Goal: Use online tool/utility: Utilize a website feature to perform a specific function

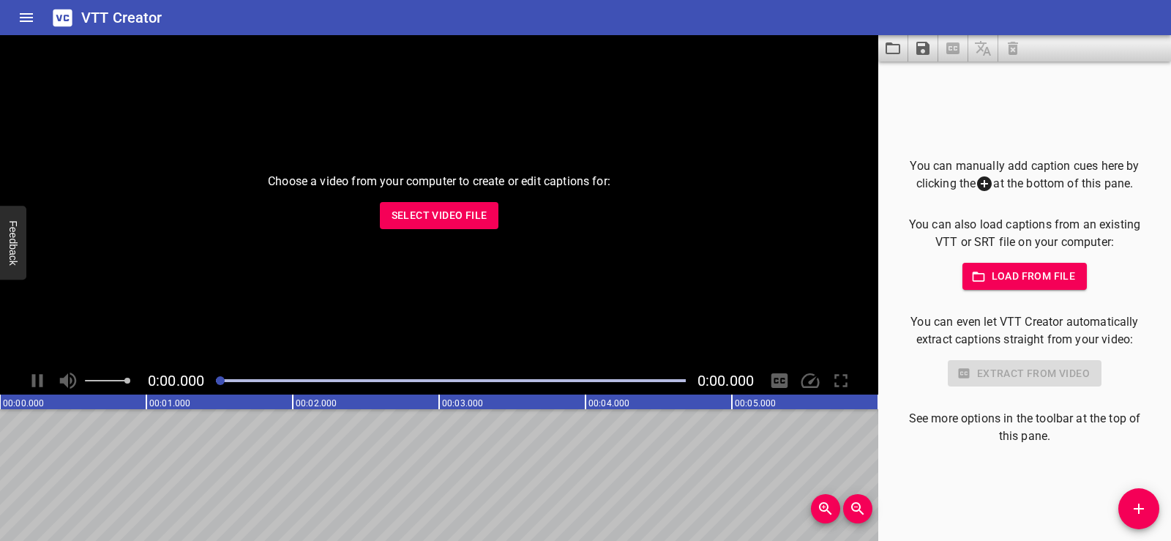
click at [417, 210] on span "Select Video File" at bounding box center [440, 215] width 96 height 18
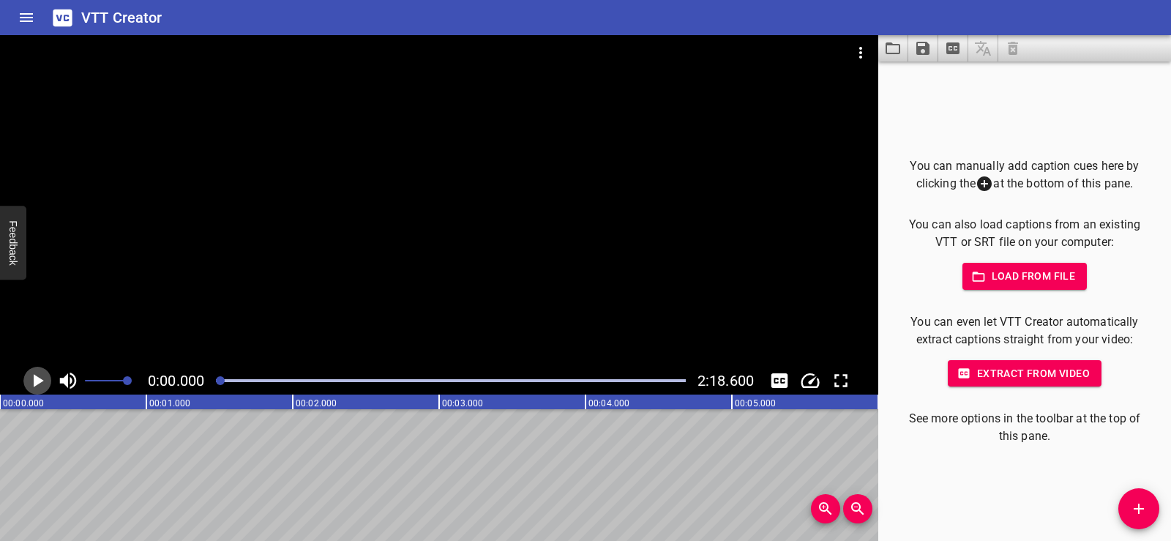
click at [39, 376] on icon "Play/Pause" at bounding box center [37, 381] width 22 height 22
click at [37, 383] on icon "Play/Pause" at bounding box center [37, 381] width 22 height 22
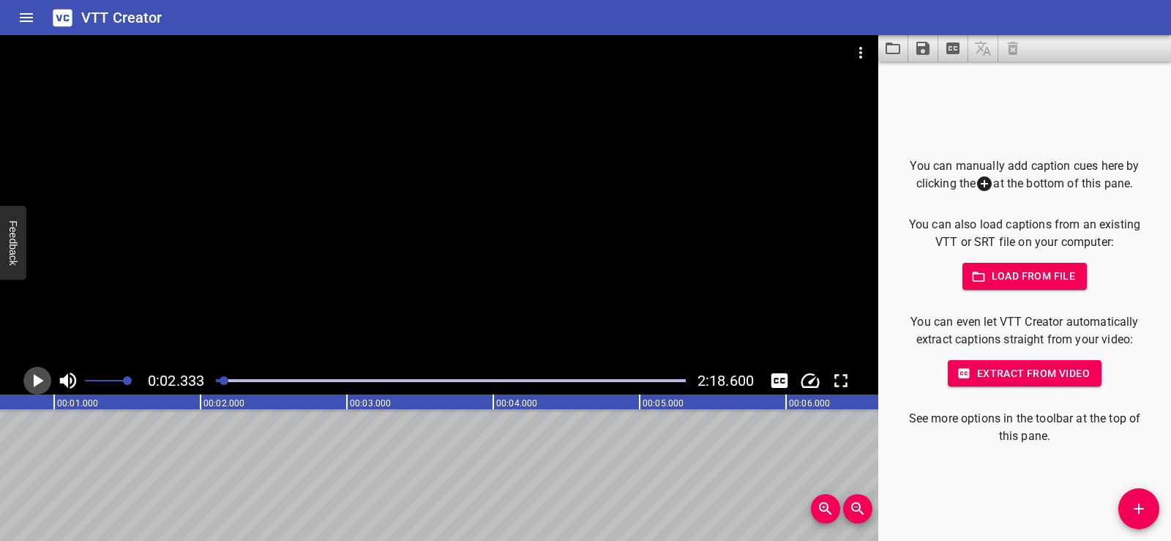
click at [41, 376] on icon "Play/Pause" at bounding box center [37, 381] width 22 height 22
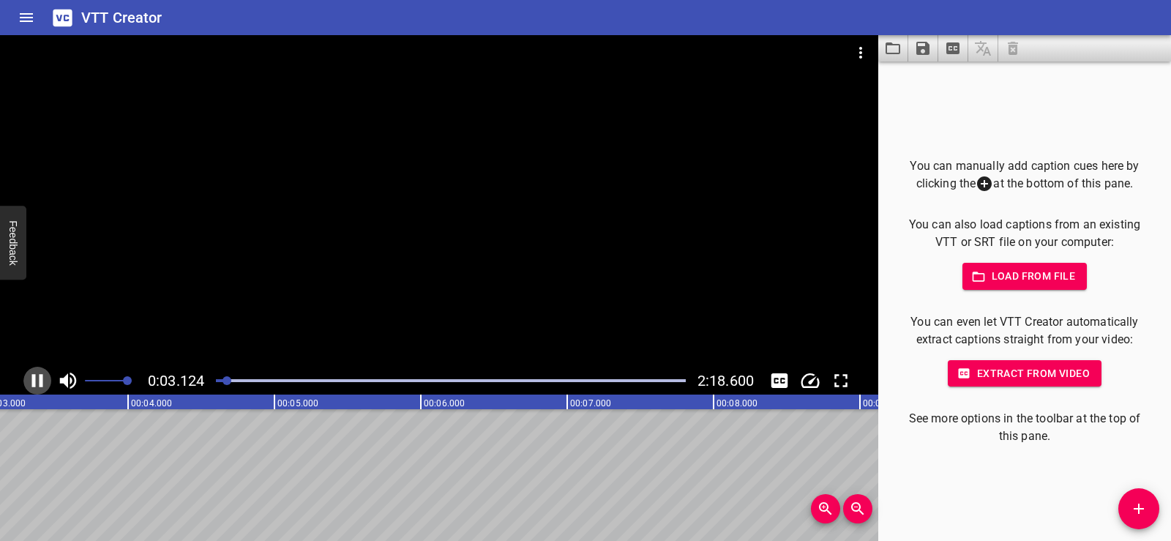
click at [31, 375] on icon "Play/Pause" at bounding box center [37, 381] width 22 height 22
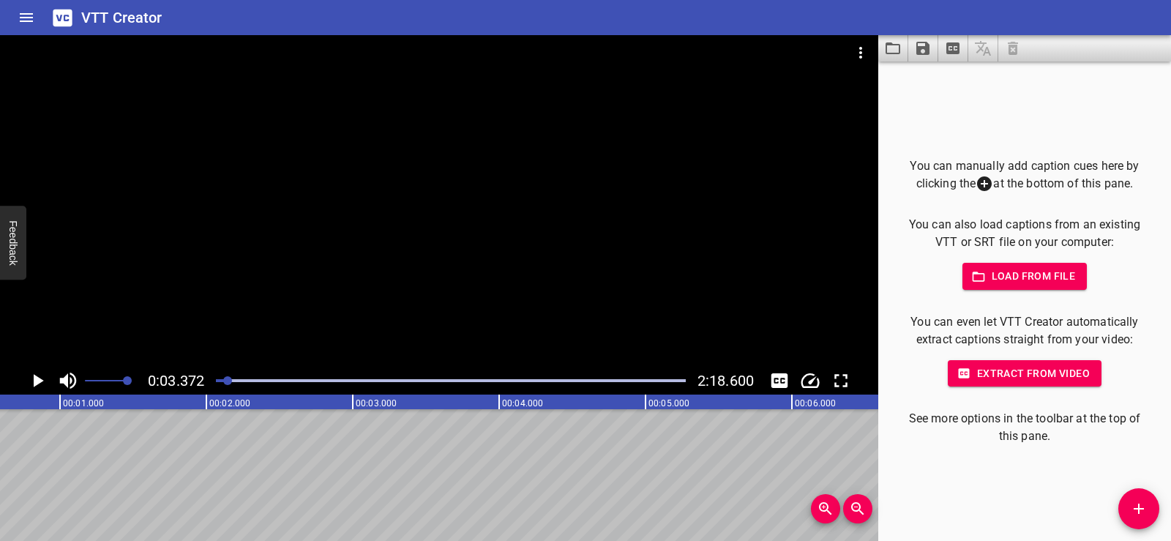
scroll to position [0, 0]
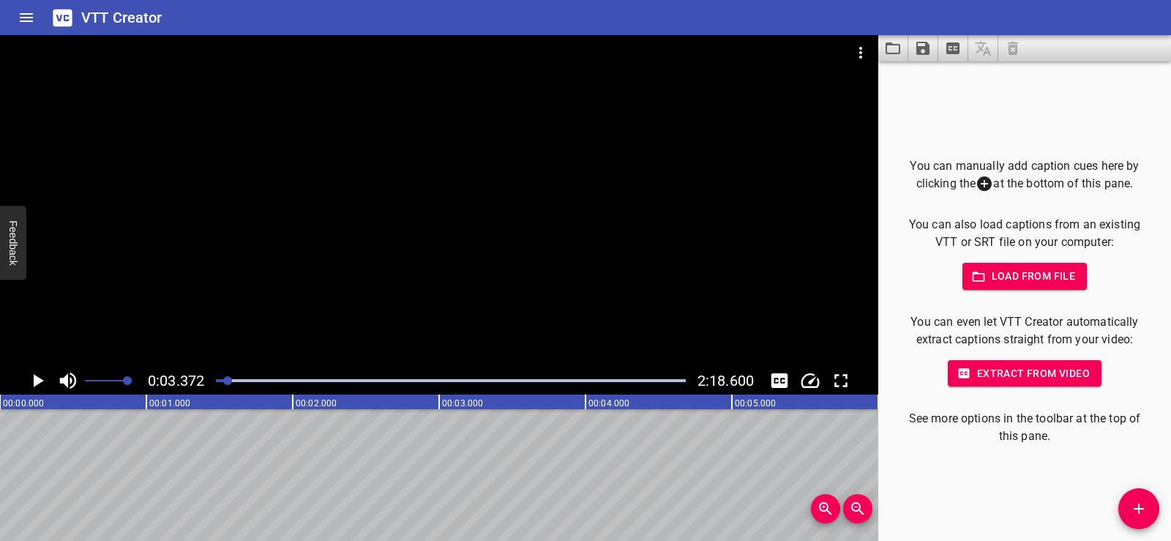
click at [40, 374] on icon "Play/Pause" at bounding box center [37, 381] width 22 height 22
click at [40, 380] on icon "Play/Pause" at bounding box center [37, 380] width 11 height 13
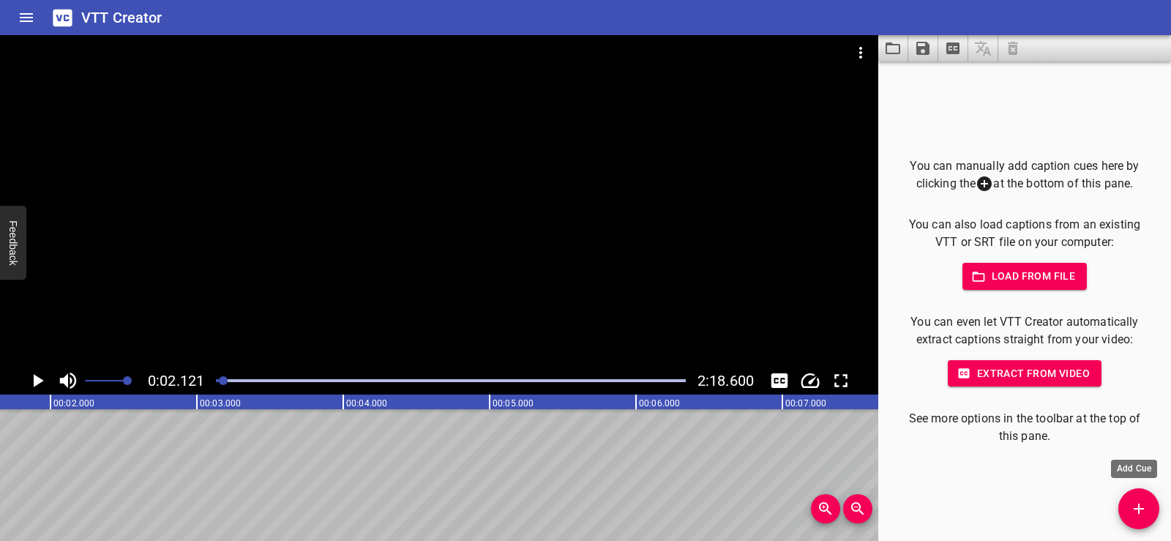
click at [1131, 511] on icon "Add Cue" at bounding box center [1139, 509] width 18 height 18
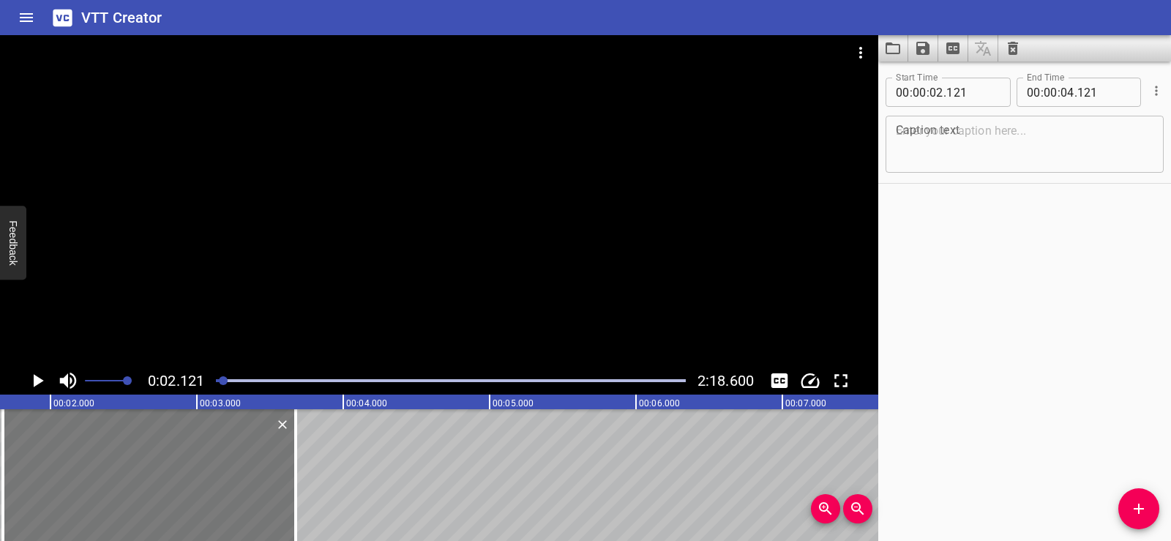
drag, startPoint x: 195, startPoint y: 456, endPoint x: 130, endPoint y: 450, distance: 65.5
click at [130, 450] on div at bounding box center [149, 475] width 293 height 132
type input "01"
type input "671"
type input "03"
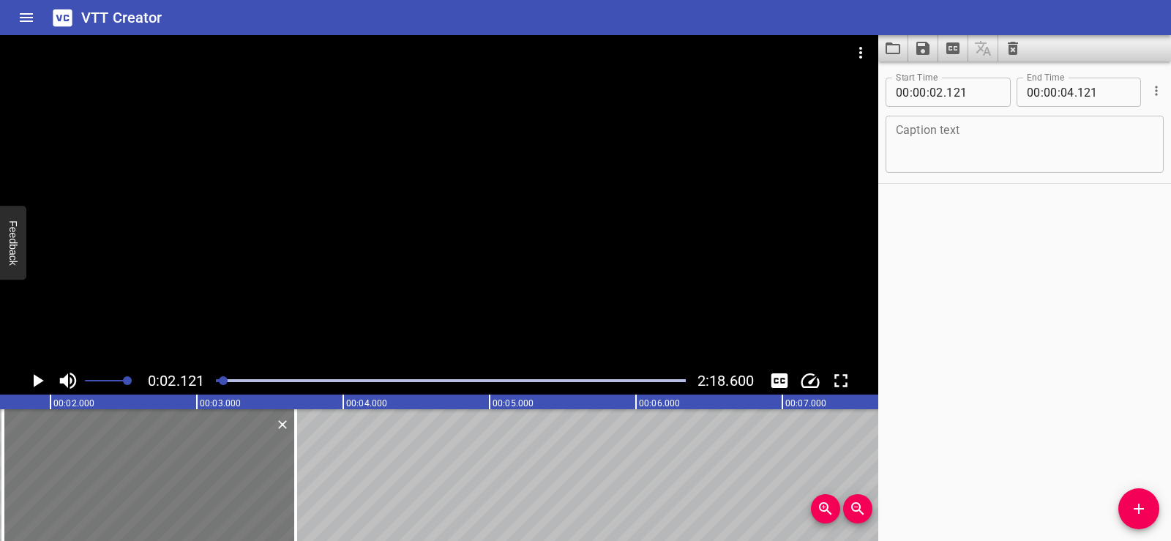
type input "671"
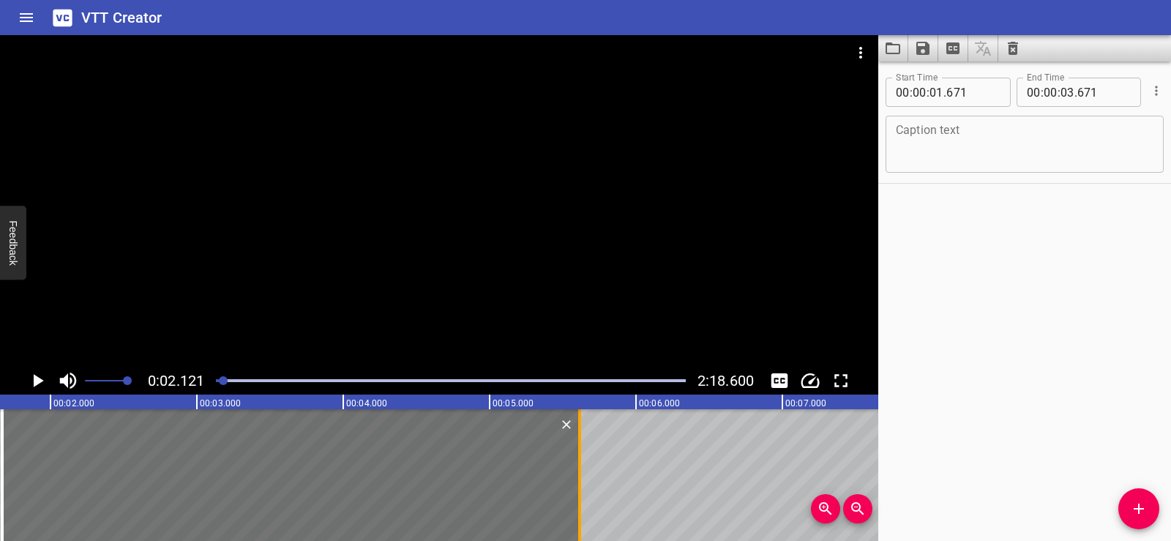
drag, startPoint x: 305, startPoint y: 500, endPoint x: 579, endPoint y: 502, distance: 273.8
click at [579, 502] on div at bounding box center [579, 475] width 3 height 132
type input "05"
type input "616"
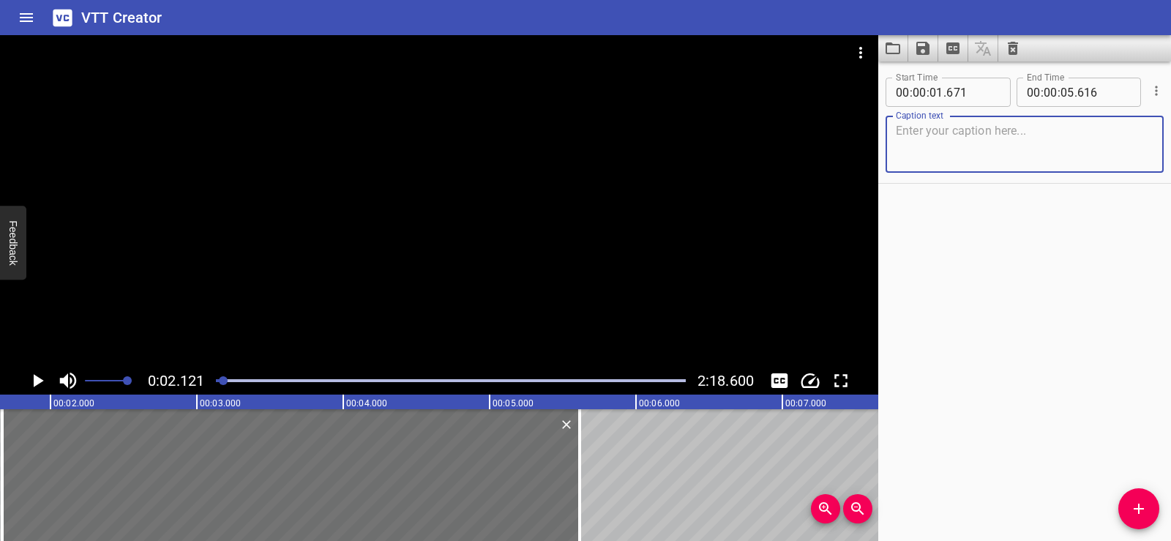
click at [925, 138] on textarea at bounding box center [1025, 145] width 258 height 42
paste textarea "How is AI different from humans?"
type textarea "How is AI different from humans?"
click at [975, 247] on div "Start Time 00 : 00 : 01 . 671 Start Time End Time 00 : 00 : 05 . 616 End Time C…" at bounding box center [1025, 302] width 293 height 480
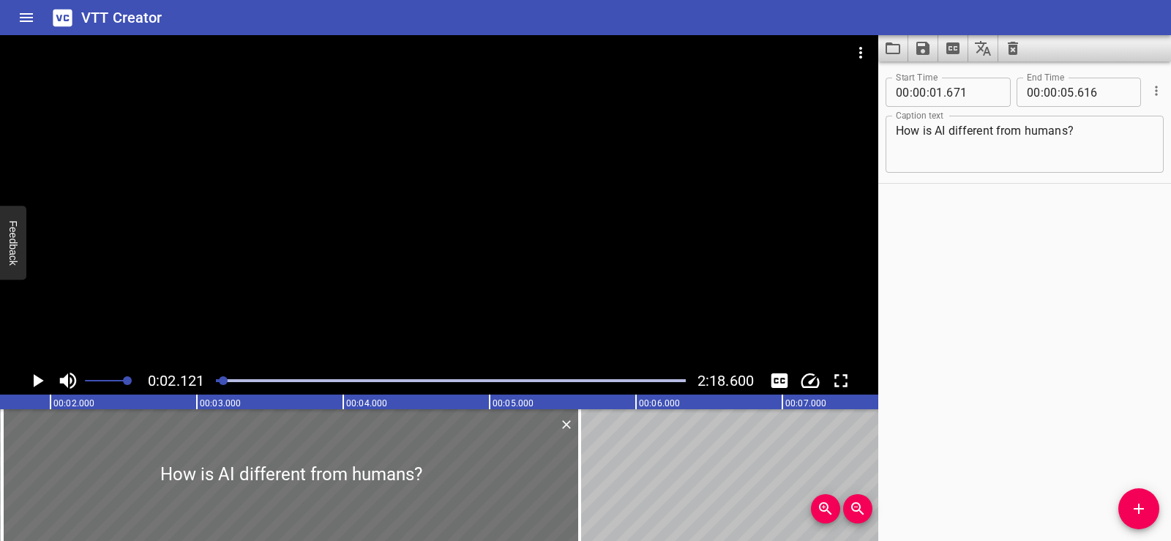
scroll to position [0, 0]
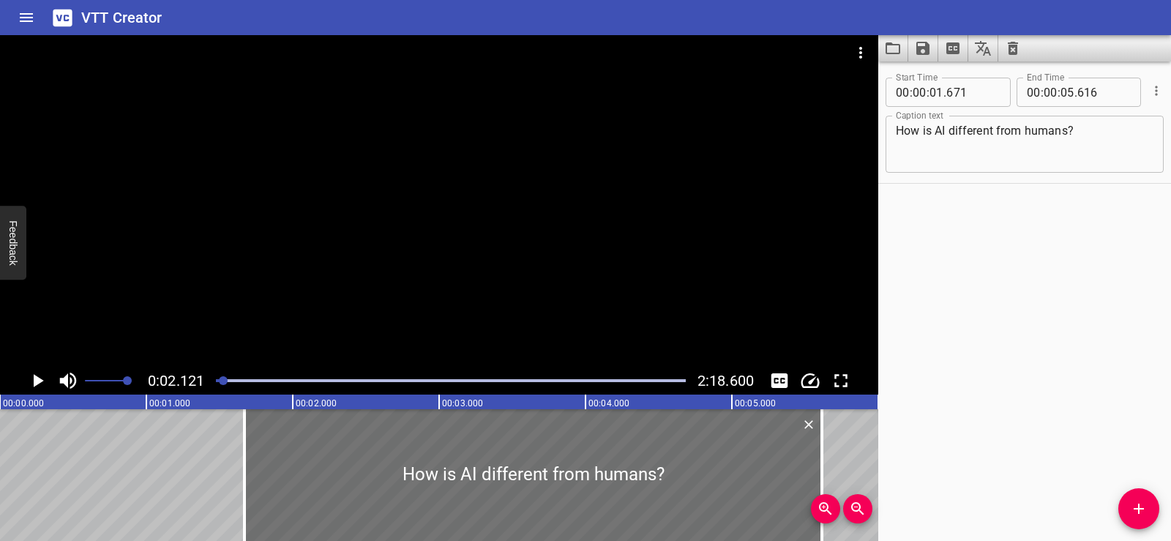
click at [33, 387] on icon "Play/Pause" at bounding box center [37, 381] width 22 height 22
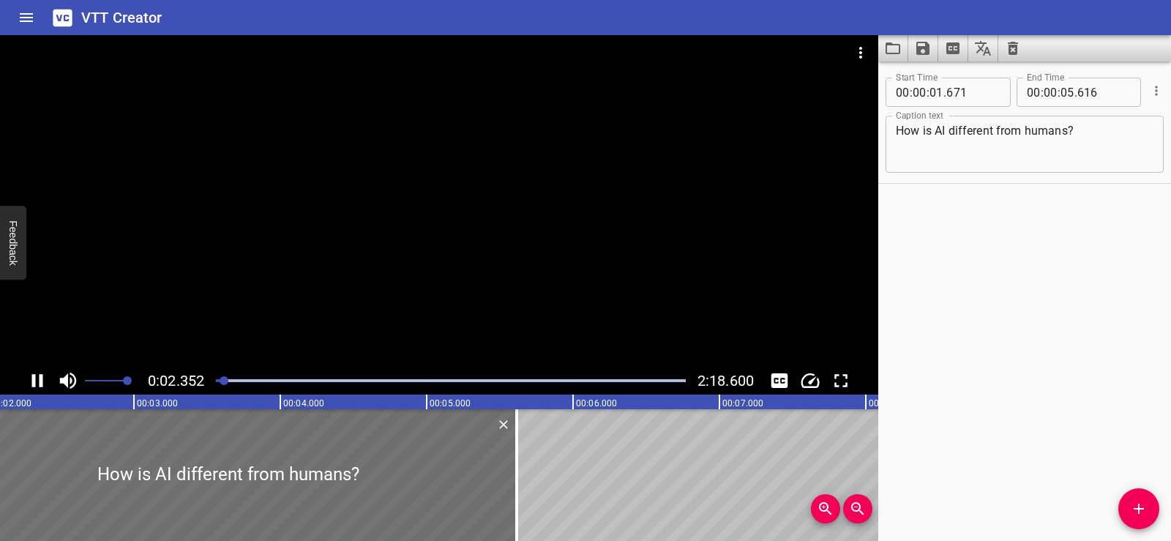
click at [379, 293] on div at bounding box center [439, 201] width 879 height 332
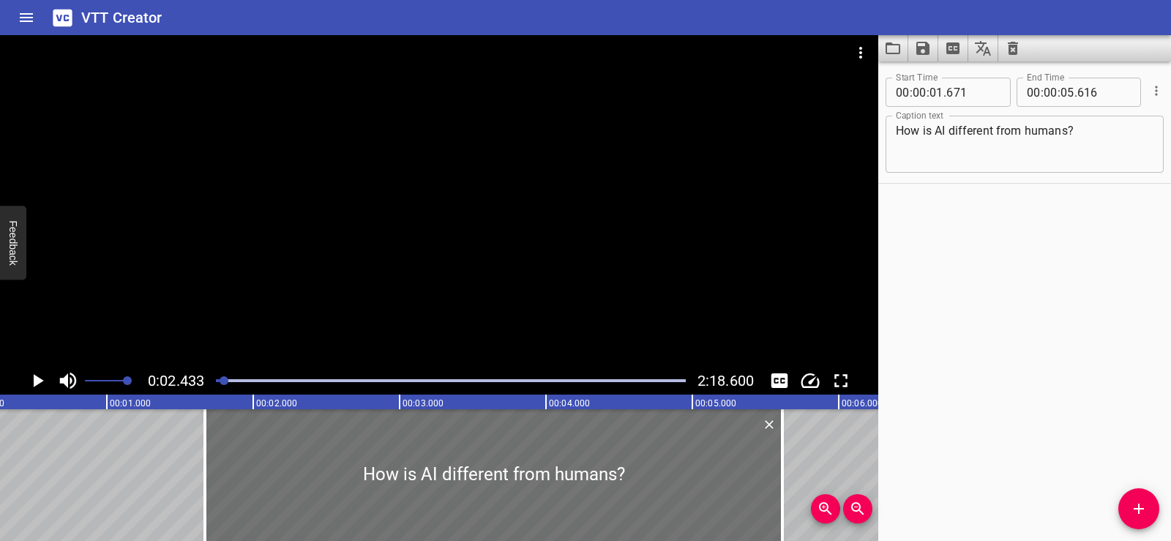
scroll to position [0, 17]
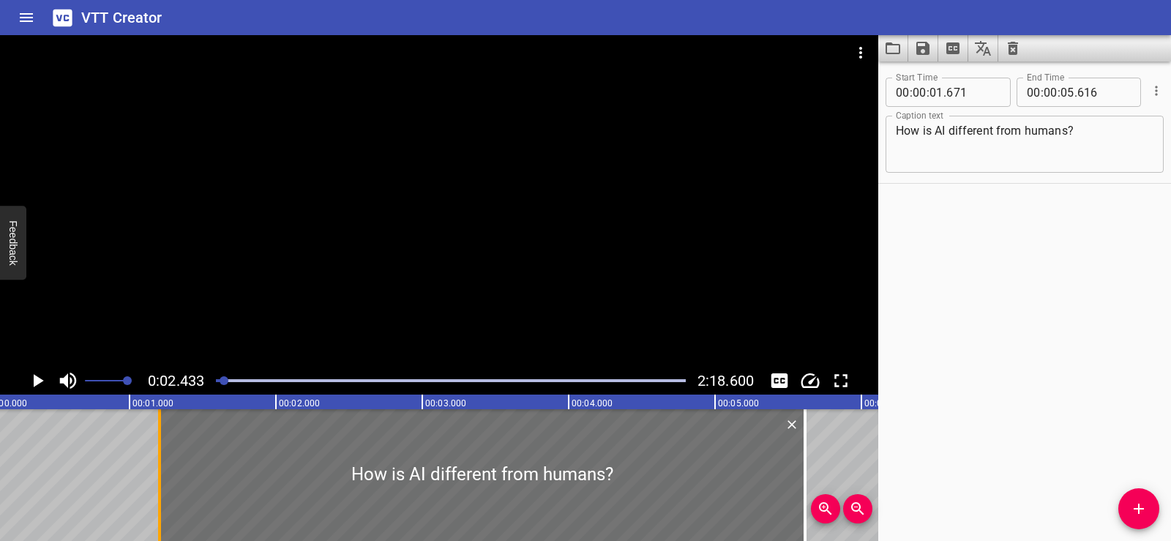
drag, startPoint x: 224, startPoint y: 489, endPoint x: 161, endPoint y: 489, distance: 63.0
click at [161, 489] on div at bounding box center [159, 475] width 15 height 132
type input "206"
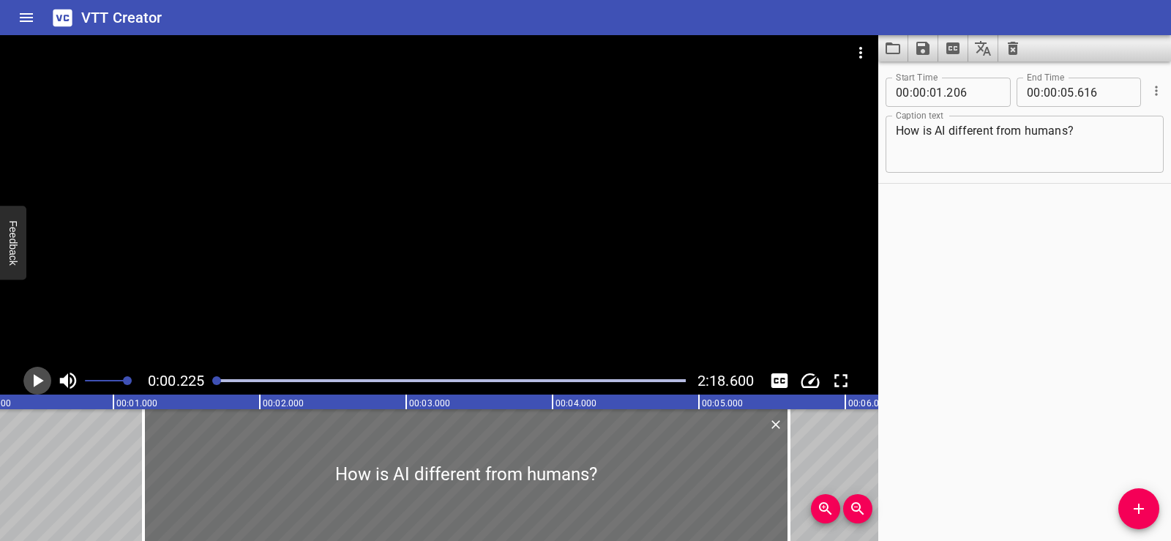
click at [40, 382] on icon "Play/Pause" at bounding box center [39, 380] width 10 height 13
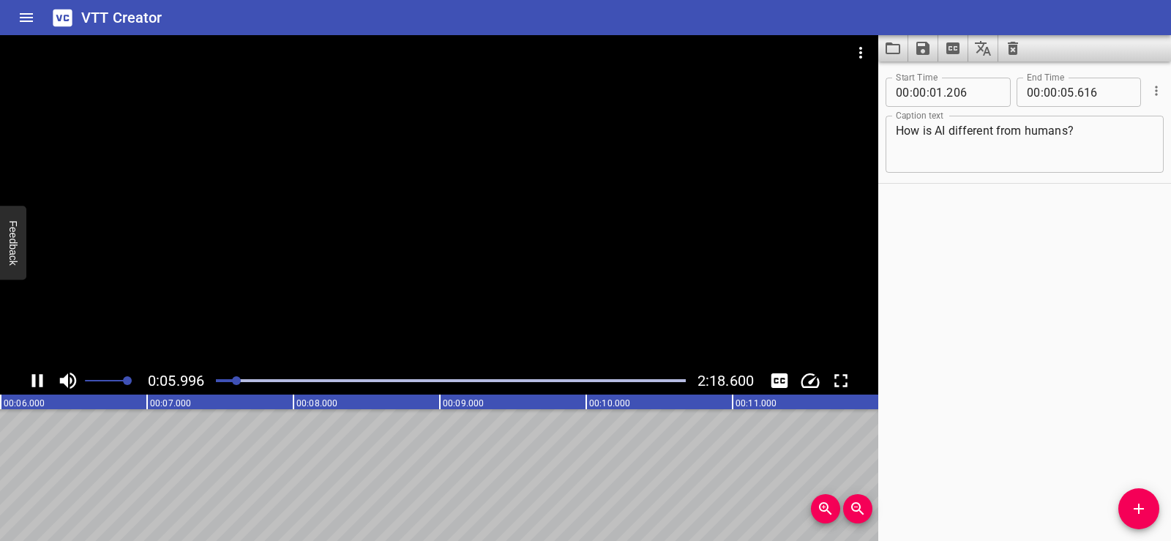
click at [365, 266] on div at bounding box center [439, 201] width 879 height 332
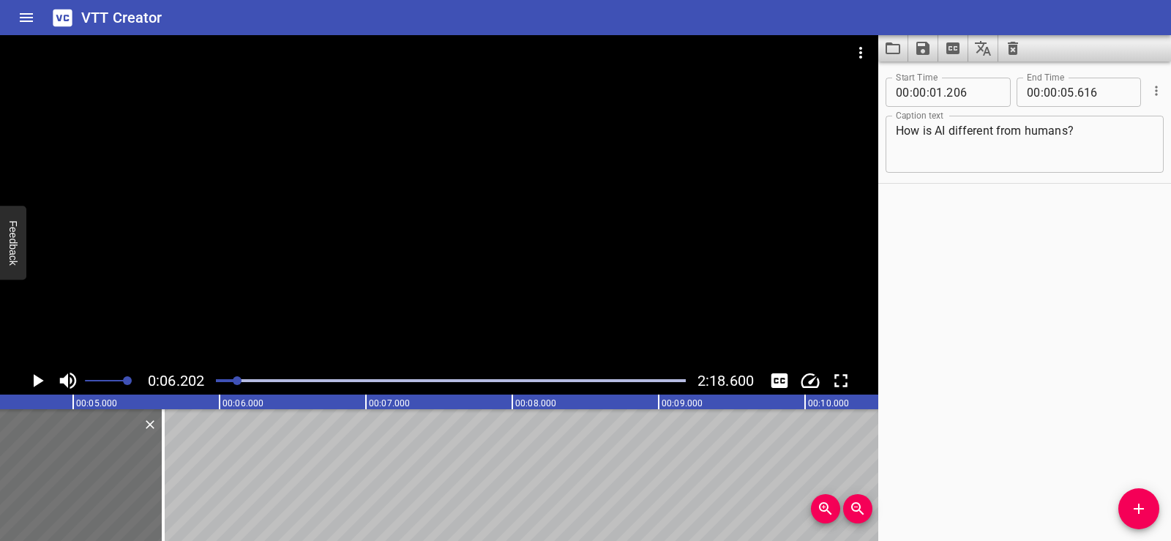
scroll to position [0, 591]
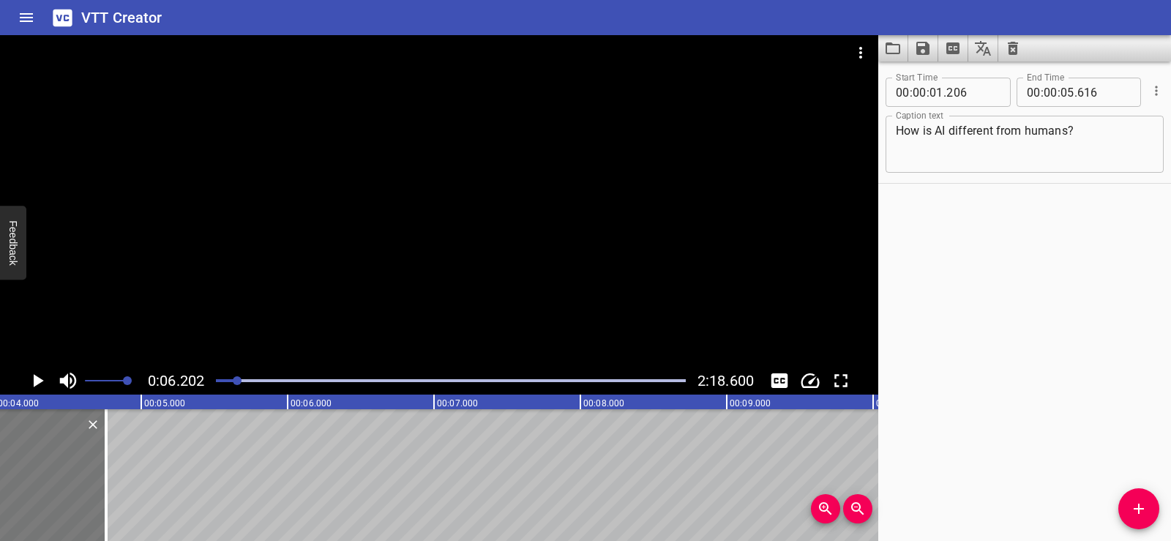
drag, startPoint x: 235, startPoint y: 511, endPoint x: 82, endPoint y: 507, distance: 153.1
click at [108, 520] on div at bounding box center [106, 475] width 15 height 132
type input "04"
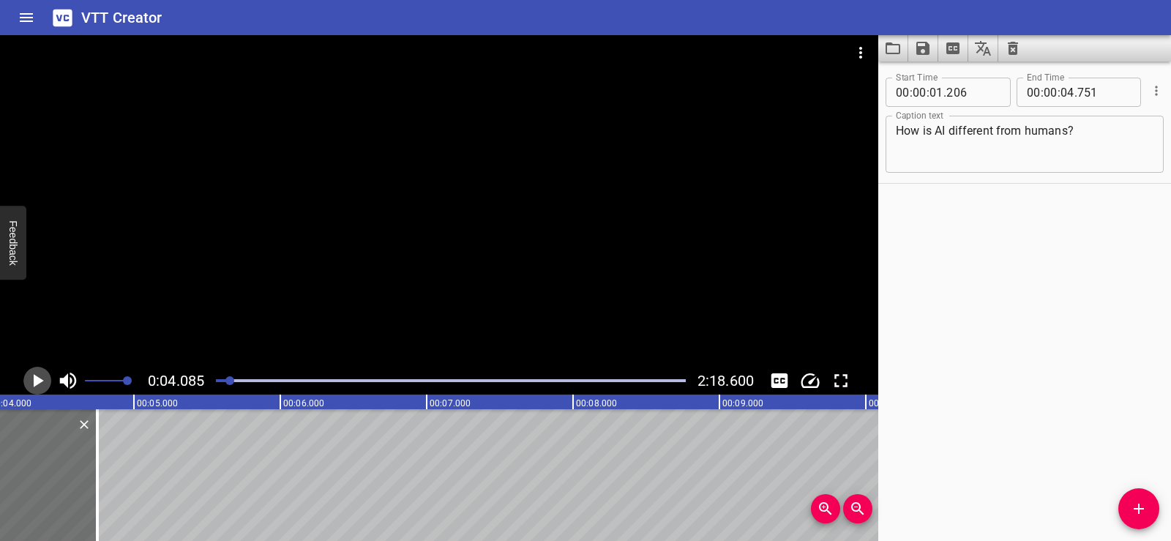
click at [35, 381] on icon "Play/Pause" at bounding box center [39, 380] width 10 height 13
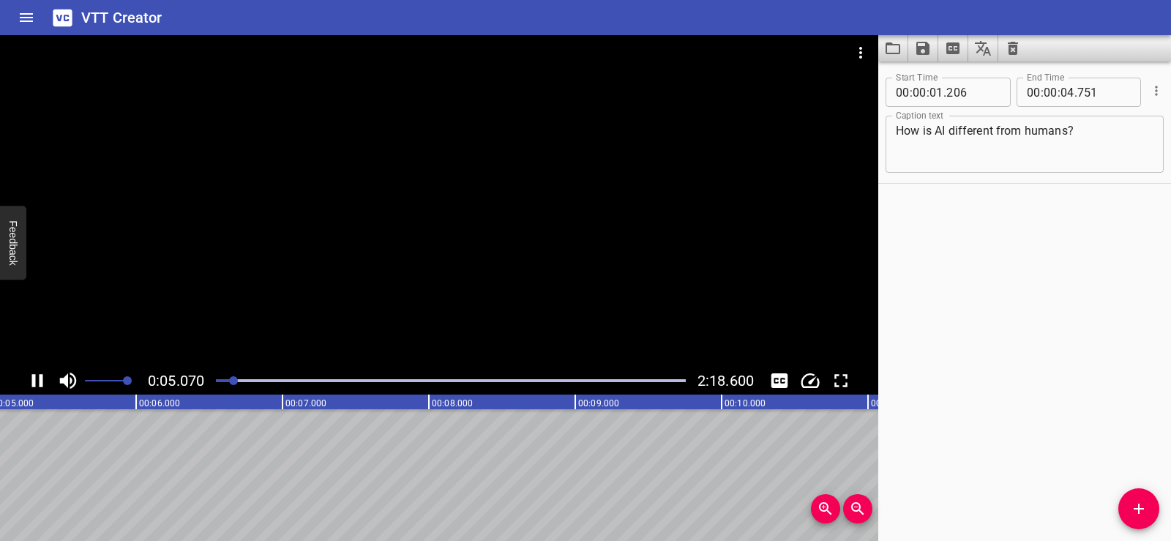
click at [340, 305] on div at bounding box center [439, 201] width 879 height 332
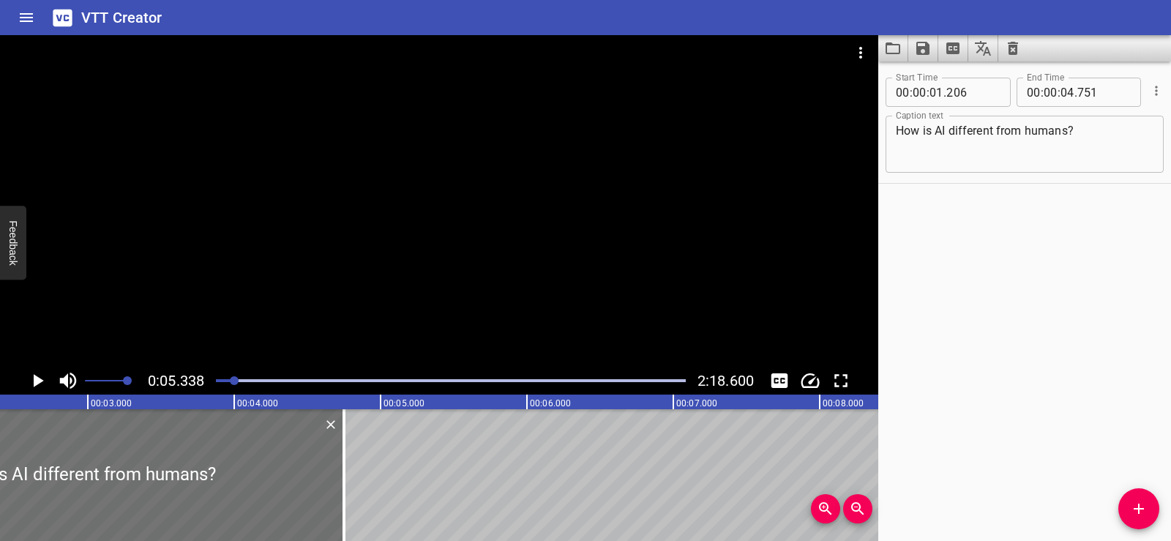
scroll to position [0, 283]
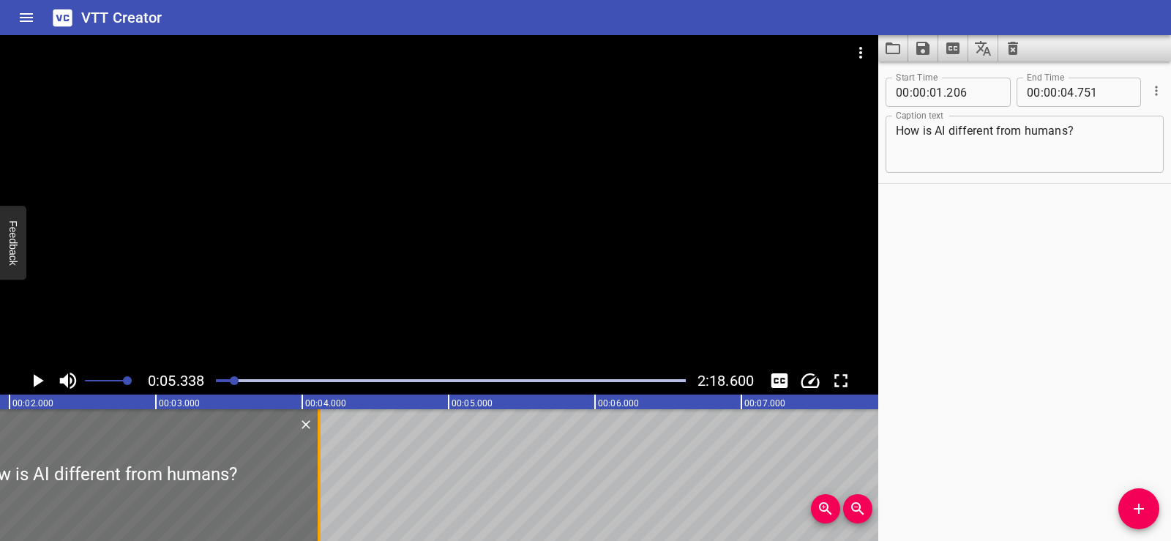
drag, startPoint x: 413, startPoint y: 496, endPoint x: 316, endPoint y: 497, distance: 96.6
click at [318, 497] on div at bounding box center [319, 475] width 3 height 132
type input "091"
click at [71, 448] on div at bounding box center [104, 475] width 422 height 132
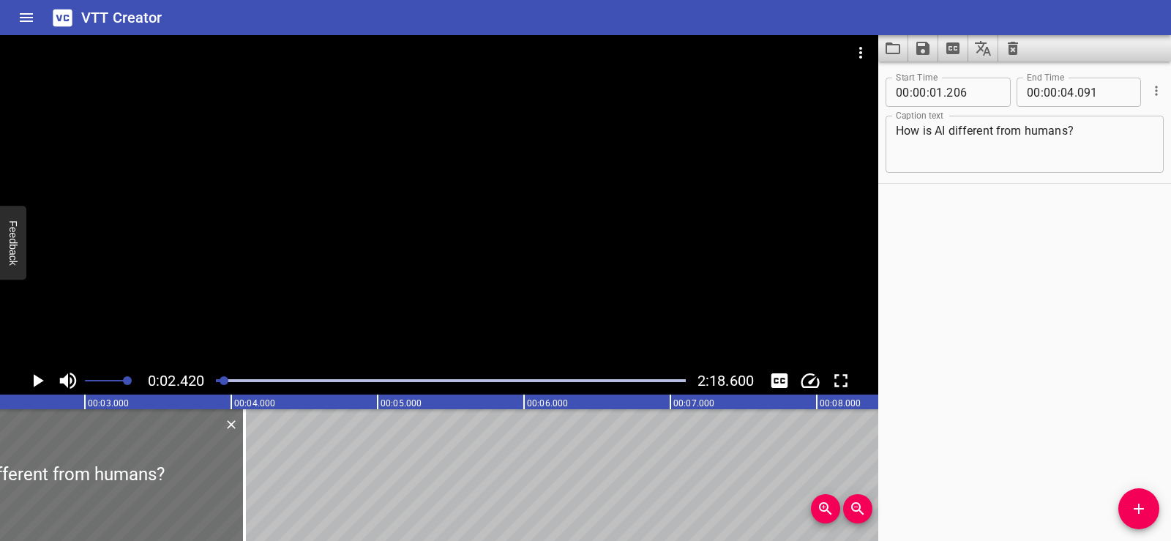
click at [32, 378] on icon "Play/Pause" at bounding box center [37, 381] width 22 height 22
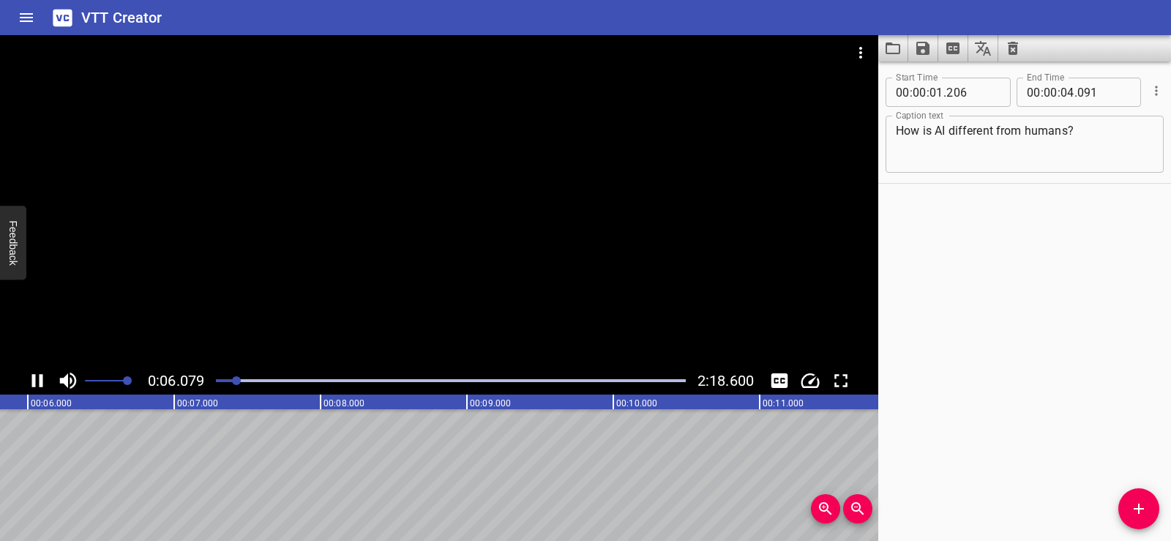
click at [419, 230] on div at bounding box center [439, 201] width 879 height 332
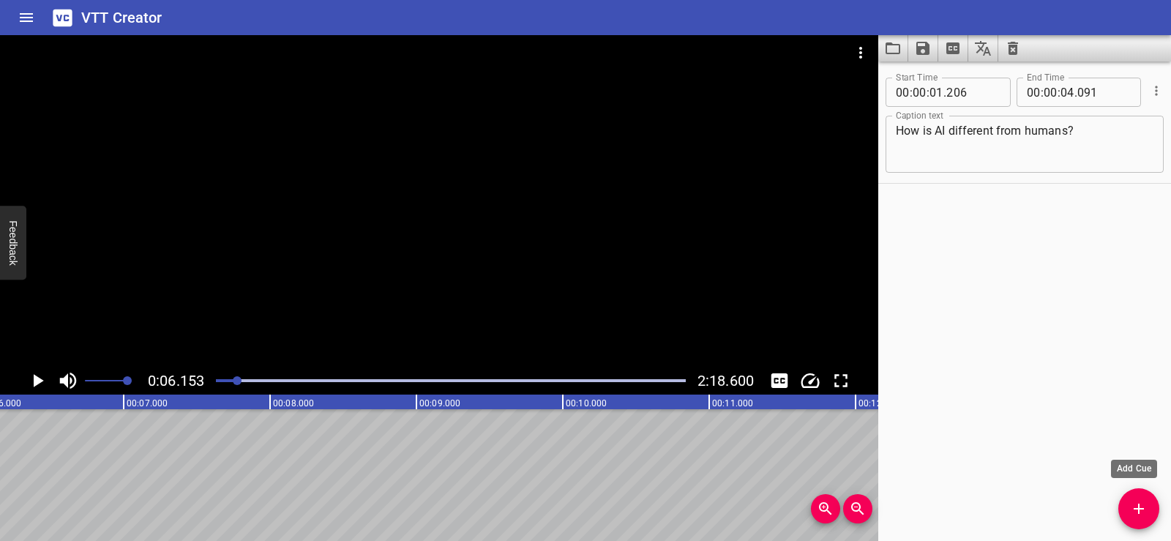
click at [1144, 499] on button "Add Cue" at bounding box center [1139, 508] width 41 height 41
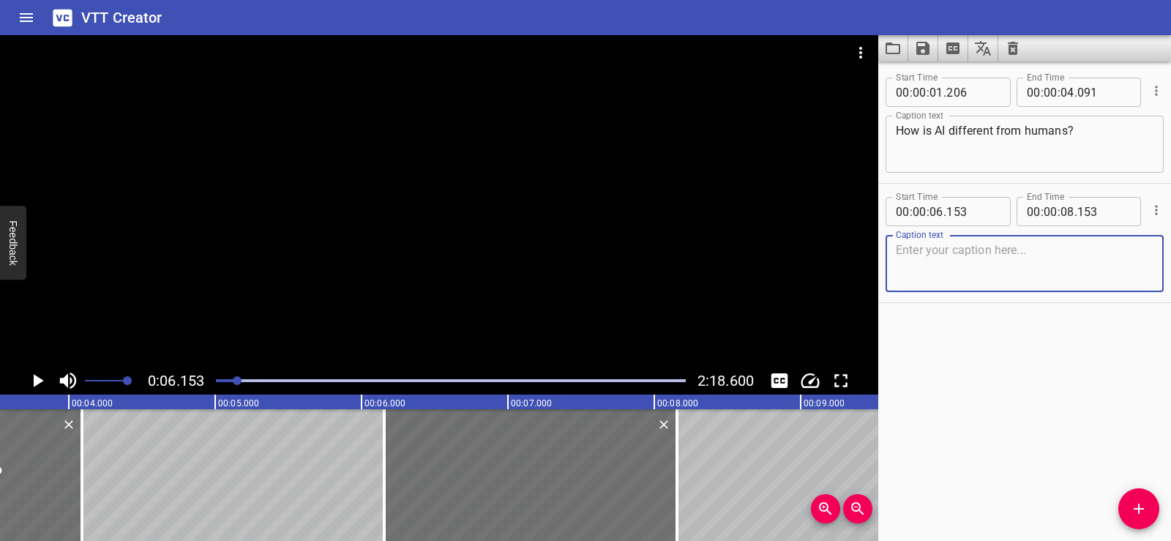
scroll to position [0, 652]
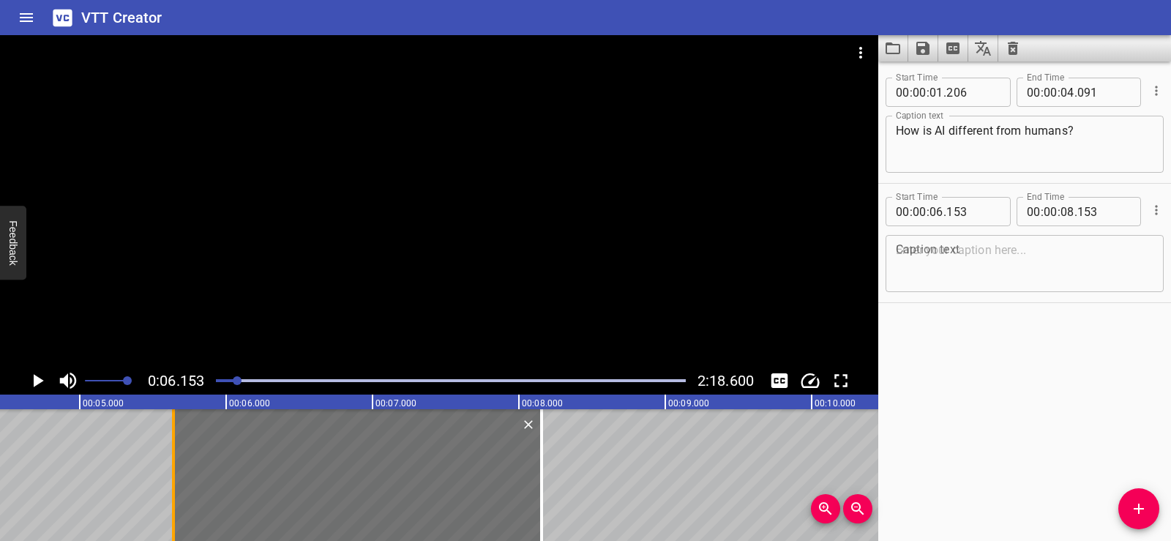
drag, startPoint x: 248, startPoint y: 493, endPoint x: 173, endPoint y: 491, distance: 75.5
click at [173, 491] on div at bounding box center [173, 475] width 3 height 132
type input "05"
type input "638"
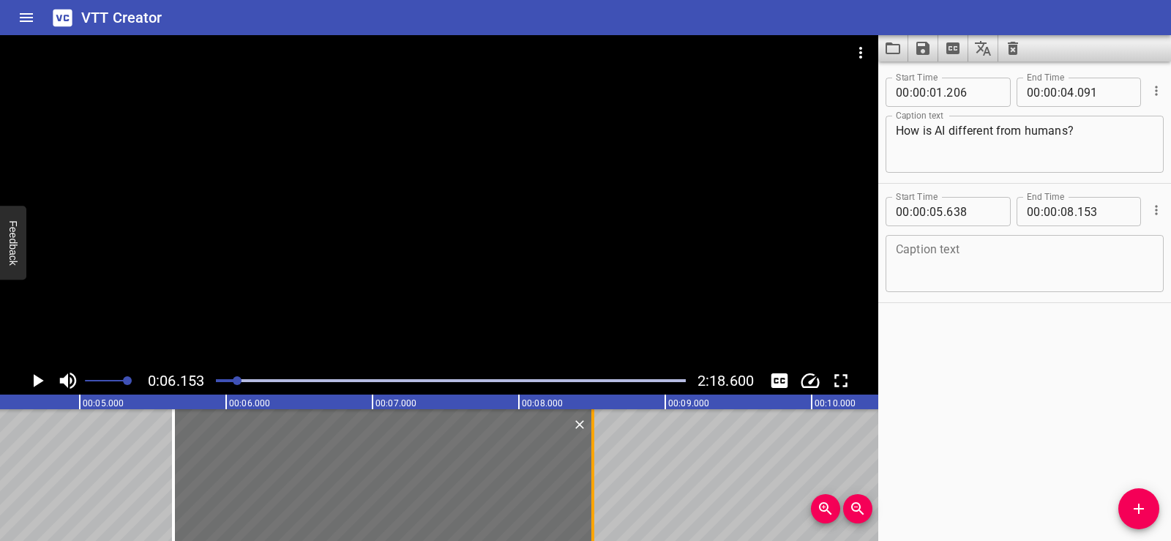
drag, startPoint x: 545, startPoint y: 508, endPoint x: 589, endPoint y: 507, distance: 44.0
click at [589, 507] on div at bounding box center [593, 475] width 15 height 132
type input "458"
click at [989, 375] on div "Start Time 00 : 00 : 01 . 206 Start Time End Time 00 : 00 : 04 . 091 End Time C…" at bounding box center [1025, 302] width 293 height 480
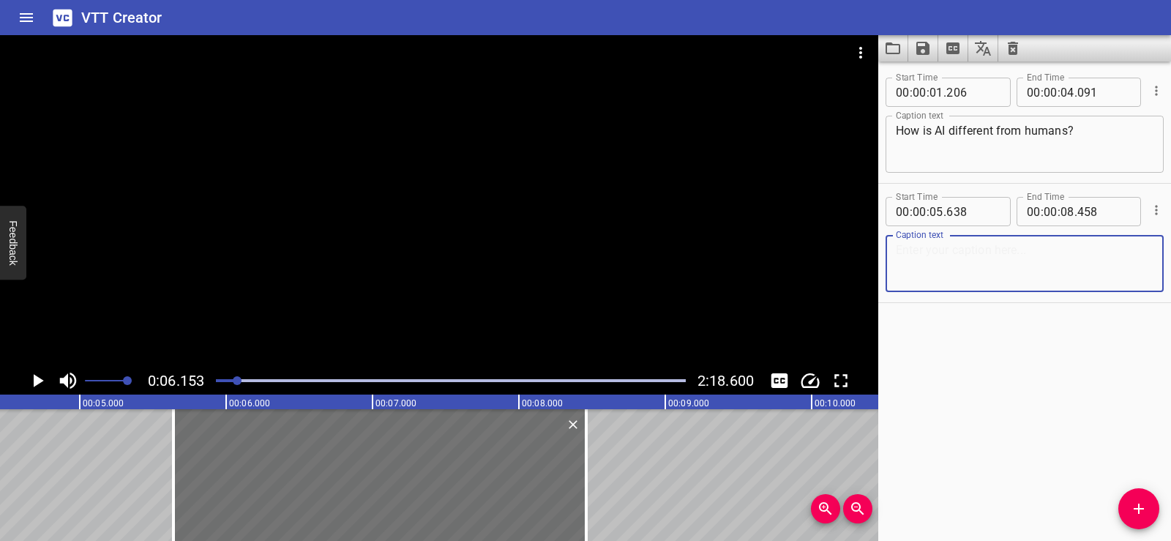
click at [912, 260] on textarea at bounding box center [1025, 264] width 258 height 42
paste textarea "Hey, Toki, what makes"
click at [1013, 379] on div "Start Time 00 : 00 : 01 . 206 Start Time End Time 00 : 00 : 04 . 091 End Time C…" at bounding box center [1025, 302] width 293 height 480
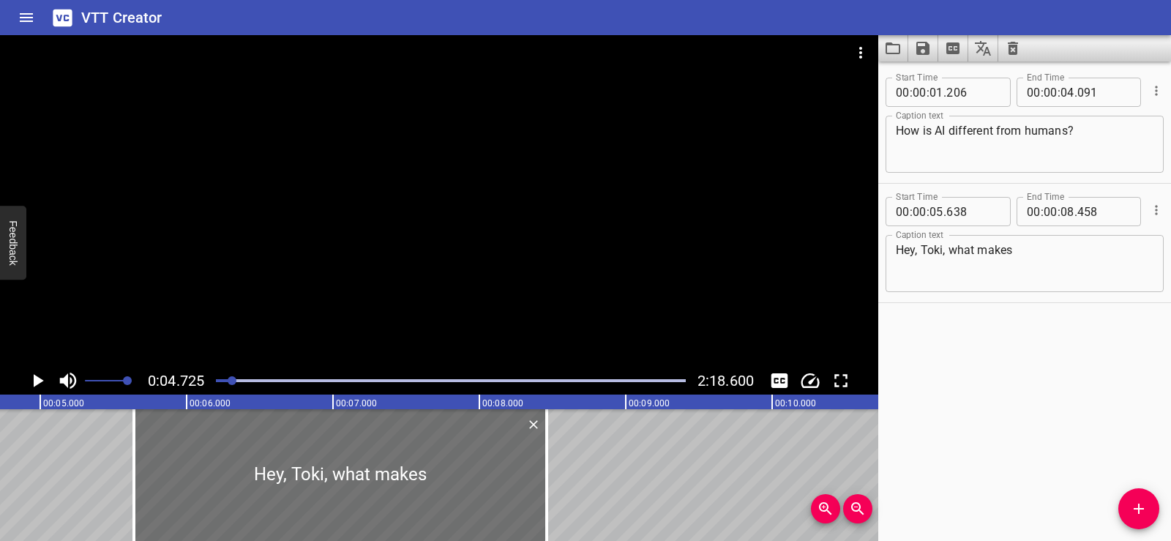
click at [28, 376] on icon "Play/Pause" at bounding box center [37, 381] width 22 height 22
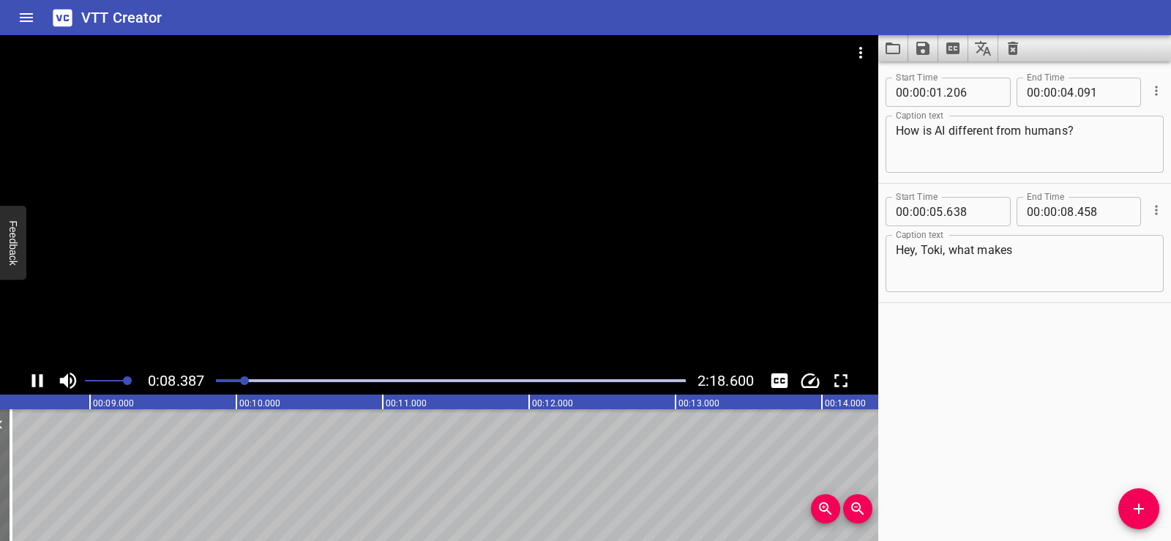
click at [442, 245] on div at bounding box center [439, 201] width 879 height 332
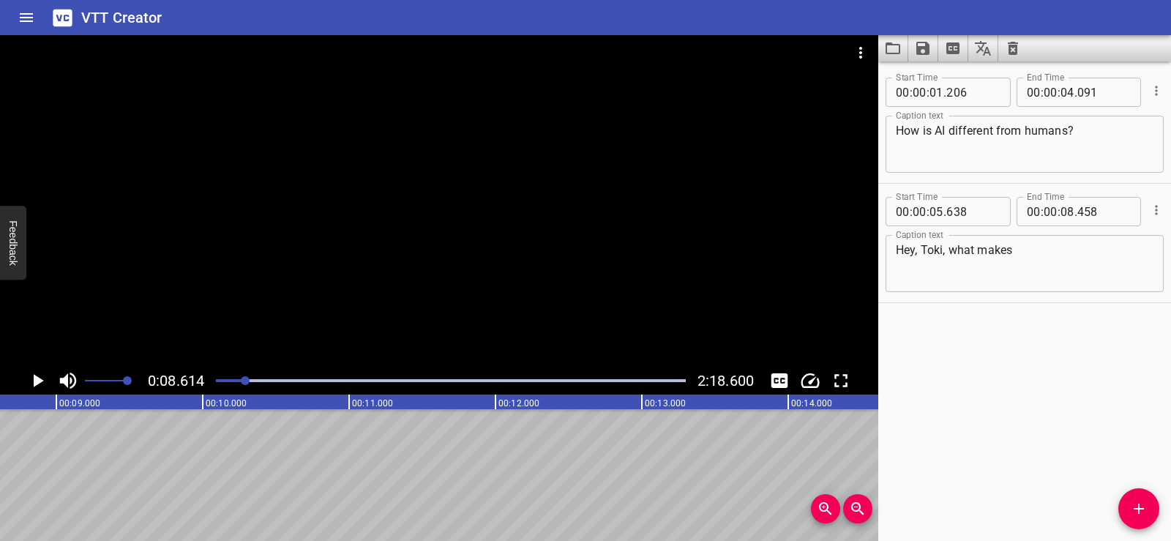
click at [1051, 256] on textarea "Hey, Toki, what makes" at bounding box center [1025, 264] width 258 height 42
paste textarea "you different from me?"
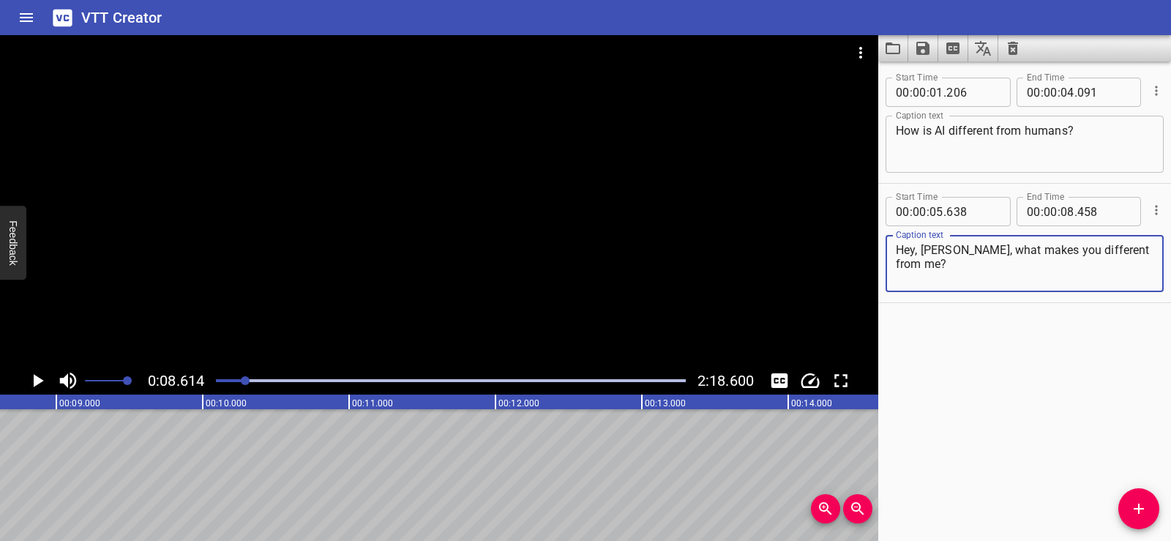
type textarea "Hey, [PERSON_NAME], what makes you different from me?"
click at [1015, 357] on div "Start Time 00 : 00 : 01 . 206 Start Time End Time 00 : 00 : 04 . 091 End Time C…" at bounding box center [1025, 302] width 293 height 480
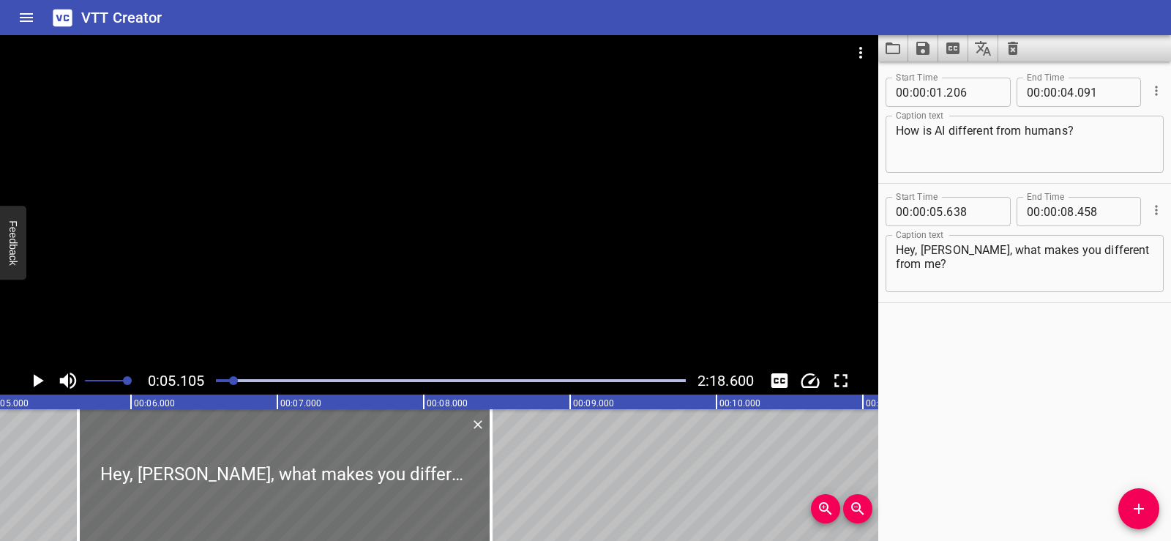
click at [419, 216] on div at bounding box center [439, 201] width 879 height 332
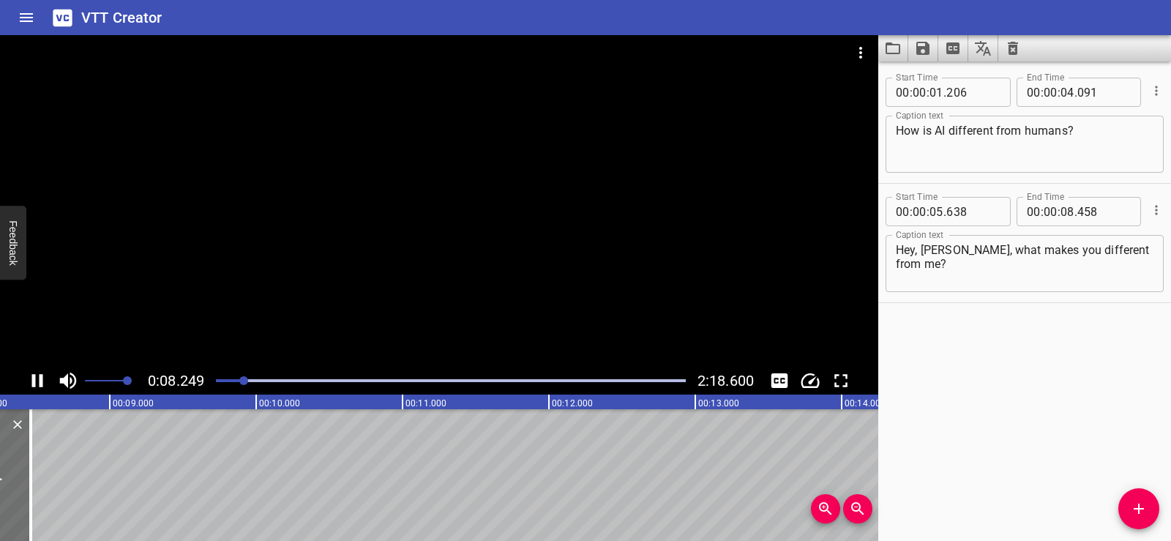
click at [488, 173] on div at bounding box center [439, 201] width 879 height 332
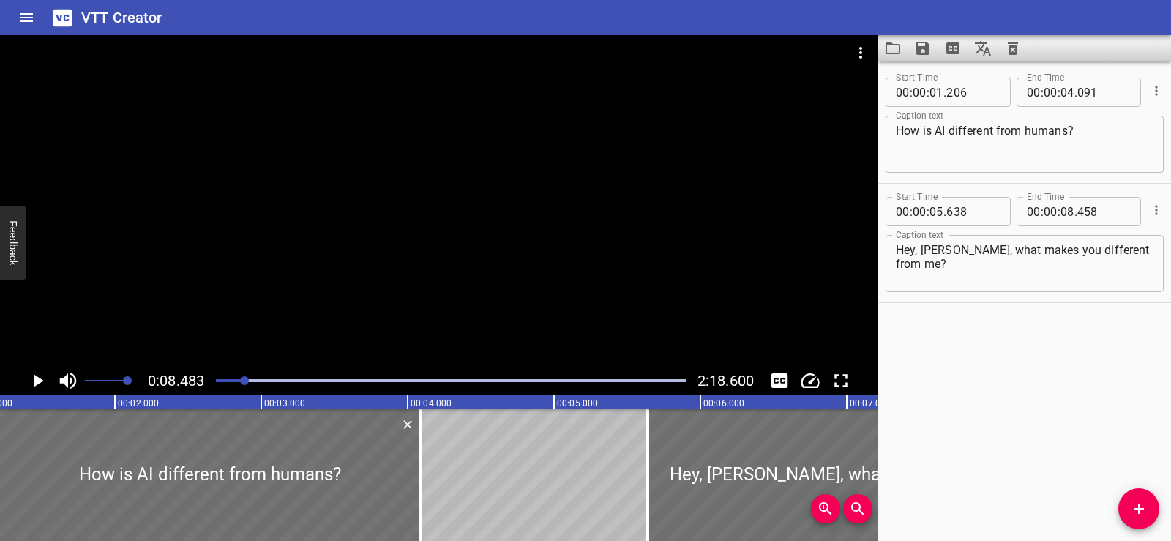
scroll to position [0, 0]
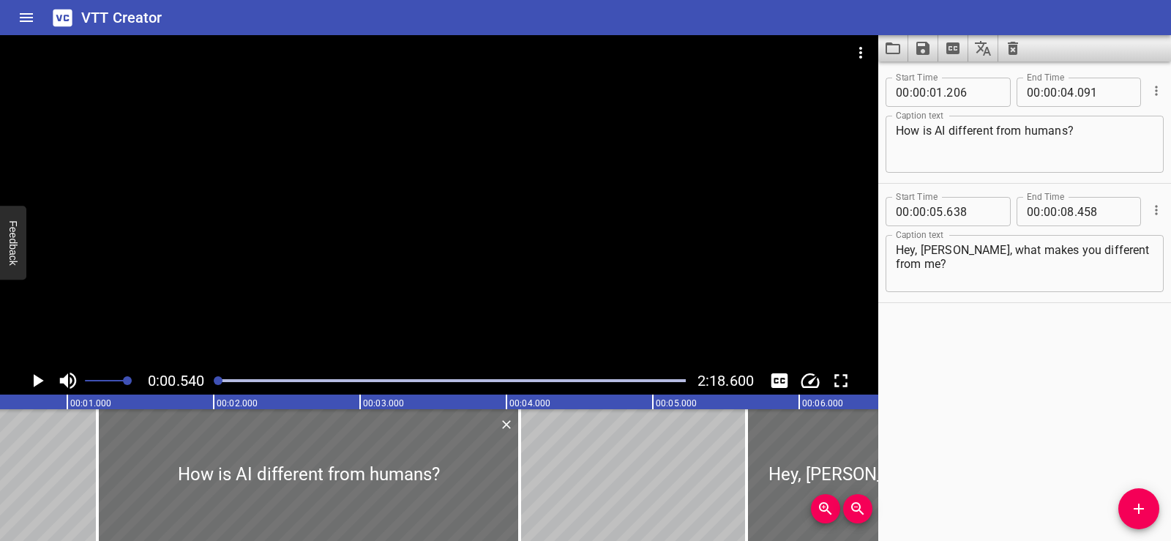
click at [417, 229] on div at bounding box center [439, 201] width 879 height 332
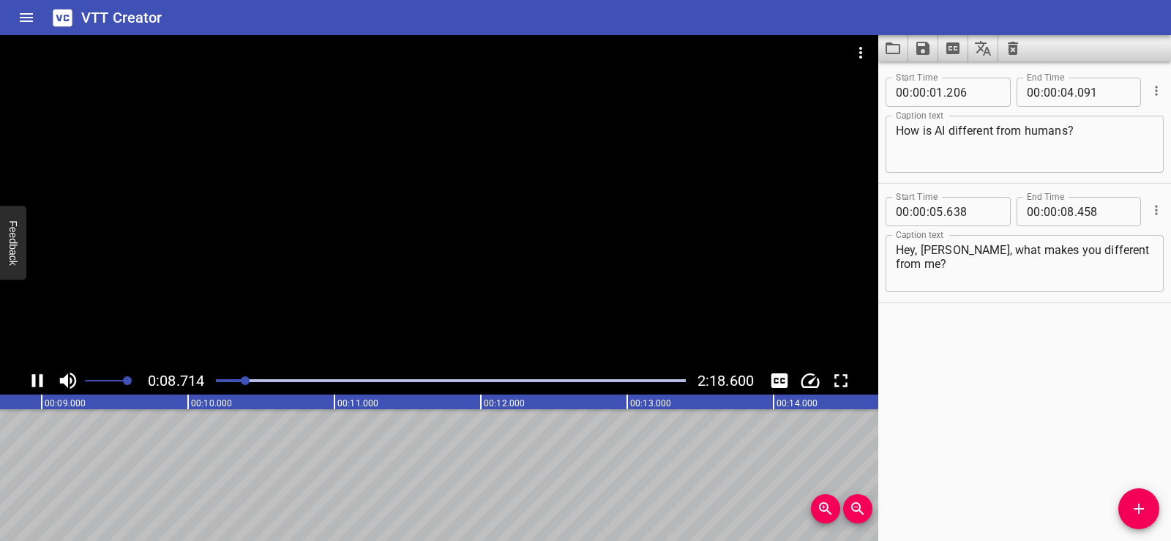
click at [513, 177] on div at bounding box center [439, 201] width 879 height 332
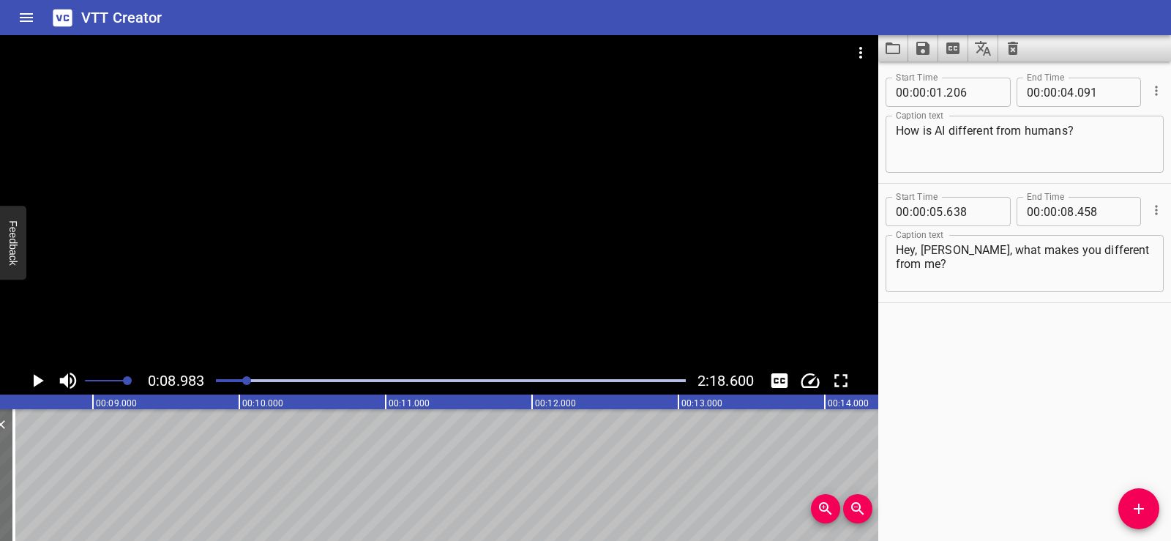
scroll to position [0, 1179]
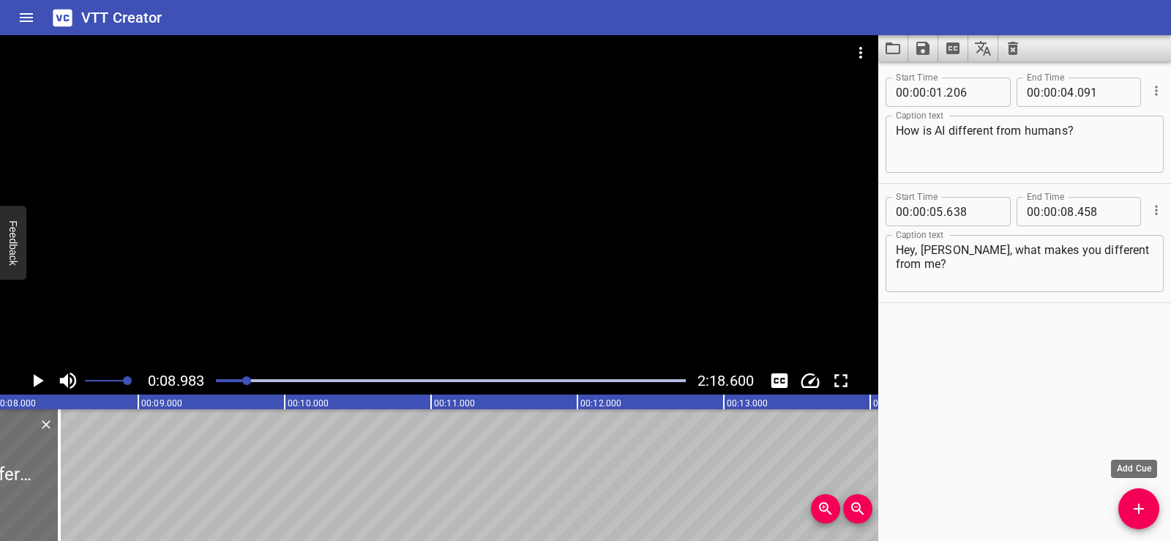
click at [1138, 502] on icon "Add Cue" at bounding box center [1139, 509] width 18 height 18
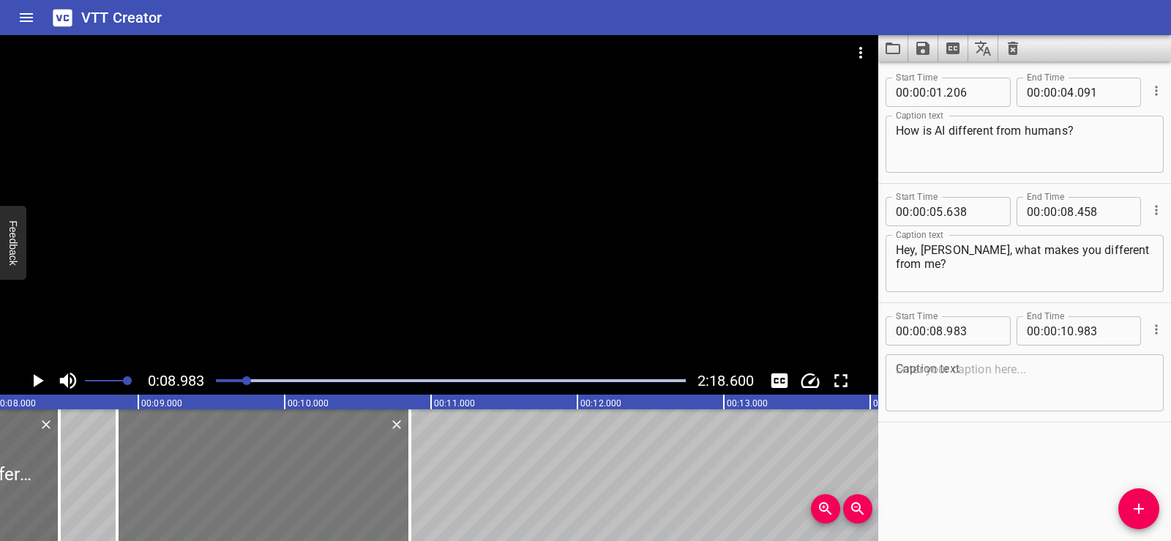
drag, startPoint x: 290, startPoint y: 492, endPoint x: 278, endPoint y: 497, distance: 12.8
click at [278, 497] on div at bounding box center [263, 475] width 293 height 132
type input "853"
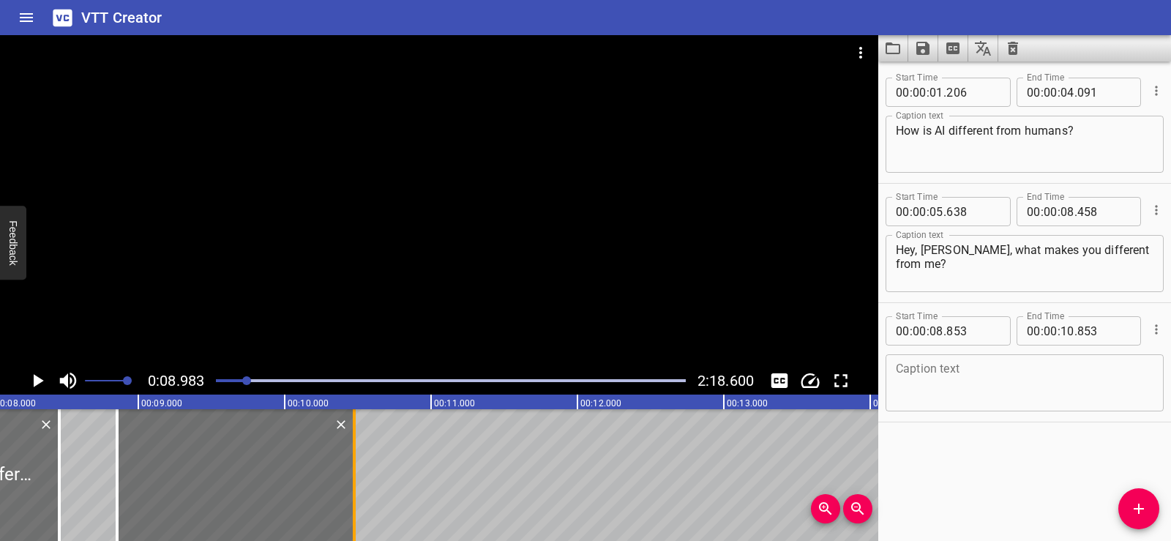
drag, startPoint x: 409, startPoint y: 491, endPoint x: 353, endPoint y: 492, distance: 55.6
click at [353, 492] on div at bounding box center [354, 475] width 3 height 132
type input "473"
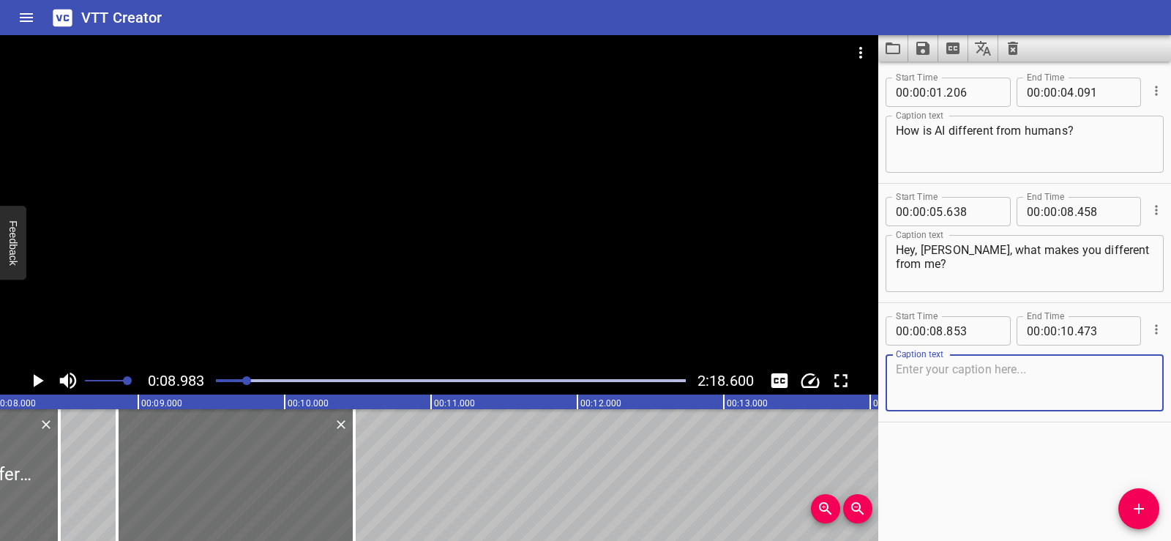
click at [1002, 389] on textarea at bounding box center [1025, 383] width 258 height 42
paste textarea "Great question, [PERSON_NAME]."
type textarea "Great question, [PERSON_NAME]."
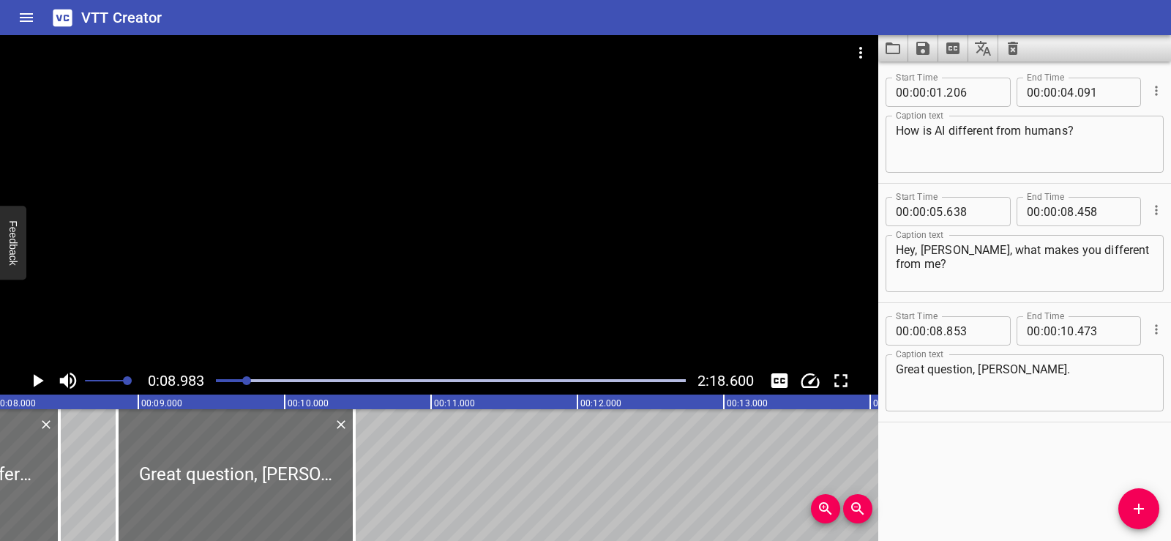
click at [1014, 448] on div "Start Time 00 : 00 : 01 . 206 Start Time End Time 00 : 00 : 04 . 091 End Time C…" at bounding box center [1025, 302] width 293 height 480
click at [64, 447] on div at bounding box center [59, 475] width 15 height 132
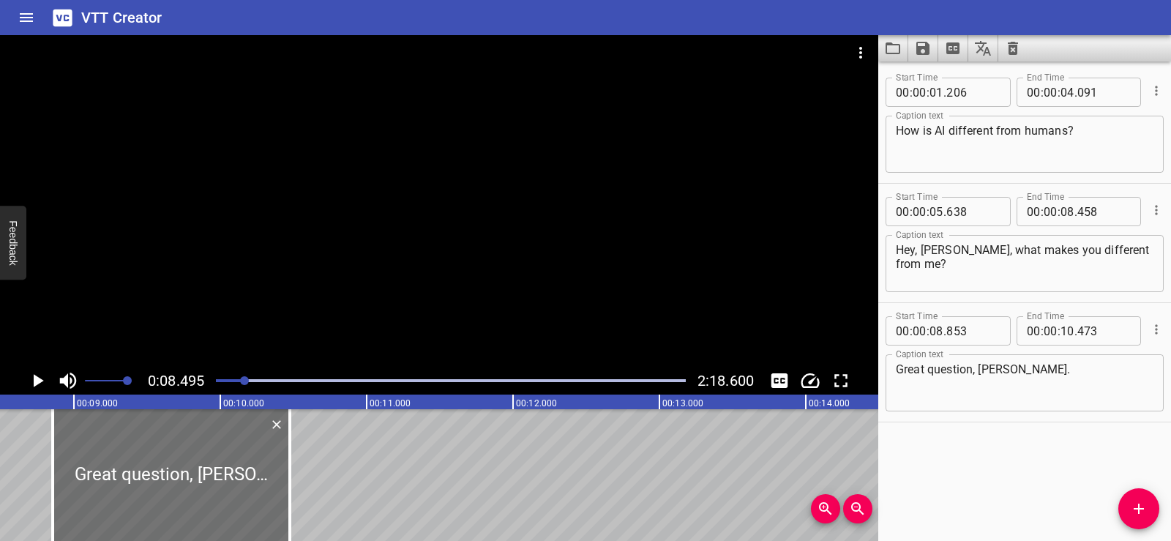
click at [37, 380] on icon "Play/Pause" at bounding box center [39, 380] width 10 height 13
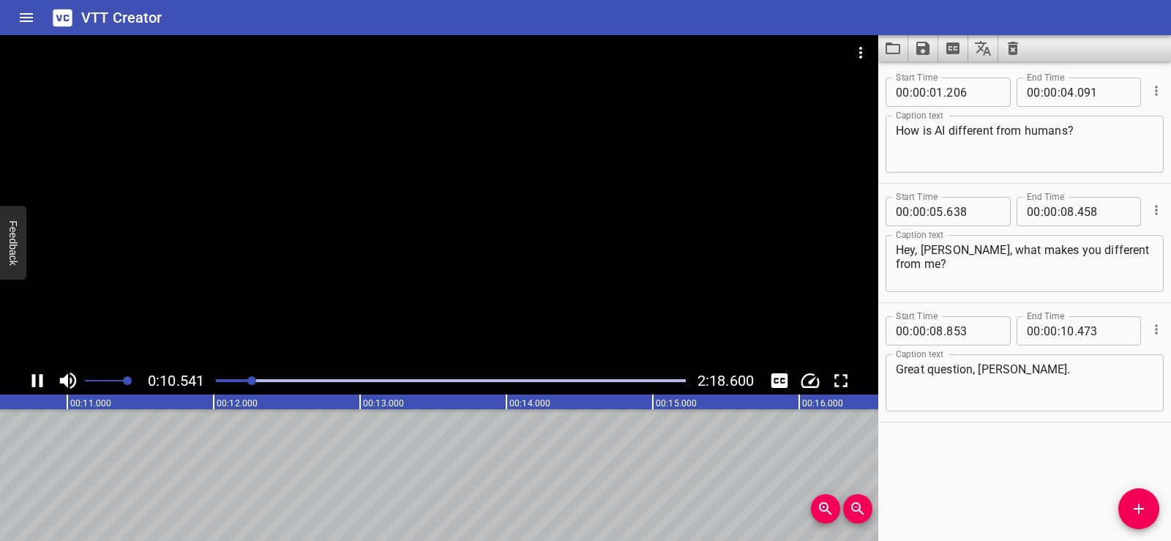
click at [484, 223] on div at bounding box center [439, 201] width 879 height 332
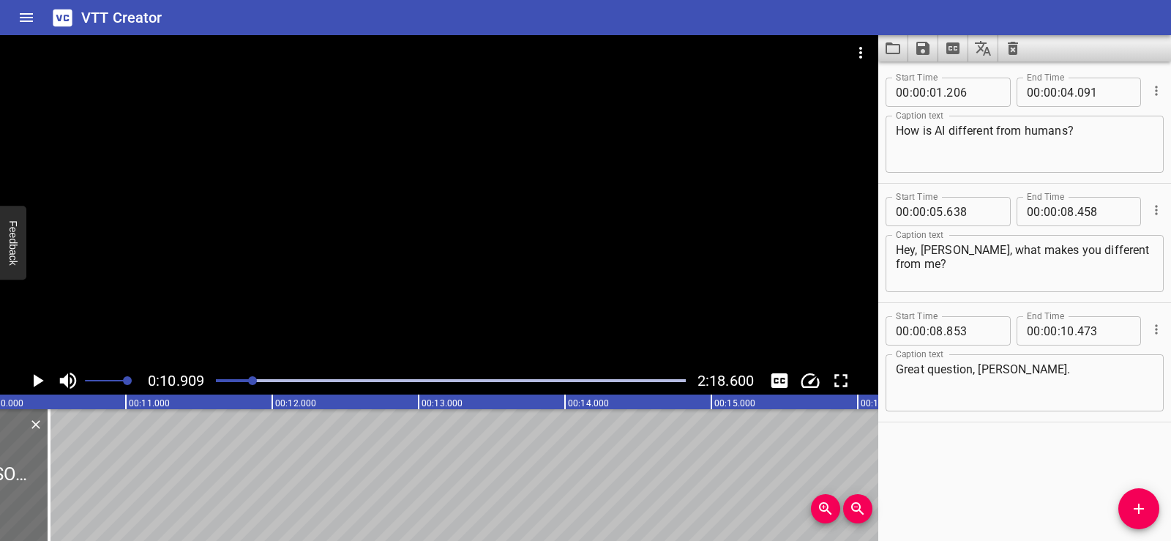
scroll to position [0, 1417]
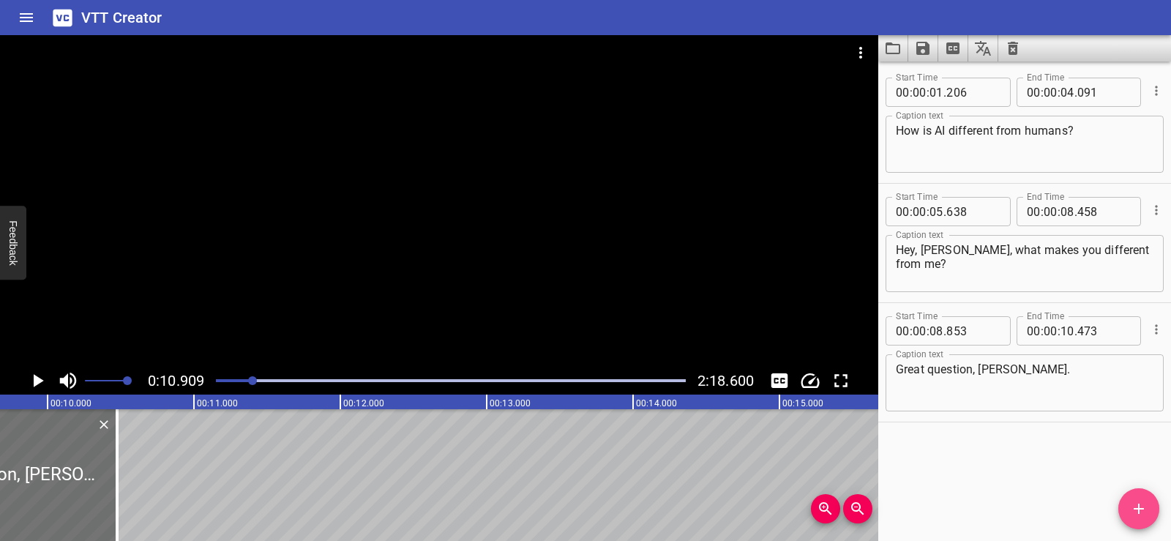
click at [1136, 507] on icon "Add Cue" at bounding box center [1139, 509] width 18 height 18
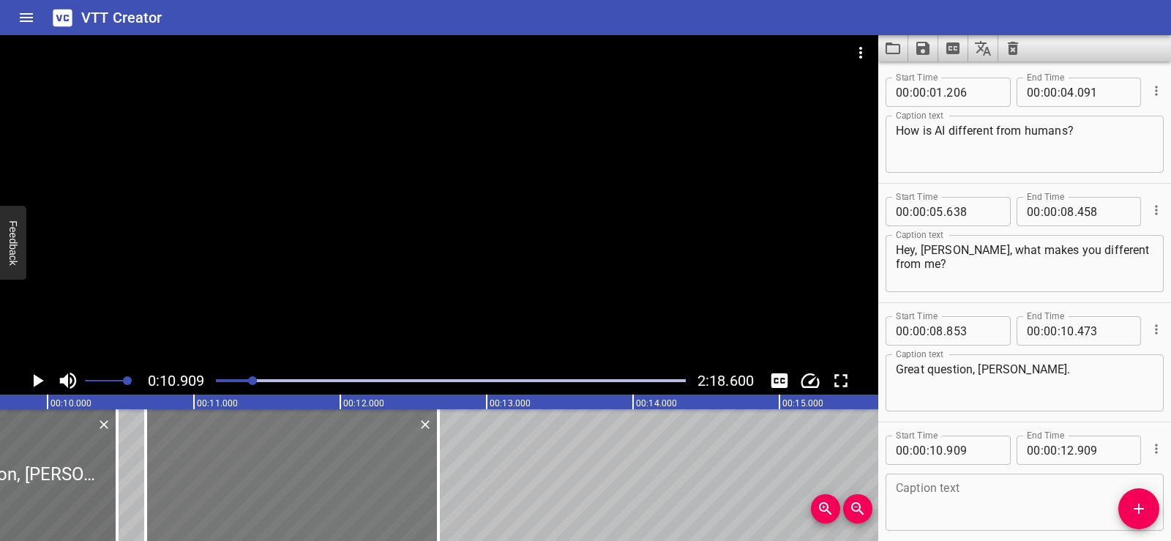
drag, startPoint x: 351, startPoint y: 450, endPoint x: 316, endPoint y: 450, distance: 35.2
click at [316, 450] on div at bounding box center [292, 475] width 293 height 132
type input "669"
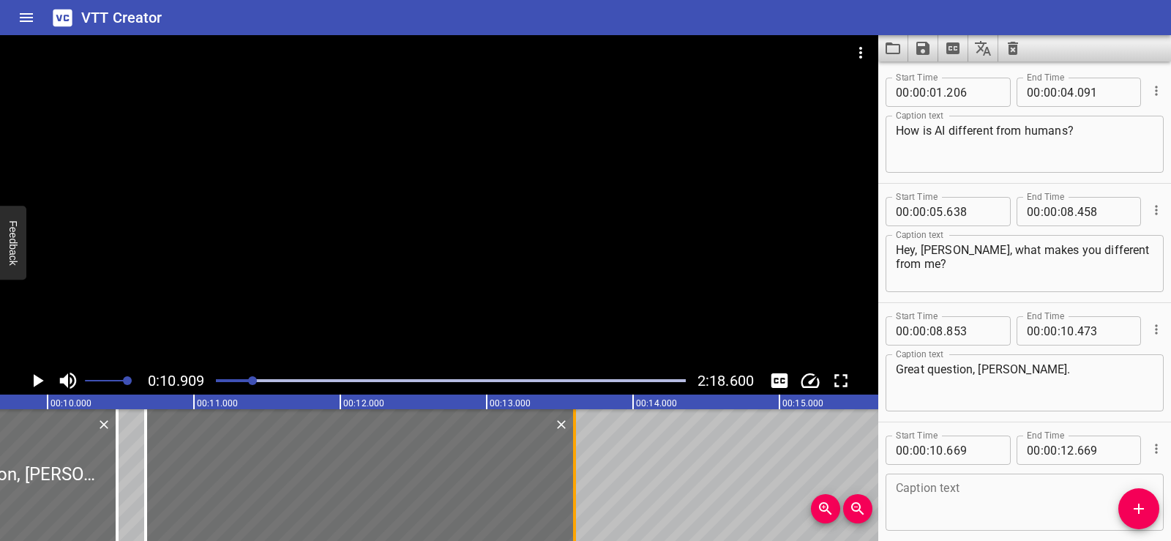
drag, startPoint x: 442, startPoint y: 492, endPoint x: 578, endPoint y: 507, distance: 137.0
click at [578, 507] on div at bounding box center [574, 475] width 15 height 132
type input "13"
type input "599"
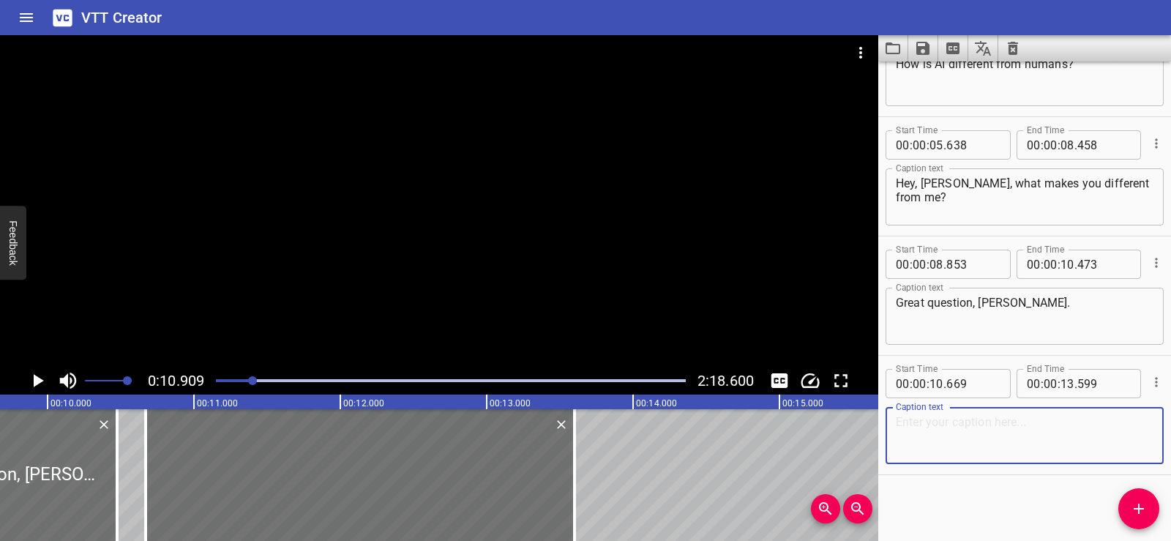
click at [940, 422] on textarea at bounding box center [1025, 436] width 258 height 42
paste textarea "I'm powered by something called AI."
type textarea "I'm powered by something called AI."
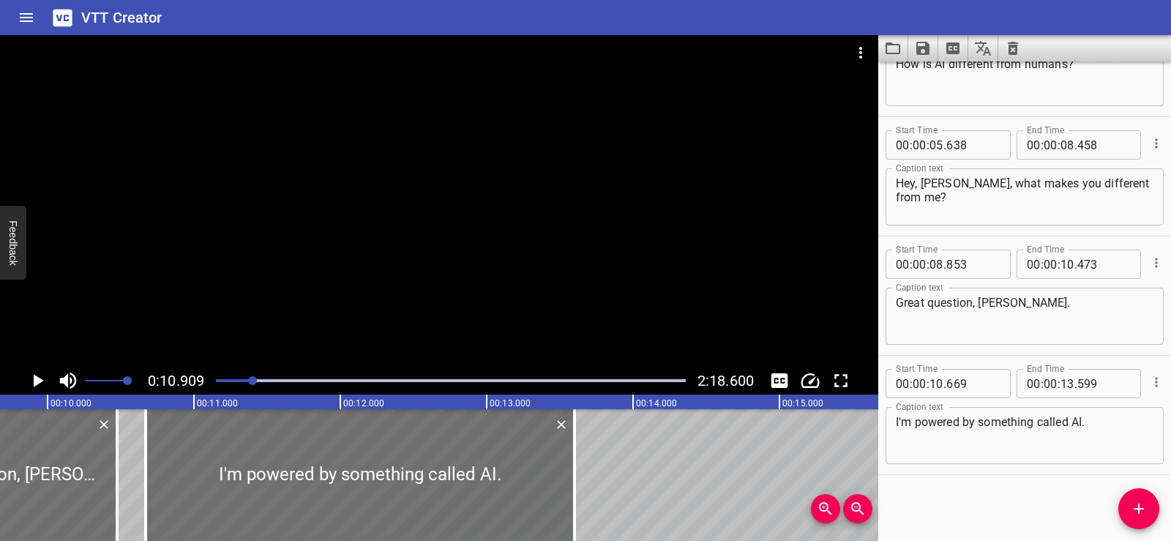
click at [977, 522] on div "Start Time 00 : 00 : 01 . 206 Start Time End Time 00 : 00 : 04 . 091 End Time C…" at bounding box center [1025, 302] width 293 height 480
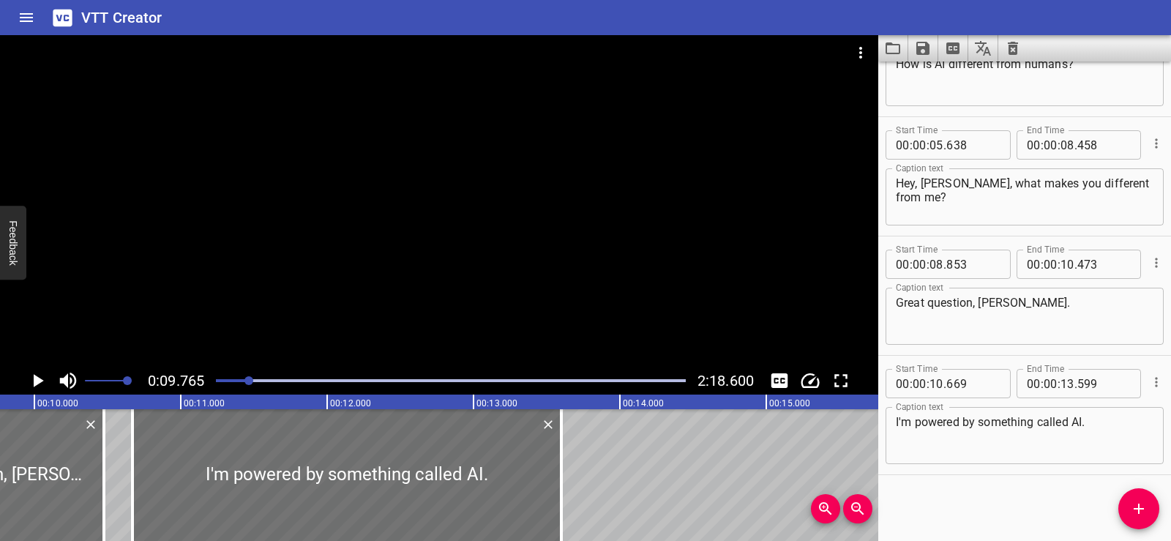
click at [35, 381] on icon "Play/Pause" at bounding box center [39, 380] width 10 height 13
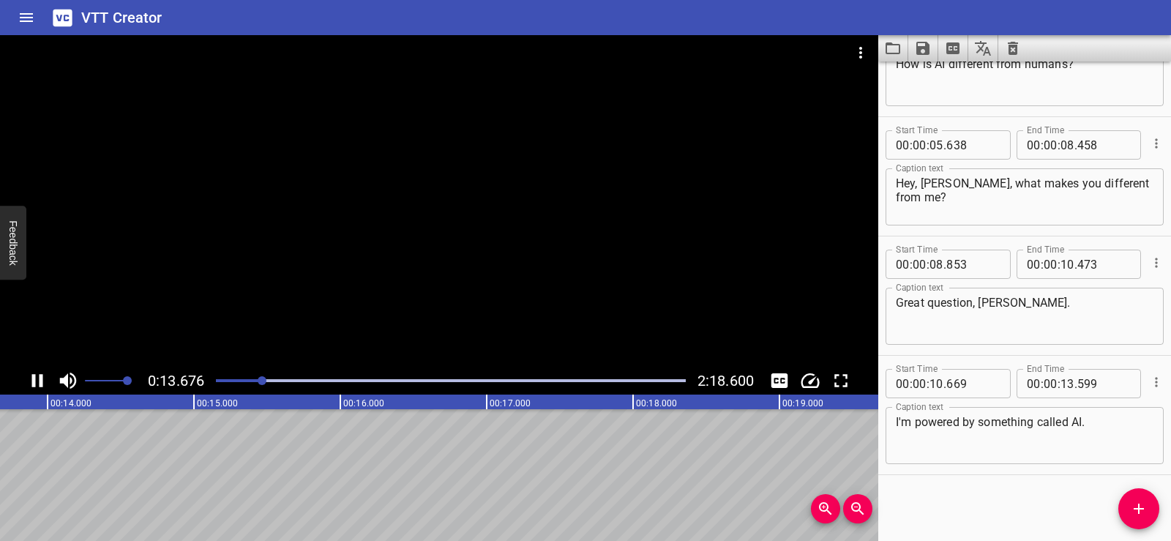
click at [469, 157] on div at bounding box center [439, 201] width 879 height 332
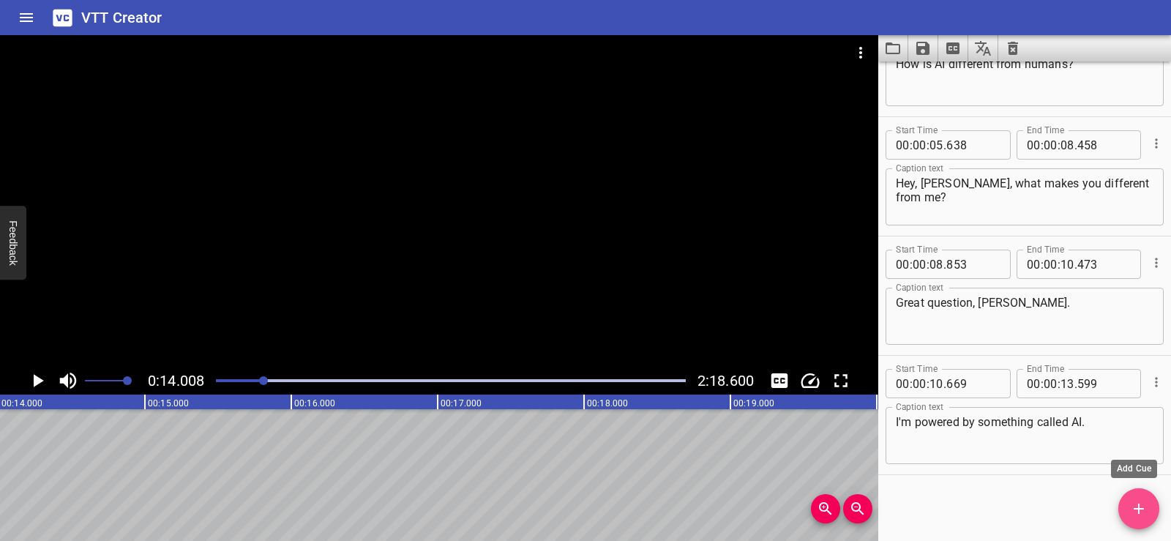
click at [1136, 501] on icon "Add Cue" at bounding box center [1139, 509] width 18 height 18
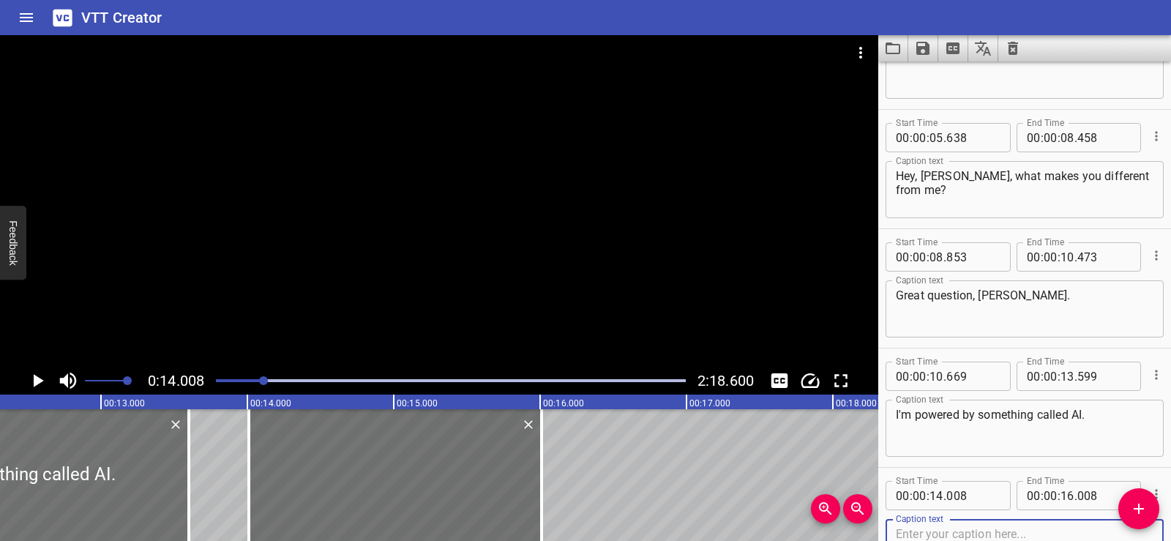
scroll to position [0, 1757]
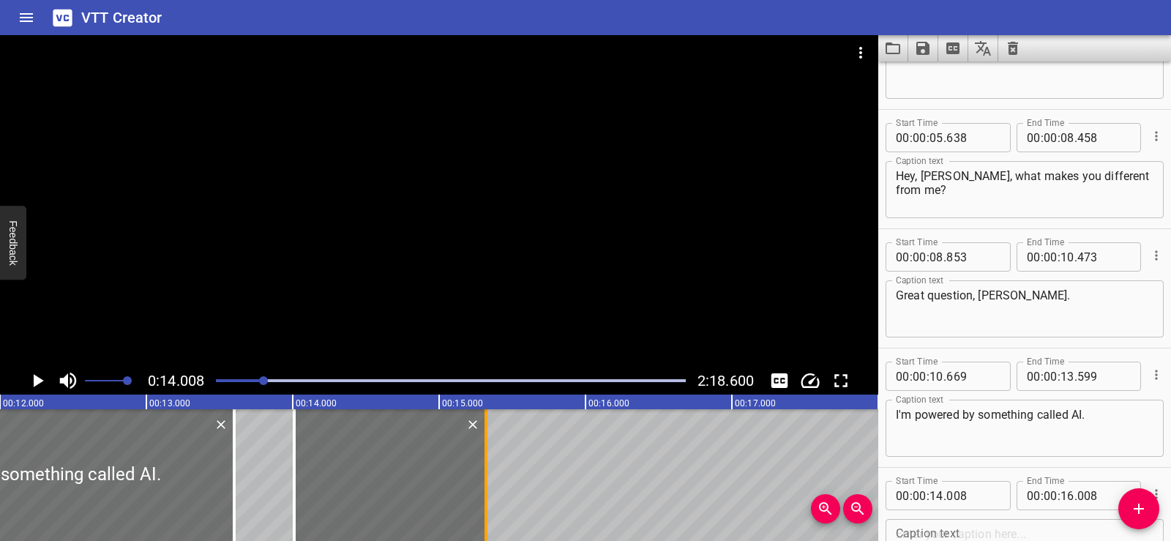
drag, startPoint x: 585, startPoint y: 504, endPoint x: 485, endPoint y: 500, distance: 99.6
click at [485, 500] on div at bounding box center [486, 475] width 3 height 132
type input "15"
type input "318"
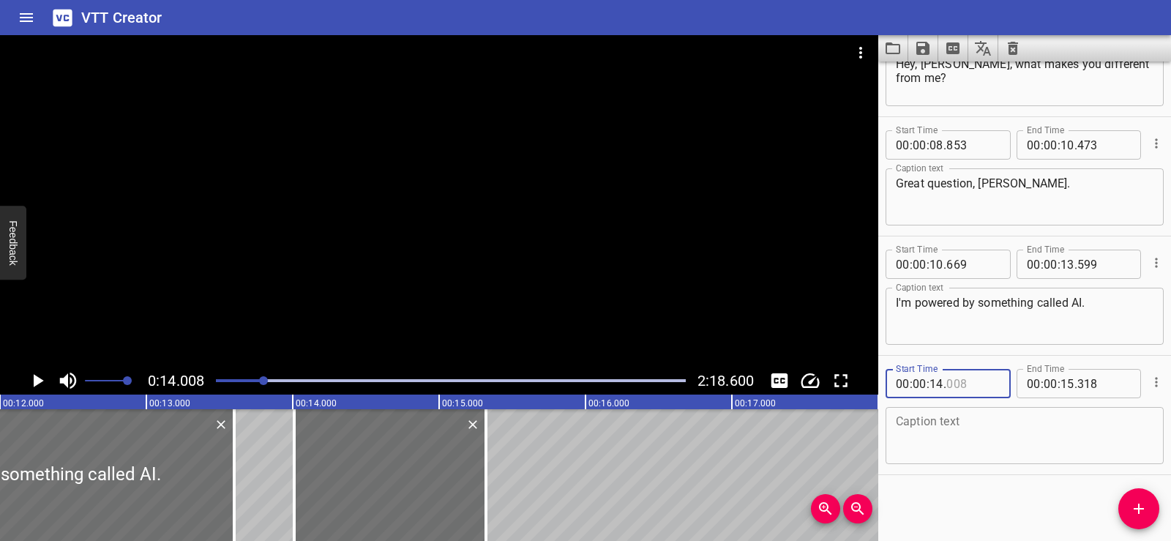
click at [957, 398] on input "number" at bounding box center [973, 383] width 53 height 29
type input "008"
click at [926, 432] on textarea at bounding box center [1025, 436] width 258 height 42
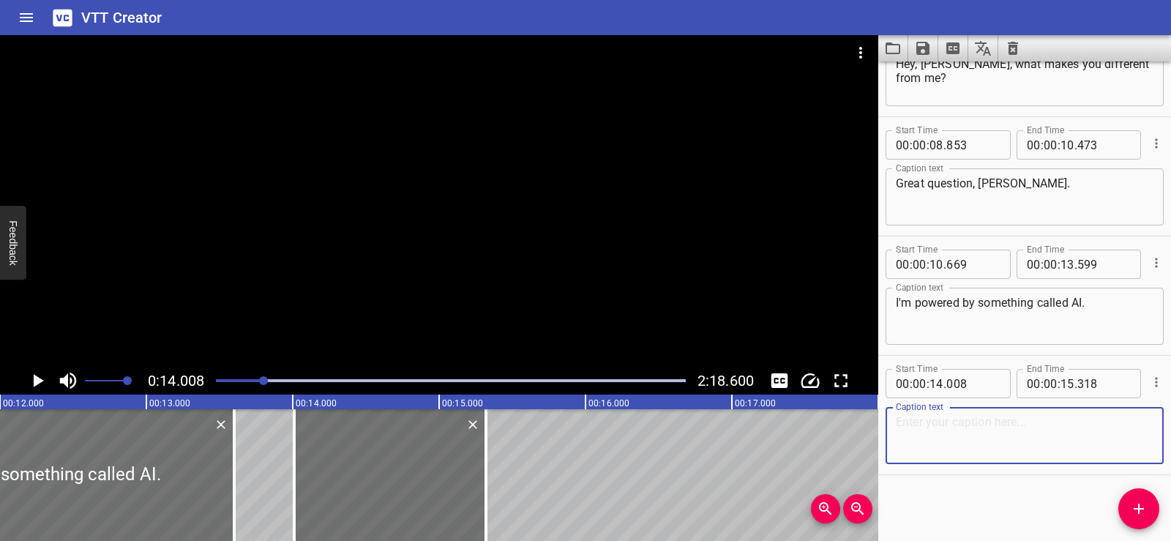
paste textarea "I learn from data that means"
click at [964, 495] on div "Start Time 00 : 00 : 01 . 206 Start Time End Time 00 : 00 : 04 . 091 End Time C…" at bounding box center [1025, 302] width 293 height 480
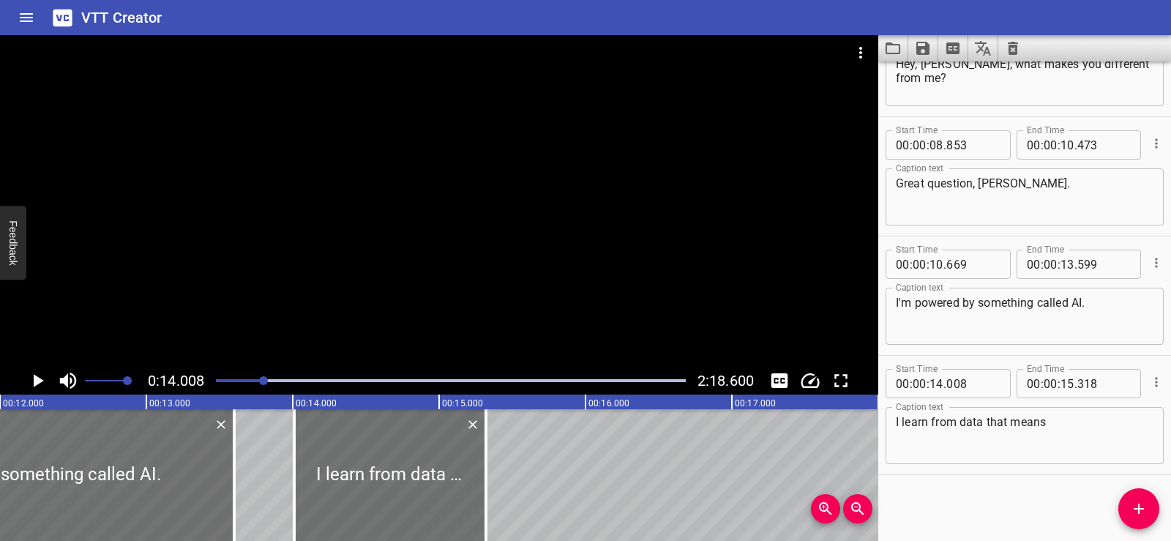
click at [463, 212] on div at bounding box center [439, 201] width 879 height 332
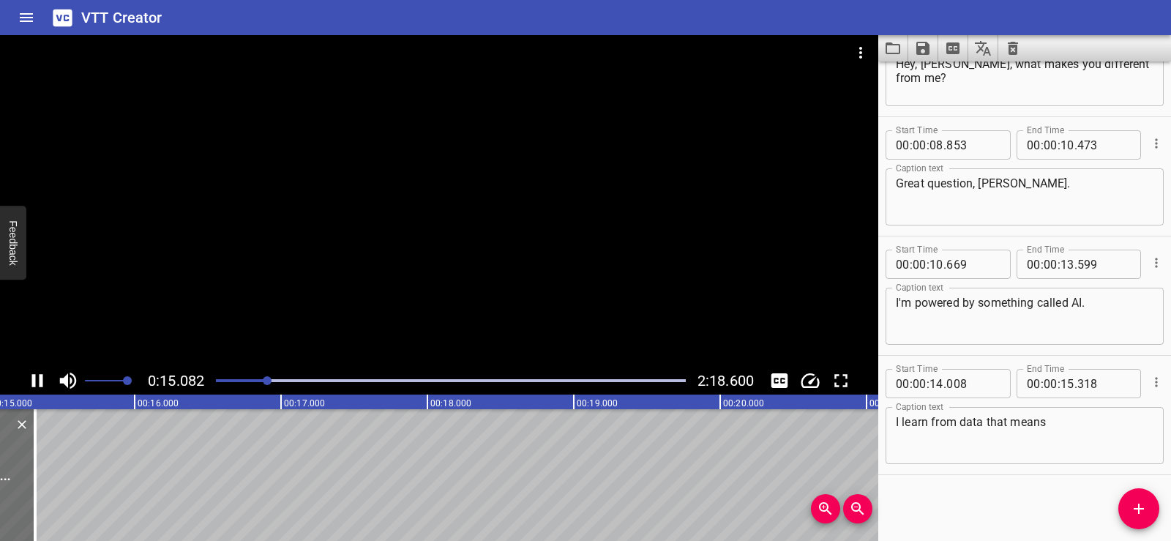
click at [381, 204] on div at bounding box center [439, 201] width 879 height 332
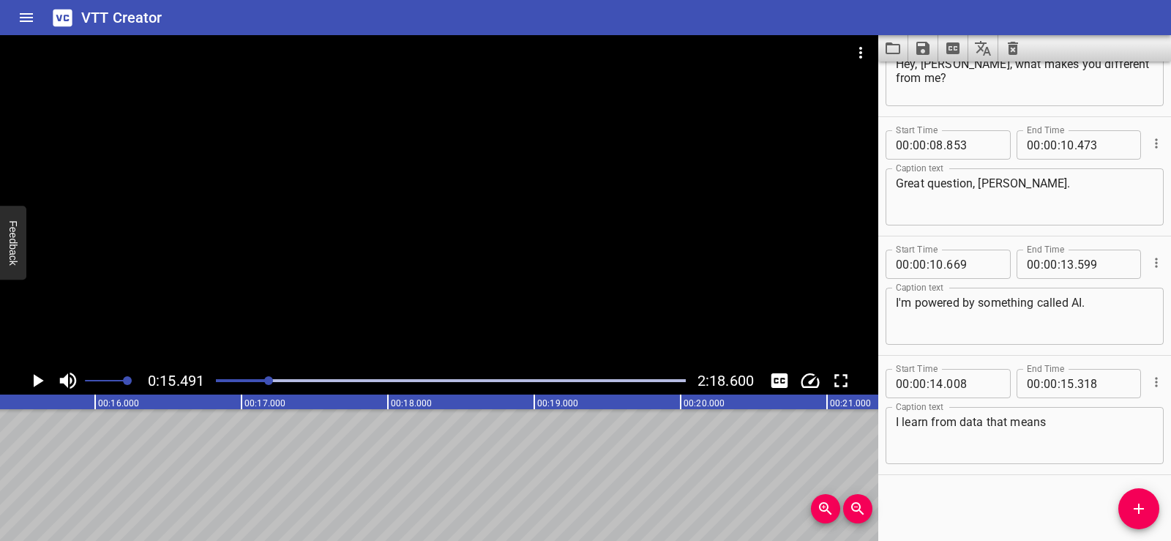
scroll to position [0, 2268]
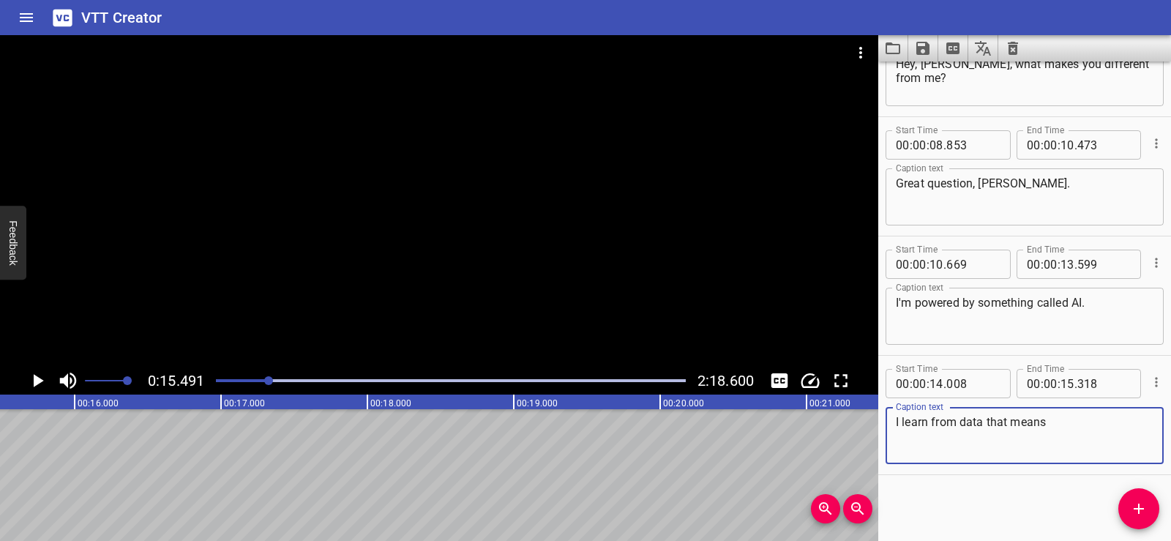
drag, startPoint x: 983, startPoint y: 425, endPoint x: 1052, endPoint y: 428, distance: 68.9
click at [1052, 428] on textarea "I learn from data that means" at bounding box center [1025, 436] width 258 height 42
type textarea "I learn from data"
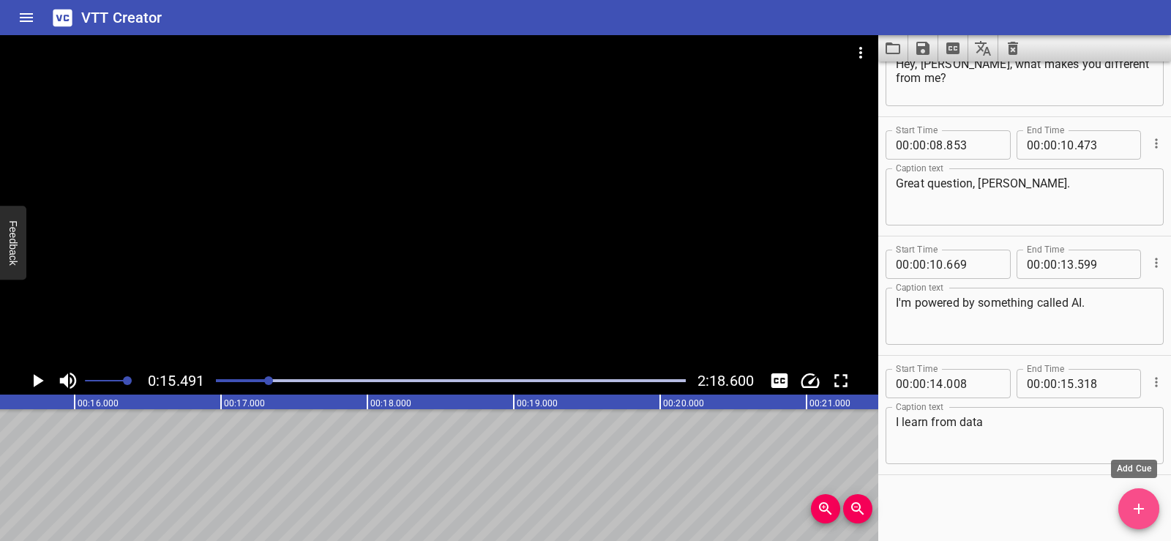
click at [1146, 508] on icon "Add Cue" at bounding box center [1139, 509] width 18 height 18
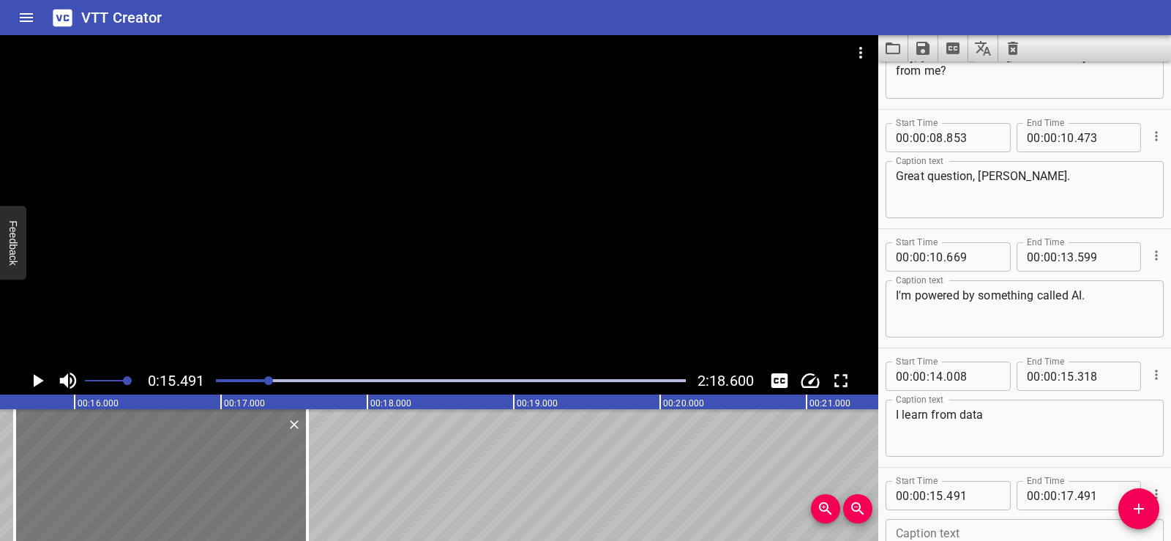
drag, startPoint x: 105, startPoint y: 477, endPoint x: 120, endPoint y: 479, distance: 14.7
click at [120, 479] on div at bounding box center [161, 475] width 293 height 132
type input "591"
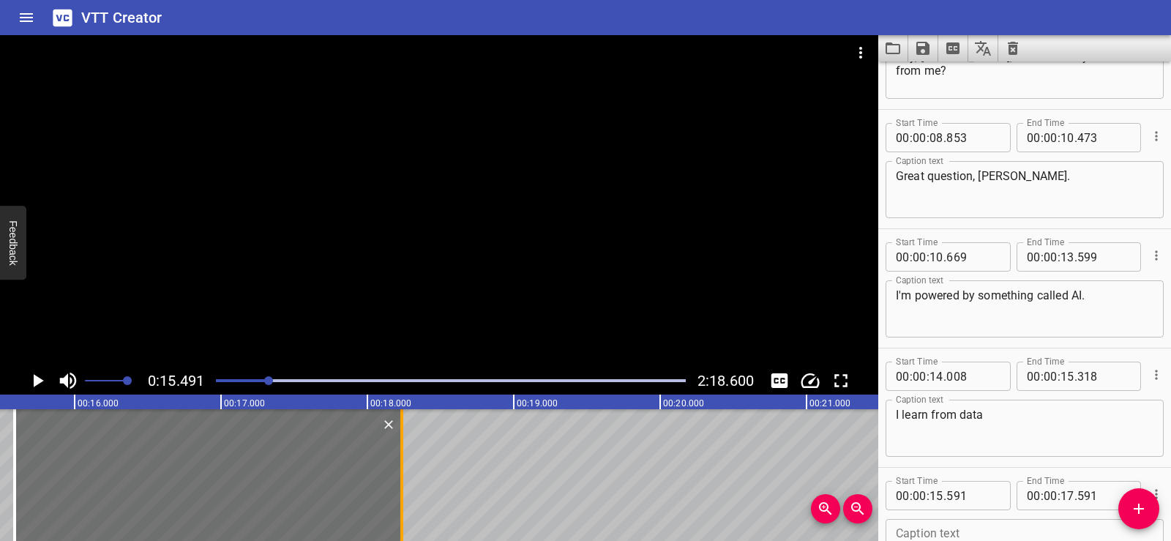
drag, startPoint x: 309, startPoint y: 500, endPoint x: 403, endPoint y: 499, distance: 94.4
click at [403, 499] on div at bounding box center [402, 475] width 15 height 132
type input "18"
type input "236"
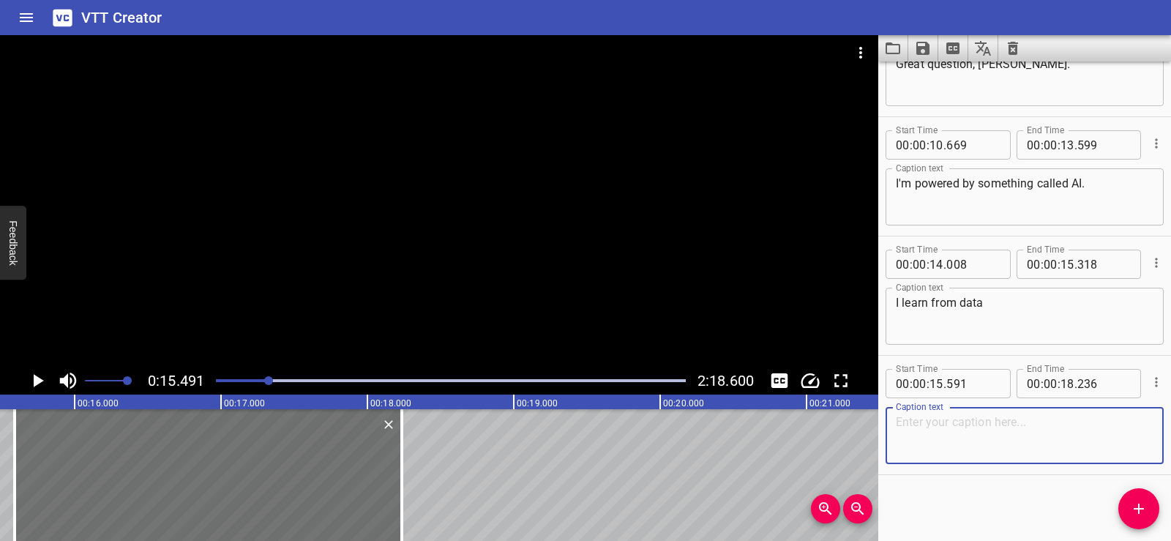
click at [945, 442] on textarea at bounding box center [1025, 436] width 258 height 42
paste textarea "that means"
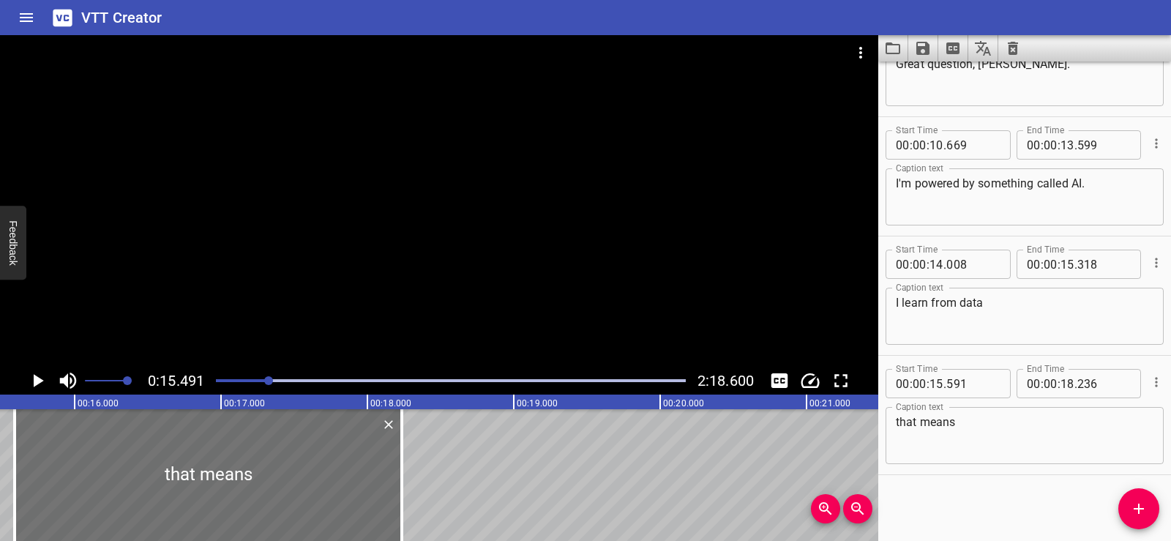
click at [955, 499] on div "Start Time 00 : 00 : 01 . 206 Start Time End Time 00 : 00 : 04 . 091 End Time C…" at bounding box center [1025, 302] width 293 height 480
click at [899, 423] on textarea "that means" at bounding box center [1025, 436] width 258 height 42
click at [1026, 463] on div "that means Caption text" at bounding box center [1025, 435] width 278 height 57
click at [994, 502] on div "Start Time 00 : 00 : 01 . 206 Start Time End Time 00 : 00 : 04 . 091 End Time C…" at bounding box center [1025, 302] width 293 height 480
click at [973, 415] on textarea "that means" at bounding box center [1025, 436] width 258 height 42
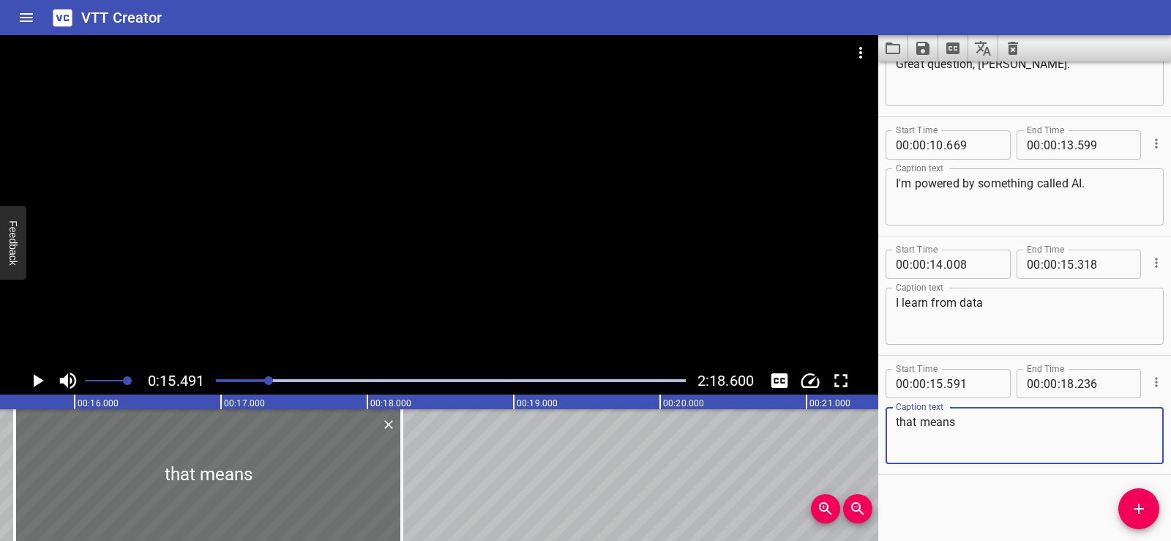
paste textarea "pictures, numbers, or words."
type textarea "that means pictures, numbers, or words."
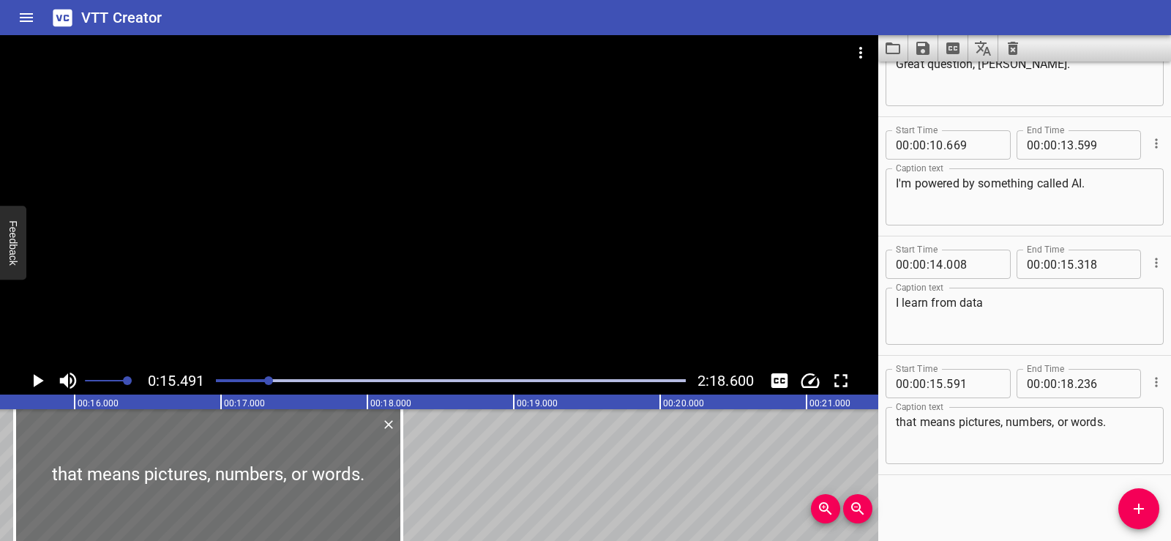
click at [999, 483] on div "Start Time 00 : 00 : 01 . 206 Start Time End Time 00 : 00 : 04 . 091 End Time C…" at bounding box center [1025, 302] width 293 height 480
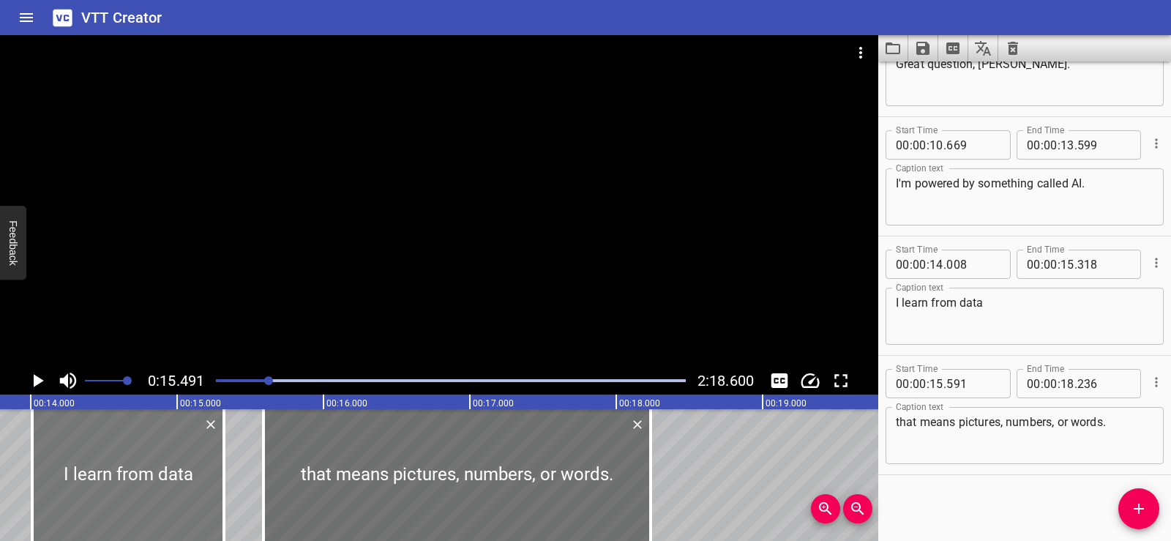
scroll to position [0, 1997]
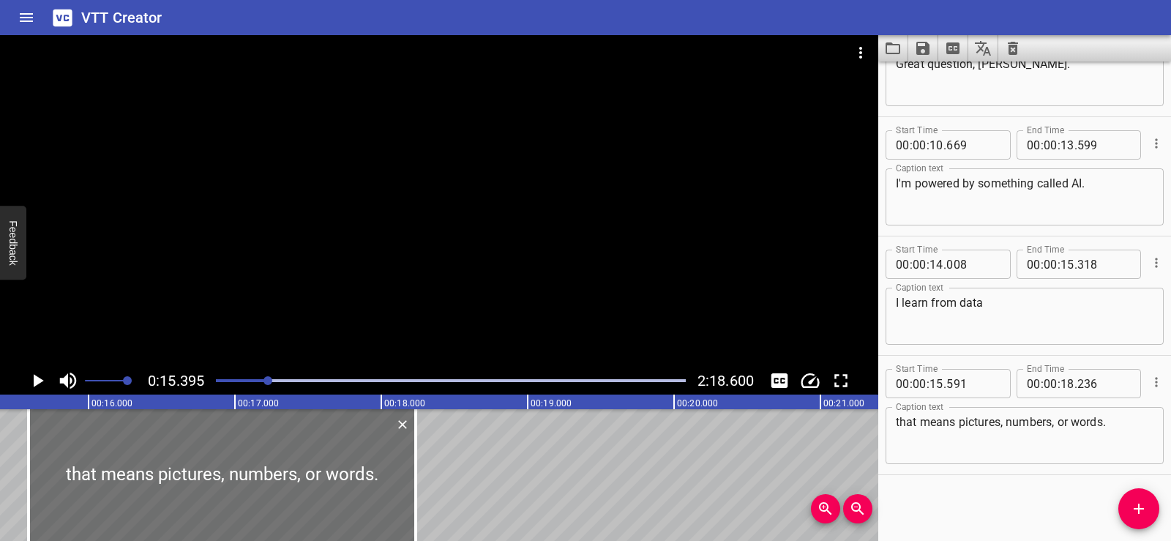
click at [441, 226] on div at bounding box center [439, 201] width 879 height 332
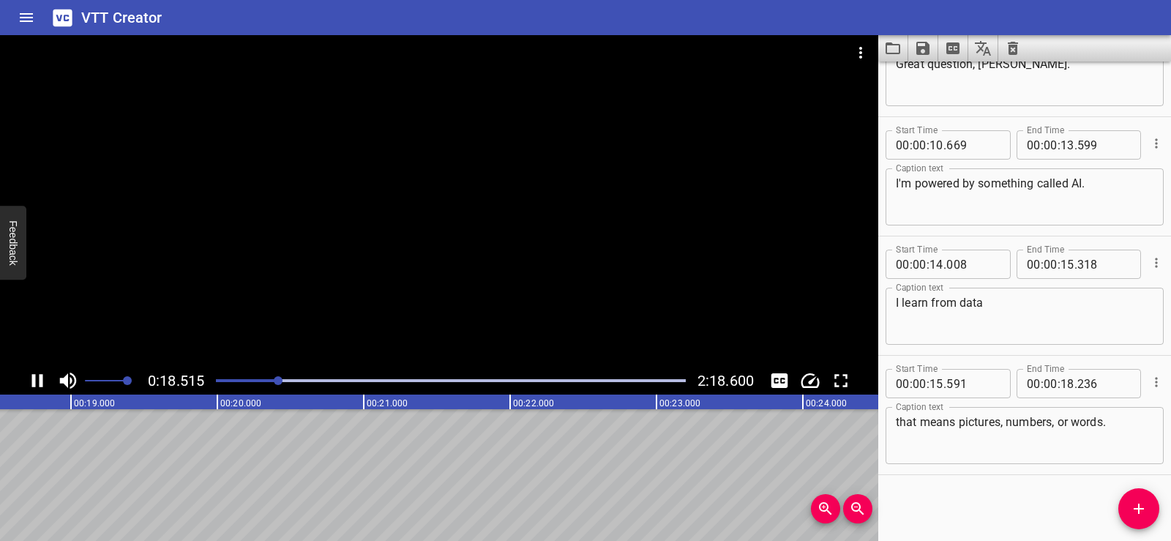
click at [424, 210] on div at bounding box center [439, 201] width 879 height 332
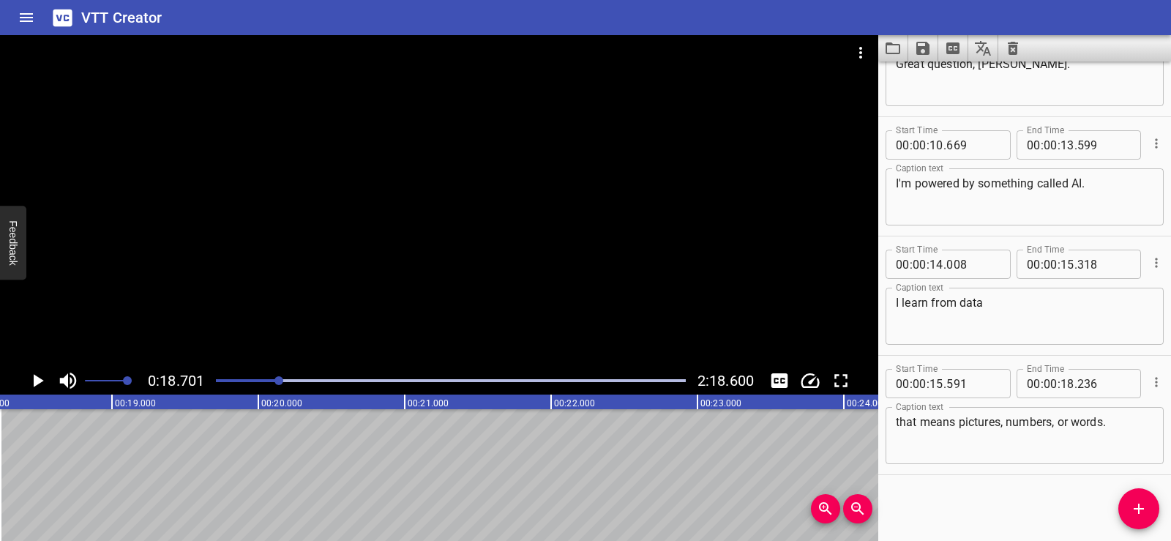
scroll to position [0, 2647]
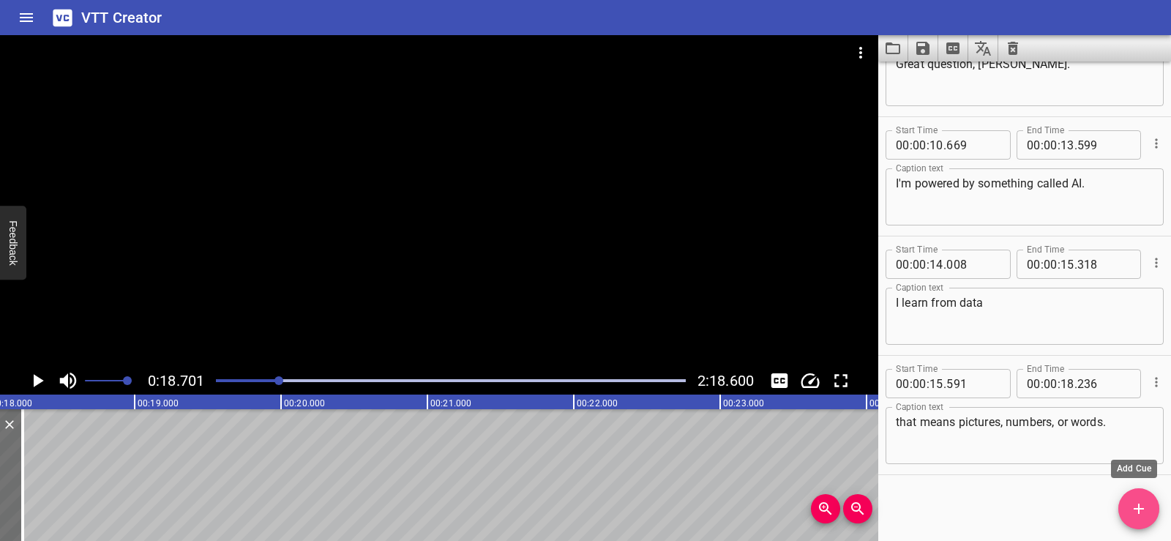
click at [1136, 507] on icon "Add Cue" at bounding box center [1139, 509] width 18 height 18
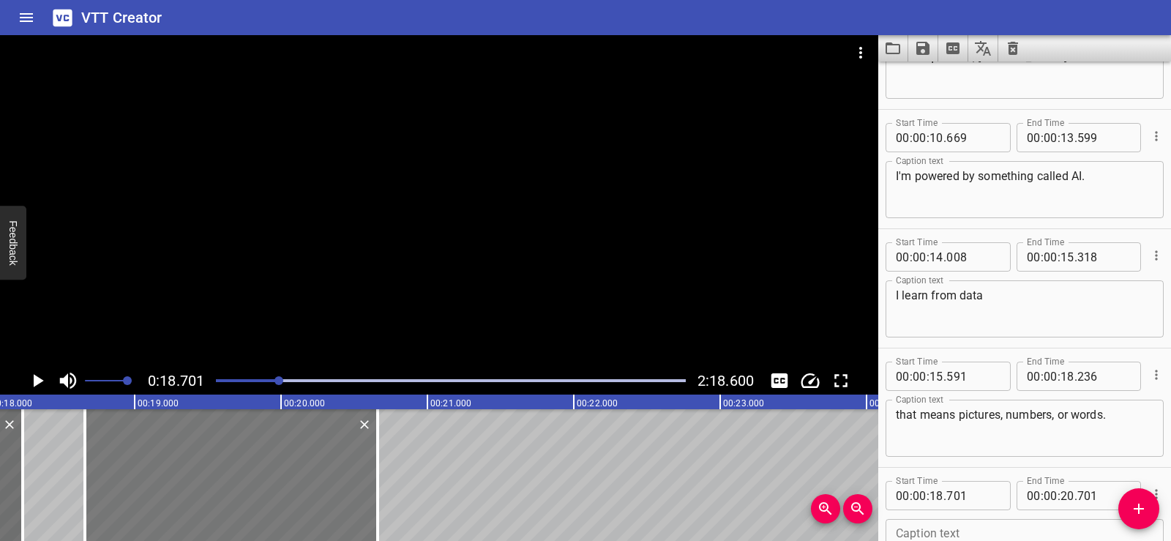
click at [277, 504] on div at bounding box center [231, 475] width 293 height 132
type input "661"
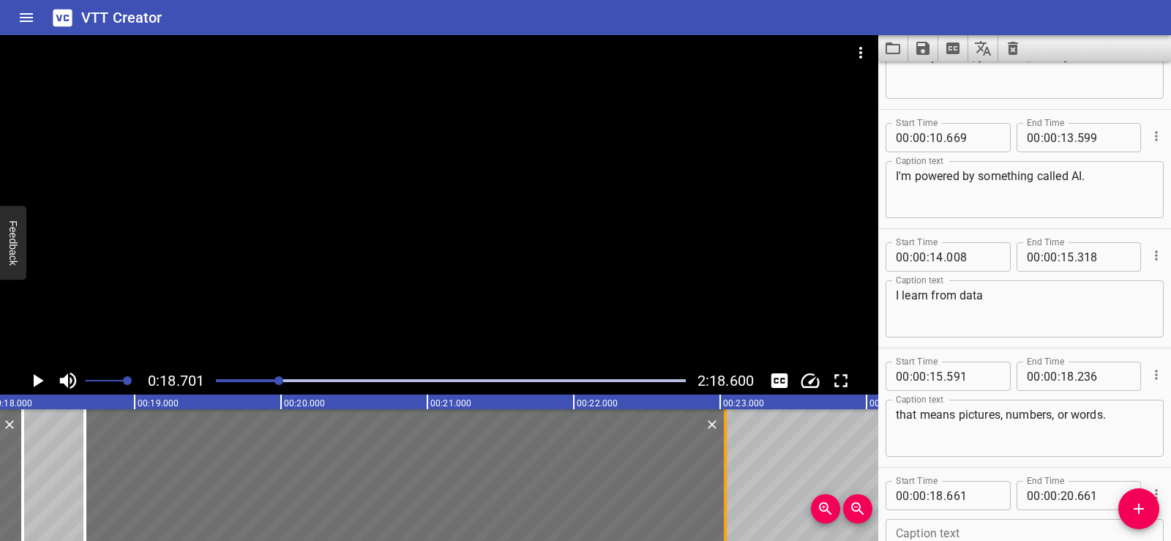
drag, startPoint x: 378, startPoint y: 511, endPoint x: 726, endPoint y: 499, distance: 348.0
click at [726, 499] on div at bounding box center [725, 475] width 3 height 132
type input "23"
type input "036"
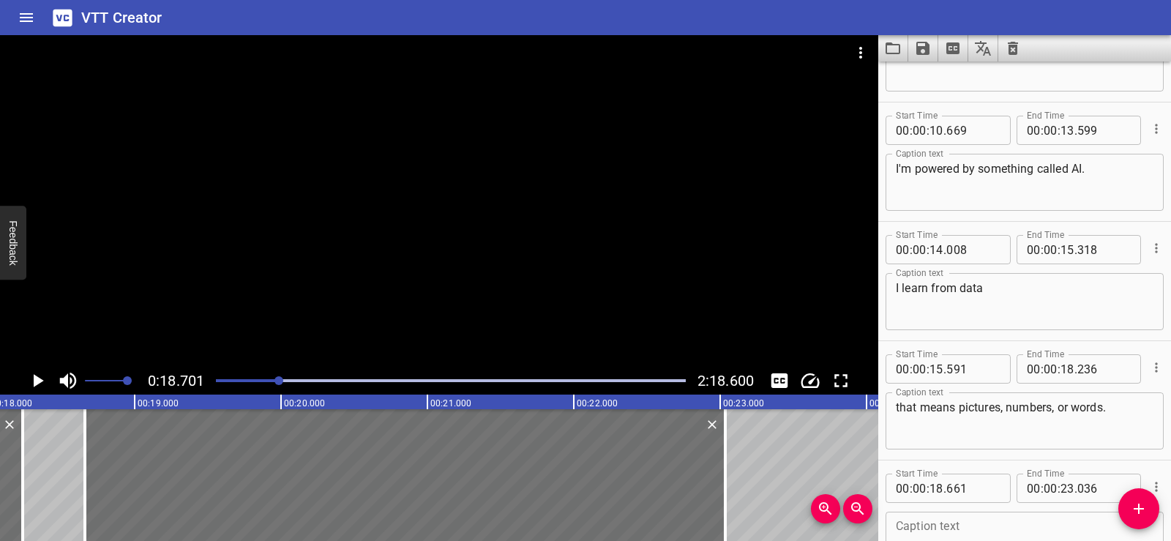
scroll to position [425, 0]
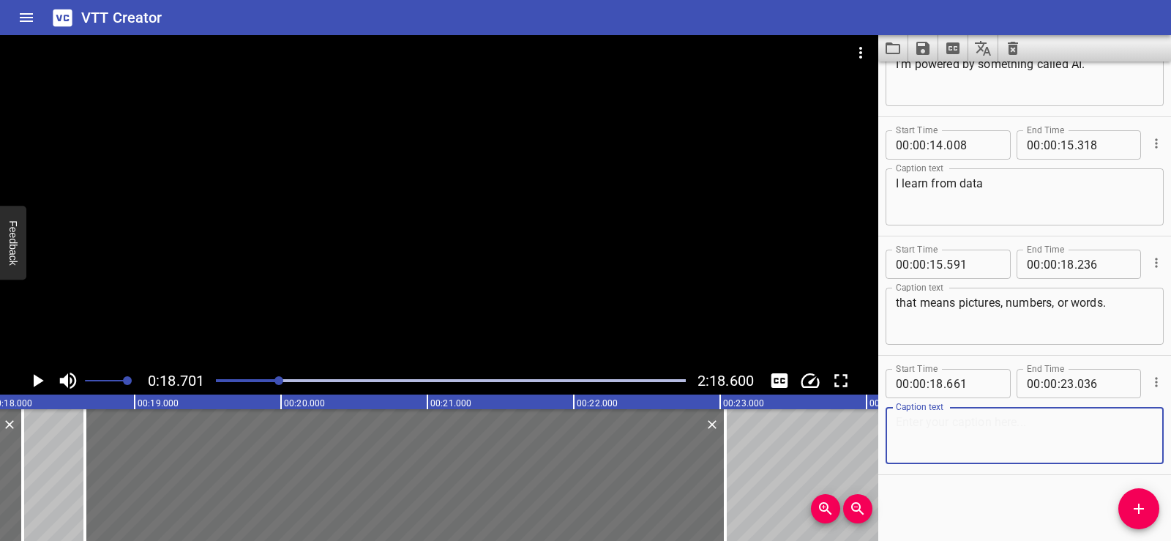
click at [983, 441] on textarea at bounding box center [1025, 436] width 258 height 42
paste textarea "And I follow a set of steps called"
type textarea "And I follow a set of steps called"
click at [958, 487] on div "Start Time 00 : 00 : 01 . 206 Start Time End Time 00 : 00 : 04 . 091 End Time C…" at bounding box center [1025, 302] width 293 height 480
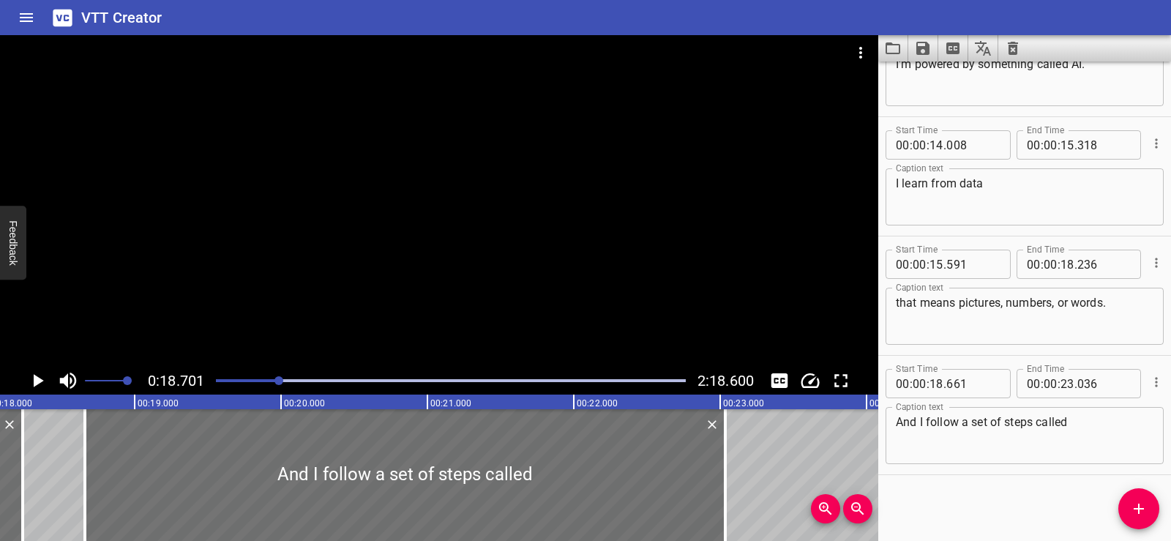
click at [29, 381] on icon "Play/Pause" at bounding box center [37, 381] width 22 height 22
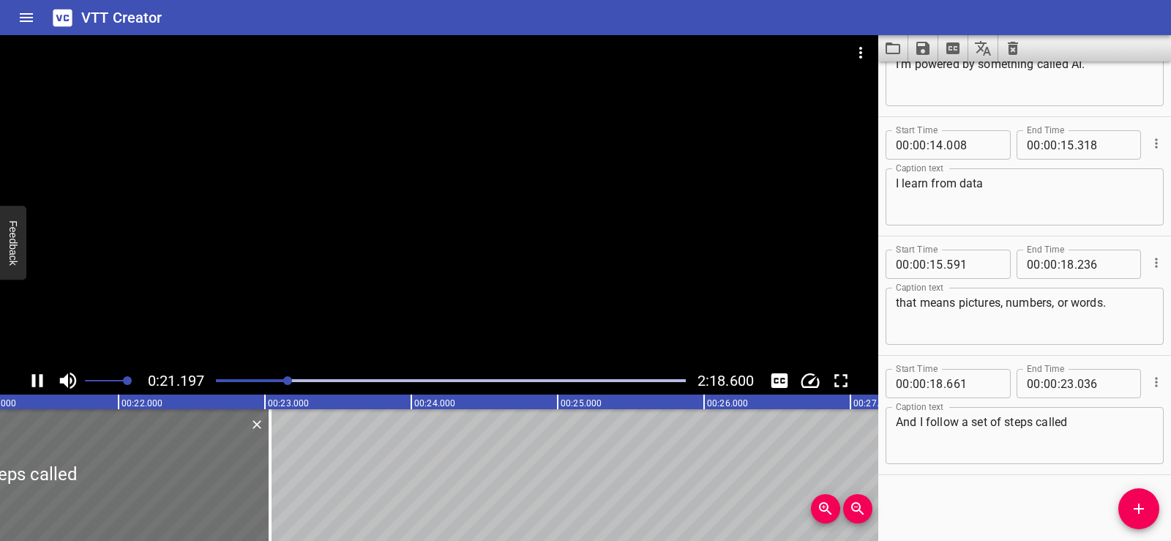
click at [500, 238] on div at bounding box center [439, 201] width 879 height 332
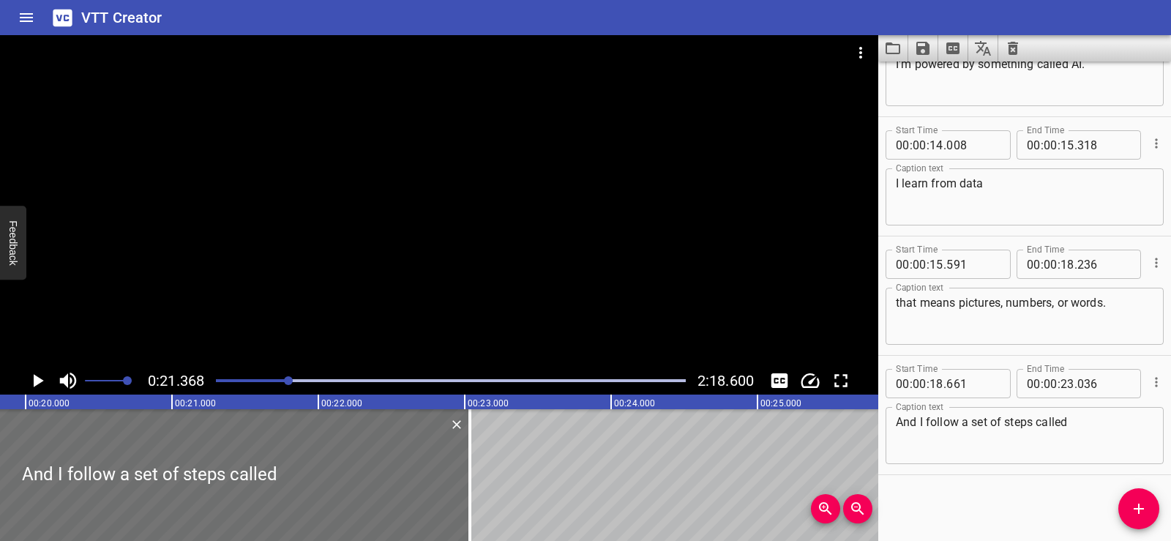
scroll to position [0, 2880]
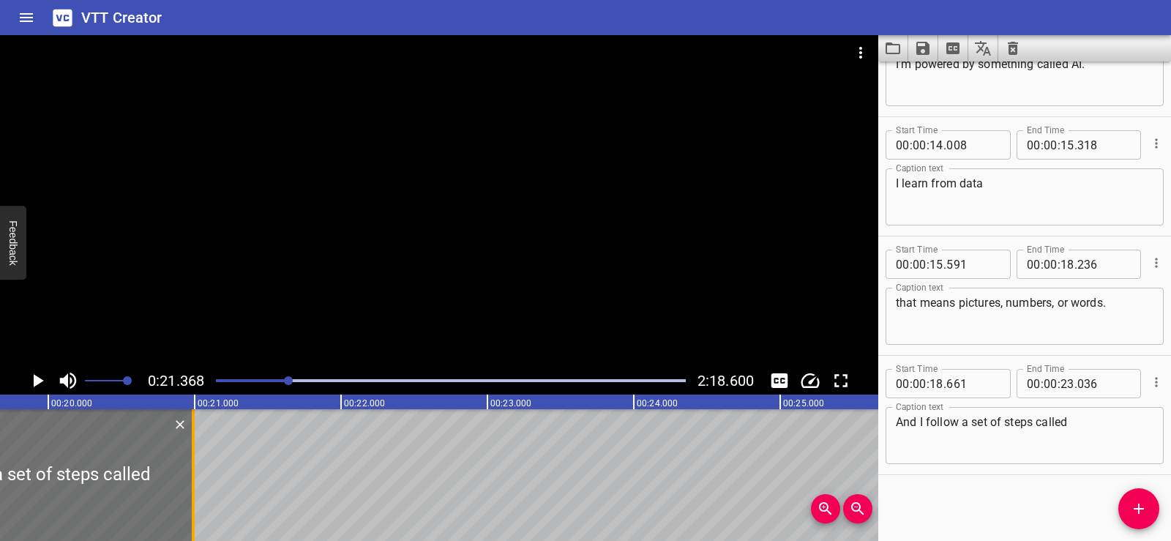
drag, startPoint x: 494, startPoint y: 500, endPoint x: 195, endPoint y: 506, distance: 299.5
click at [195, 506] on div at bounding box center [193, 475] width 15 height 132
type input "20"
click at [33, 436] on div at bounding box center [22, 475] width 341 height 132
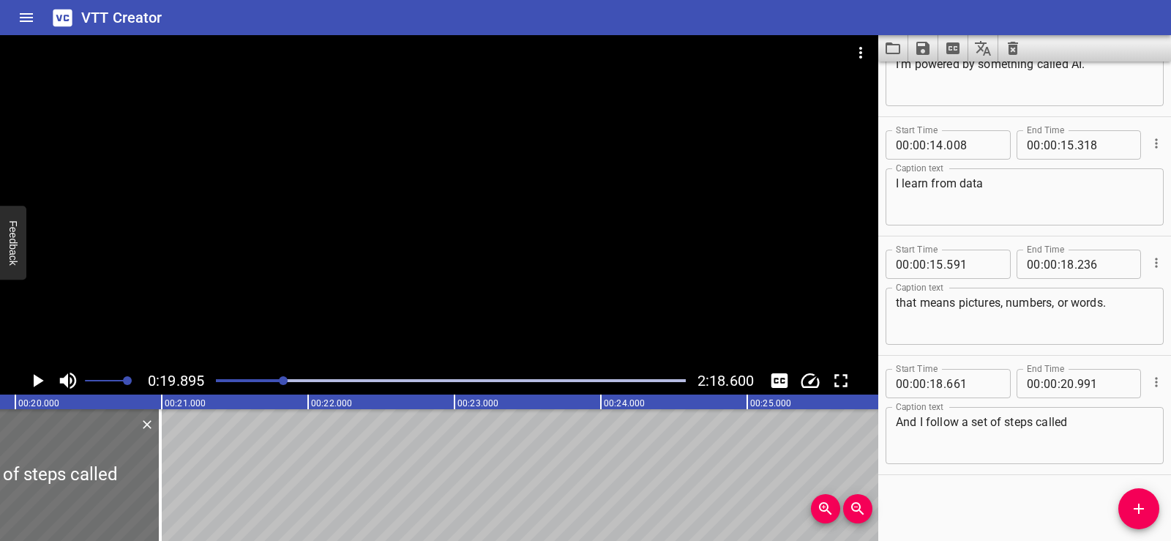
click at [31, 379] on icon "Play/Pause" at bounding box center [37, 381] width 22 height 22
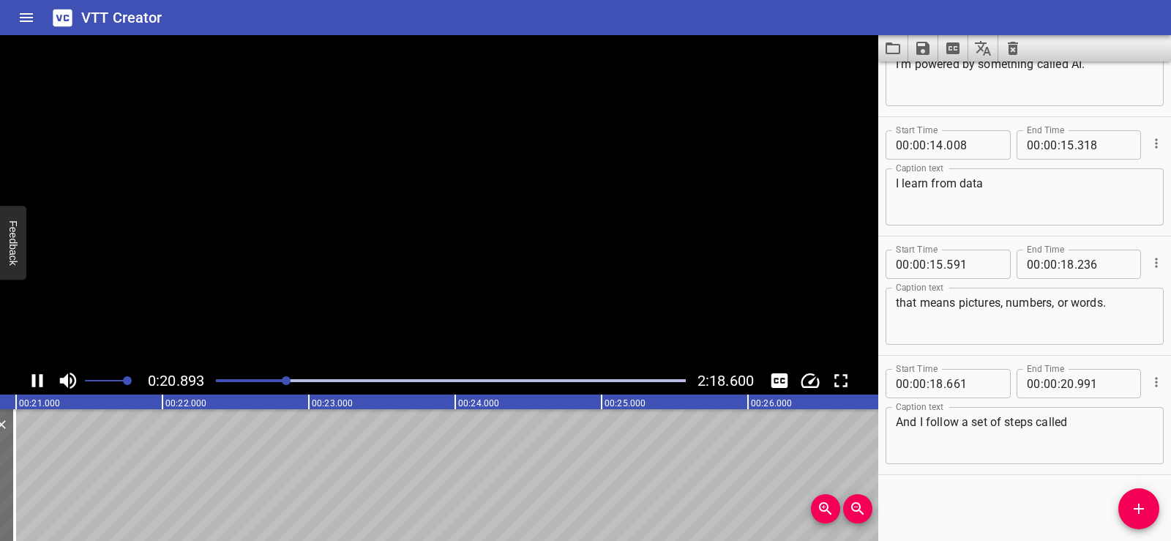
click at [37, 376] on icon "Play/Pause" at bounding box center [37, 381] width 22 height 22
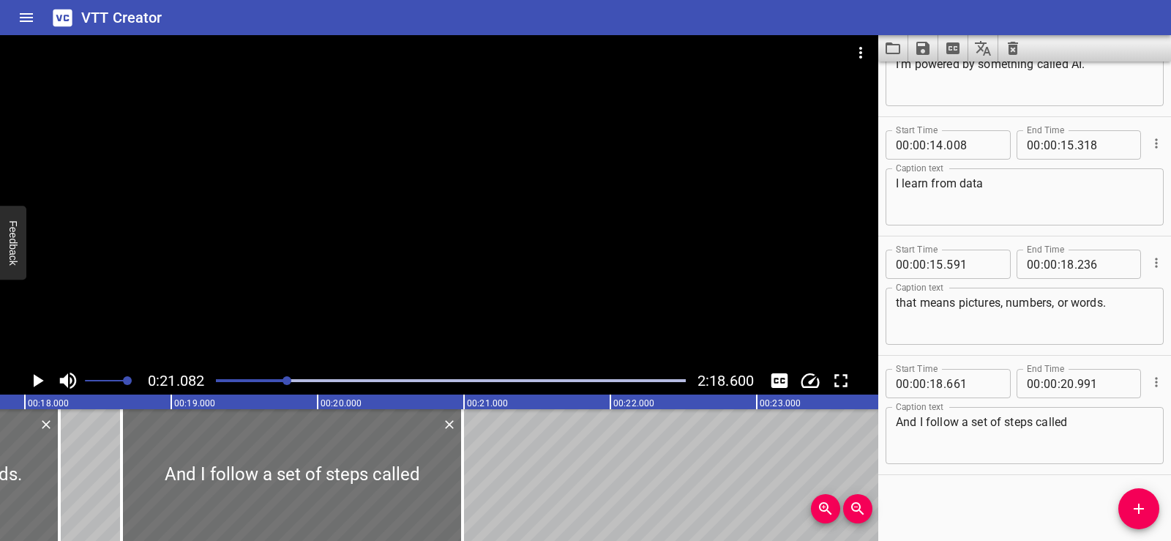
scroll to position [0, 2543]
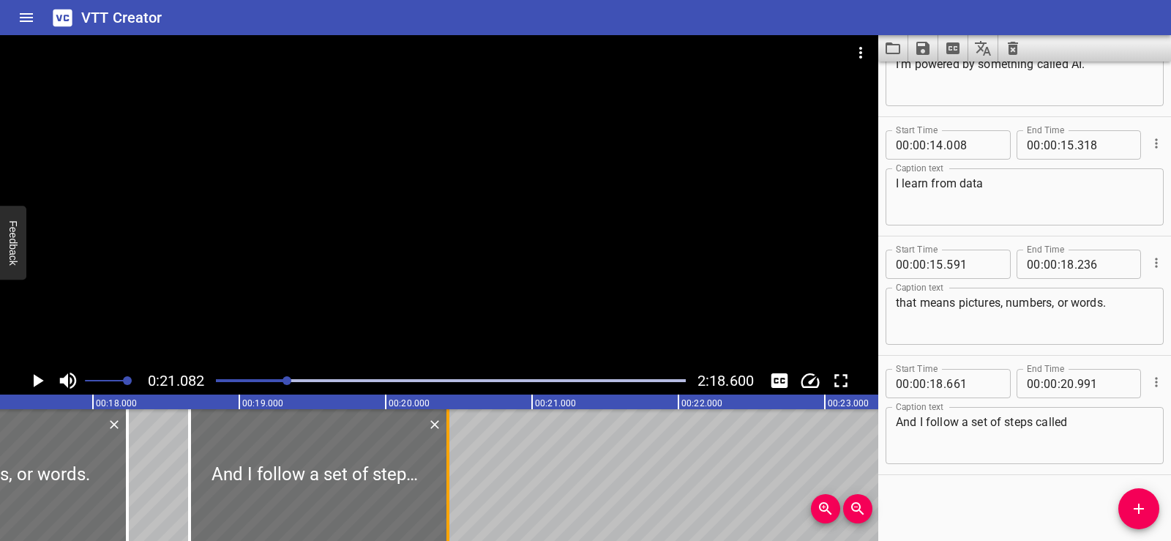
drag, startPoint x: 528, startPoint y: 498, endPoint x: 445, endPoint y: 495, distance: 82.8
click at [445, 495] on div at bounding box center [448, 475] width 15 height 132
type input "426"
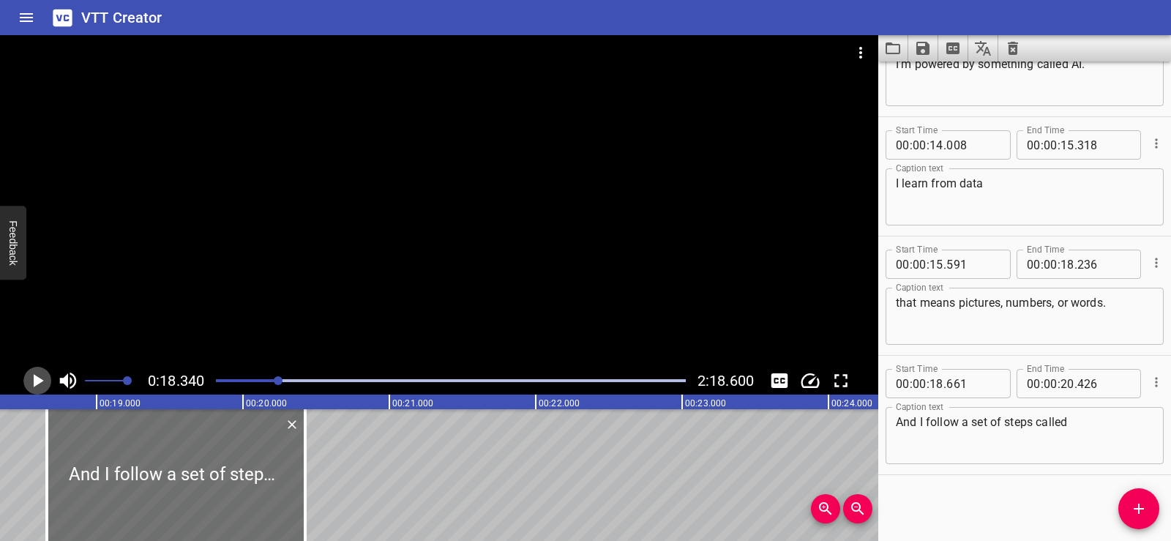
click at [35, 379] on icon "Play/Pause" at bounding box center [39, 380] width 10 height 13
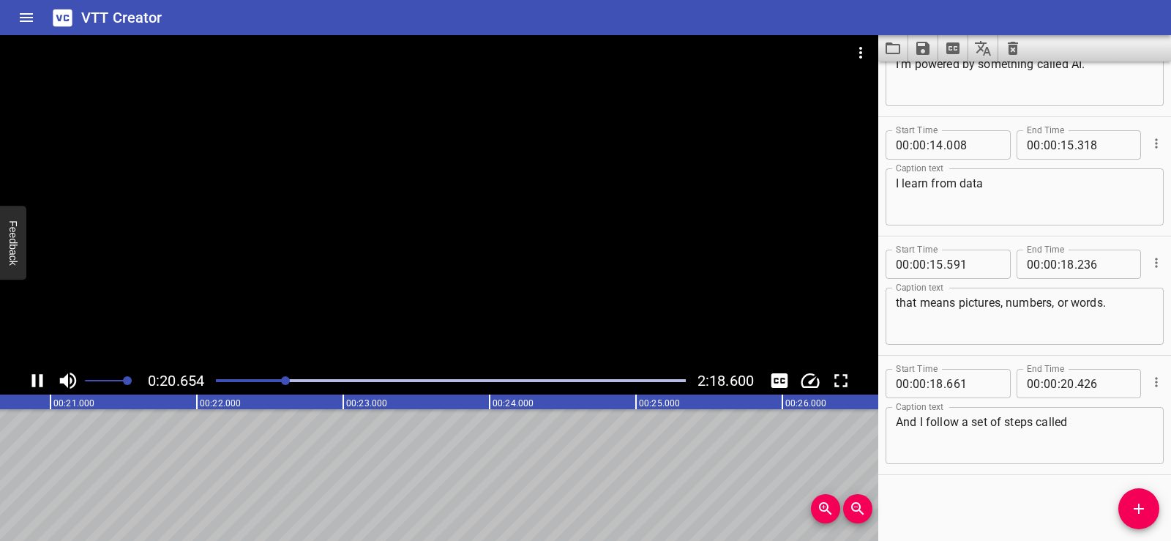
click at [39, 377] on icon "Play/Pause" at bounding box center [37, 381] width 22 height 22
click at [126, 532] on div "00:00.000 00:01.000 00:02.000 00:03.000 00:04.000 00:05.000 00:06.000 00:07.000…" at bounding box center [439, 468] width 879 height 146
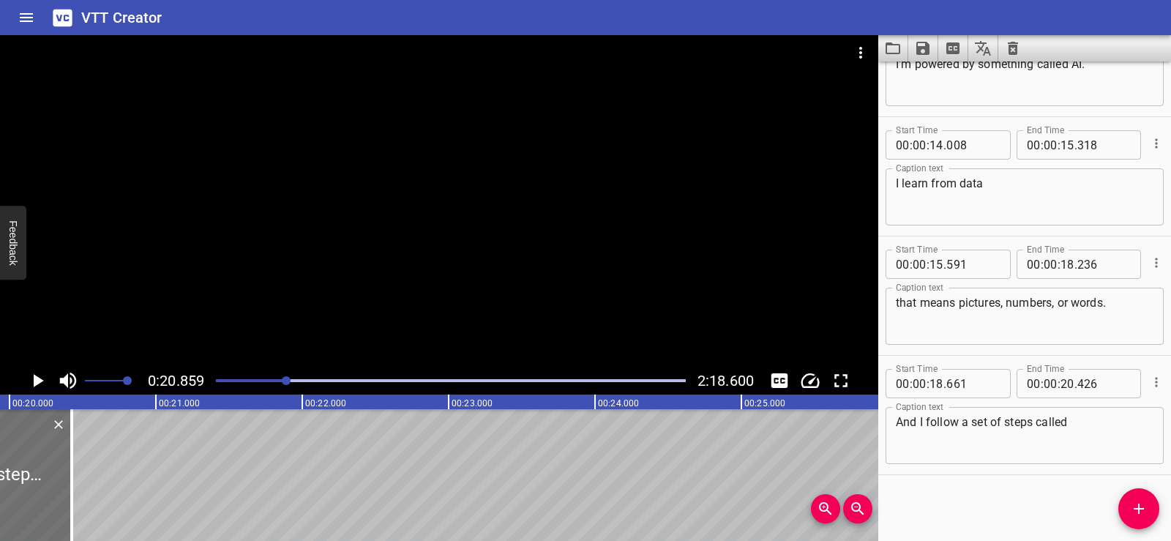
click at [1131, 512] on icon "Add Cue" at bounding box center [1139, 509] width 18 height 18
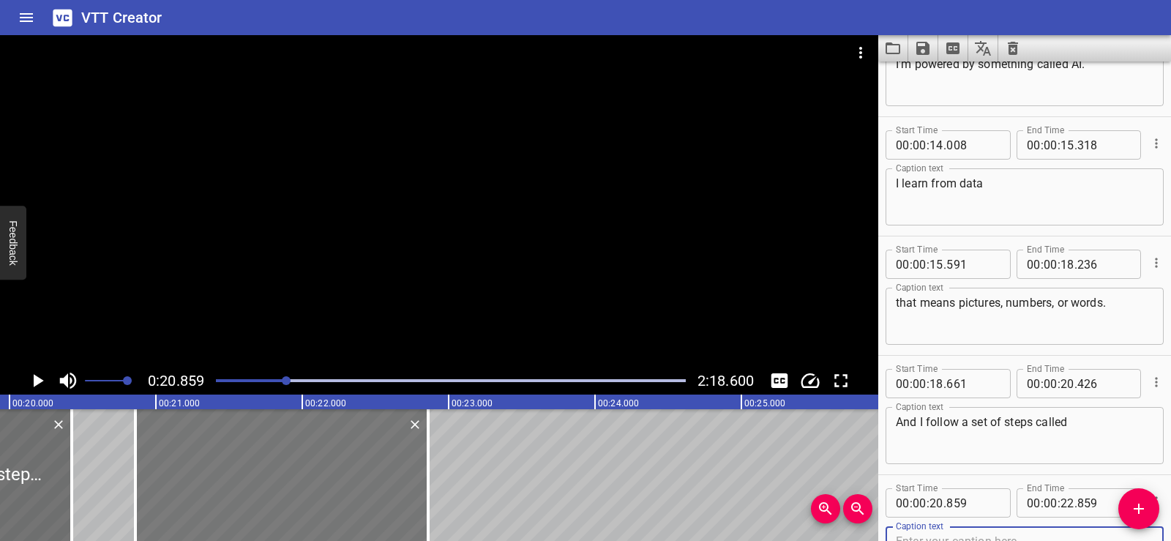
scroll to position [432, 0]
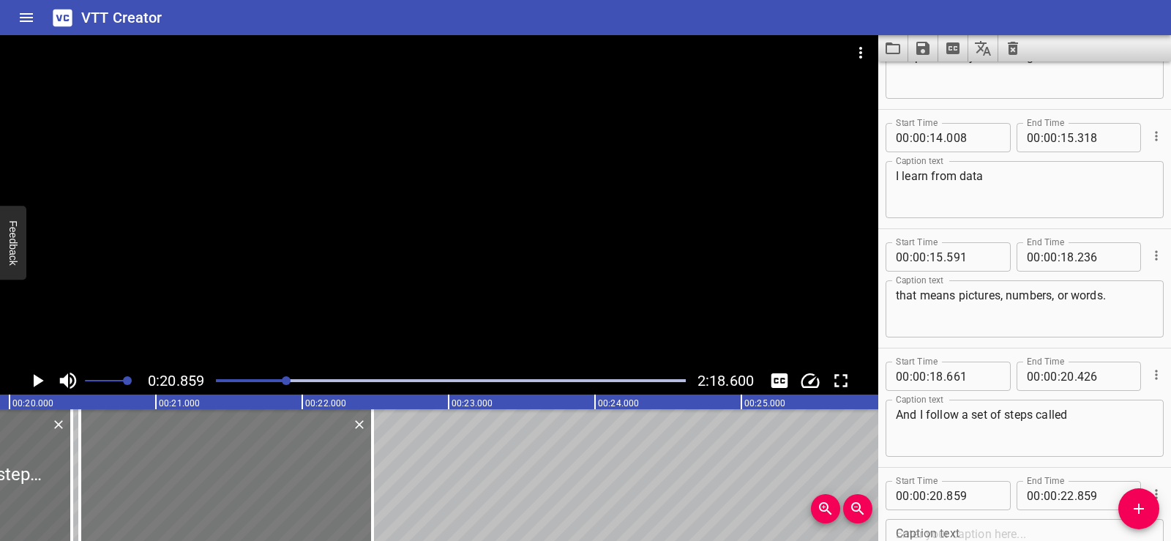
click at [256, 485] on div at bounding box center [226, 475] width 293 height 132
type input "479"
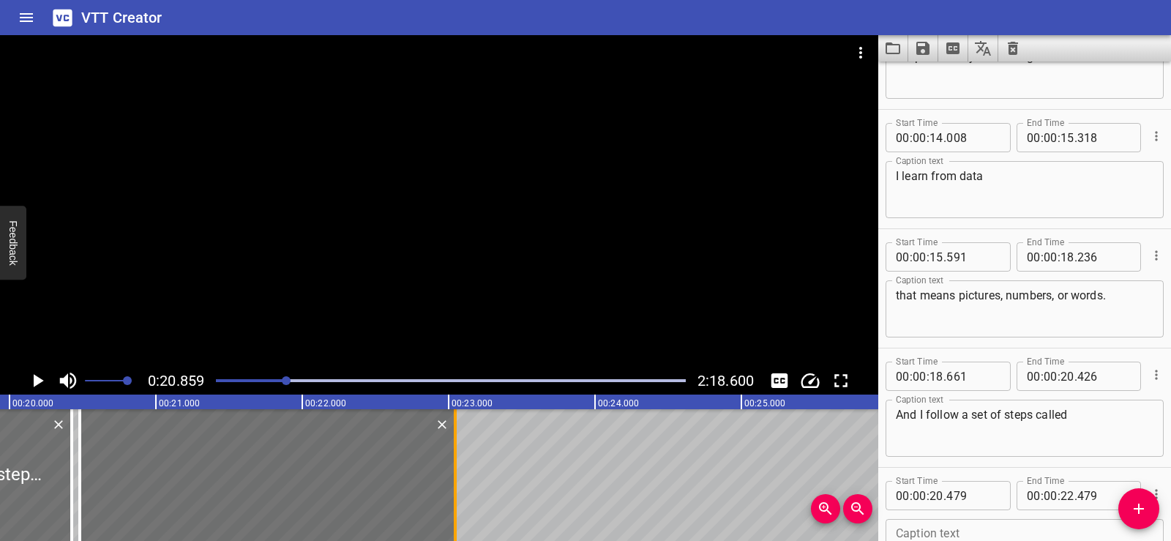
drag, startPoint x: 370, startPoint y: 503, endPoint x: 452, endPoint y: 505, distance: 82.8
click at [452, 505] on div at bounding box center [455, 475] width 15 height 132
type input "23"
type input "044"
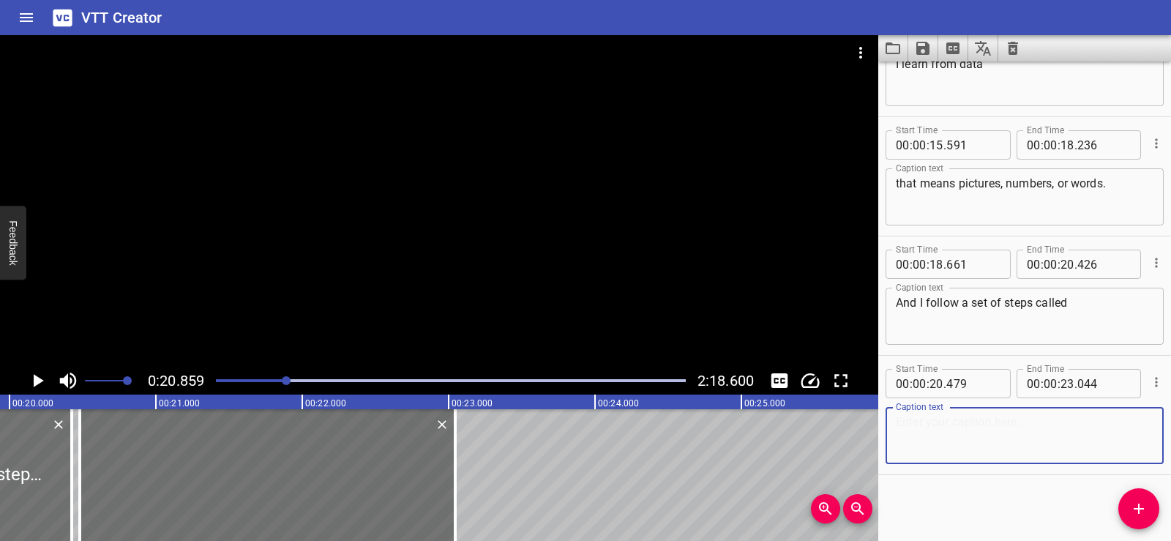
click at [936, 423] on textarea at bounding box center [1025, 436] width 258 height 42
paste textarea "an algorithm to solve problems."
type textarea "an algorithm to solve problems."
click at [948, 499] on div "Start Time 00 : 00 : 01 . 206 Start Time End Time 00 : 00 : 04 . 091 End Time C…" at bounding box center [1025, 302] width 293 height 480
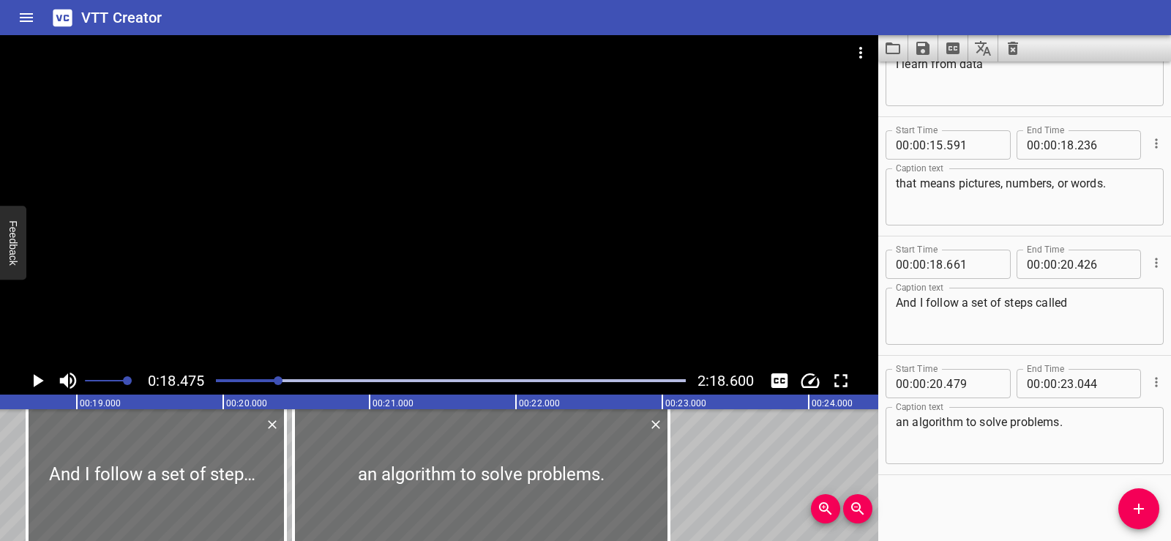
click at [431, 226] on div at bounding box center [439, 201] width 879 height 332
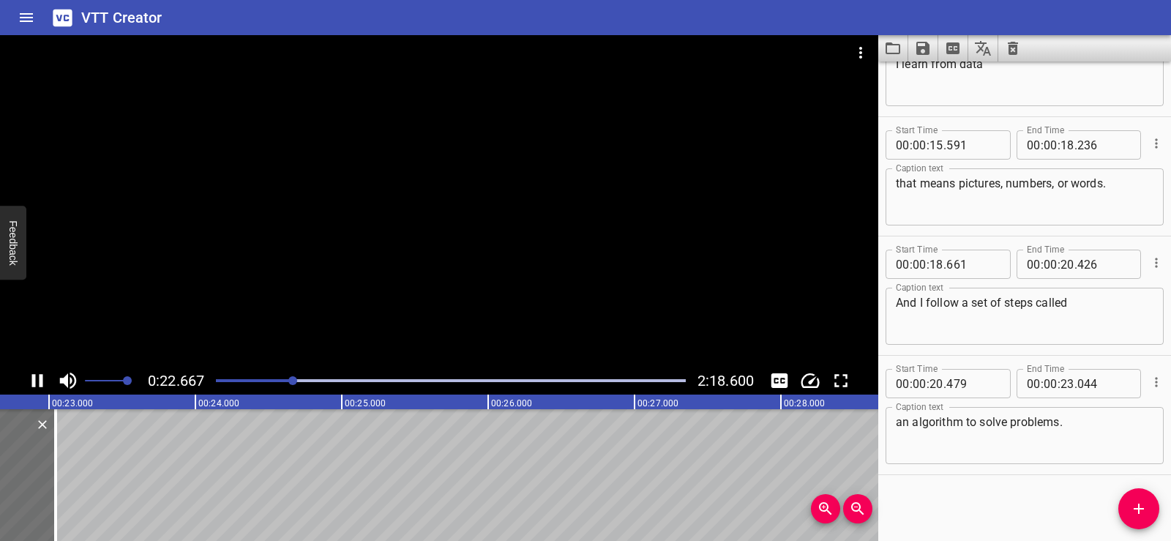
click at [485, 180] on div at bounding box center [439, 201] width 879 height 332
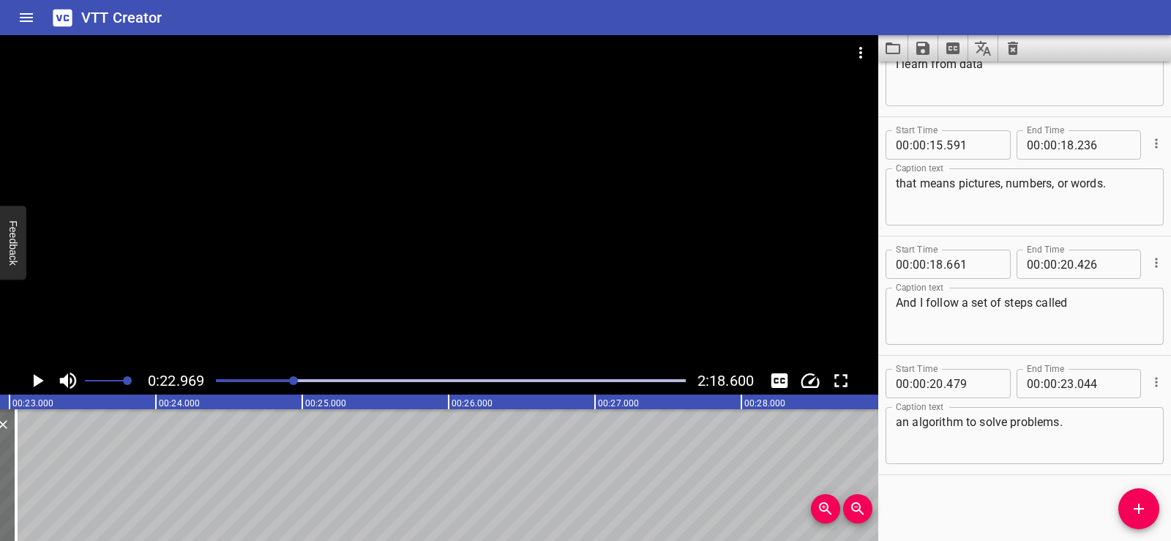
scroll to position [0, 3363]
click at [1133, 513] on icon "Add Cue" at bounding box center [1139, 509] width 18 height 18
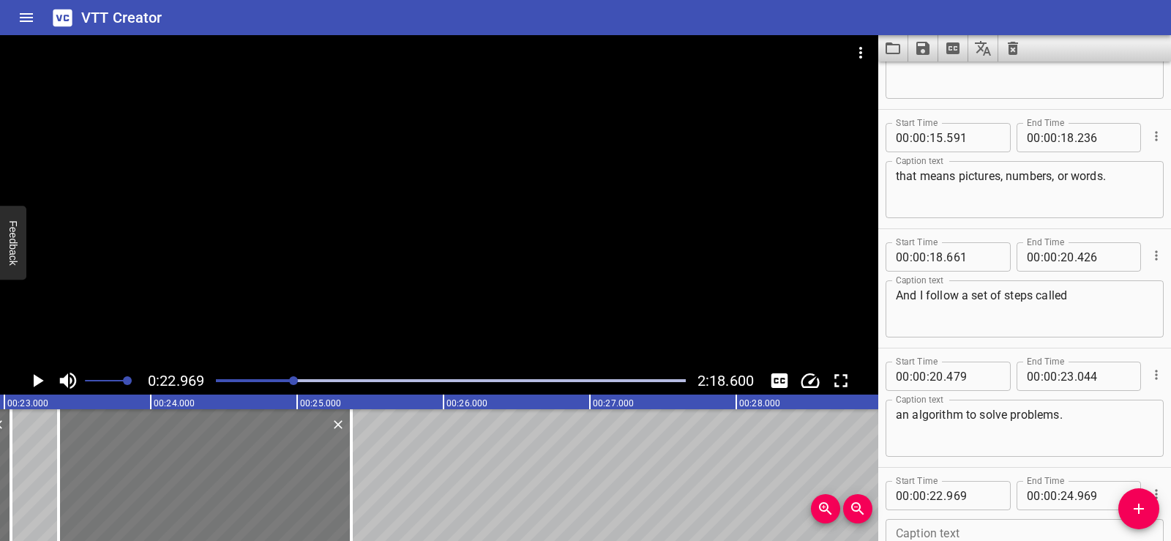
drag, startPoint x: 162, startPoint y: 494, endPoint x: 220, endPoint y: 487, distance: 59.0
click at [220, 487] on div at bounding box center [205, 475] width 293 height 132
type input "23"
type input "369"
type input "25"
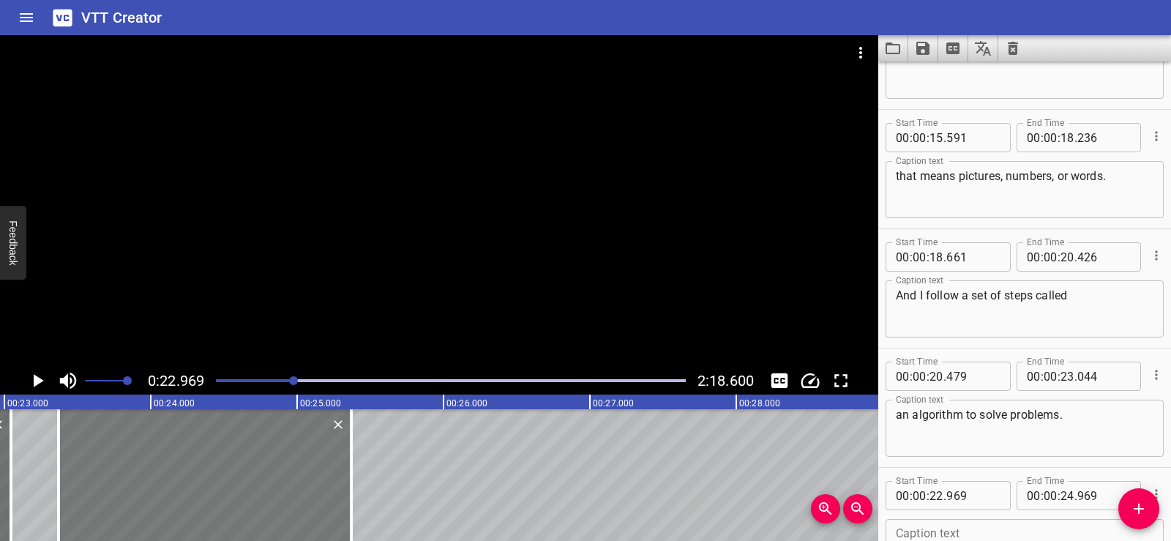
type input "369"
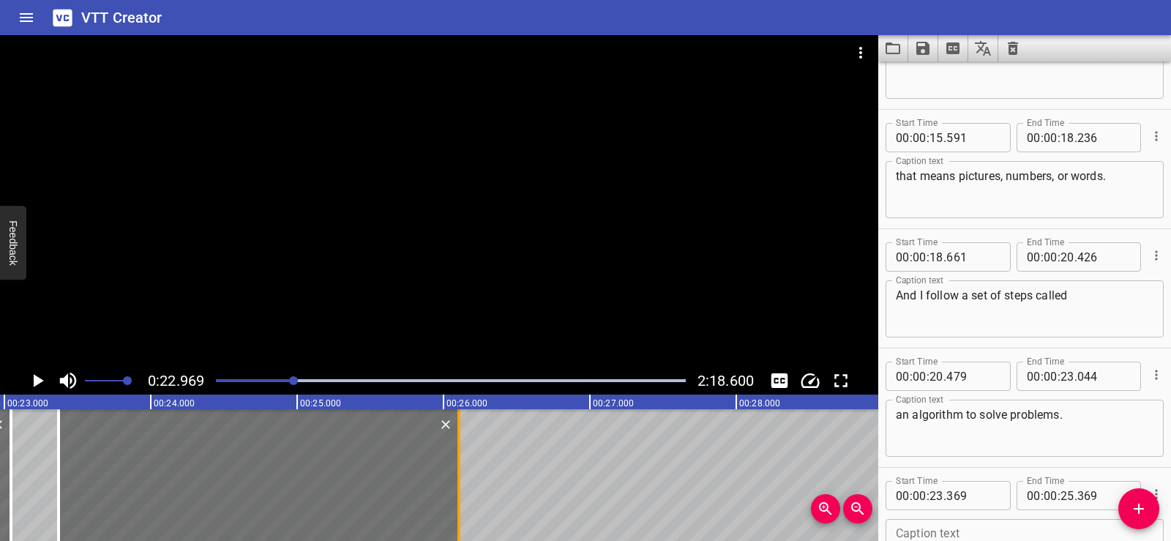
drag, startPoint x: 347, startPoint y: 504, endPoint x: 455, endPoint y: 498, distance: 107.8
click at [455, 498] on div at bounding box center [459, 475] width 15 height 132
type input "26"
type input "104"
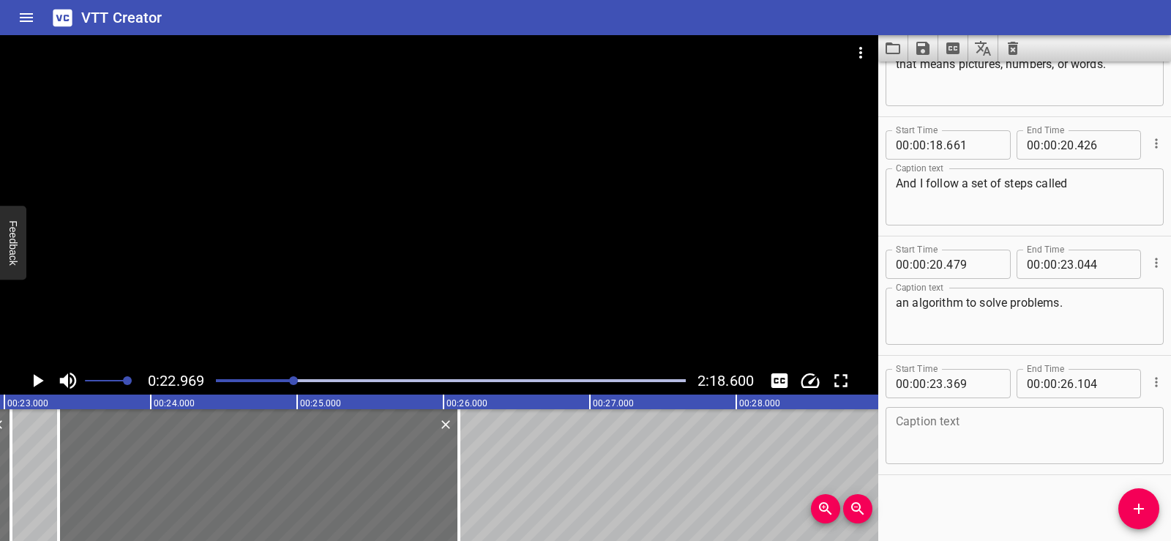
click at [973, 429] on textarea at bounding box center [1025, 436] width 258 height 42
paste textarea "So you're like a super brain?"
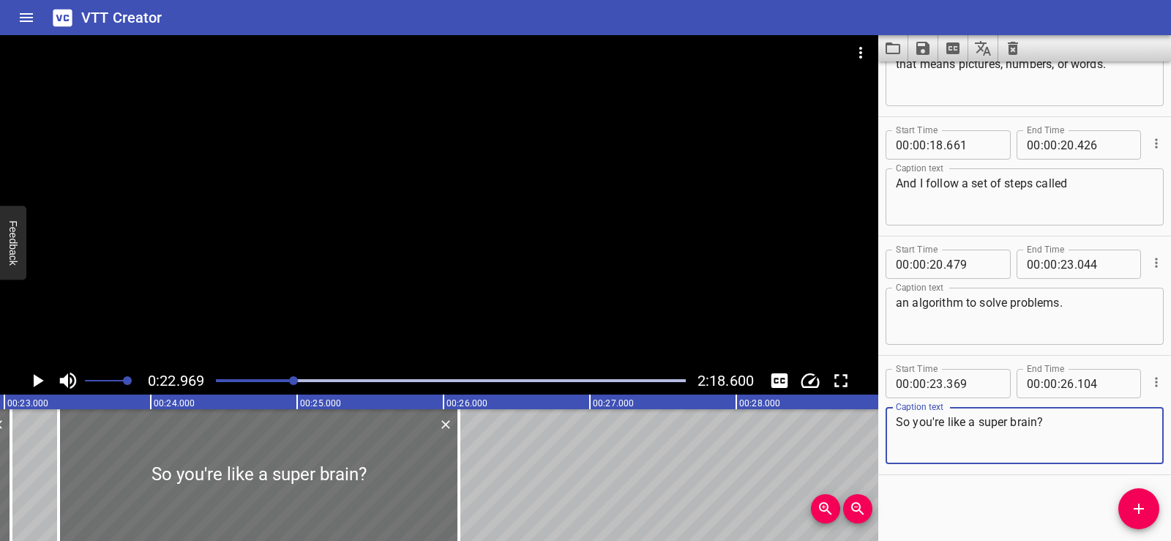
type textarea "So you're like a super brain?"
click at [964, 498] on div "Start Time 00 : 00 : 01 . 206 Start Time End Time 00 : 00 : 04 . 091 End Time C…" at bounding box center [1025, 302] width 293 height 480
click at [37, 370] on icon "Play/Pause" at bounding box center [37, 381] width 22 height 22
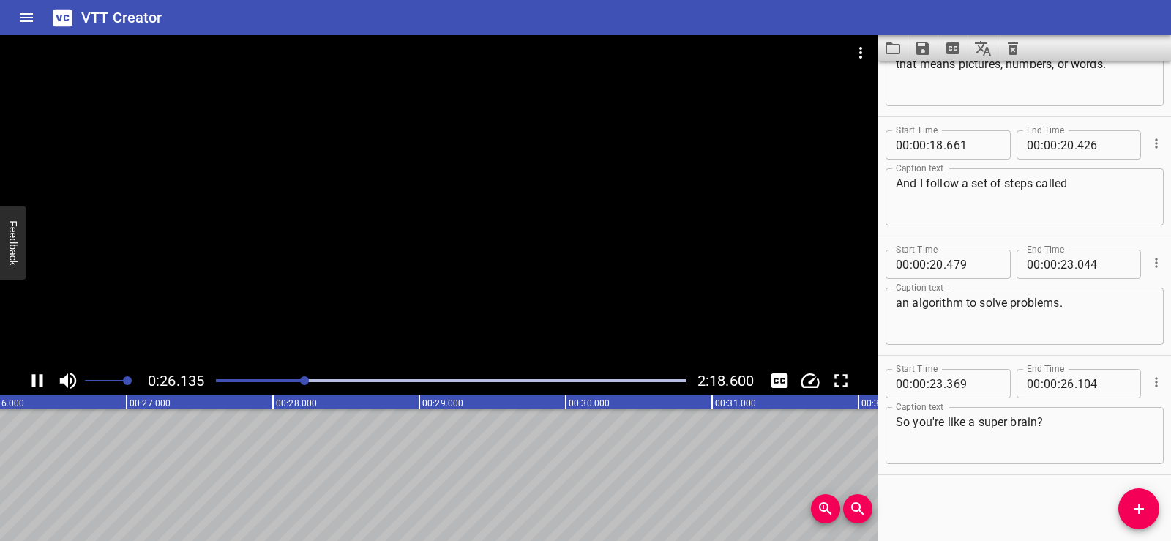
click at [429, 230] on div at bounding box center [439, 201] width 879 height 332
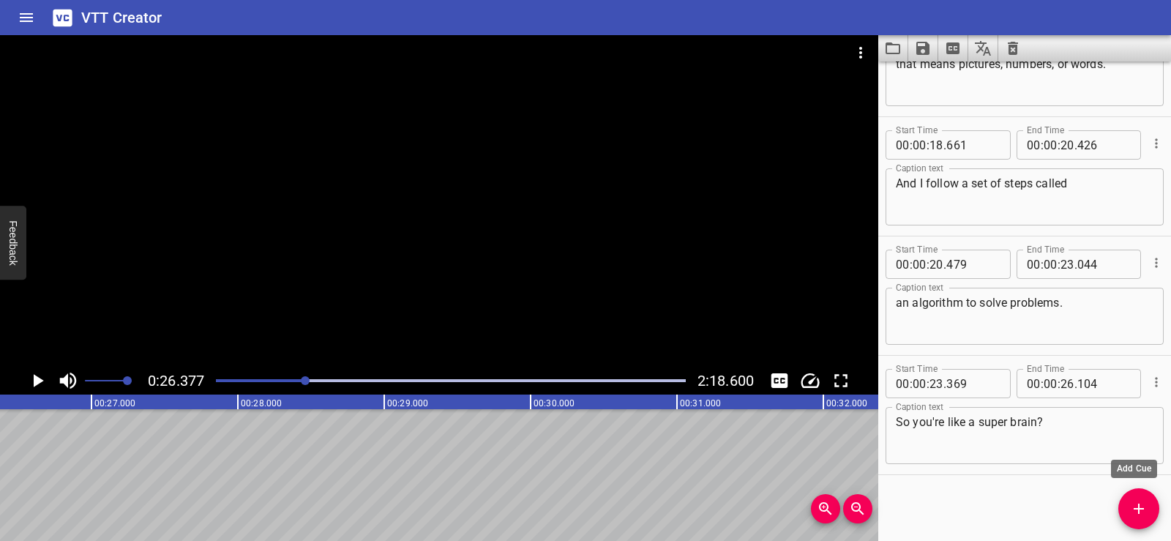
click at [1130, 513] on icon "Add Cue" at bounding box center [1139, 509] width 18 height 18
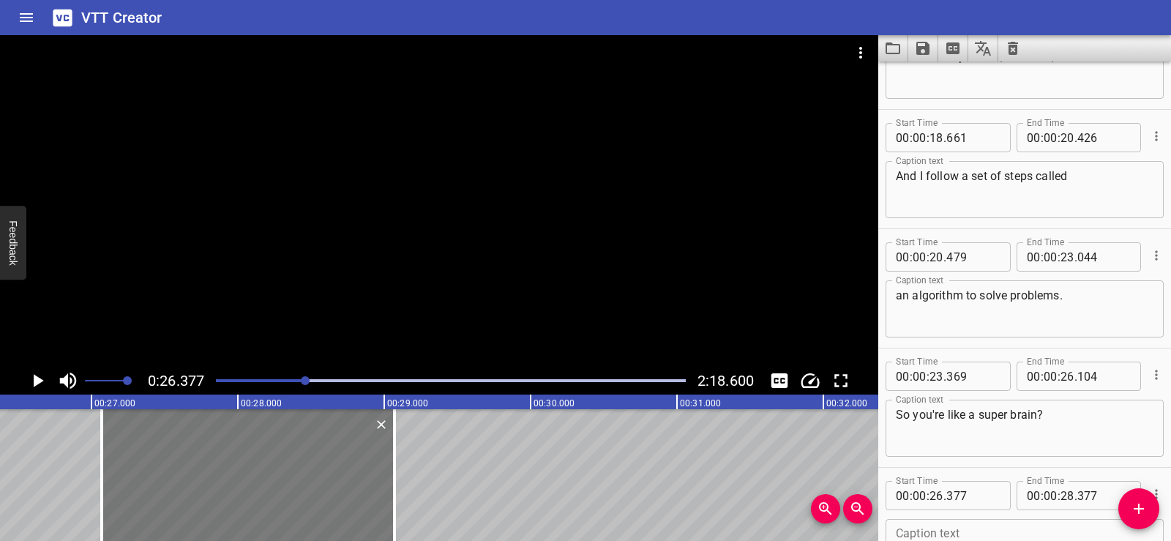
drag, startPoint x: 149, startPoint y: 488, endPoint x: 297, endPoint y: 495, distance: 148.8
click at [250, 495] on div at bounding box center [248, 475] width 293 height 132
type input "27"
type input "067"
type input "29"
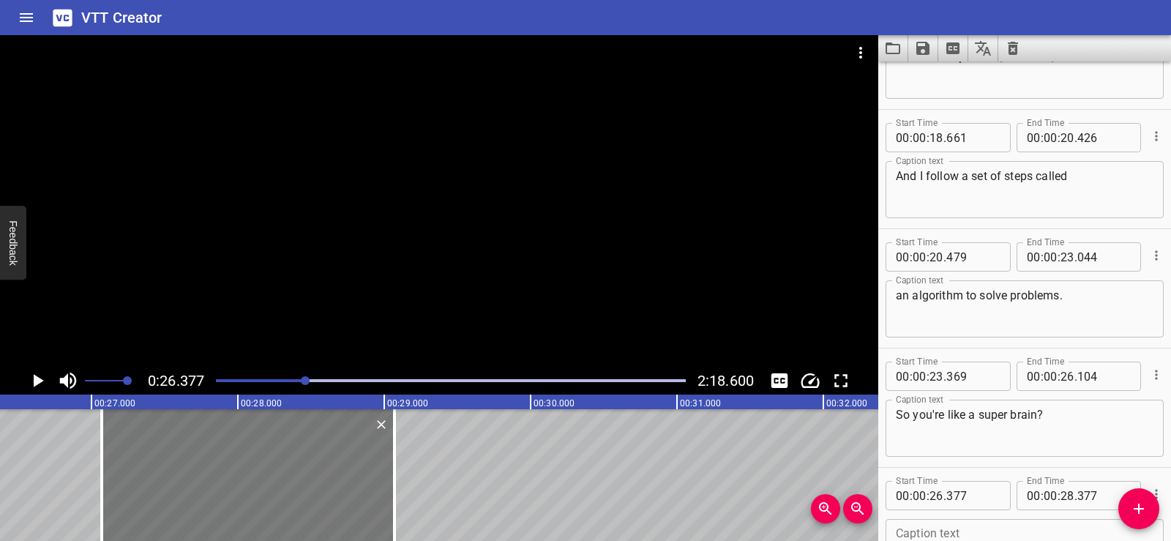
type input "067"
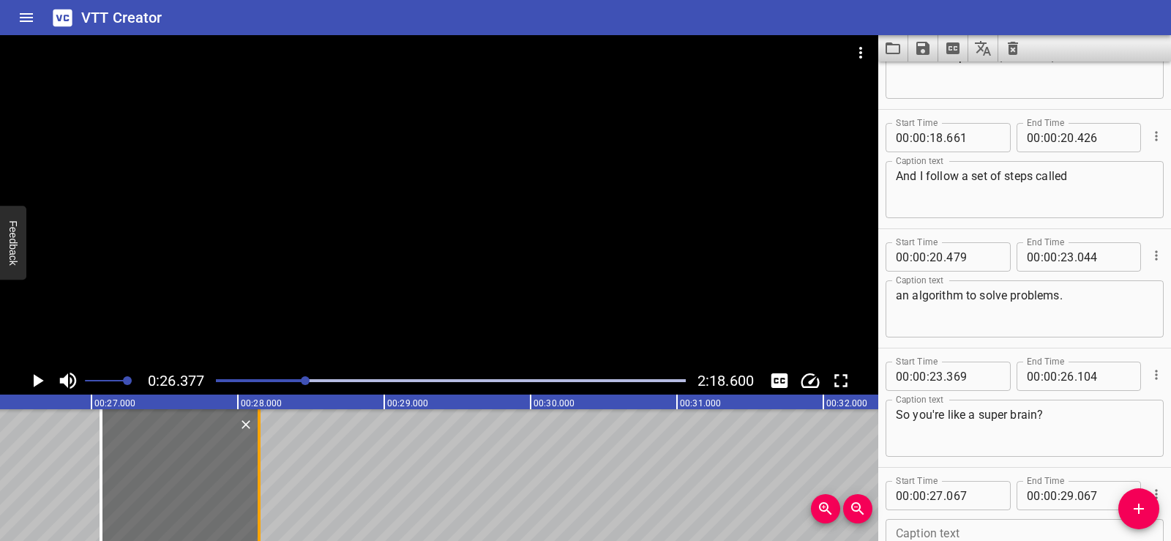
drag, startPoint x: 394, startPoint y: 515, endPoint x: 264, endPoint y: 507, distance: 130.6
click at [264, 507] on div at bounding box center [259, 475] width 15 height 132
type input "28"
type input "147"
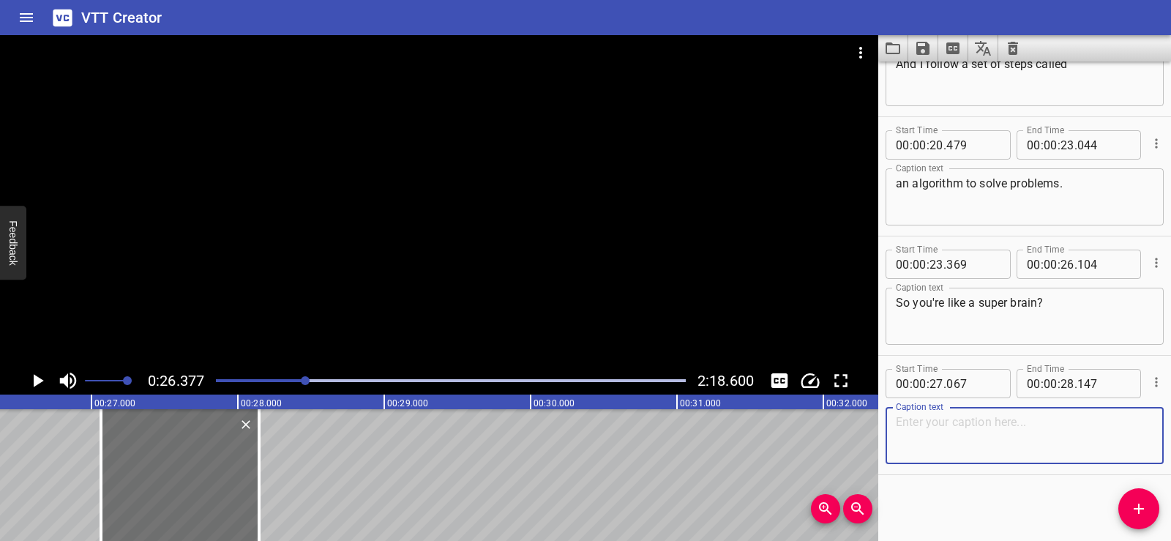
click at [968, 434] on textarea at bounding box center [1025, 436] width 258 height 42
paste textarea "Sort of."
type textarea "Sort of."
click at [963, 491] on div "Start Time 00 : 00 : 01 . 206 Start Time End Time 00 : 00 : 04 . 091 End Time C…" at bounding box center [1025, 302] width 293 height 480
click at [545, 201] on div at bounding box center [439, 201] width 879 height 332
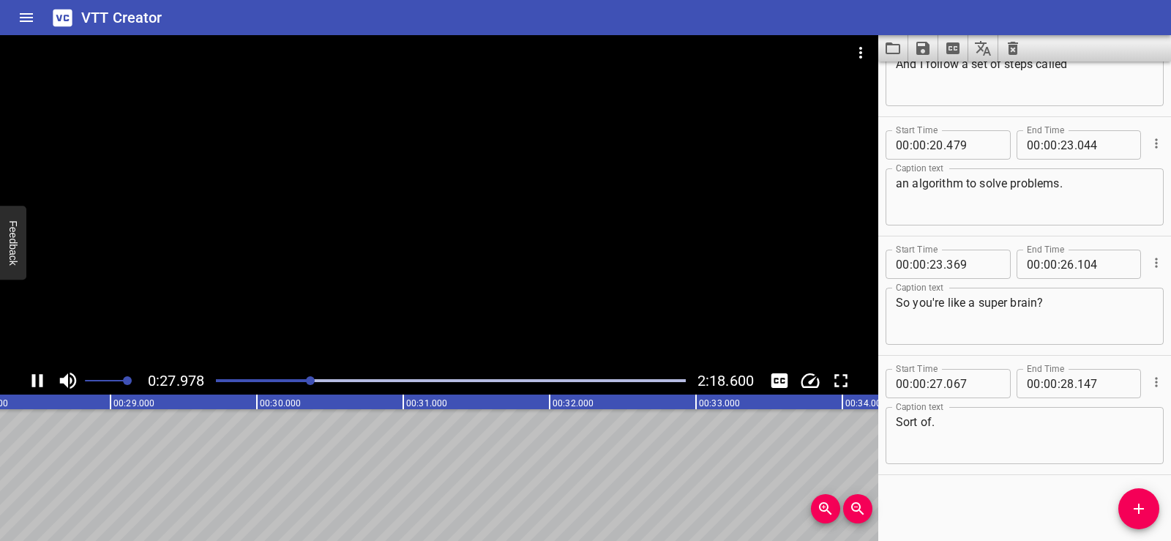
click at [507, 143] on div at bounding box center [439, 201] width 879 height 332
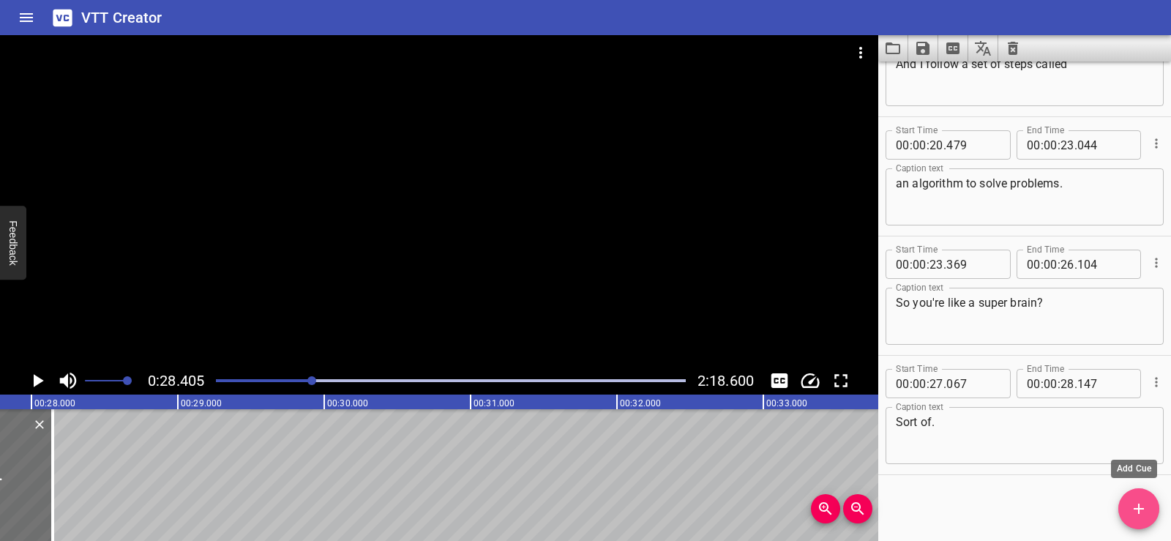
click at [1138, 502] on icon "Add Cue" at bounding box center [1139, 509] width 18 height 18
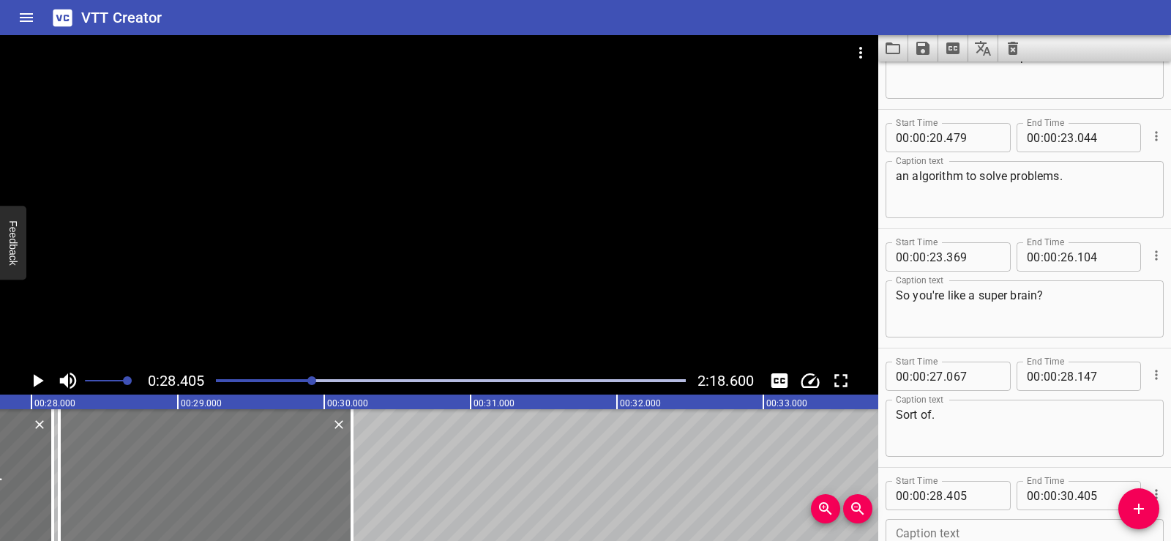
drag, startPoint x: 277, startPoint y: 485, endPoint x: 246, endPoint y: 482, distance: 31.6
click at [246, 482] on div at bounding box center [205, 475] width 293 height 132
type input "190"
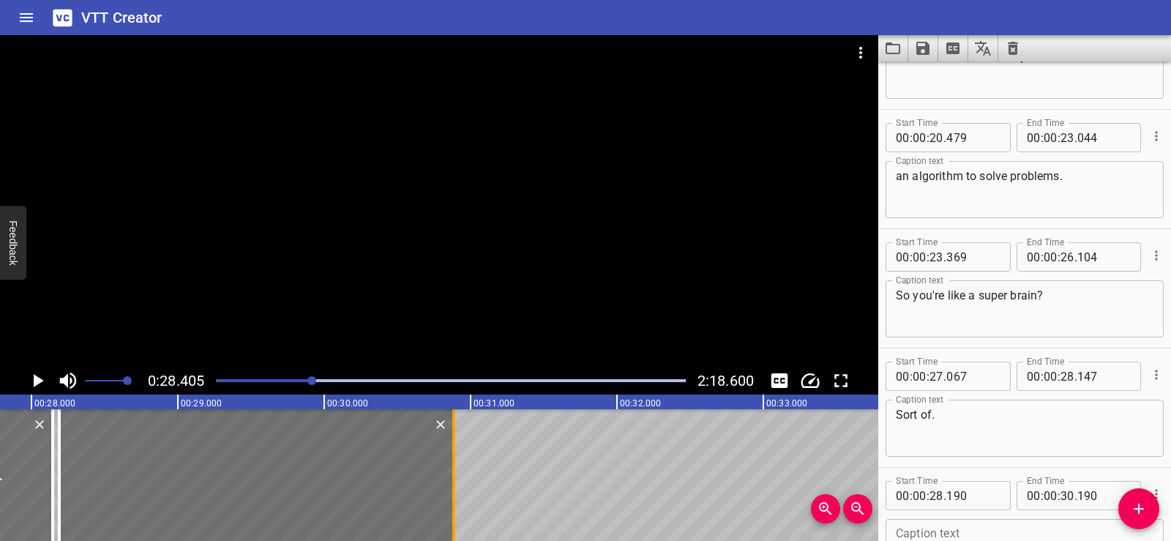
drag, startPoint x: 349, startPoint y: 513, endPoint x: 450, endPoint y: 515, distance: 101.8
click at [450, 515] on div at bounding box center [454, 475] width 15 height 132
type input "885"
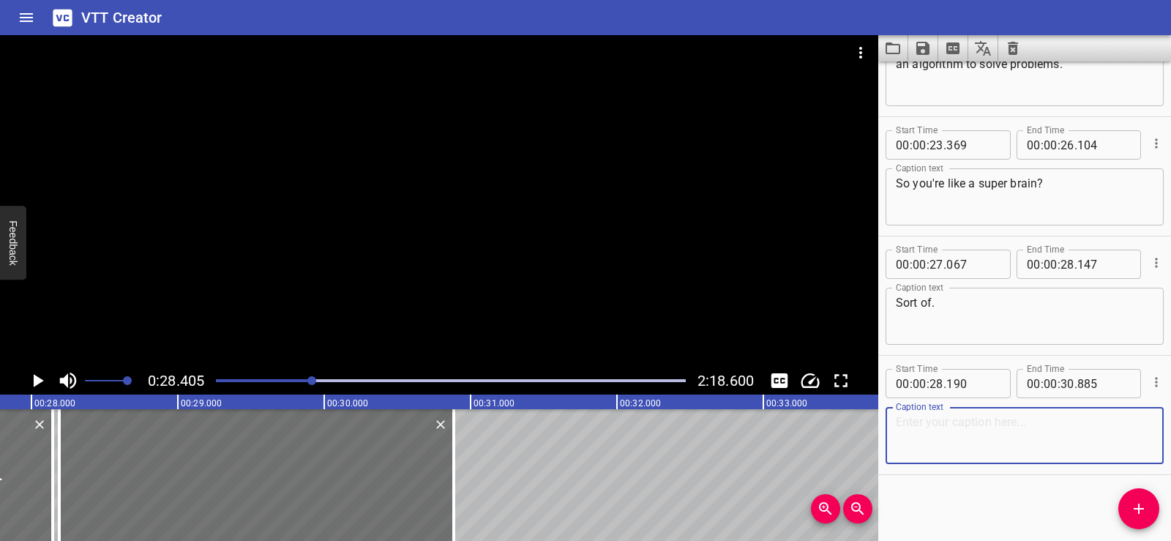
click at [959, 448] on textarea at bounding box center [1025, 436] width 258 height 42
paste textarea "I'm fast, and I can spot patterns."
type textarea "I'm fast, and I can spot patterns."
click at [962, 499] on div "Start Time 00 : 00 : 01 . 206 Start Time End Time 00 : 00 : 04 . 091 End Time C…" at bounding box center [1025, 302] width 293 height 480
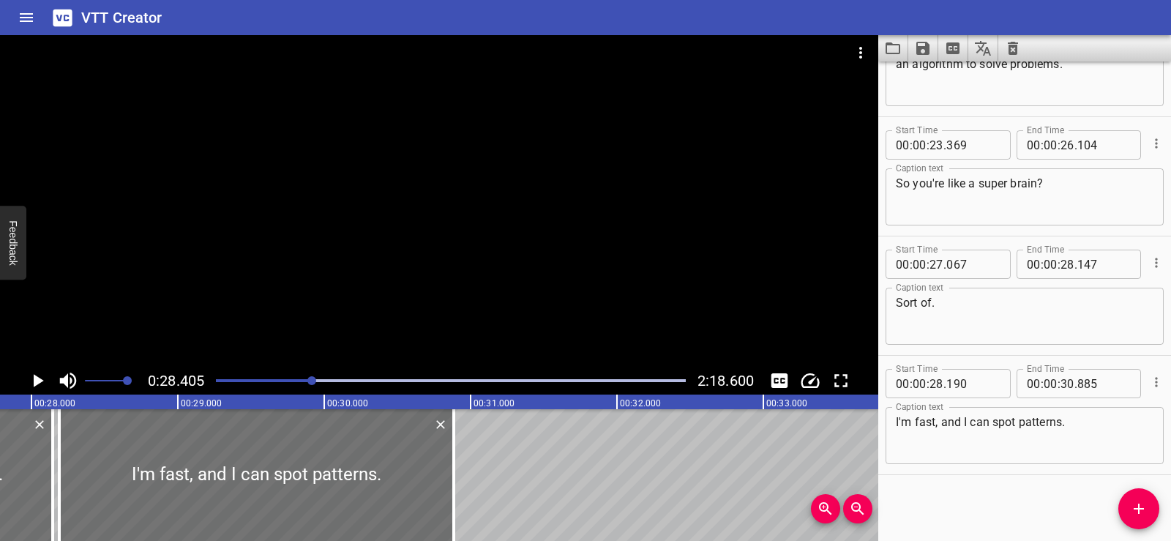
click at [435, 198] on div at bounding box center [439, 201] width 879 height 332
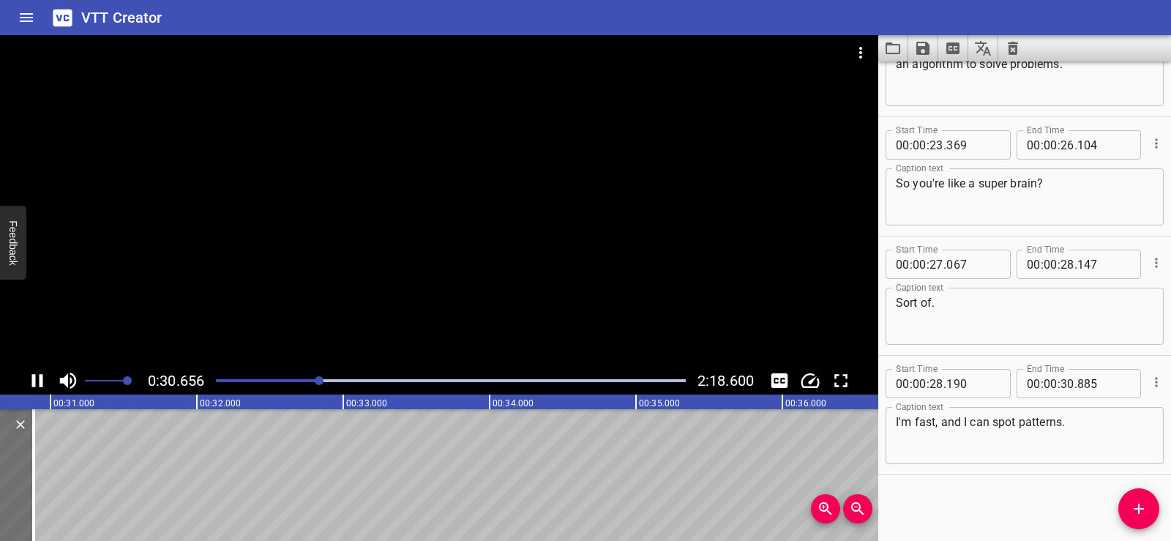
click at [441, 172] on div at bounding box center [439, 201] width 879 height 332
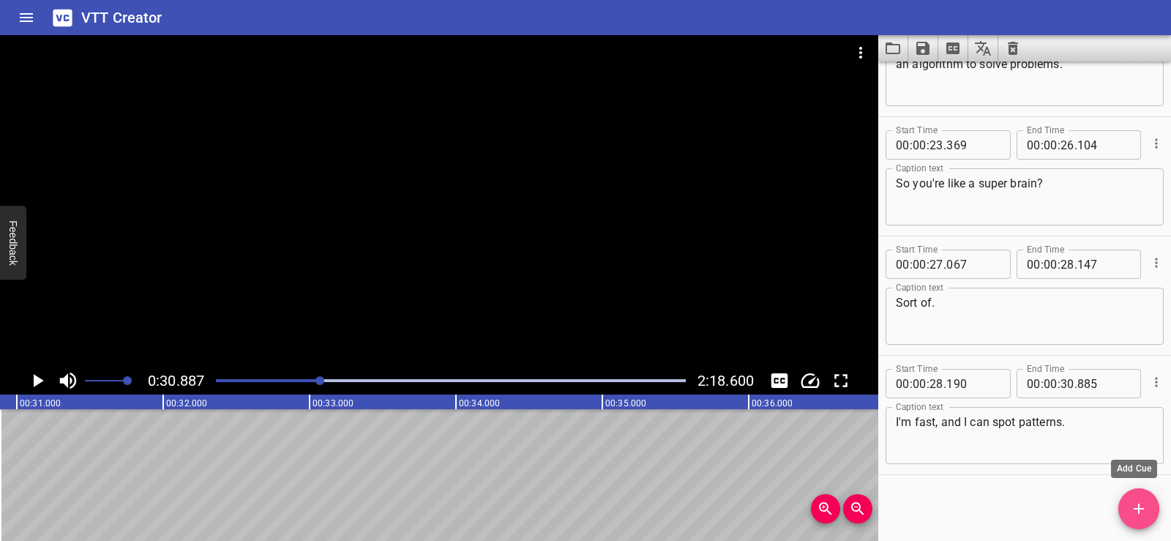
click at [1137, 506] on icon "Add Cue" at bounding box center [1139, 509] width 18 height 18
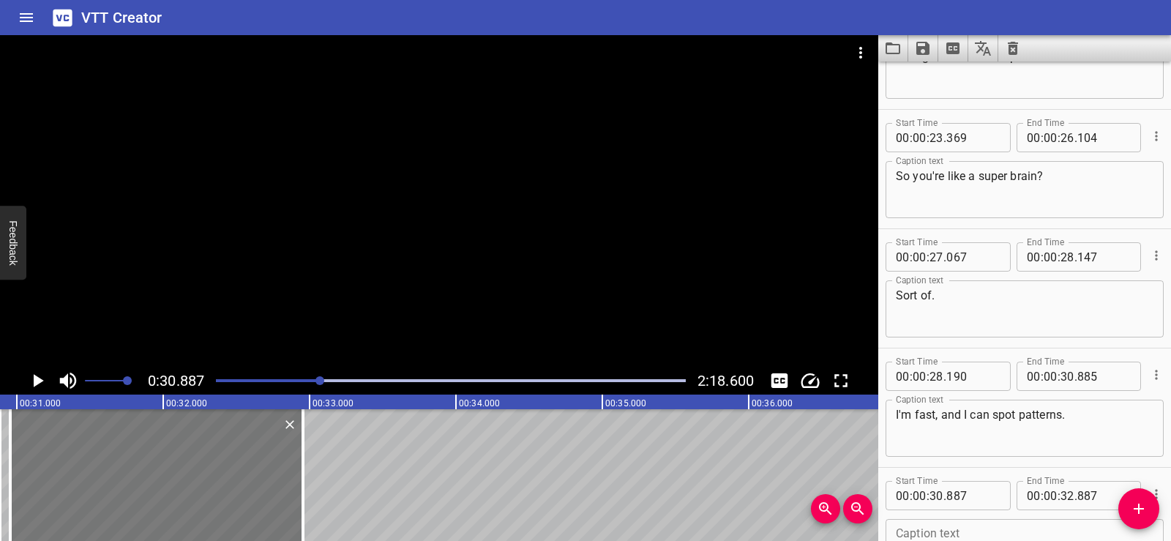
drag, startPoint x: 151, startPoint y: 497, endPoint x: 162, endPoint y: 495, distance: 11.2
click at [162, 495] on div at bounding box center [156, 475] width 293 height 132
type input "957"
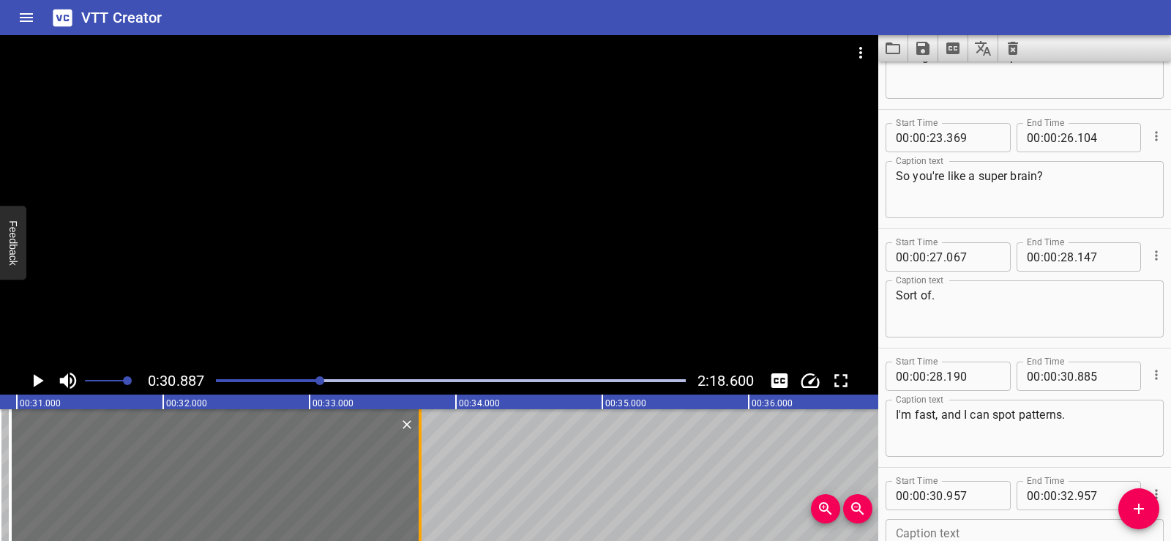
drag, startPoint x: 304, startPoint y: 527, endPoint x: 421, endPoint y: 506, distance: 119.1
click at [421, 506] on div at bounding box center [420, 475] width 3 height 132
type input "33"
type input "757"
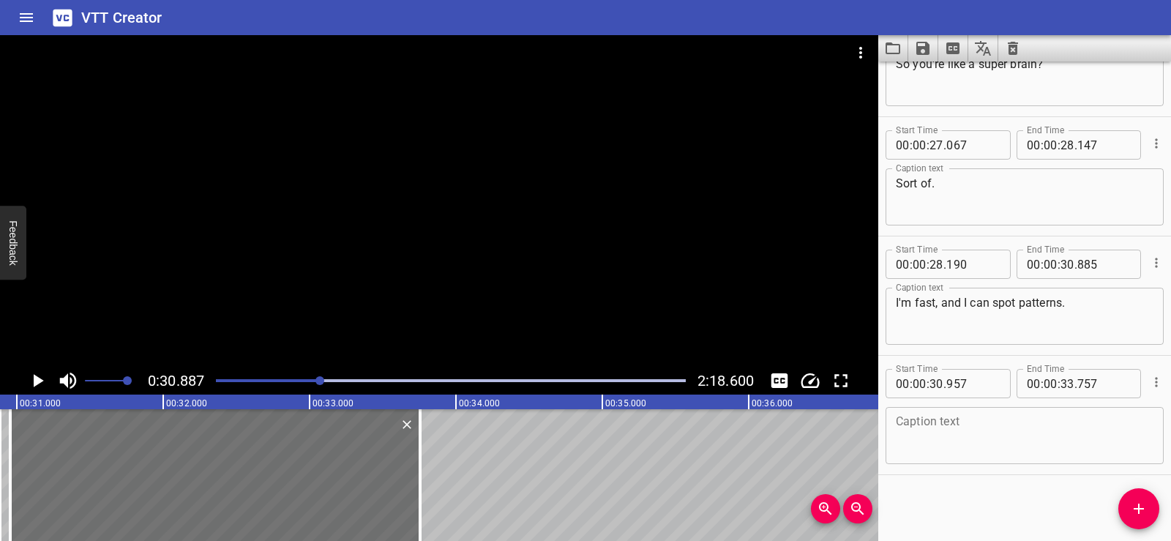
click at [941, 432] on textarea at bounding box center [1025, 436] width 258 height 42
paste textarea "Like, this animal has pointy ears."
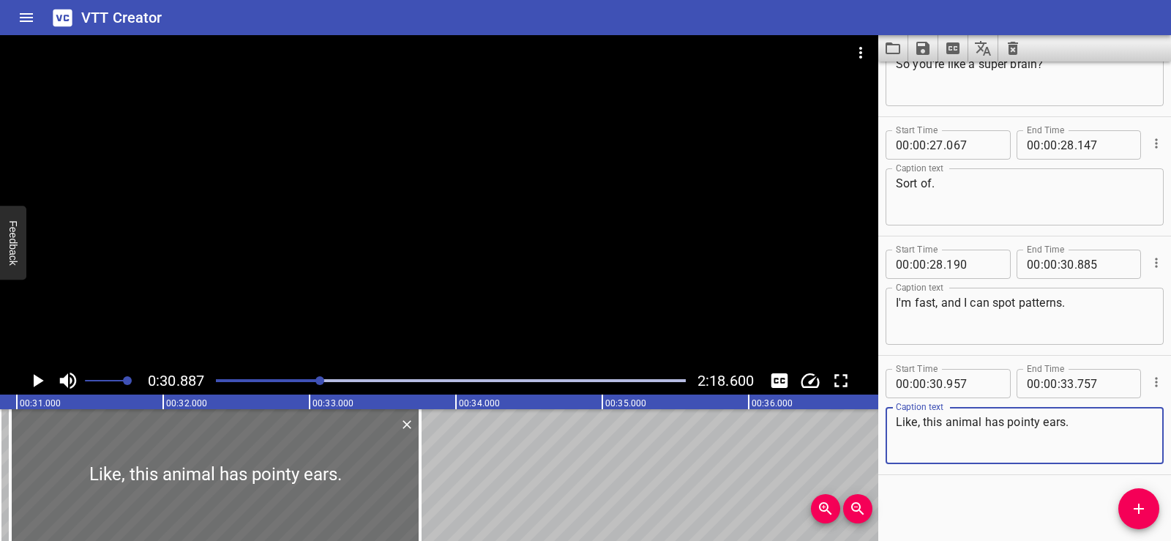
type textarea "Like, this animal has pointy ears."
click at [961, 493] on div "Start Time 00 : 00 : 01 . 206 Start Time End Time 00 : 00 : 04 . 091 End Time C…" at bounding box center [1025, 302] width 293 height 480
click at [384, 170] on div at bounding box center [439, 201] width 879 height 332
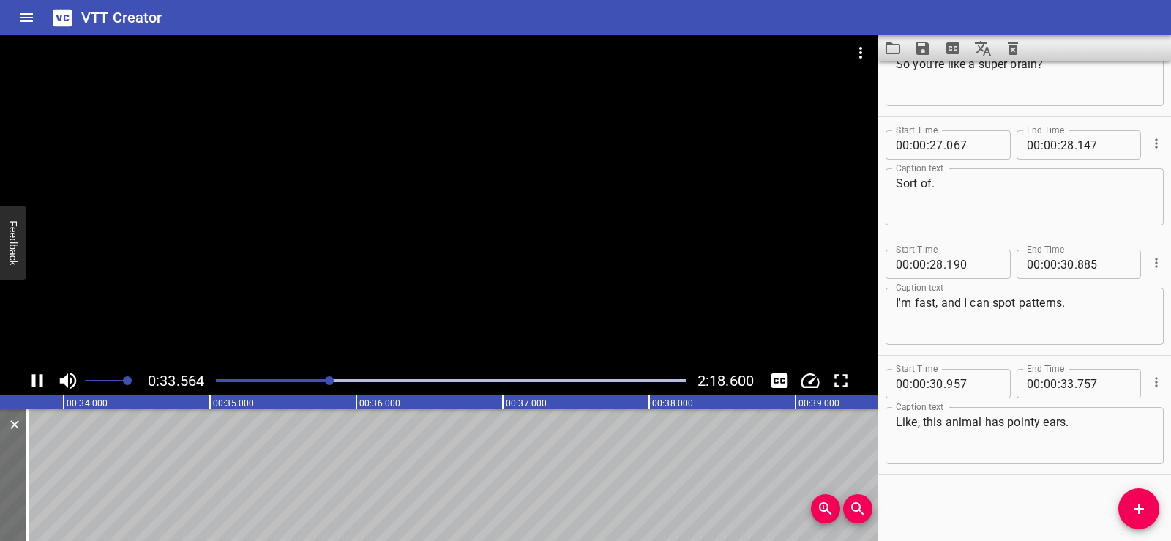
click at [418, 176] on div at bounding box center [439, 201] width 879 height 332
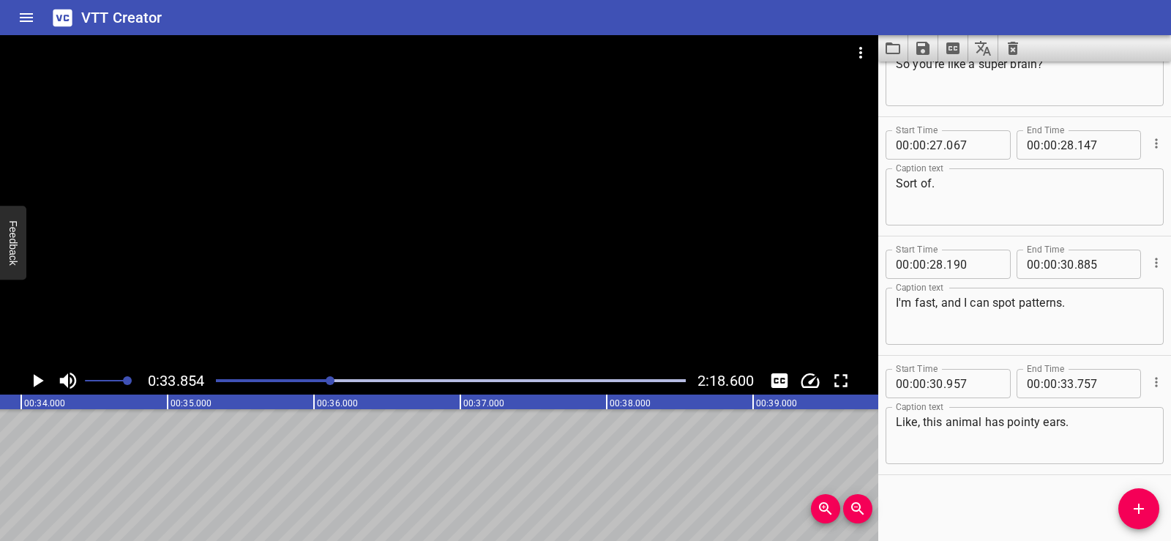
scroll to position [0, 4798]
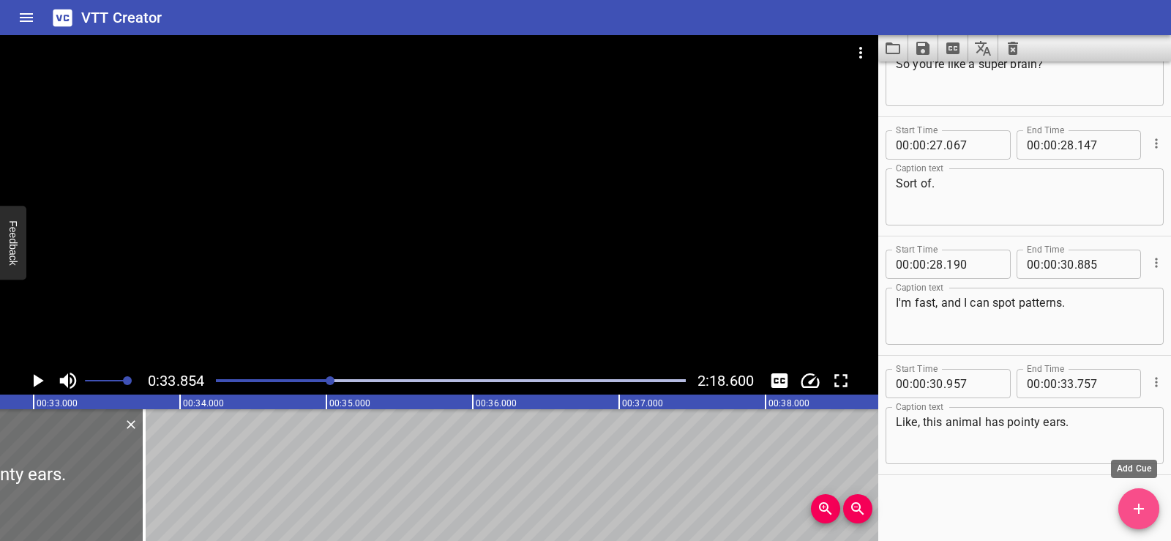
click at [1135, 500] on icon "Add Cue" at bounding box center [1139, 509] width 18 height 18
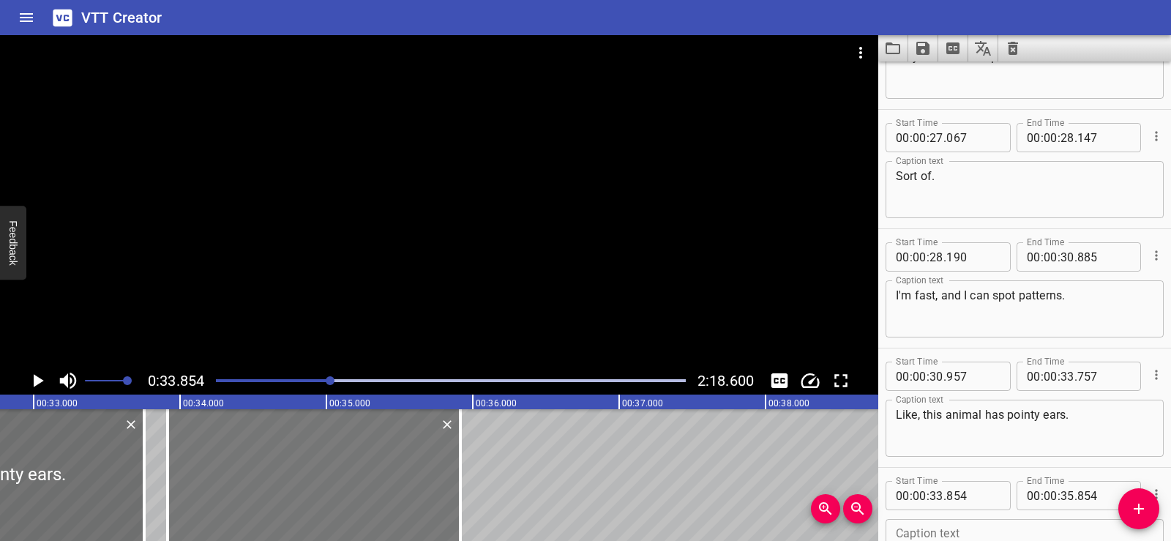
drag, startPoint x: 259, startPoint y: 496, endPoint x: 268, endPoint y: 496, distance: 8.8
click at [268, 496] on div at bounding box center [314, 475] width 293 height 132
type input "914"
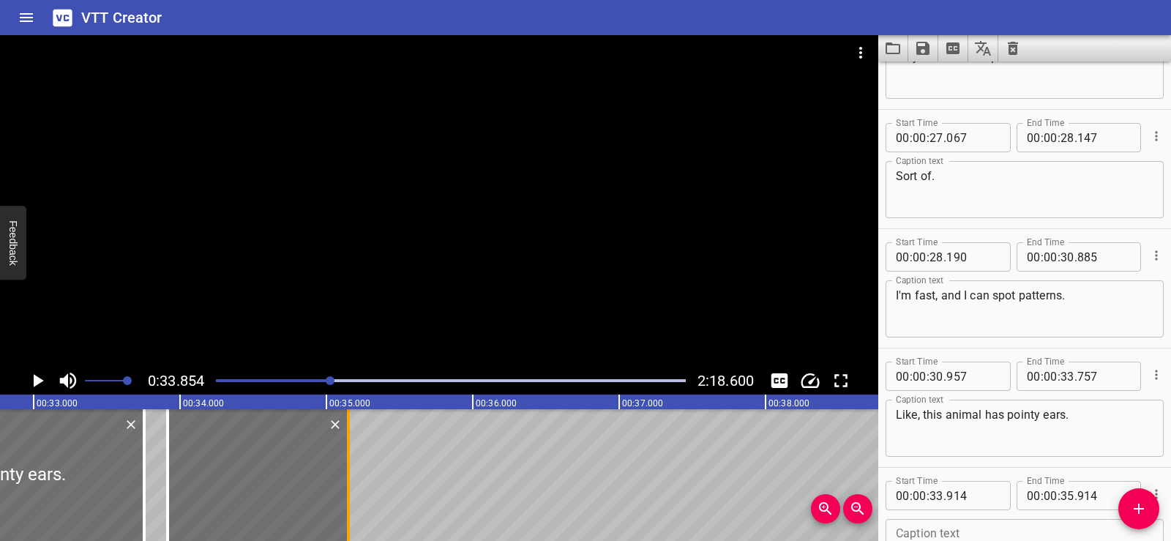
drag, startPoint x: 431, startPoint y: 510, endPoint x: 352, endPoint y: 497, distance: 79.3
click at [352, 497] on div at bounding box center [348, 475] width 15 height 132
type input "149"
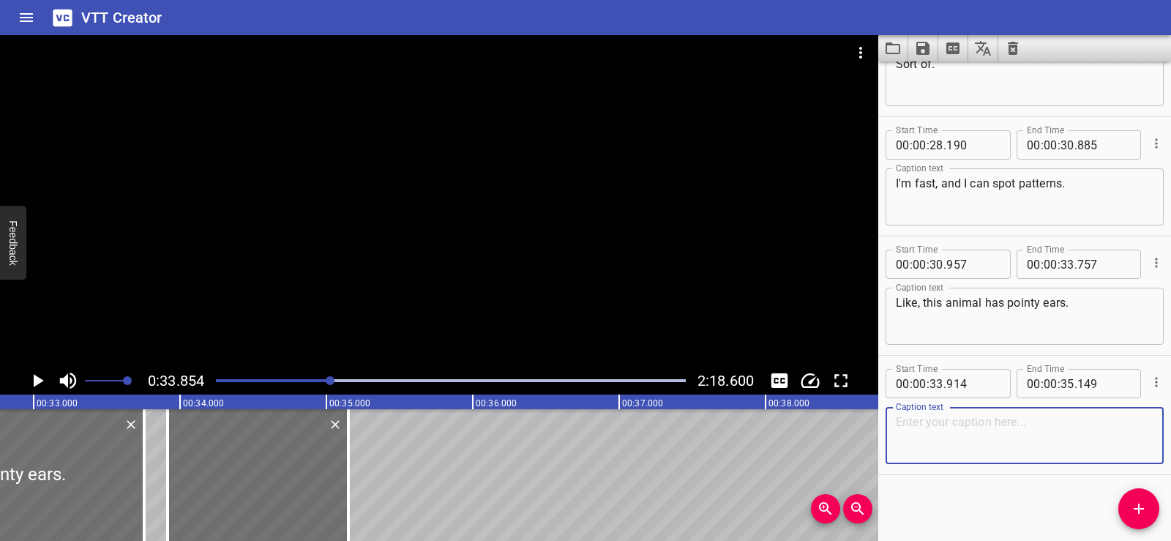
click at [950, 427] on textarea at bounding box center [1025, 436] width 258 height 42
paste textarea "Maybe it's a dog."
type textarea "Maybe it's a dog."
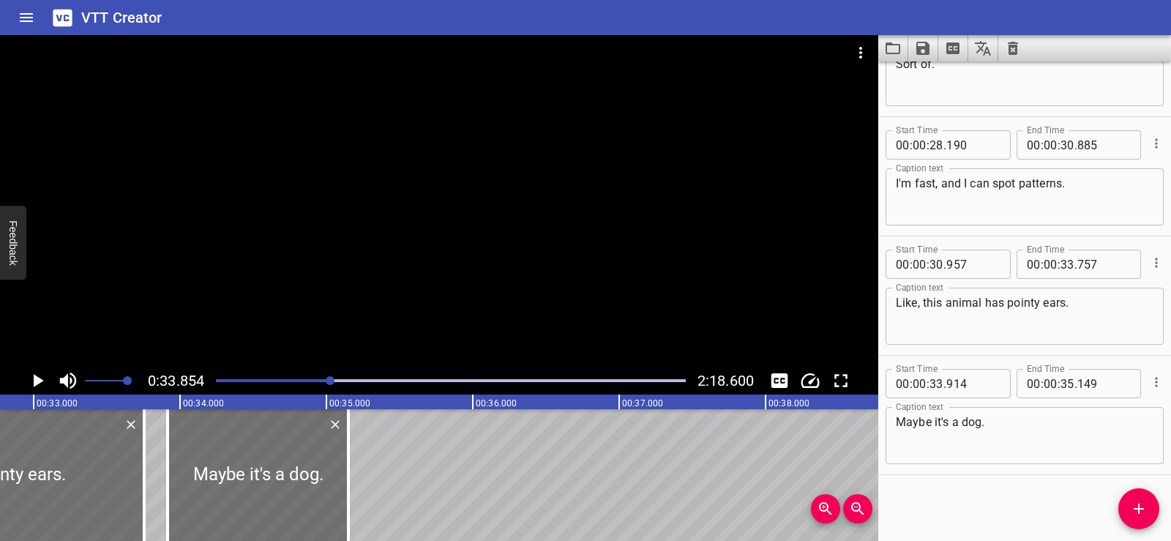
click at [963, 480] on div "Start Time 00 : 00 : 01 . 206 Start Time End Time 00 : 00 : 04 . 091 End Time C…" at bounding box center [1025, 302] width 293 height 480
click at [437, 212] on div at bounding box center [439, 201] width 879 height 332
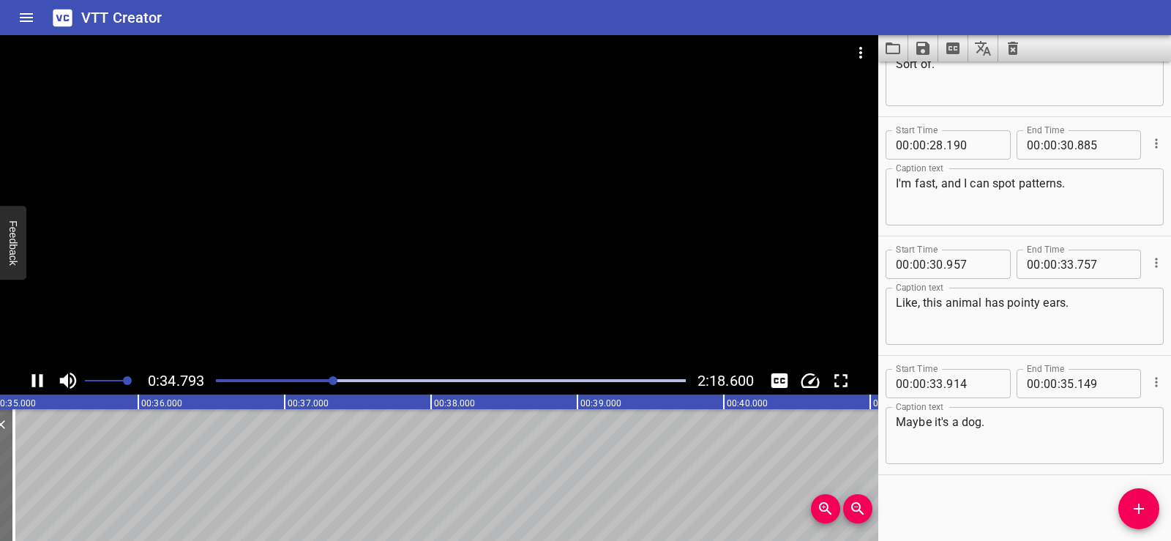
click at [448, 194] on div at bounding box center [439, 201] width 879 height 332
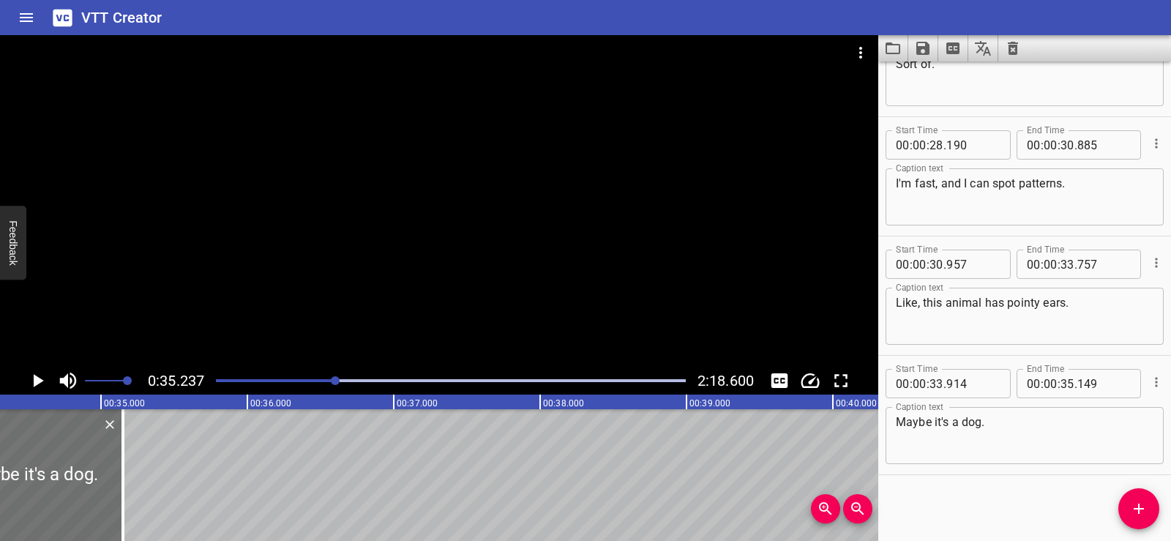
click at [1144, 511] on icon "Add Cue" at bounding box center [1139, 509] width 18 height 18
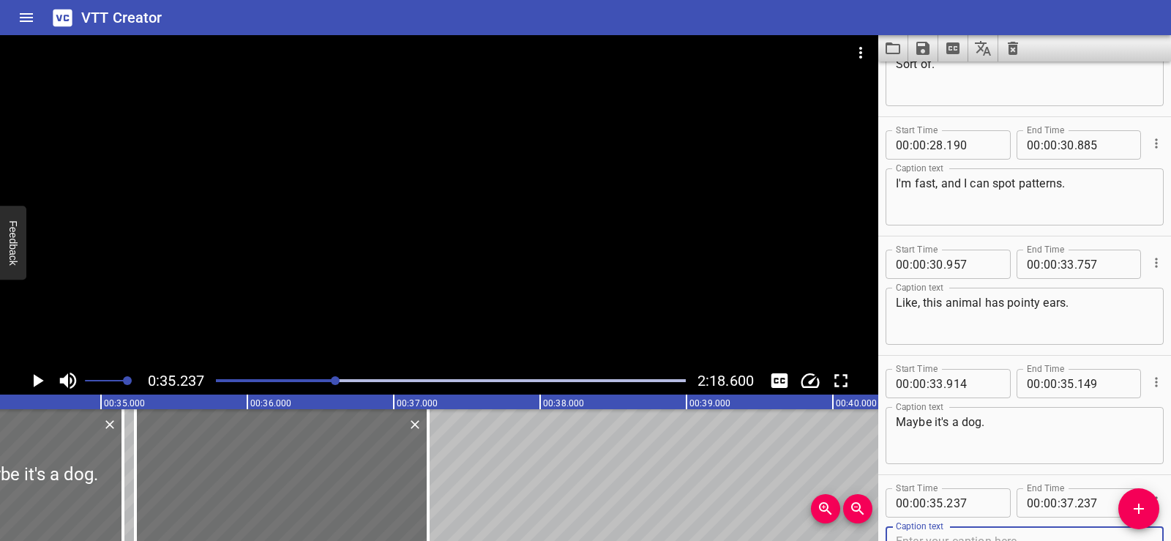
scroll to position [1148, 0]
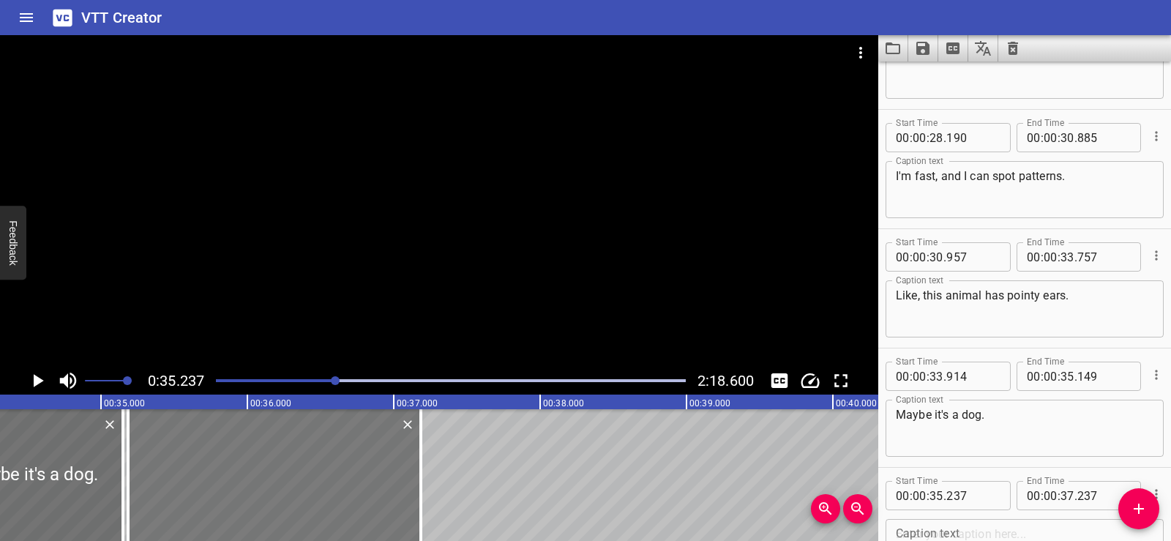
click at [253, 465] on div at bounding box center [274, 475] width 293 height 132
type input "187"
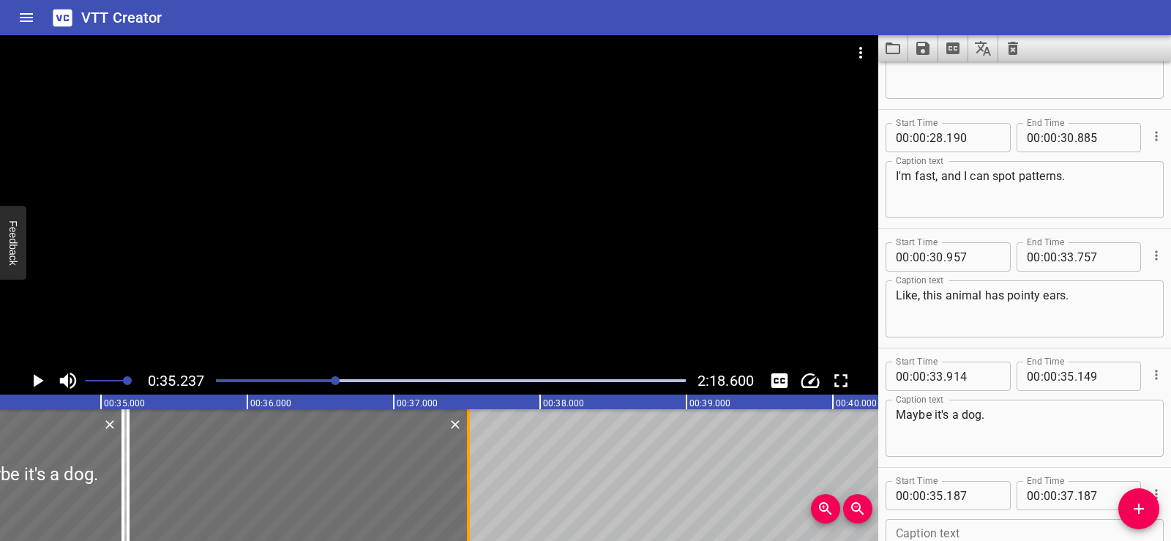
drag, startPoint x: 420, startPoint y: 514, endPoint x: 470, endPoint y: 499, distance: 52.1
click at [470, 499] on div at bounding box center [468, 475] width 3 height 132
type input "527"
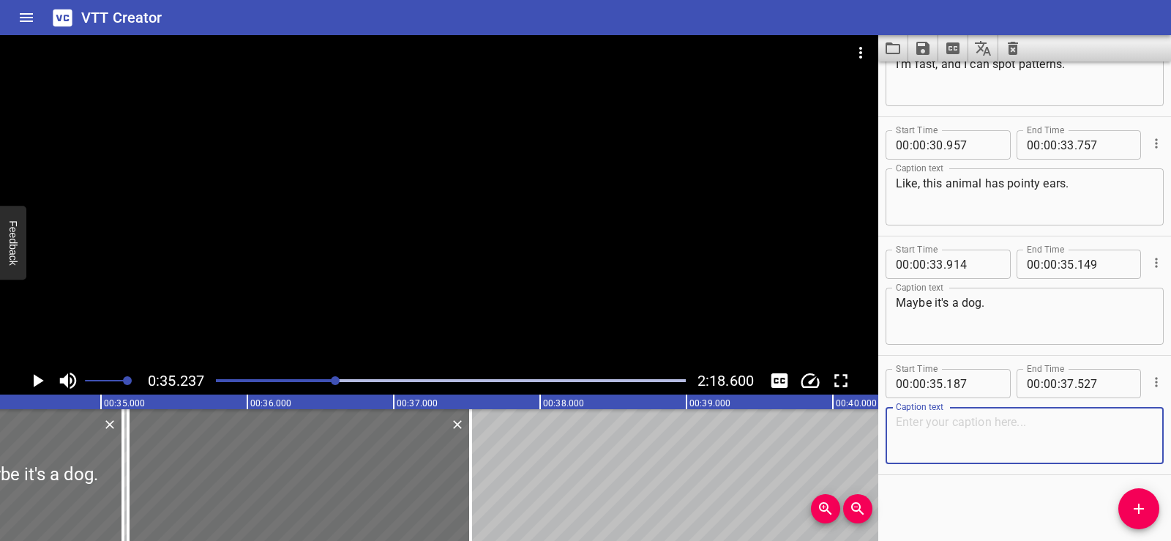
click at [939, 447] on textarea at bounding box center [1025, 436] width 258 height 42
paste textarea "But I don't have imagination"
type textarea "But I don't have imagination"
click at [964, 489] on div "Start Time 00 : 00 : 01 . 206 Start Time End Time 00 : 00 : 04 . 091 End Time C…" at bounding box center [1025, 302] width 293 height 480
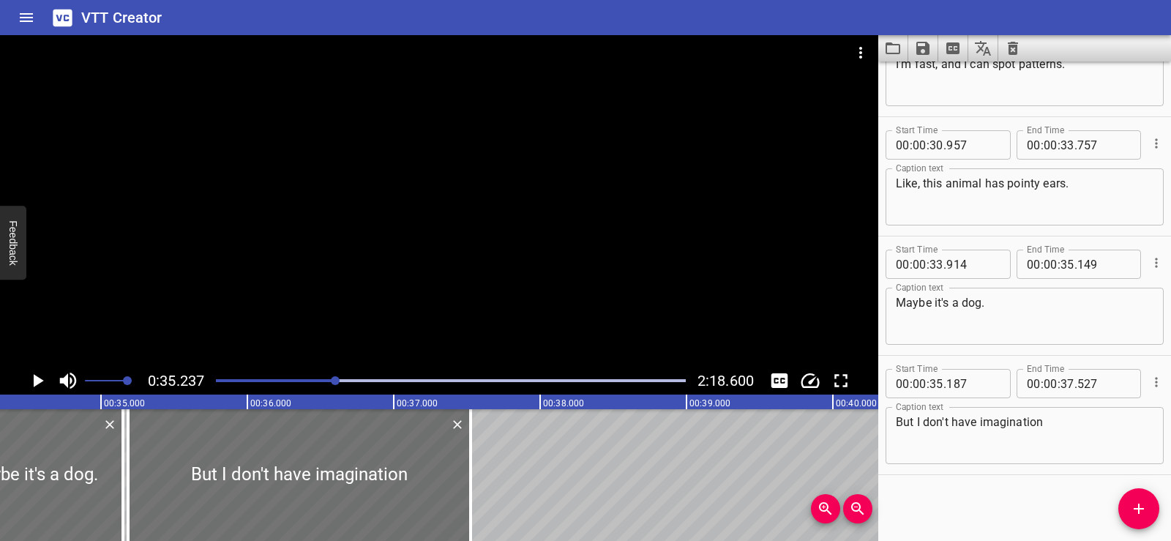
click at [564, 215] on div at bounding box center [439, 201] width 879 height 332
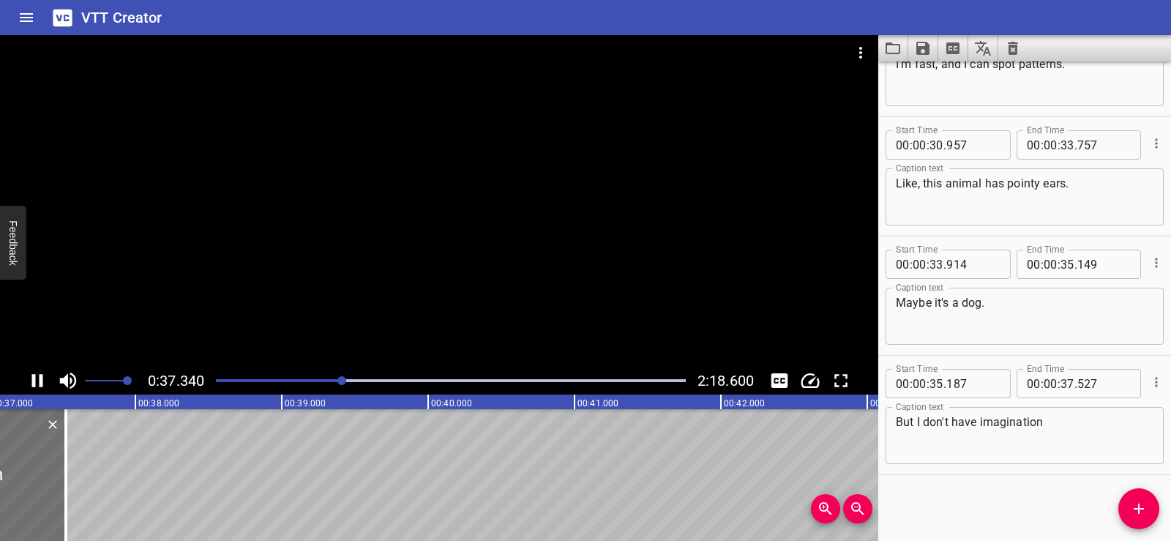
click at [510, 157] on div at bounding box center [439, 201] width 879 height 332
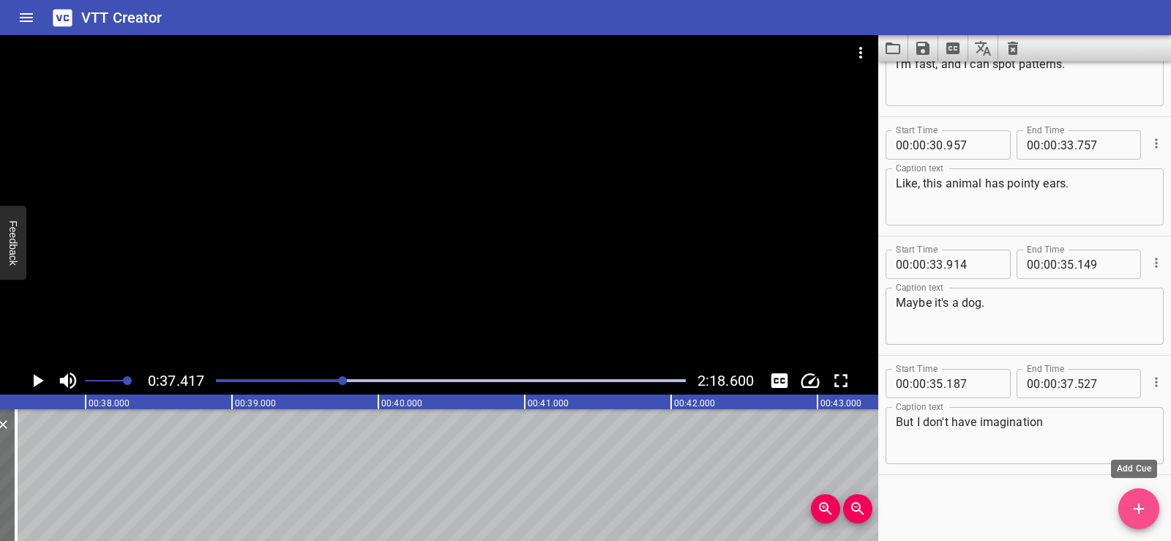
click at [1131, 507] on icon "Add Cue" at bounding box center [1139, 509] width 18 height 18
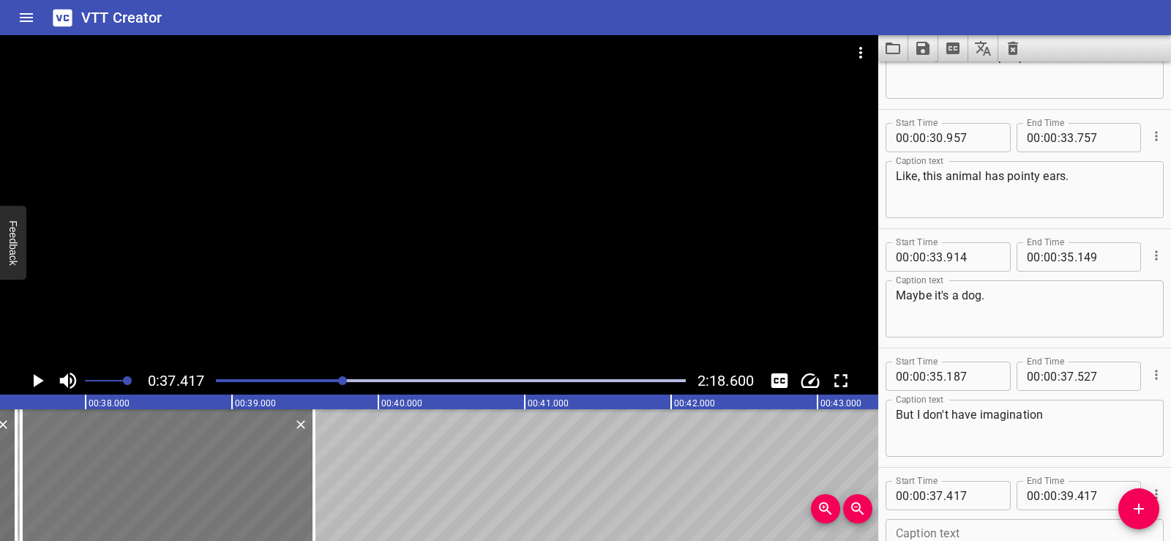
drag, startPoint x: 119, startPoint y: 467, endPoint x: 138, endPoint y: 470, distance: 19.3
click at [138, 470] on div at bounding box center [167, 475] width 293 height 132
type input "562"
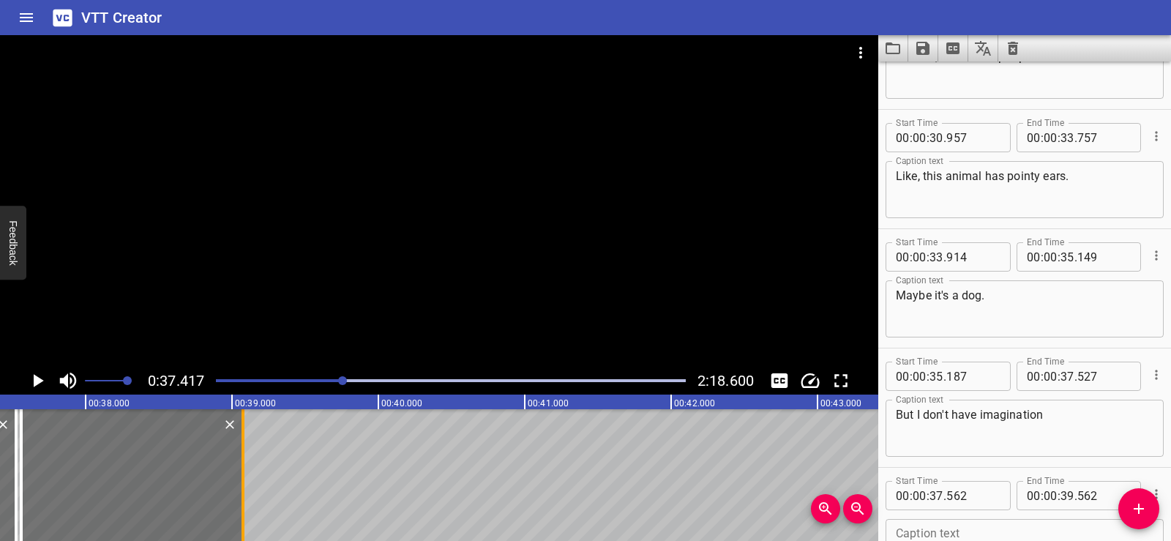
drag, startPoint x: 318, startPoint y: 498, endPoint x: 247, endPoint y: 484, distance: 72.4
click at [247, 484] on div at bounding box center [243, 475] width 15 height 132
type input "077"
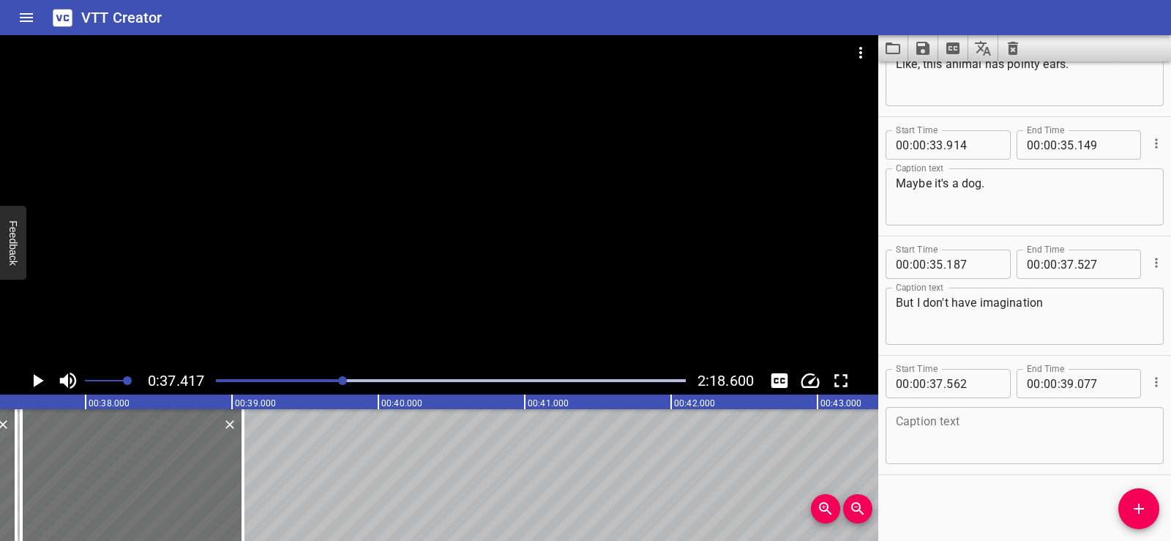
click at [926, 438] on textarea at bounding box center [1025, 436] width 258 height 42
paste textarea "or emotions like you do."
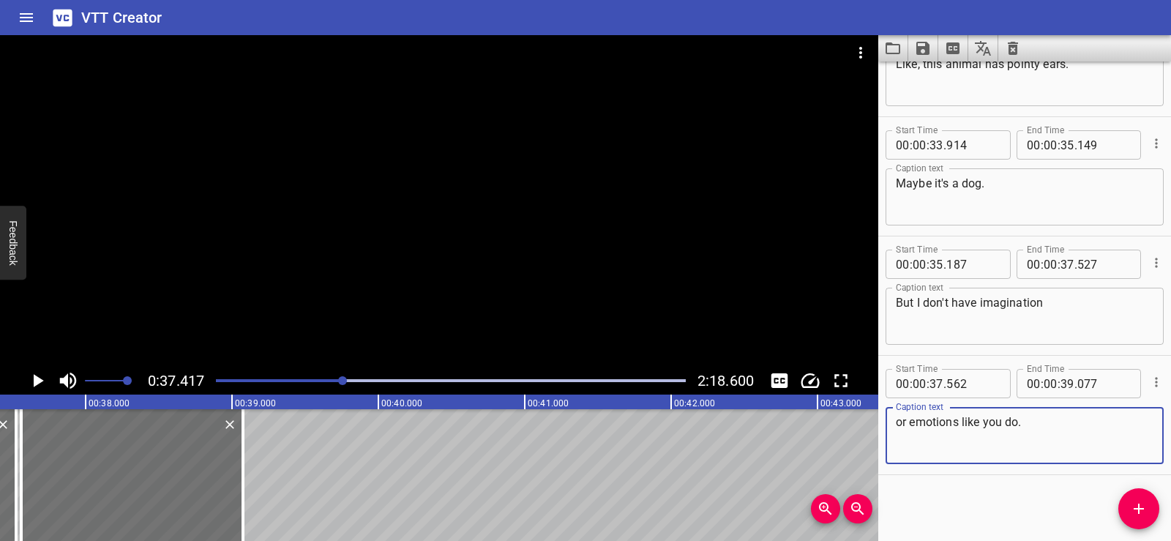
type textarea "or emotions like you do."
click at [997, 484] on div "Start Time 00 : 00 : 01 . 206 Start Time End Time 00 : 00 : 04 . 091 End Time C…" at bounding box center [1025, 302] width 293 height 480
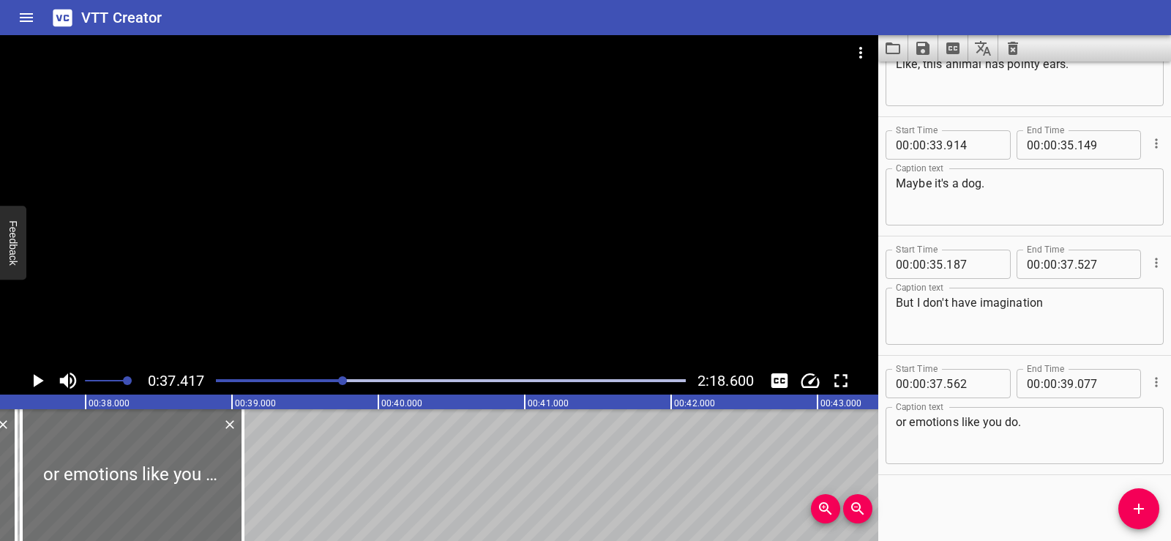
click at [496, 248] on div at bounding box center [439, 201] width 879 height 332
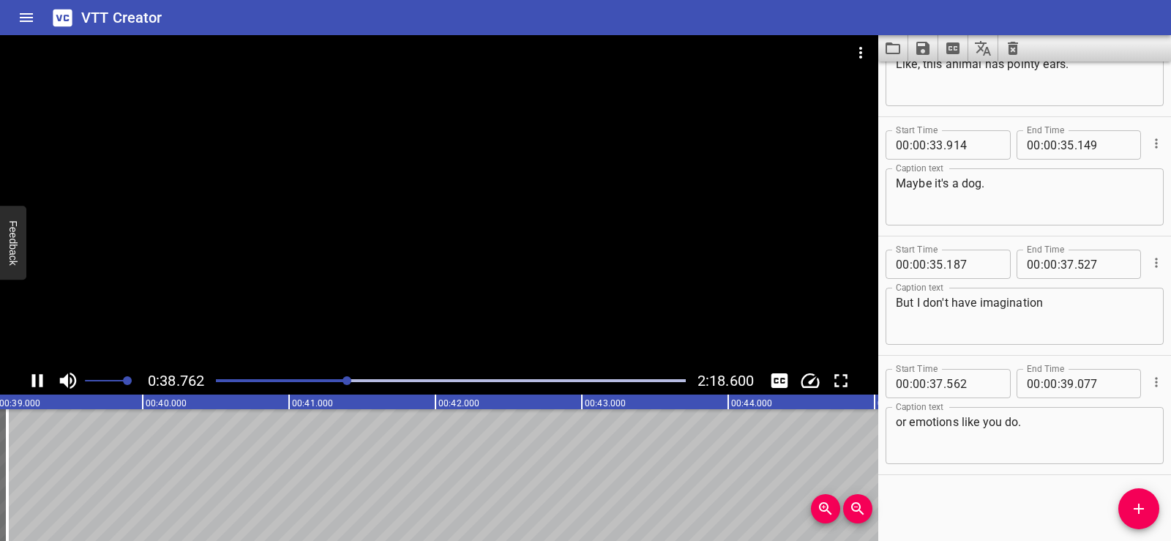
click at [465, 193] on div at bounding box center [439, 201] width 879 height 332
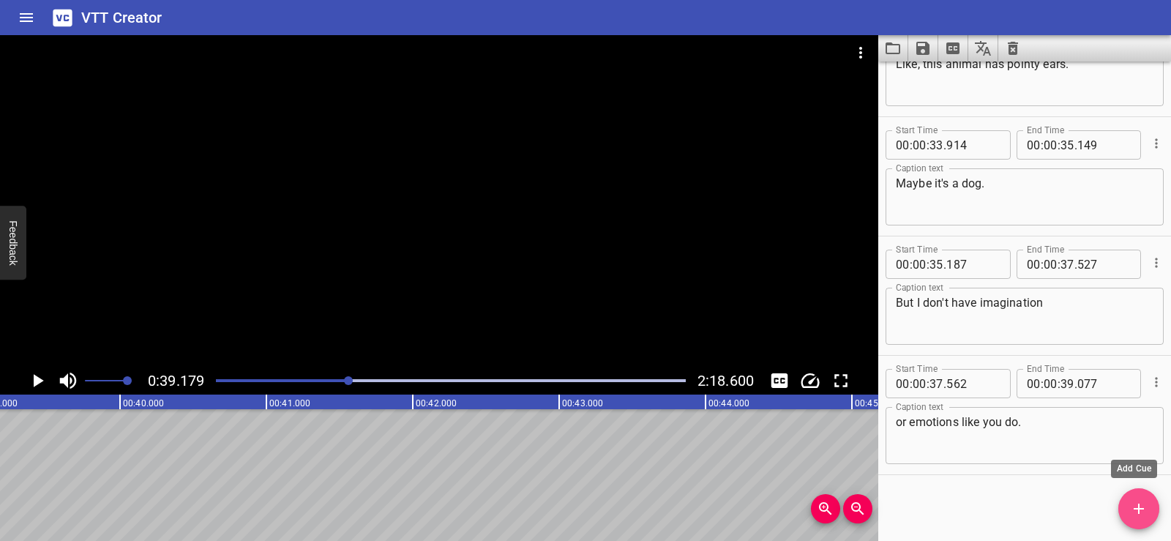
click at [1147, 510] on icon "Add Cue" at bounding box center [1139, 509] width 18 height 18
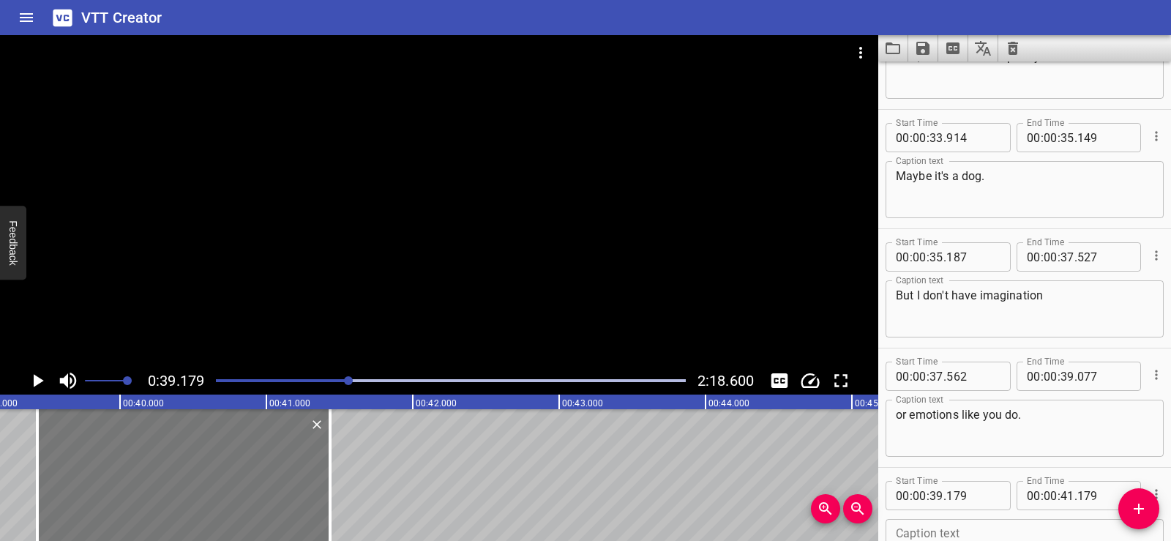
drag, startPoint x: 102, startPoint y: 507, endPoint x: 139, endPoint y: 505, distance: 37.4
click at [139, 505] on div at bounding box center [183, 475] width 293 height 132
type input "434"
drag, startPoint x: 329, startPoint y: 520, endPoint x: 349, endPoint y: 520, distance: 19.0
click at [349, 520] on div at bounding box center [349, 475] width 3 height 132
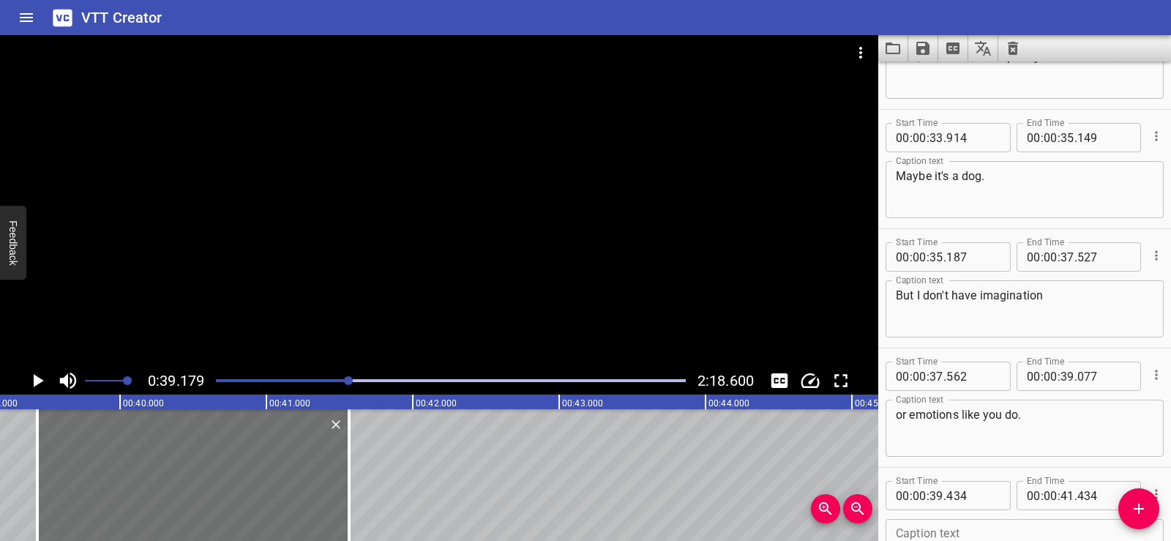
type input "564"
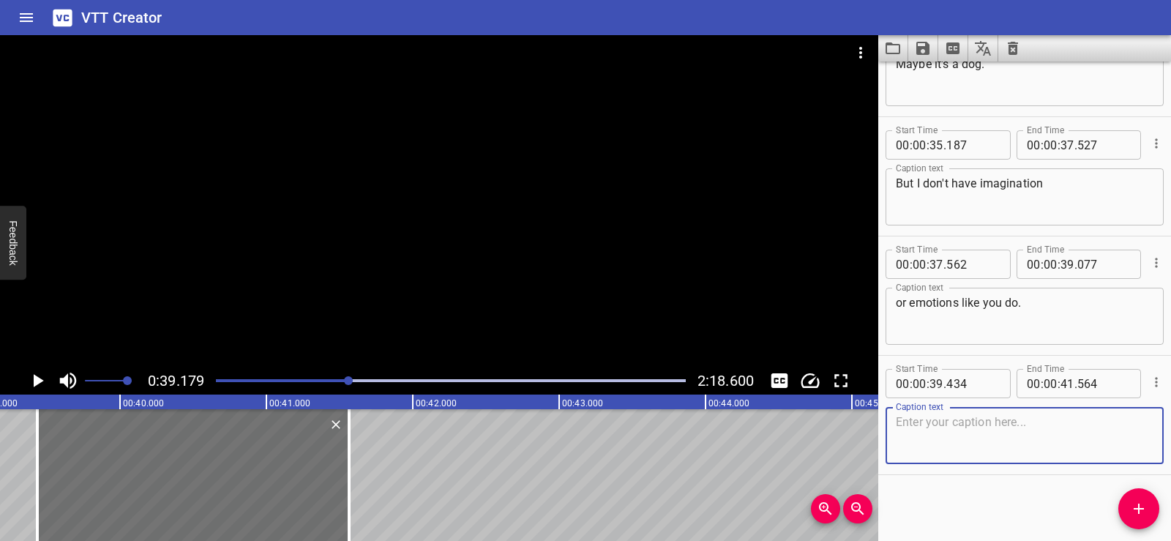
click at [937, 436] on textarea at bounding box center [1025, 436] width 258 height 42
paste textarea "So you can follow a cookie recipe, but you"
type textarea "So you can follow a cookie recipe, but you"
click at [967, 497] on div "Start Time 00 : 00 : 01 . 206 Start Time End Time 00 : 00 : 04 . 091 End Time C…" at bounding box center [1025, 302] width 293 height 480
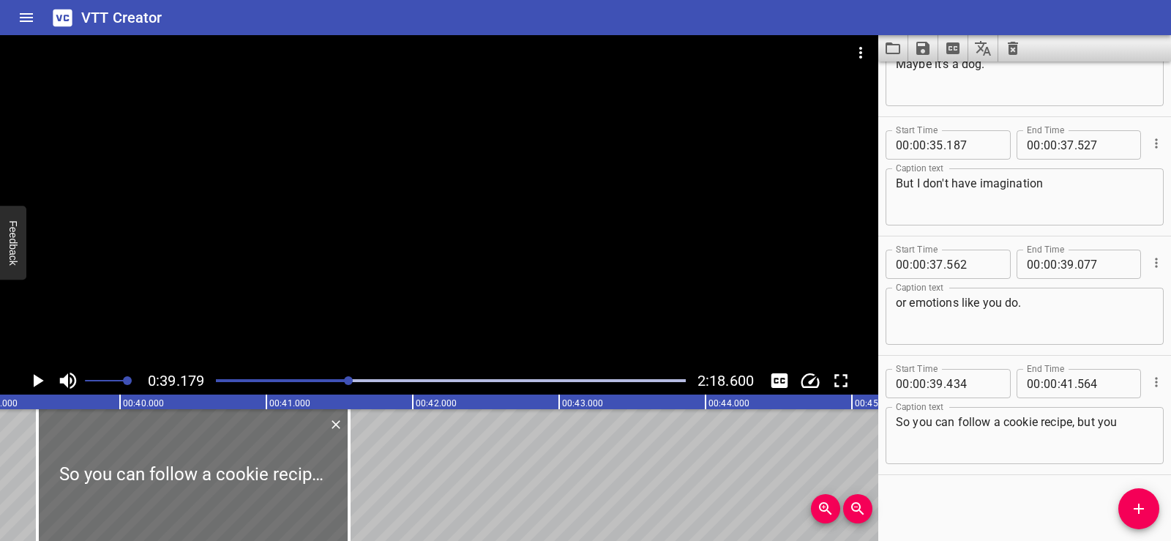
click at [394, 193] on div at bounding box center [439, 201] width 879 height 332
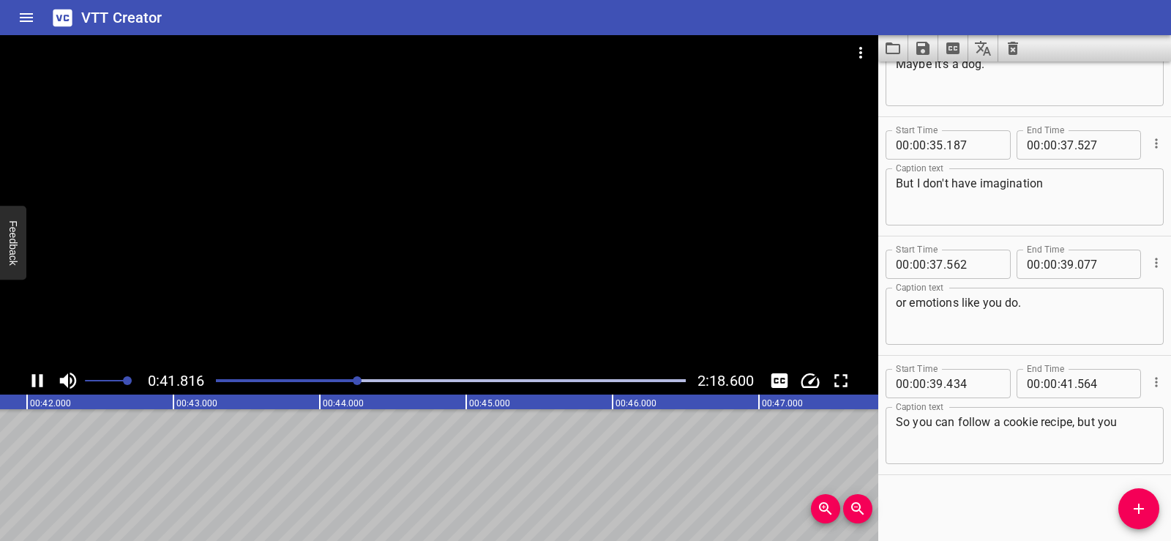
click at [448, 188] on div at bounding box center [439, 201] width 879 height 332
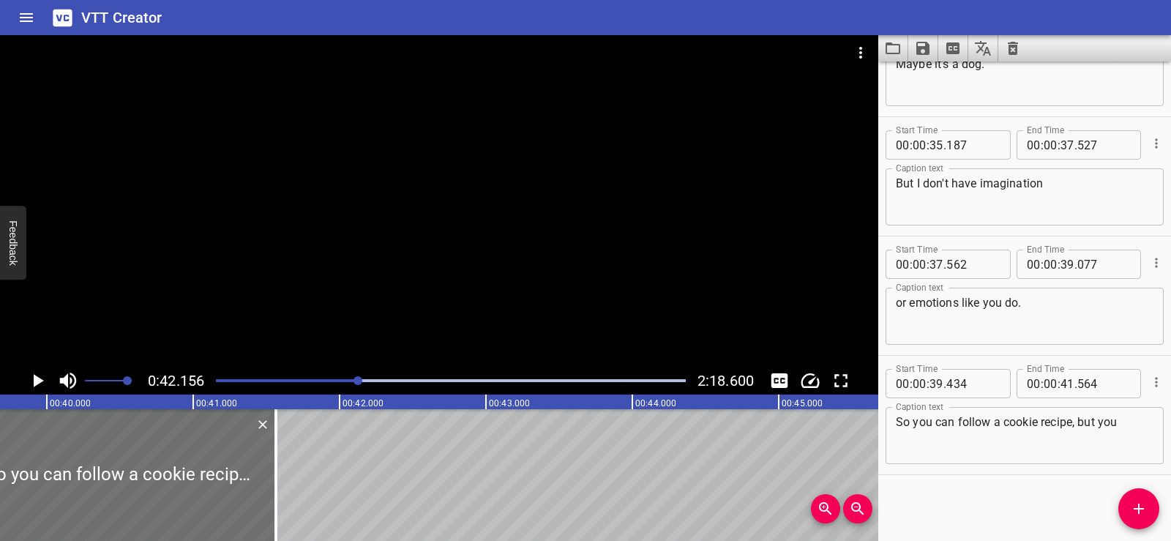
scroll to position [0, 5765]
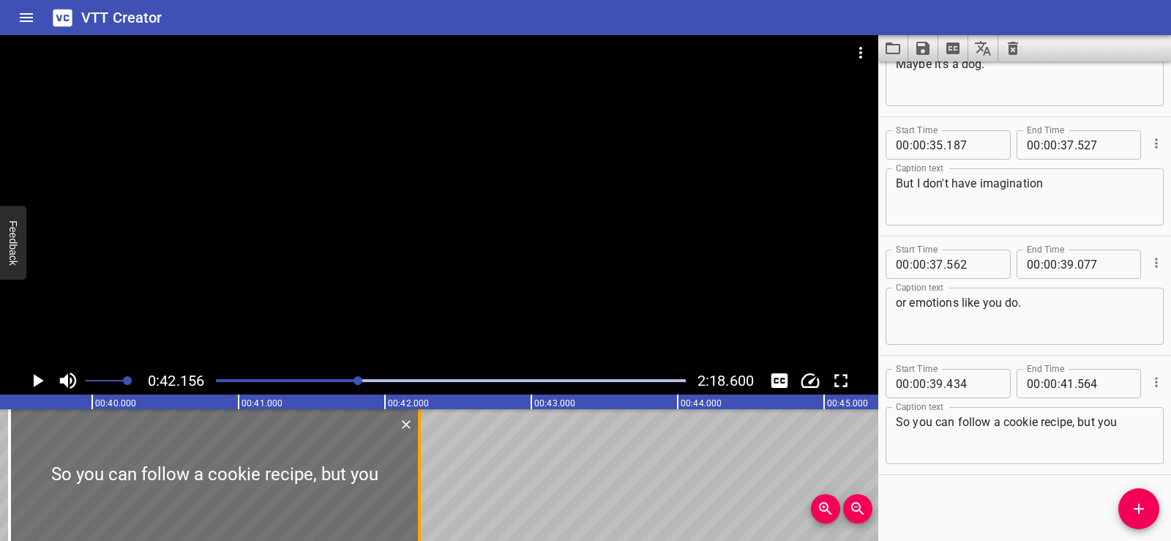
drag, startPoint x: 321, startPoint y: 499, endPoint x: 417, endPoint y: 496, distance: 96.7
click at [418, 498] on div at bounding box center [419, 475] width 3 height 132
type input "42"
type input "229"
drag, startPoint x: 78, startPoint y: 409, endPoint x: 78, endPoint y: 418, distance: 9.5
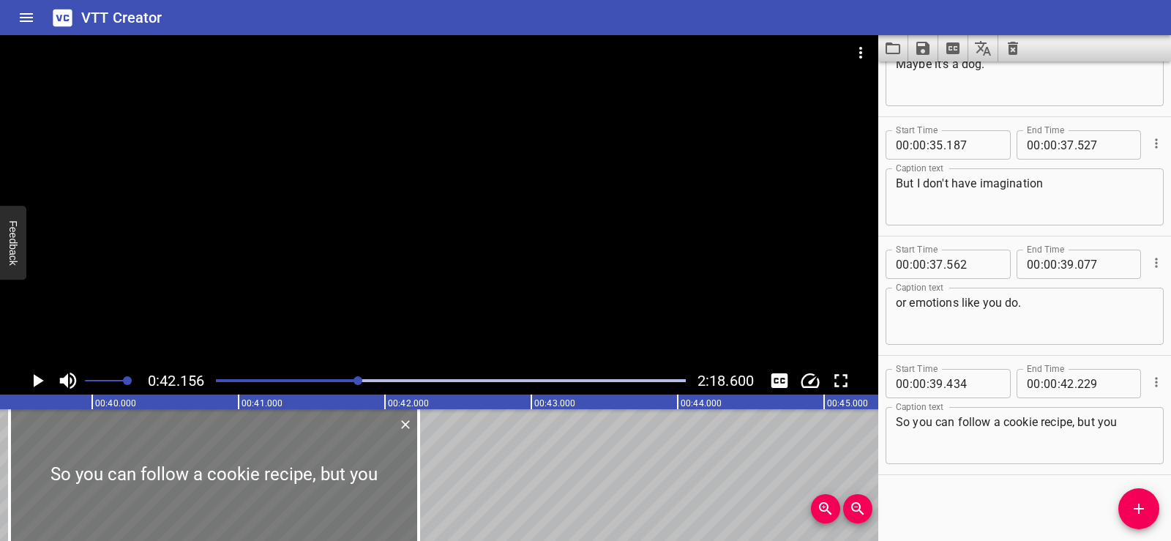
click at [83, 431] on div at bounding box center [214, 475] width 409 height 132
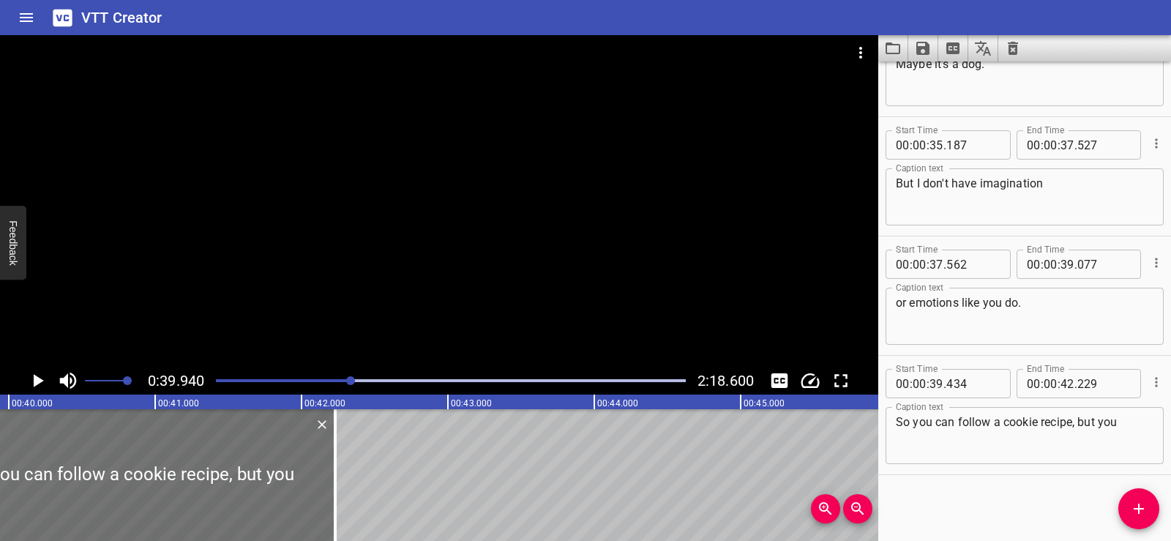
click at [438, 225] on div at bounding box center [439, 201] width 879 height 332
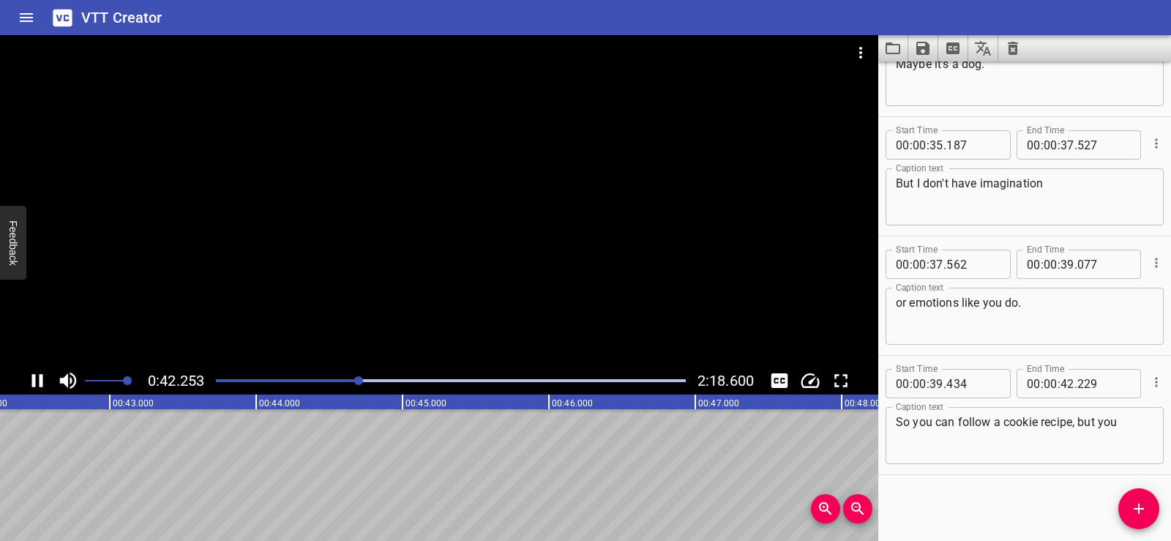
click at [467, 167] on div at bounding box center [439, 201] width 879 height 332
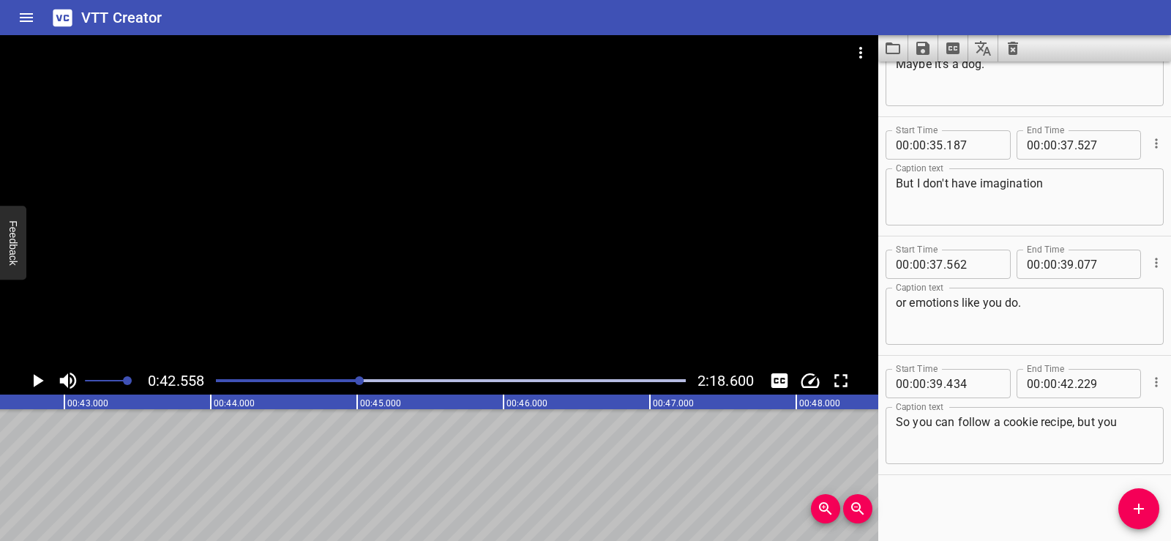
scroll to position [0, 6006]
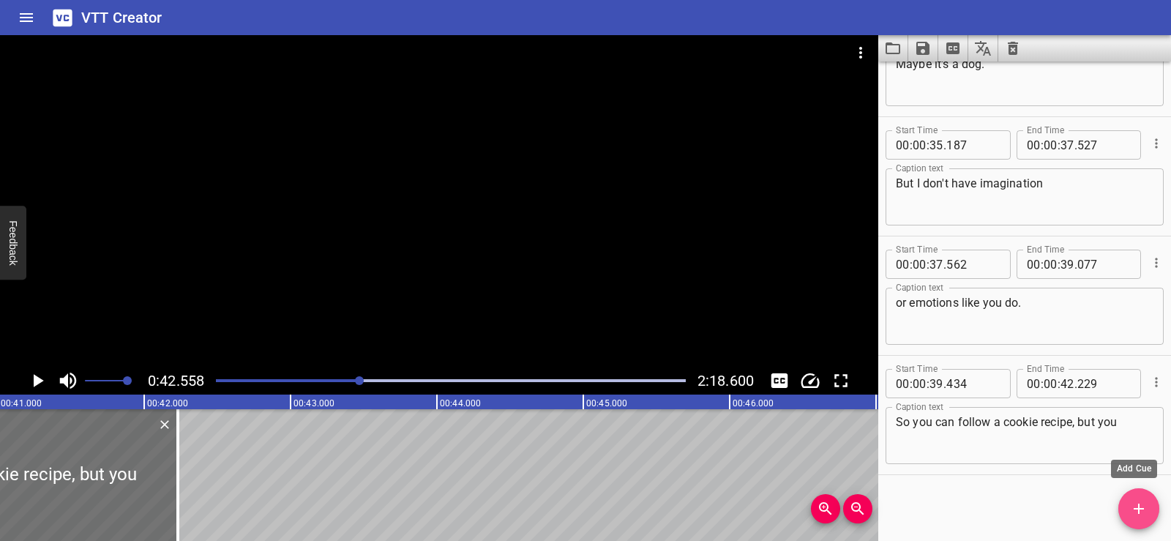
click at [1141, 508] on icon "Add Cue" at bounding box center [1139, 509] width 10 height 10
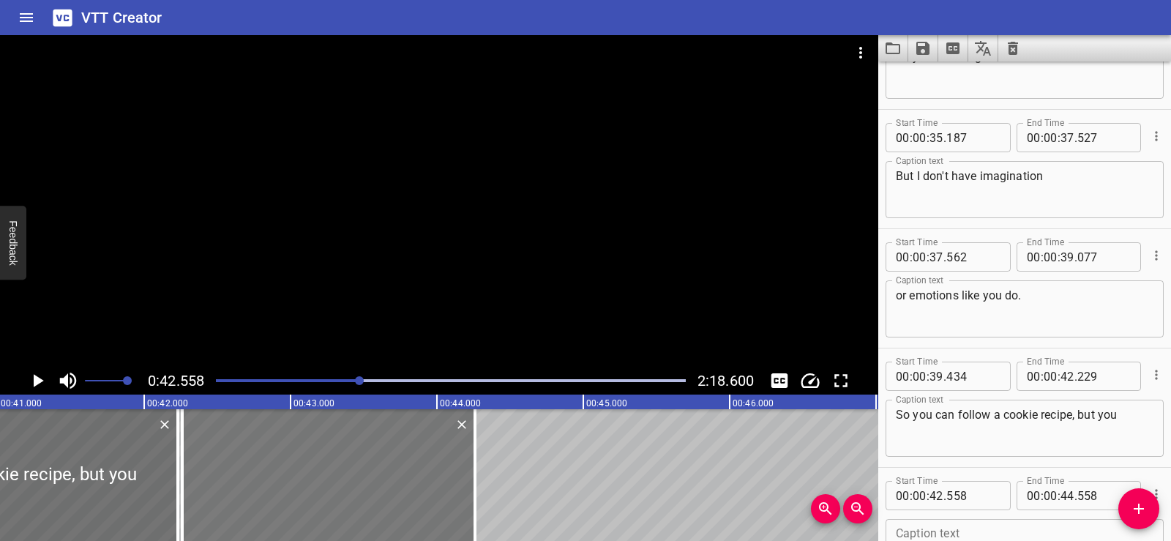
drag, startPoint x: 314, startPoint y: 507, endPoint x: 272, endPoint y: 504, distance: 42.6
click at [272, 504] on div at bounding box center [328, 475] width 293 height 132
type input "258"
drag, startPoint x: 470, startPoint y: 507, endPoint x: 437, endPoint y: 499, distance: 33.9
click at [437, 499] on div at bounding box center [442, 475] width 15 height 132
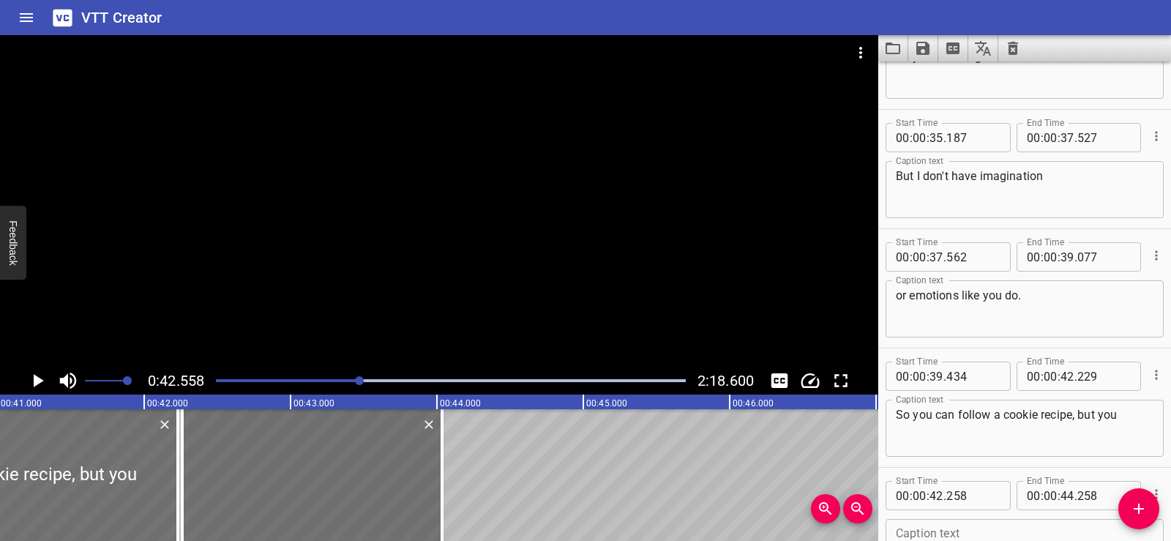
type input "033"
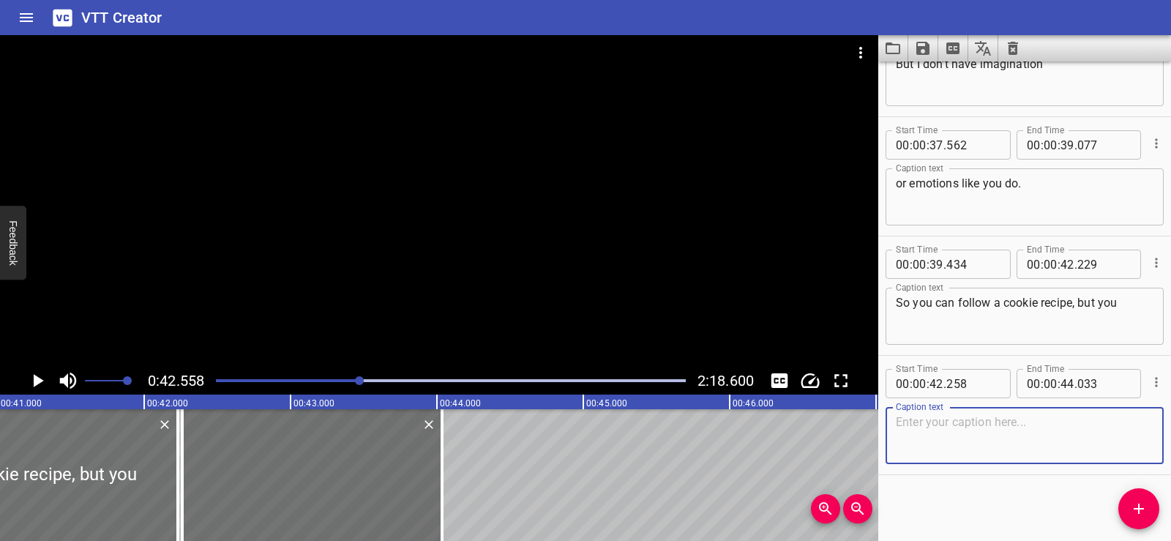
click at [958, 451] on textarea at bounding box center [1025, 436] width 258 height 42
paste textarea "don't know how good the cookies taste?"
type textarea "don't know how good the cookies taste?"
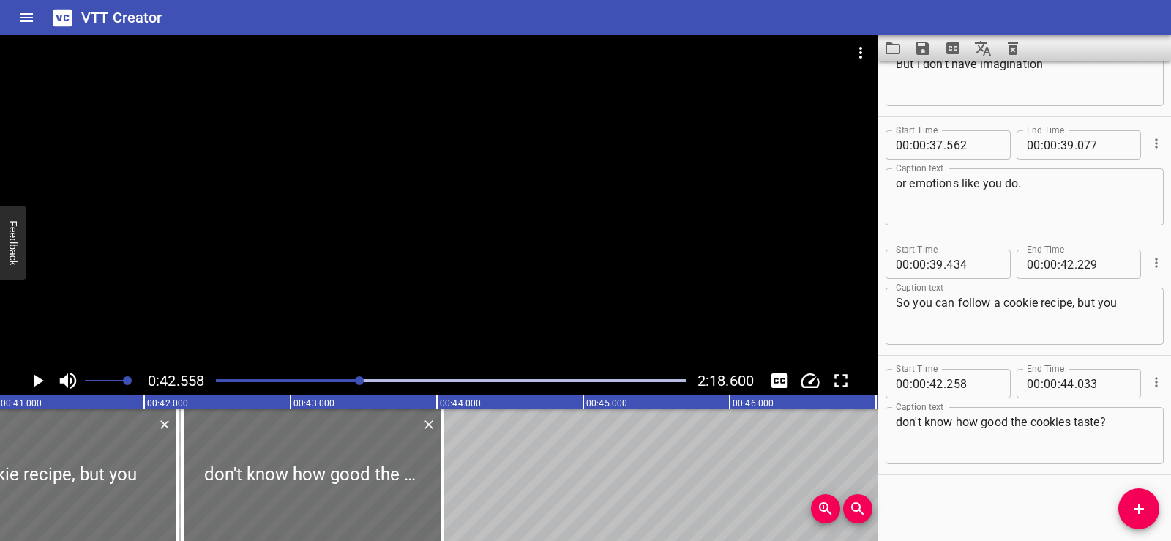
click at [969, 493] on div "Start Time 00 : 00 : 01 . 206 Start Time End Time 00 : 00 : 04 . 091 End Time C…" at bounding box center [1025, 302] width 293 height 480
click at [431, 187] on div at bounding box center [439, 201] width 879 height 332
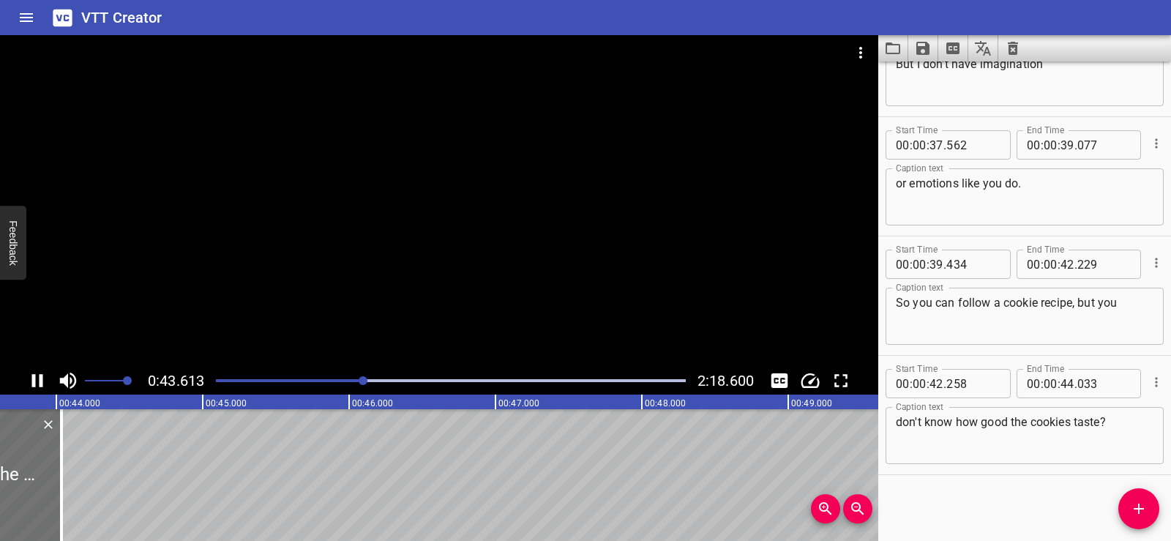
click at [402, 178] on div at bounding box center [439, 201] width 879 height 332
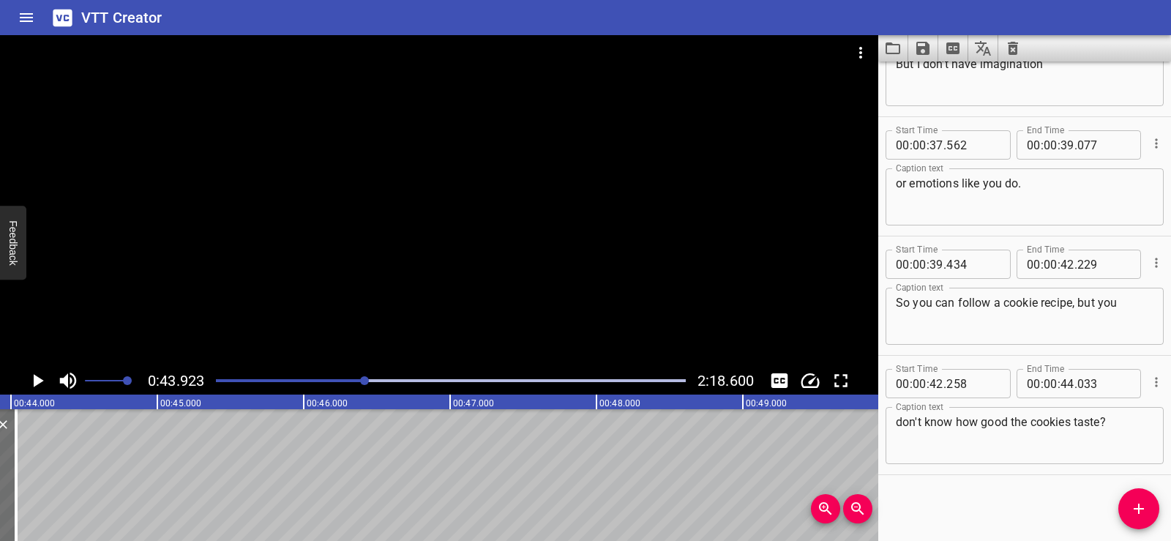
click at [1141, 509] on icon "Add Cue" at bounding box center [1139, 509] width 10 height 10
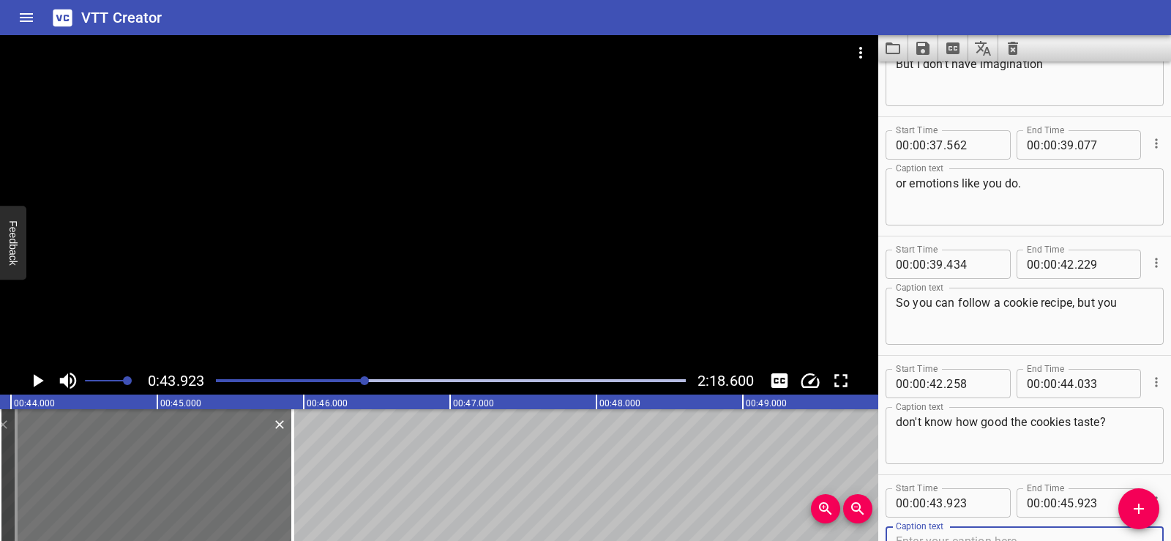
scroll to position [1625, 0]
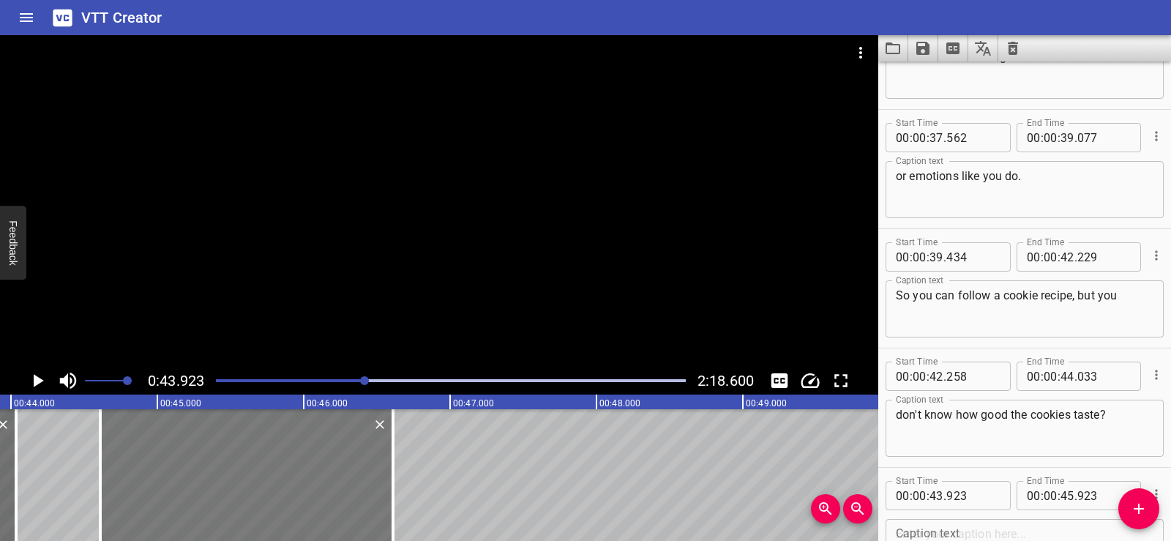
drag, startPoint x: 160, startPoint y: 486, endPoint x: 260, endPoint y: 491, distance: 100.4
click at [260, 491] on div at bounding box center [246, 475] width 293 height 132
type input "44"
type input "608"
type input "46"
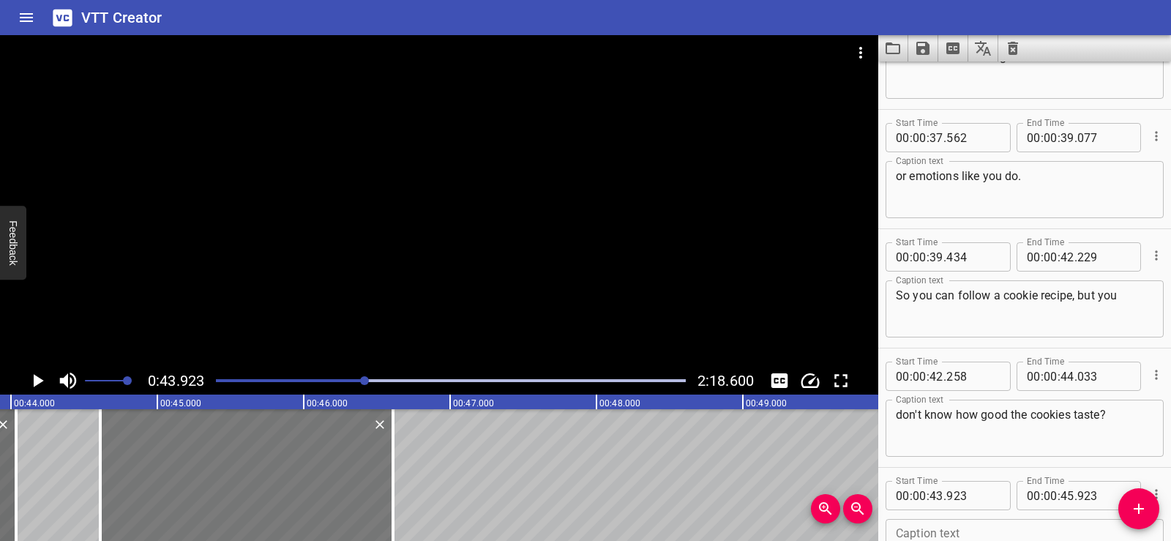
type input "608"
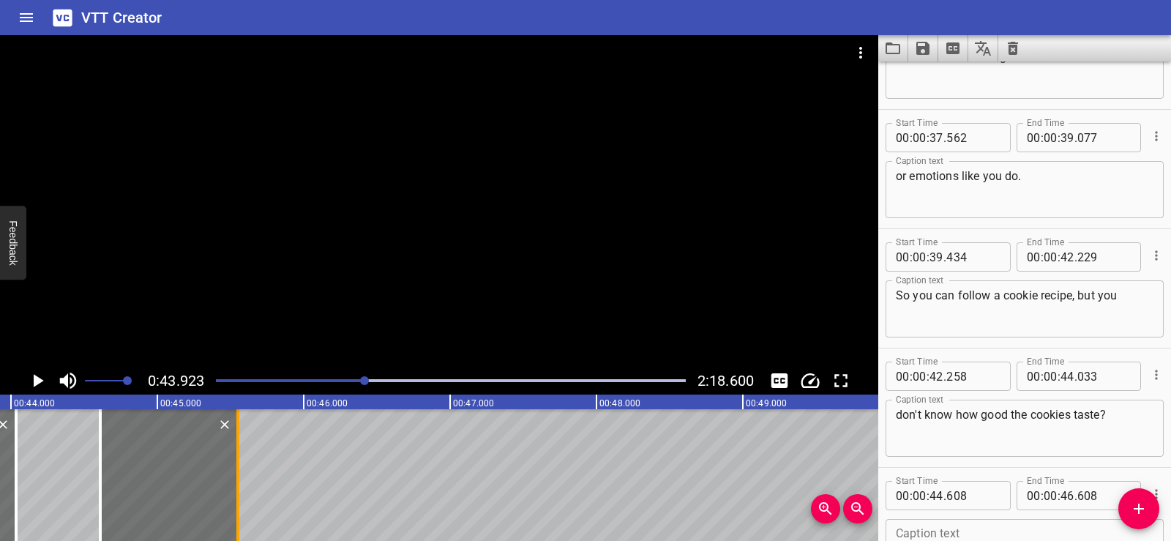
drag, startPoint x: 394, startPoint y: 515, endPoint x: 239, endPoint y: 495, distance: 156.6
click at [239, 495] on div at bounding box center [237, 475] width 3 height 132
type input "45"
type input "548"
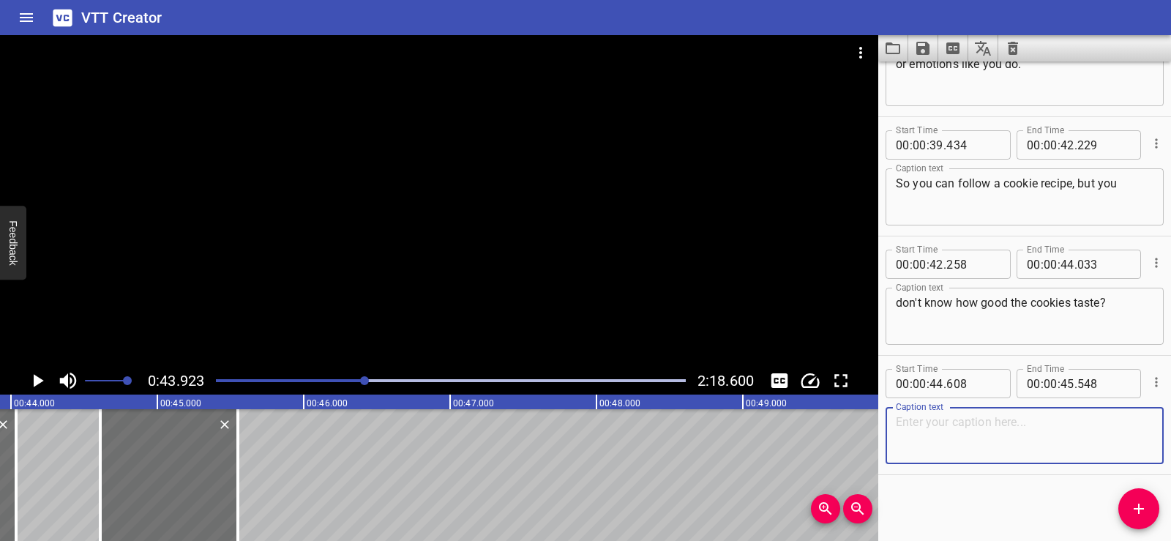
click at [993, 443] on textarea at bounding box center [1025, 436] width 258 height 42
paste textarea "Exactly."
type textarea "Exactly."
click at [967, 503] on div "Start Time 00 : 00 : 01 . 206 Start Time End Time 00 : 00 : 04 . 091 End Time C…" at bounding box center [1025, 302] width 293 height 480
click at [538, 242] on div at bounding box center [439, 201] width 879 height 332
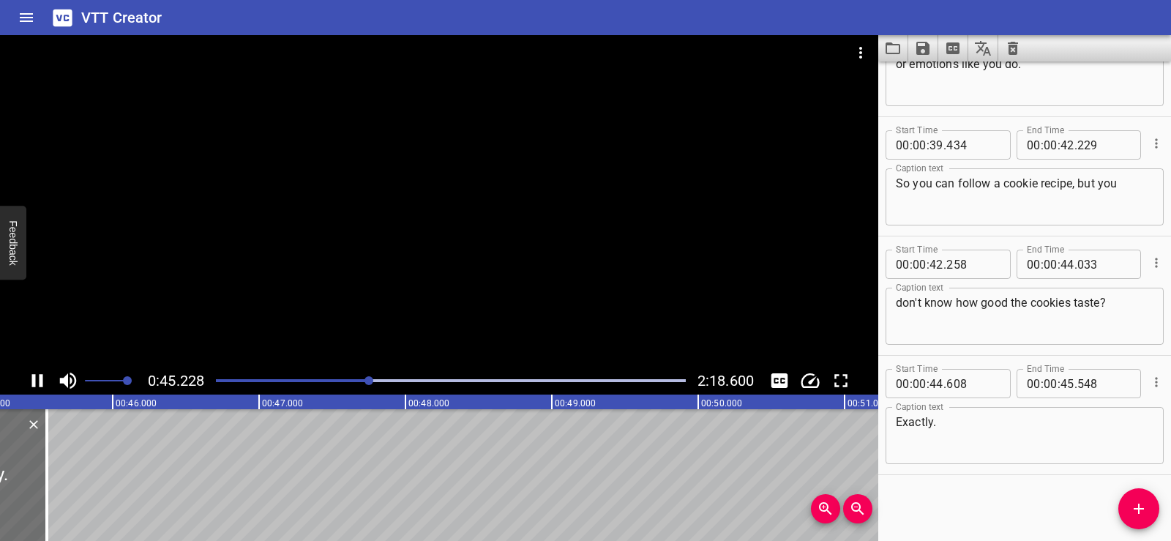
click at [467, 201] on div at bounding box center [439, 201] width 879 height 332
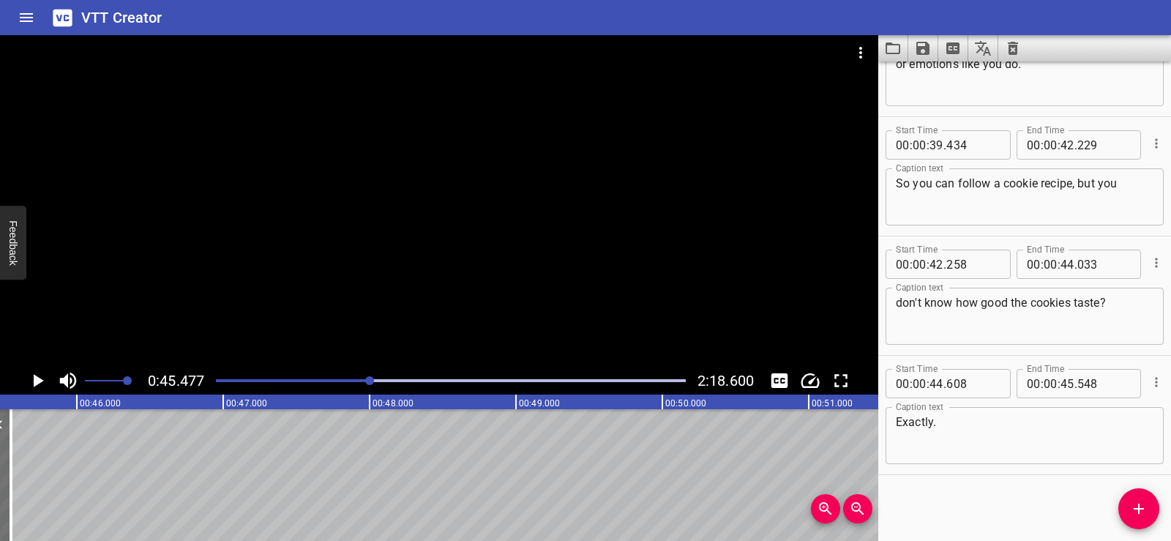
click at [1125, 509] on span "Add Cue" at bounding box center [1139, 509] width 41 height 18
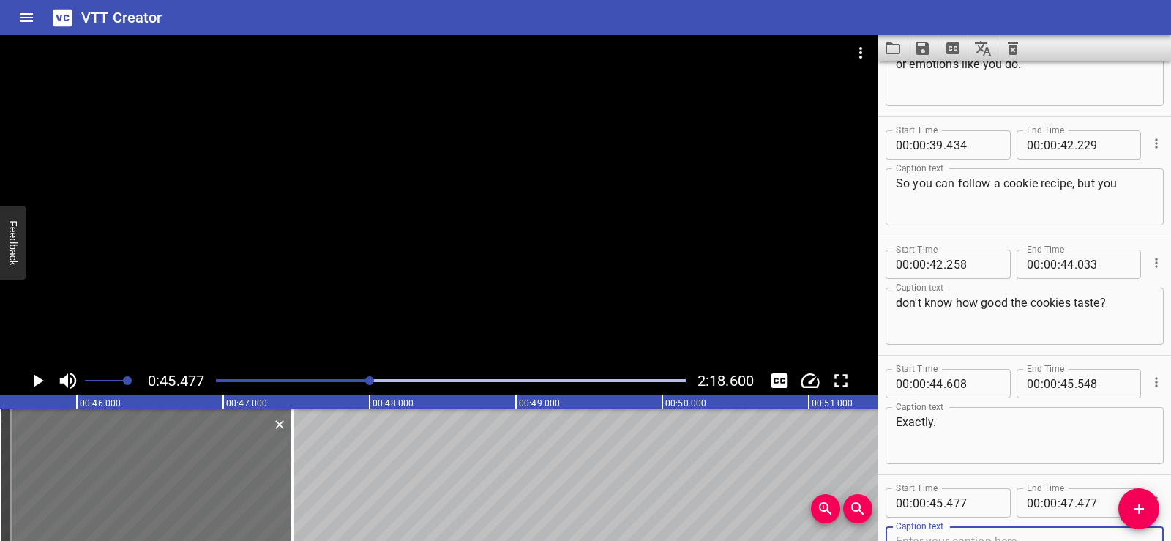
scroll to position [1745, 0]
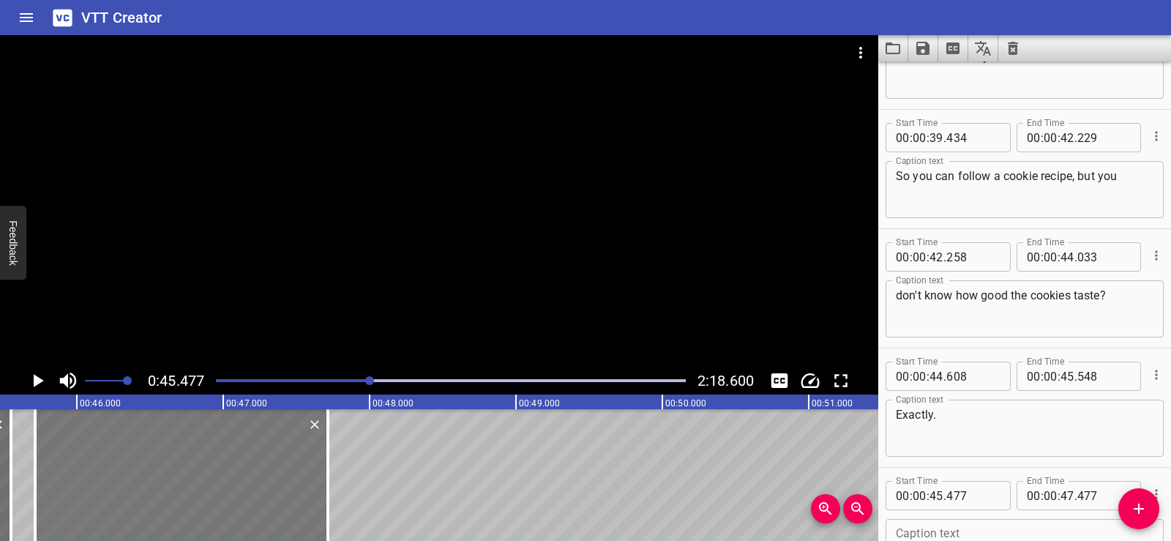
drag, startPoint x: 183, startPoint y: 488, endPoint x: 218, endPoint y: 493, distance: 35.5
click at [218, 493] on div at bounding box center [181, 475] width 293 height 132
type input "717"
click at [778, 377] on icon "Toggle captions" at bounding box center [780, 380] width 17 height 15
click at [779, 377] on icon "Toggle captions" at bounding box center [780, 380] width 17 height 15
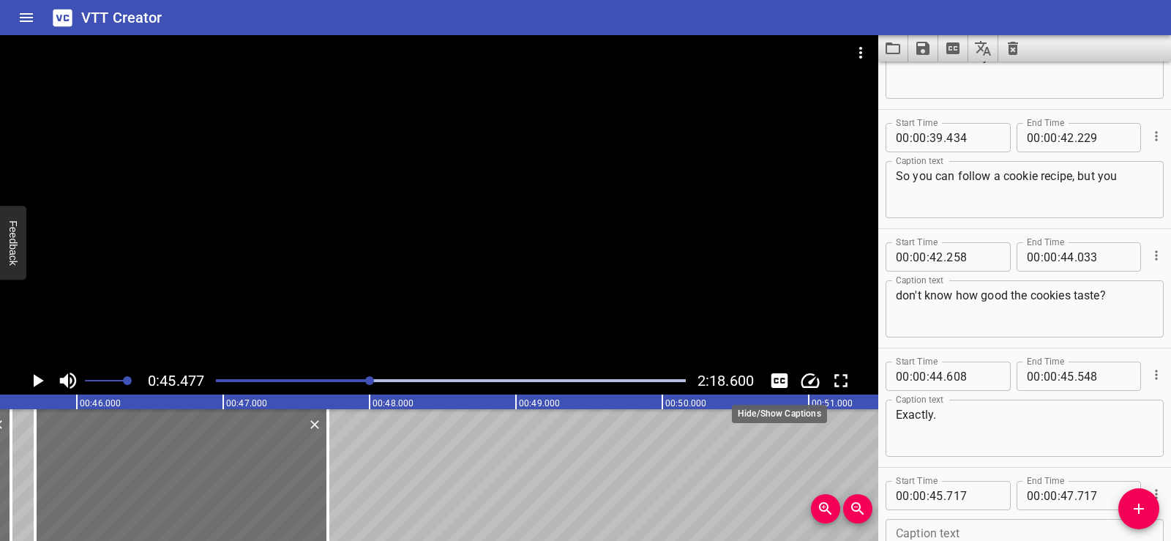
click at [779, 377] on icon "Toggle captions" at bounding box center [780, 380] width 17 height 15
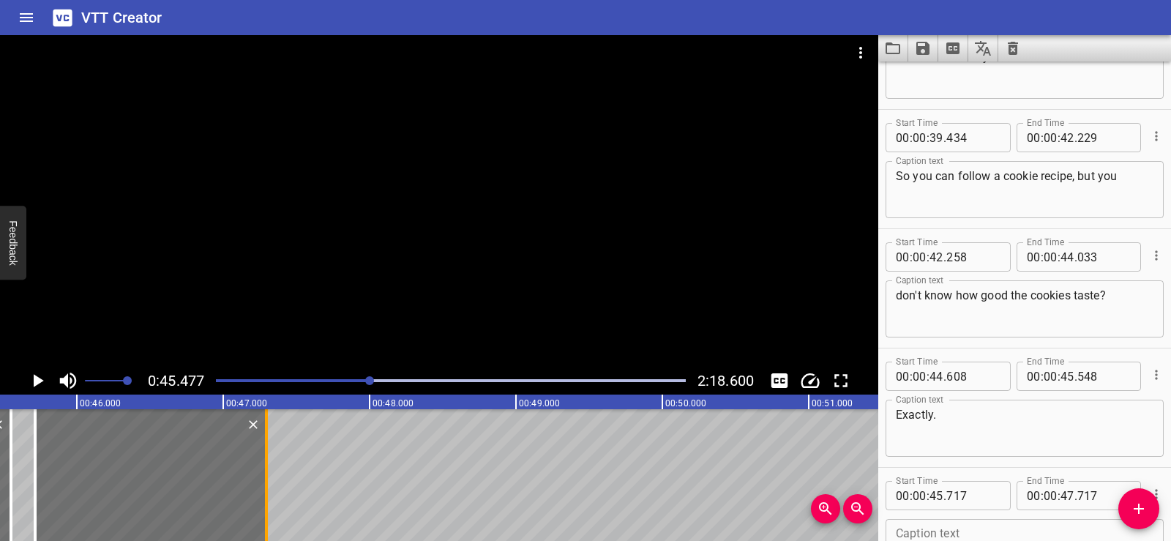
drag, startPoint x: 323, startPoint y: 507, endPoint x: 261, endPoint y: 497, distance: 62.3
click at [261, 497] on div at bounding box center [266, 475] width 15 height 132
type input "297"
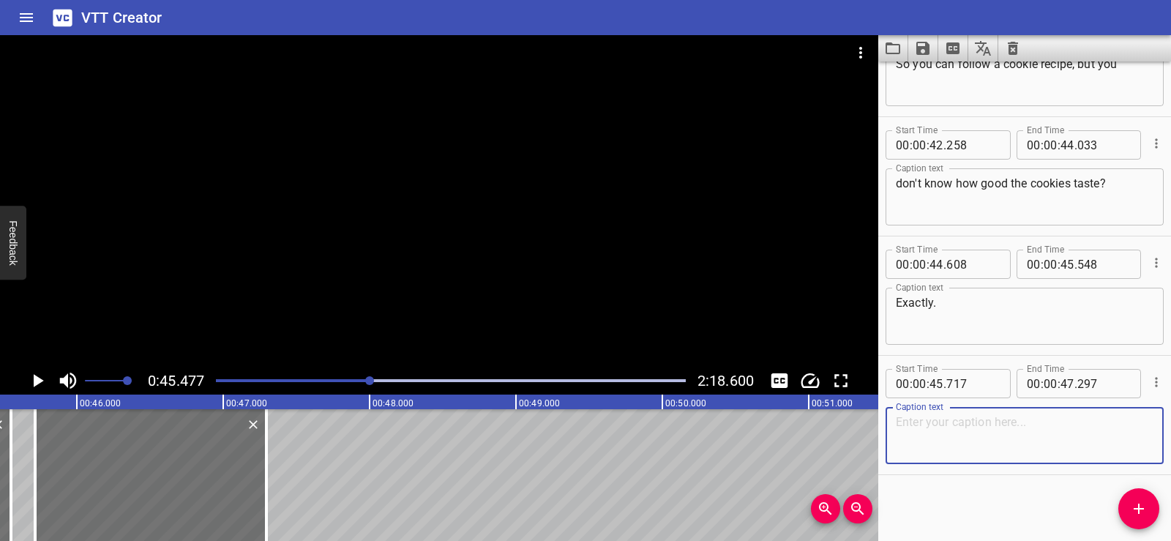
click at [917, 431] on textarea at bounding box center [1025, 436] width 258 height 42
paste textarea "I can follow the steps, but I"
type textarea "I can follow the steps, but I"
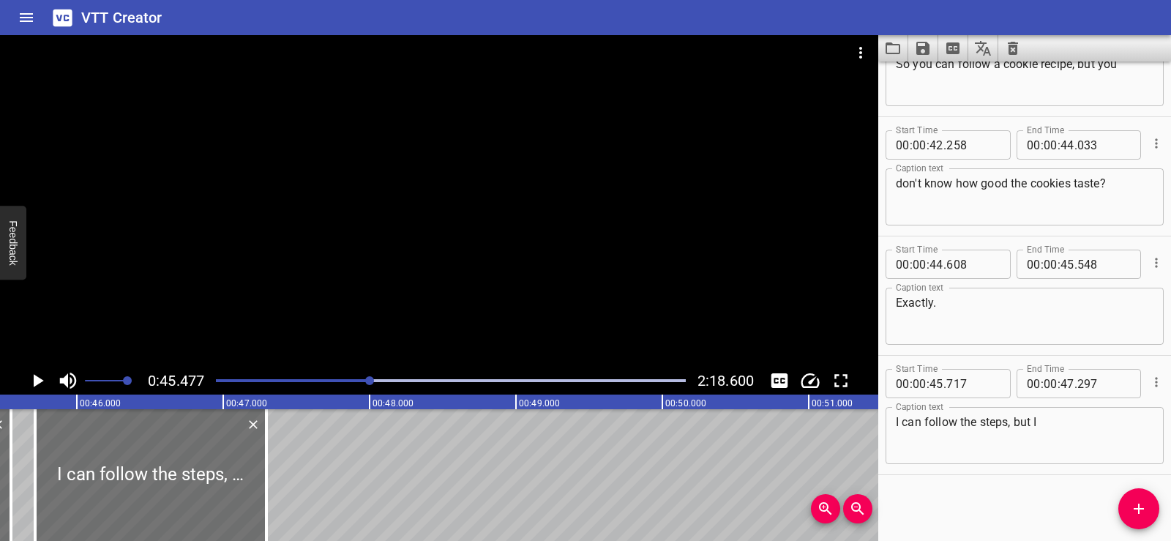
click at [964, 492] on div "Start Time 00 : 00 : 01 . 206 Start Time End Time 00 : 00 : 04 . 091 End Time C…" at bounding box center [1025, 302] width 293 height 480
click at [433, 231] on div at bounding box center [439, 201] width 879 height 332
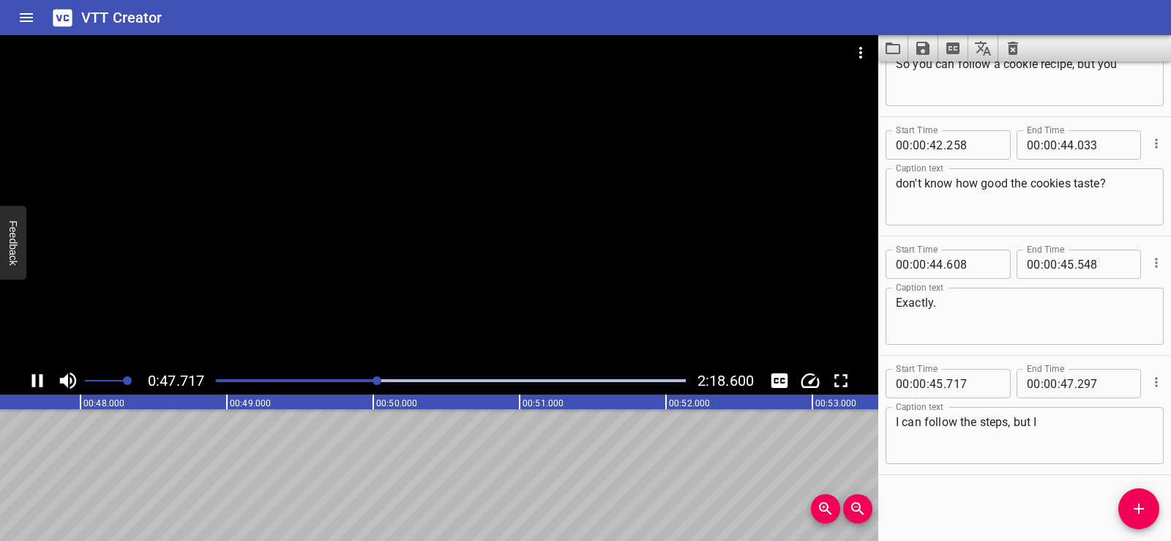
click at [461, 261] on div at bounding box center [439, 201] width 879 height 332
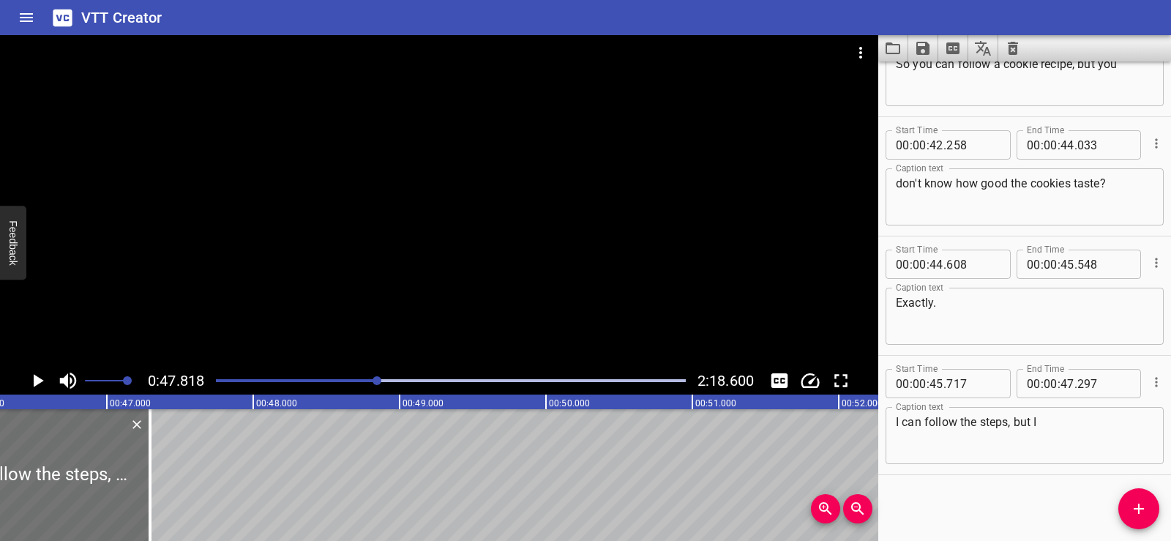
scroll to position [0, 6730]
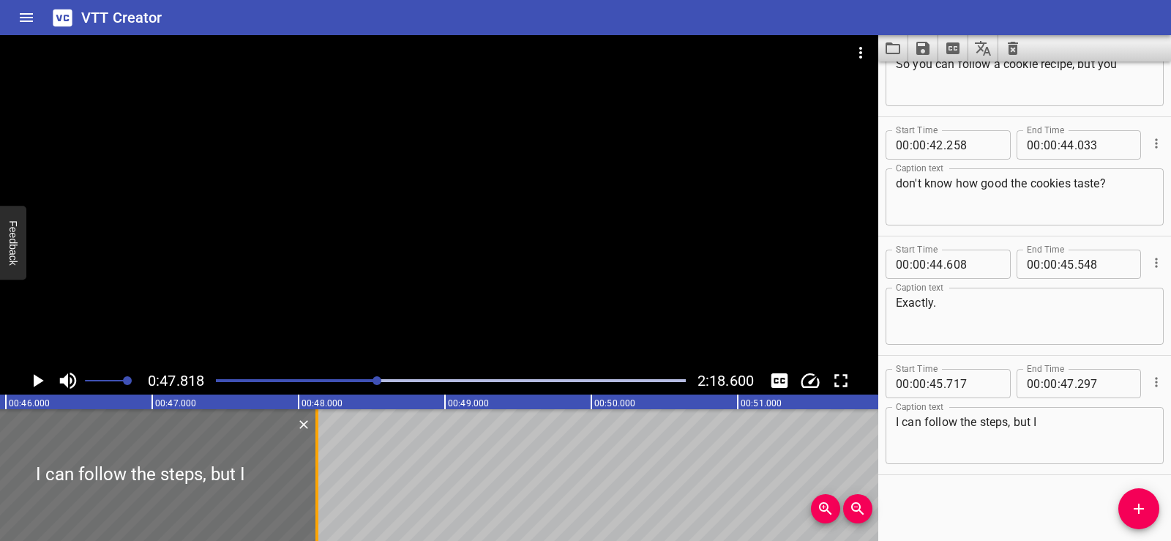
drag, startPoint x: 191, startPoint y: 502, endPoint x: 313, endPoint y: 496, distance: 121.7
click at [313, 496] on div at bounding box center [317, 475] width 15 height 132
type input "48"
type input "127"
click at [1135, 506] on icon "Add Cue" at bounding box center [1139, 509] width 18 height 18
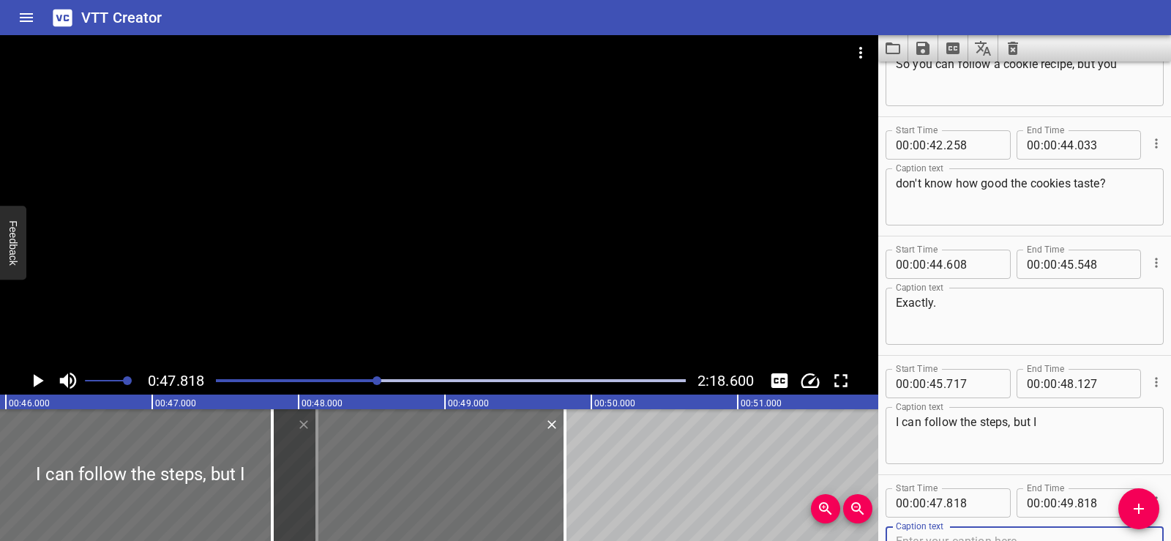
scroll to position [1864, 0]
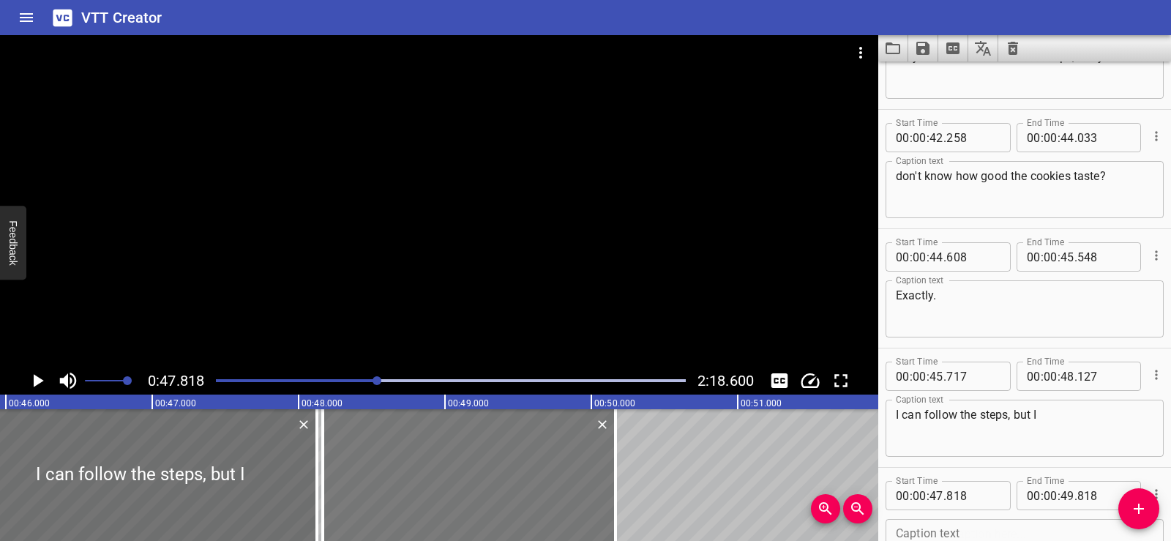
drag, startPoint x: 370, startPoint y: 503, endPoint x: 413, endPoint y: 504, distance: 43.2
click at [413, 504] on div at bounding box center [469, 475] width 293 height 132
type input "48"
type input "163"
type input "50"
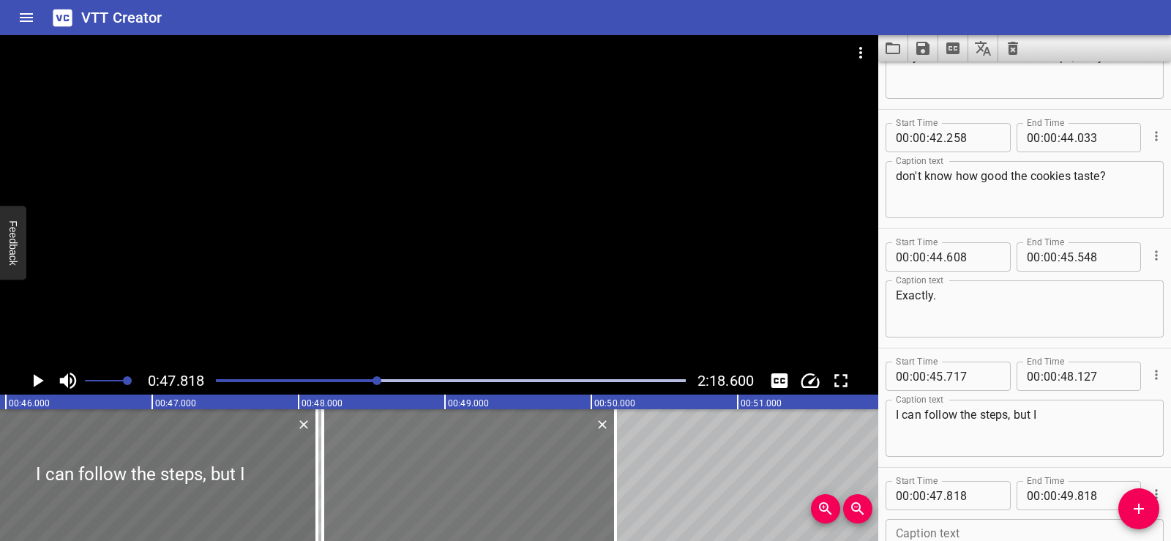
type input "163"
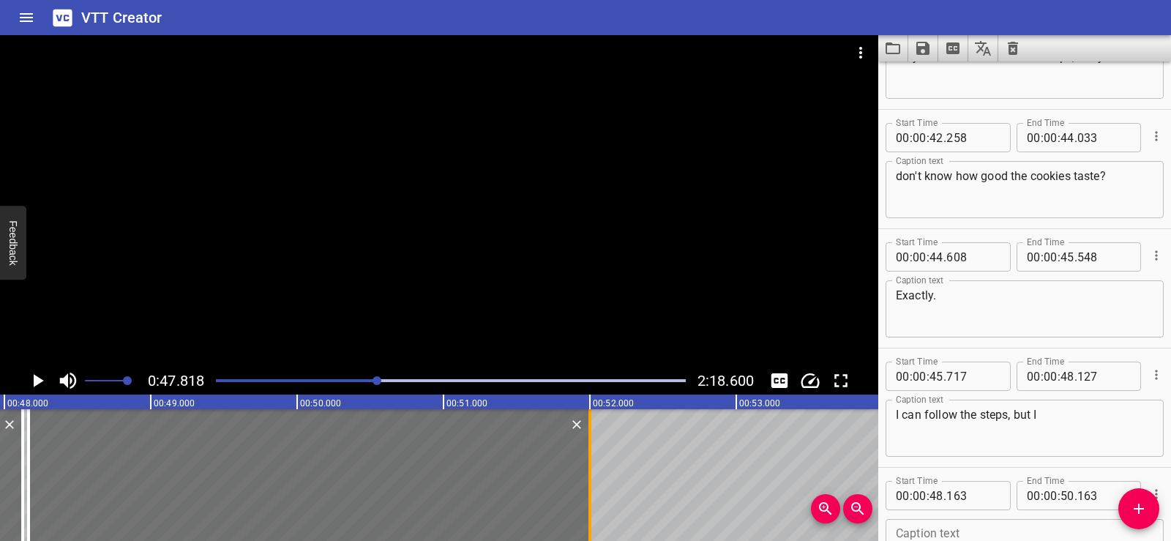
drag, startPoint x: 320, startPoint y: 502, endPoint x: 589, endPoint y: 497, distance: 269.5
click at [589, 497] on div at bounding box center [590, 475] width 3 height 132
type input "52"
type input "003"
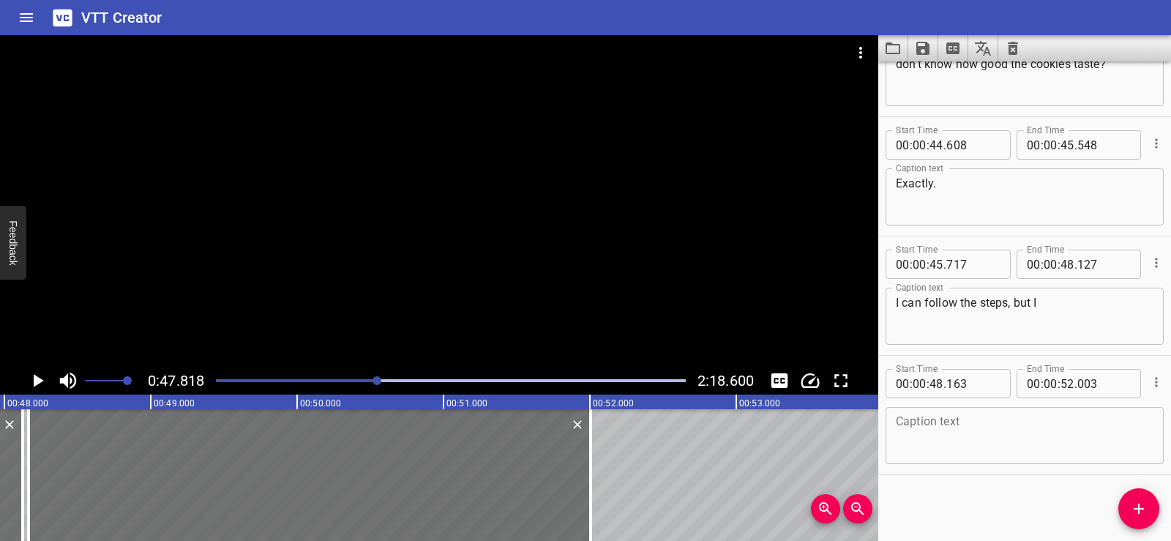
click at [983, 450] on textarea at bounding box center [1025, 436] width 258 height 42
paste textarea "don't get hungry or do a happy dance"
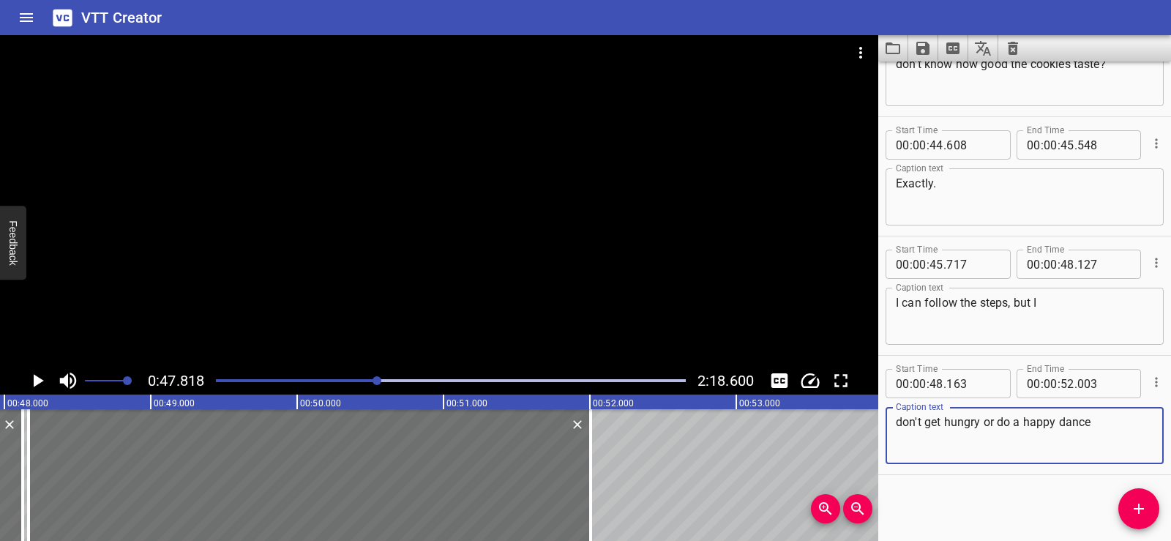
click at [976, 493] on div "Start Time 00 : 00 : 01 . 206 Start Time End Time 00 : 00 : 04 . 091 End Time C…" at bounding box center [1025, 302] width 293 height 480
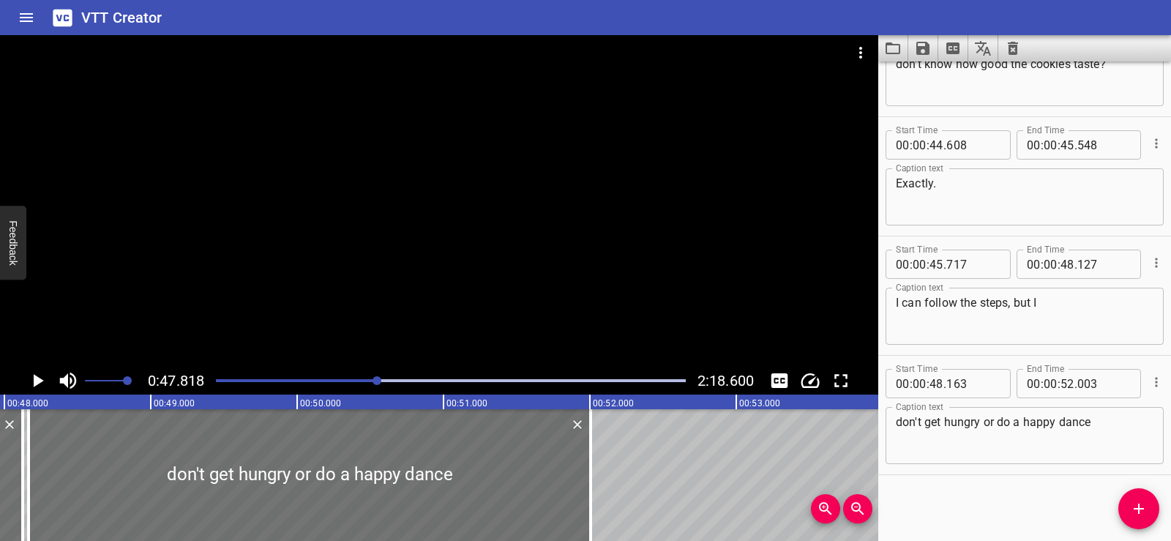
click at [467, 244] on div at bounding box center [439, 201] width 879 height 332
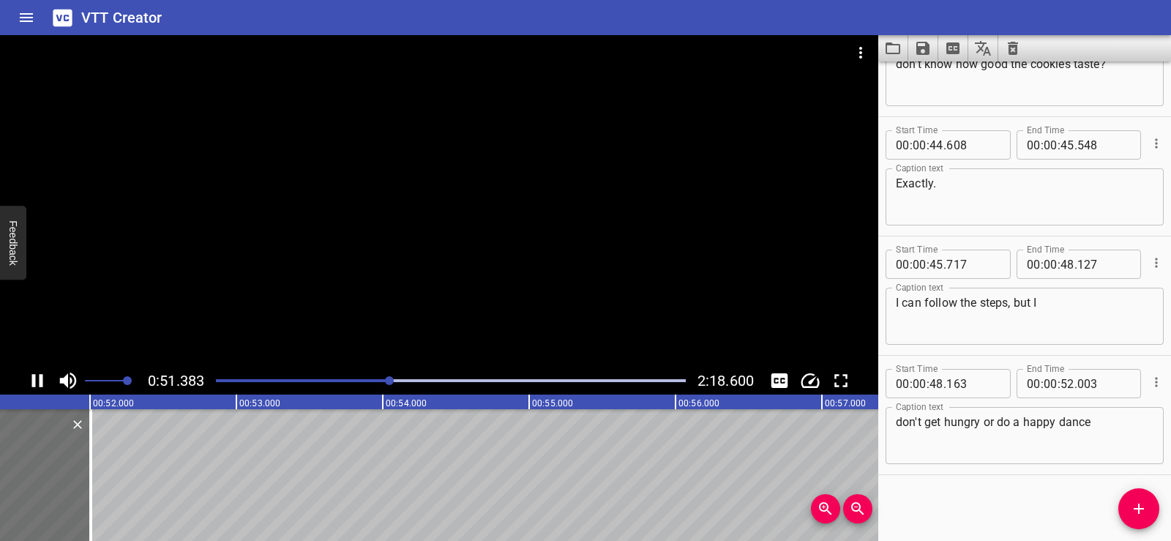
click at [447, 219] on div at bounding box center [439, 201] width 879 height 332
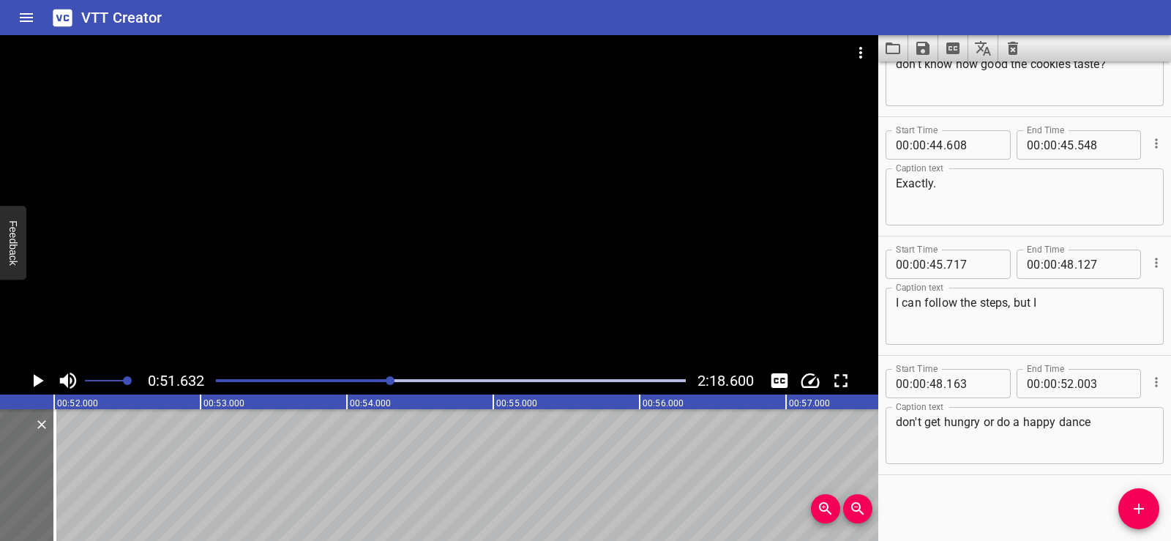
click at [1103, 423] on textarea "don't get hungry or do a happy dance" at bounding box center [1025, 436] width 258 height 42
paste textarea "when they're warm and gooey."
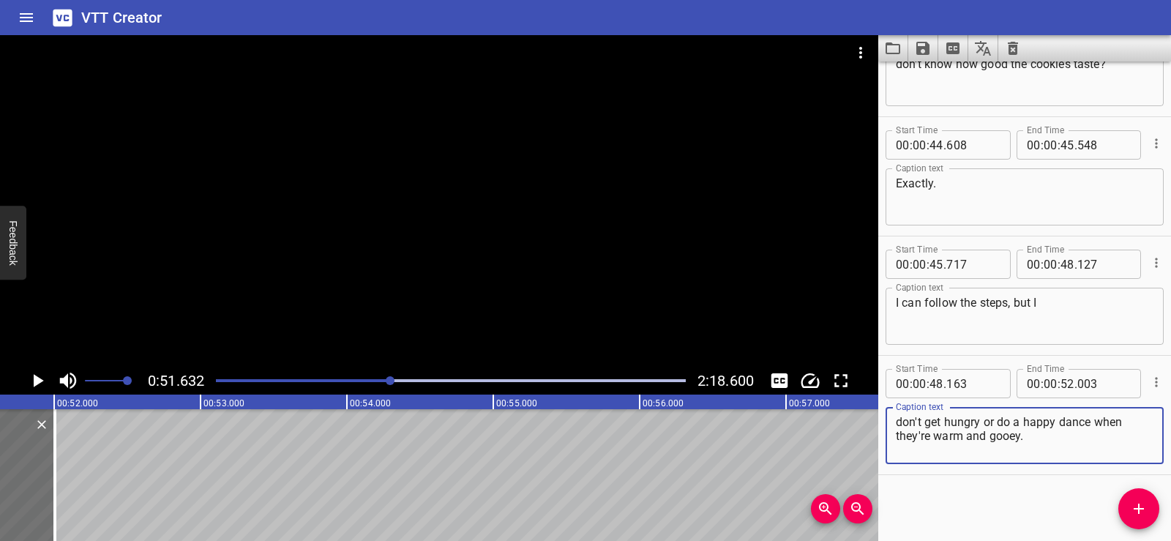
type textarea "don't get hungry or do a happy dance when they're warm and gooey."
click at [1081, 498] on div "Start Time 00 : 00 : 01 . 206 Start Time End Time 00 : 00 : 04 . 091 End Time C…" at bounding box center [1025, 302] width 293 height 480
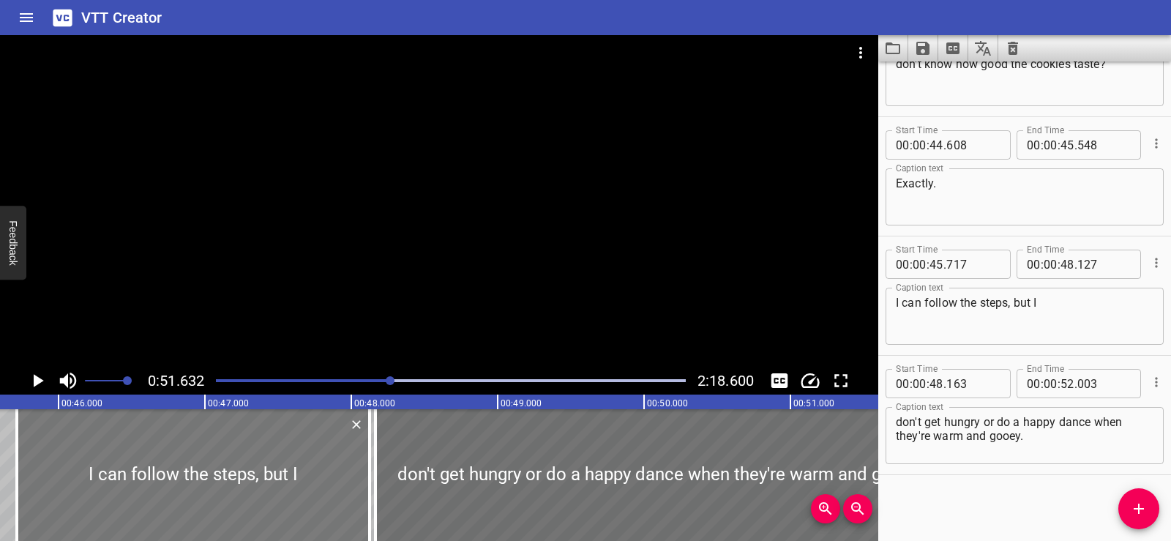
click at [203, 449] on div at bounding box center [193, 475] width 353 height 132
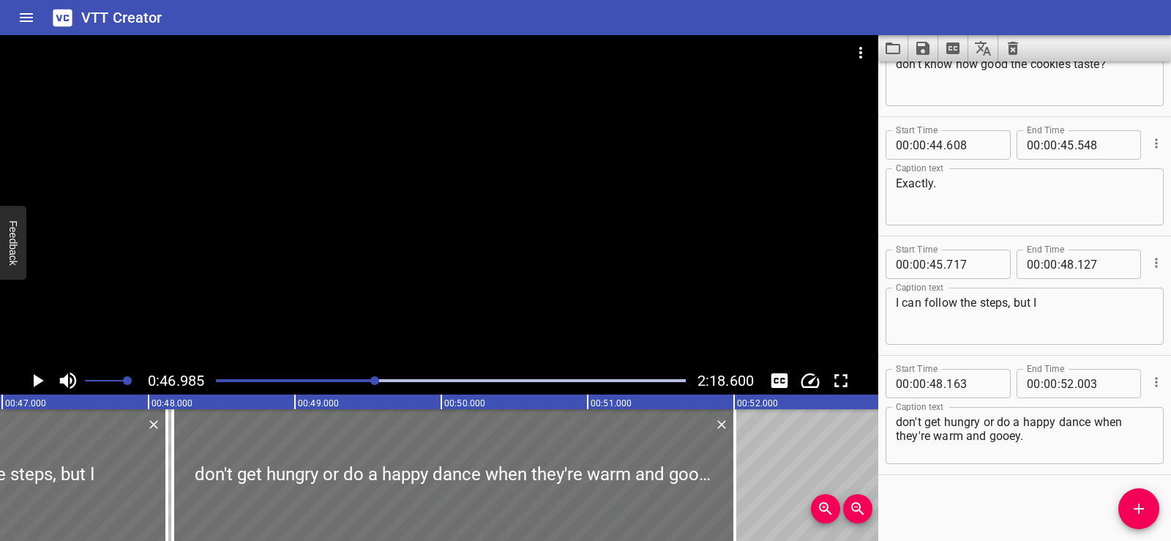
click at [380, 244] on div at bounding box center [439, 201] width 879 height 332
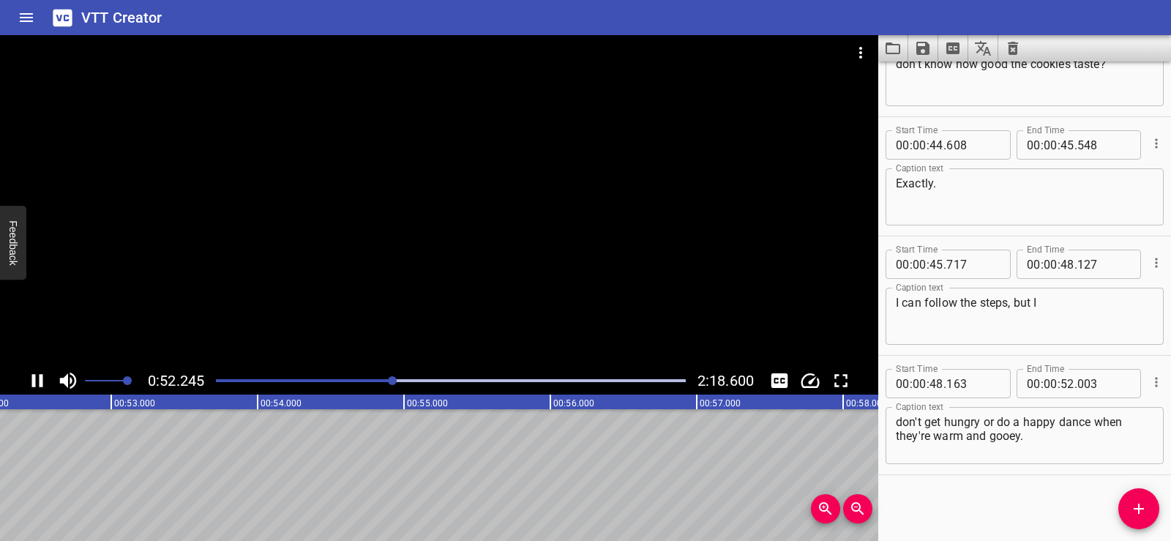
click at [504, 261] on div at bounding box center [439, 201] width 879 height 332
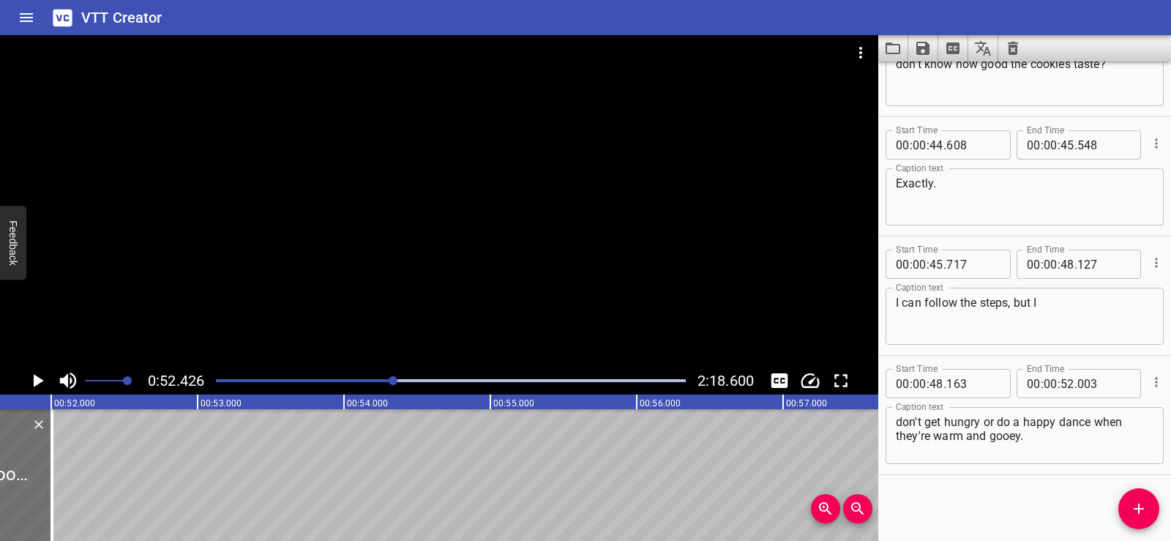
scroll to position [0, 7450]
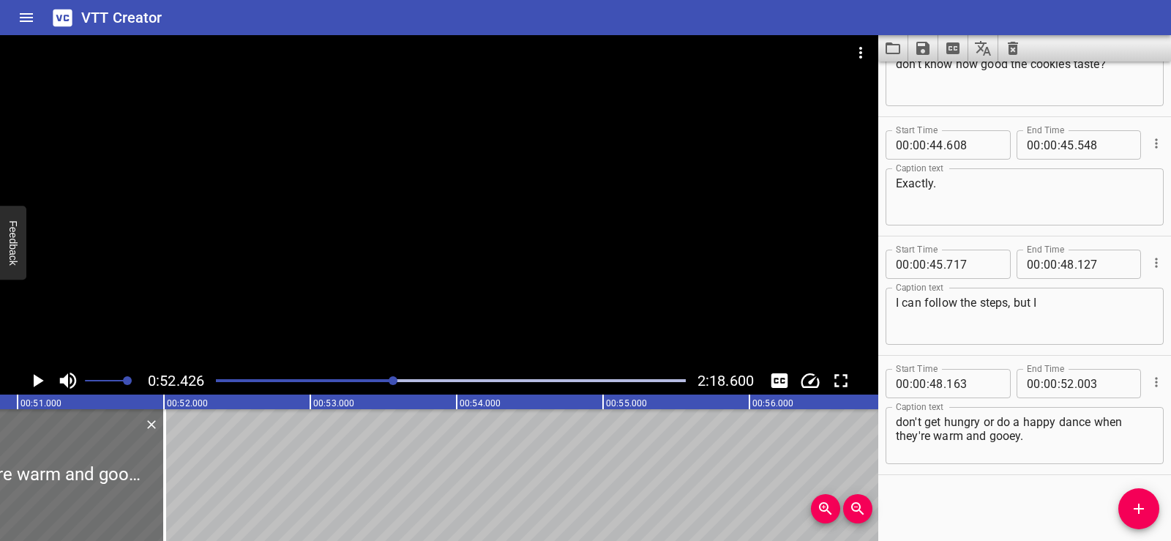
click at [1137, 498] on button "Add Cue" at bounding box center [1139, 508] width 41 height 41
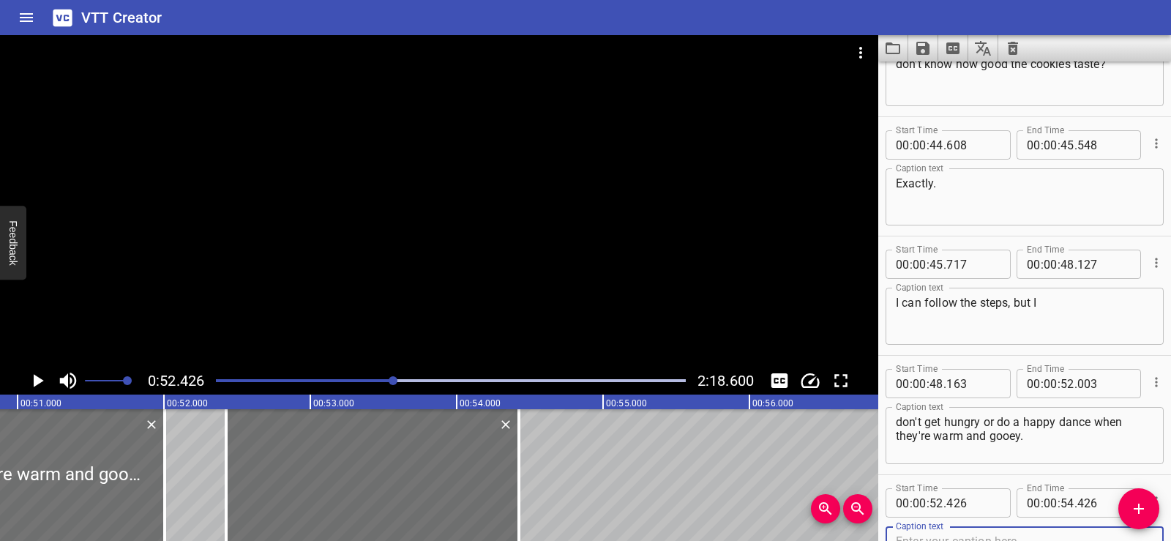
scroll to position [1983, 0]
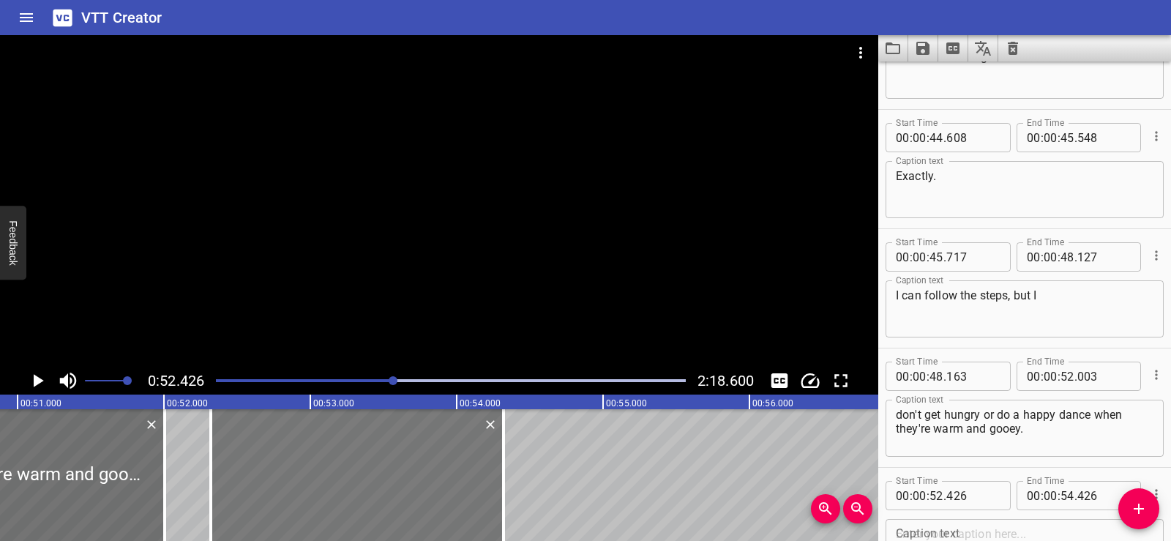
drag, startPoint x: 411, startPoint y: 485, endPoint x: 396, endPoint y: 485, distance: 15.4
click at [396, 485] on div at bounding box center [357, 475] width 293 height 132
type input "321"
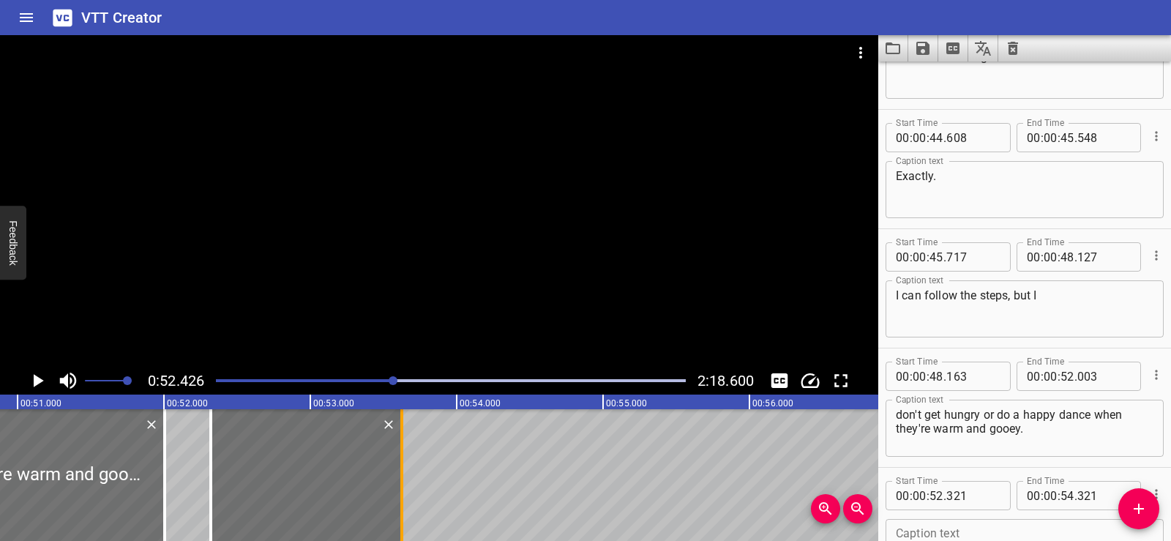
drag, startPoint x: 502, startPoint y: 498, endPoint x: 400, endPoint y: 483, distance: 102.8
click at [400, 483] on div at bounding box center [401, 475] width 3 height 132
type input "53"
type input "626"
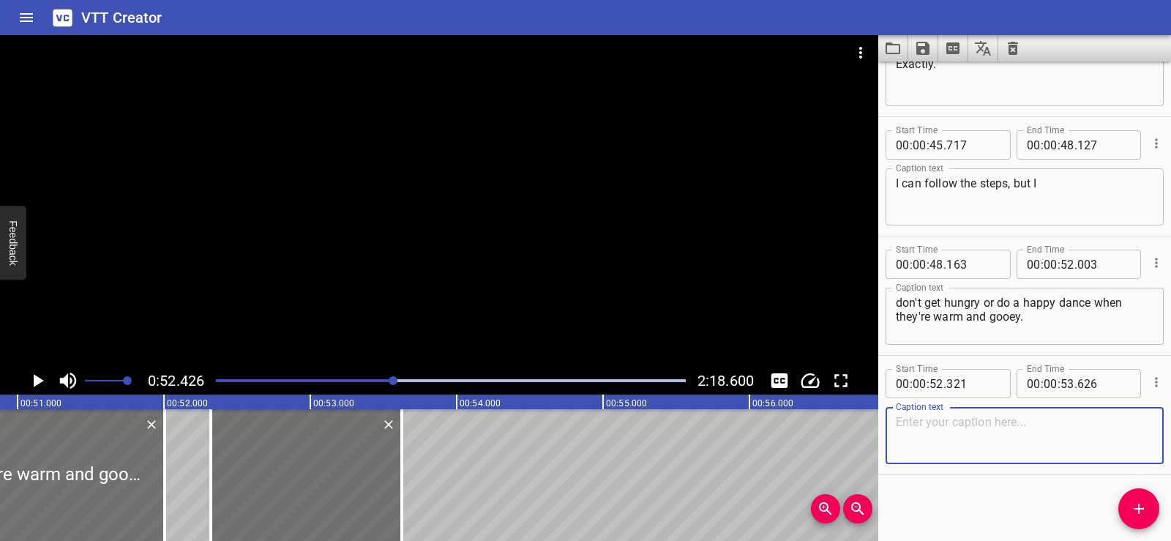
click at [955, 447] on textarea at bounding box center [1025, 436] width 258 height 42
paste textarea "Got it."
type textarea "Got it."
click at [966, 507] on div "Start Time 00 : 00 : 01 . 206 Start Time End Time 00 : 00 : 04 . 091 End Time C…" at bounding box center [1025, 302] width 293 height 480
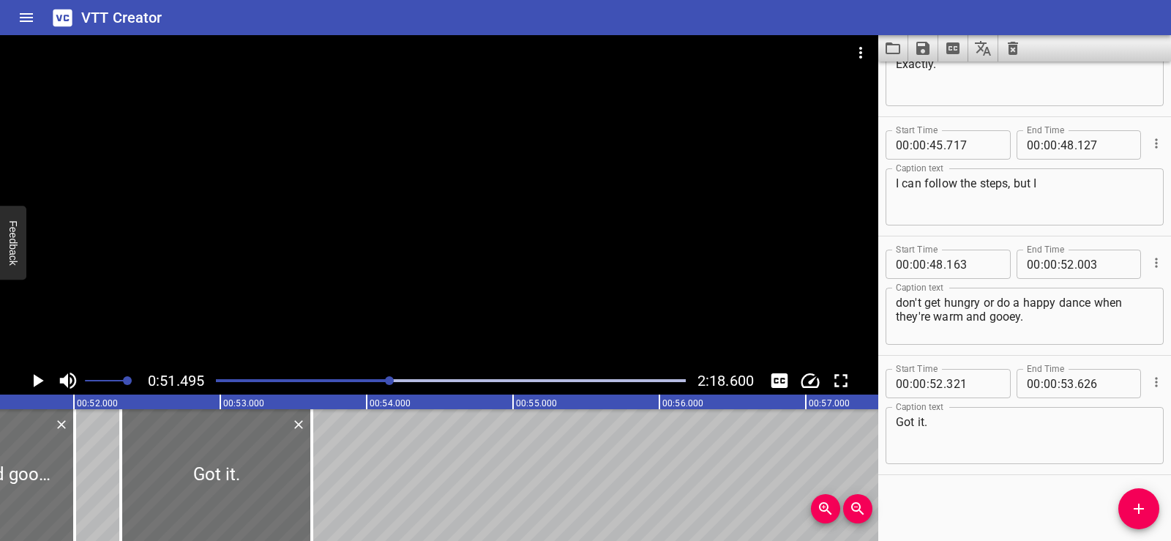
click at [453, 245] on div at bounding box center [439, 201] width 879 height 332
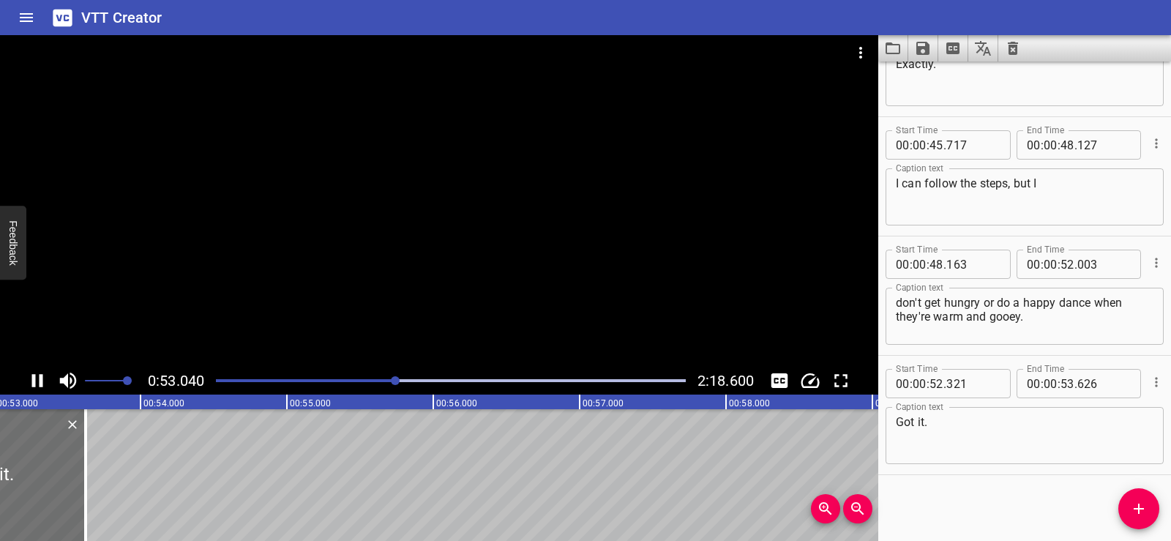
click at [489, 214] on div at bounding box center [439, 201] width 879 height 332
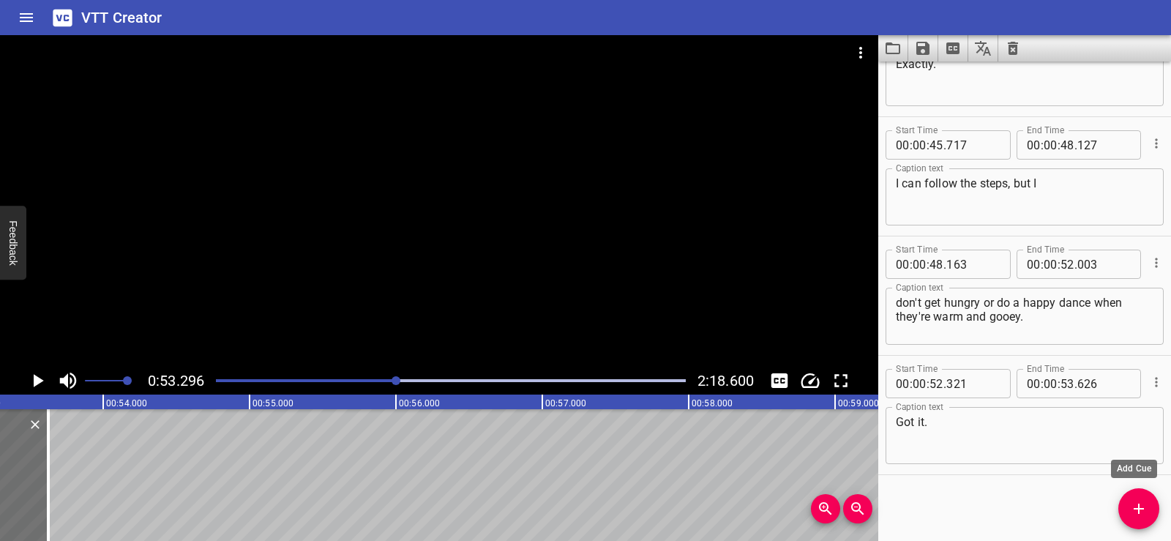
click at [1149, 505] on span "Add Cue" at bounding box center [1139, 509] width 41 height 18
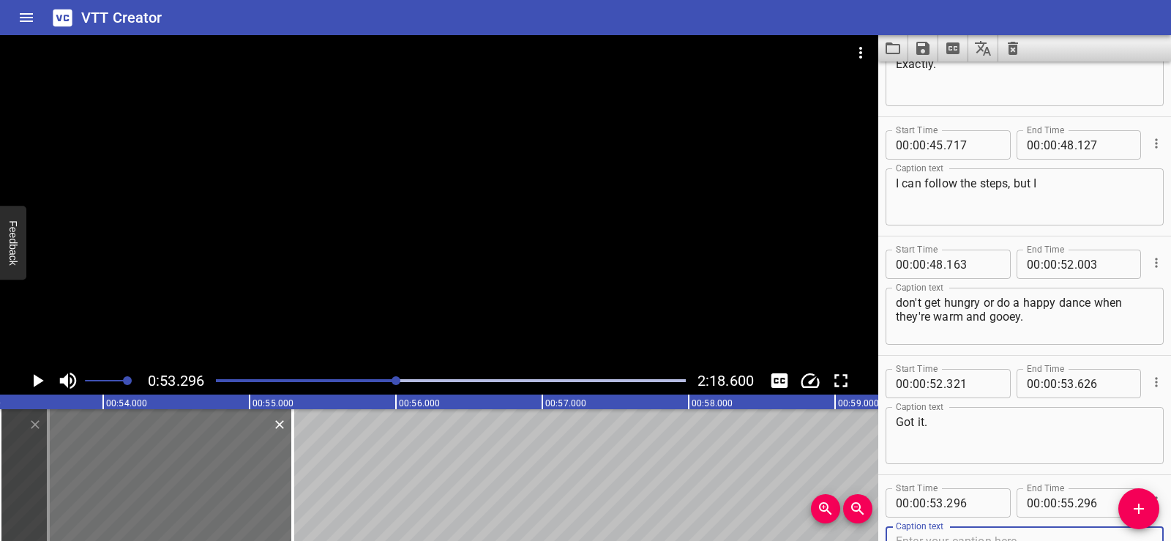
scroll to position [2103, 0]
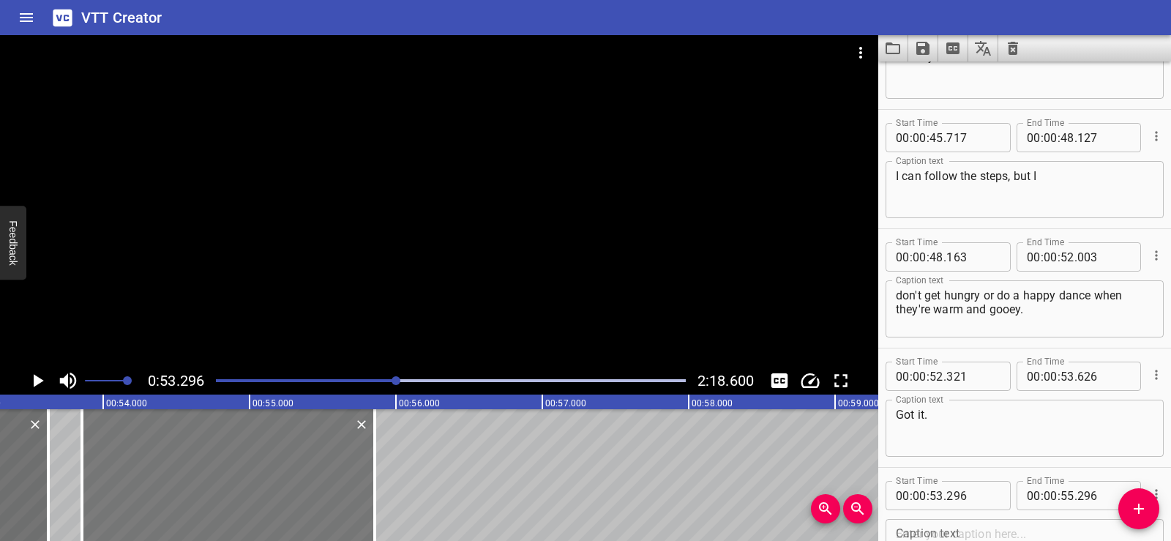
drag, startPoint x: 171, startPoint y: 462, endPoint x: 256, endPoint y: 469, distance: 85.2
click at [256, 469] on div at bounding box center [228, 475] width 293 height 132
type input "876"
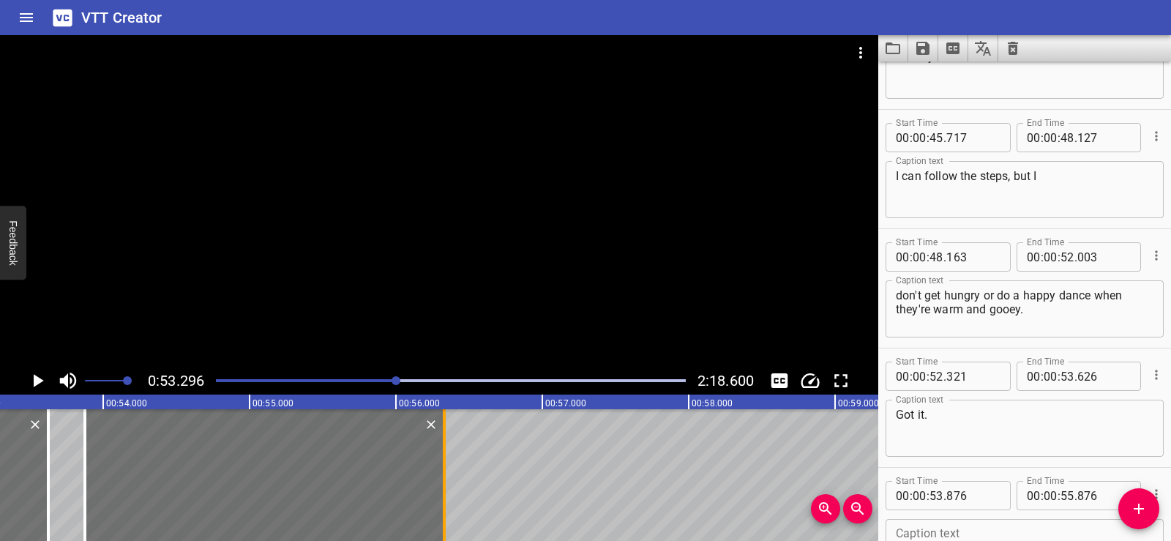
drag, startPoint x: 375, startPoint y: 497, endPoint x: 441, endPoint y: 495, distance: 66.7
click at [441, 495] on div at bounding box center [444, 475] width 15 height 132
type input "56"
type input "331"
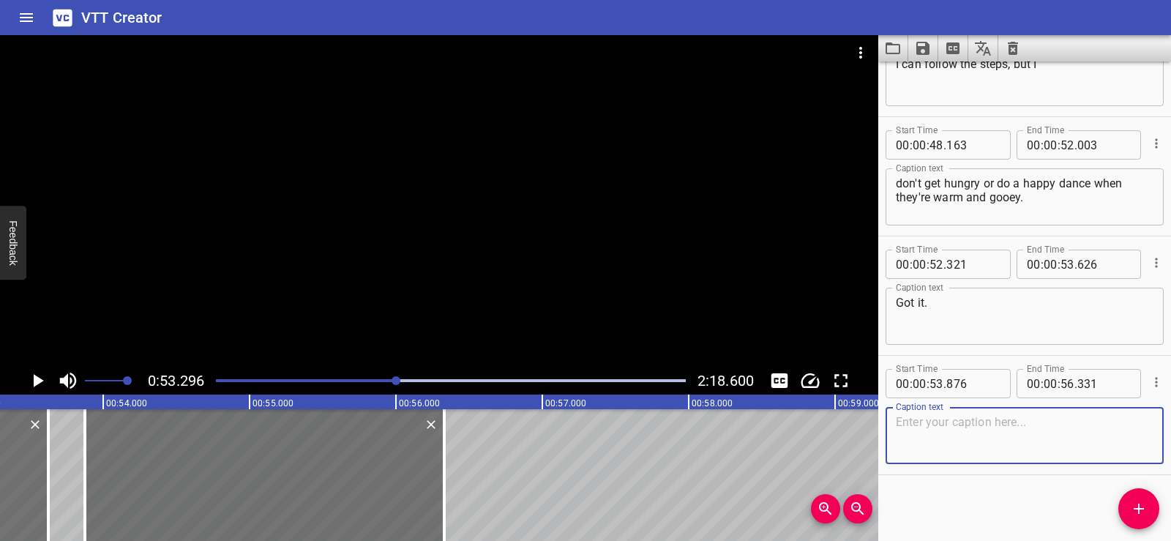
click at [952, 450] on textarea at bounding box center [1025, 436] width 258 height 42
paste textarea "So humans bring creativity"
type textarea "So humans bring creativity"
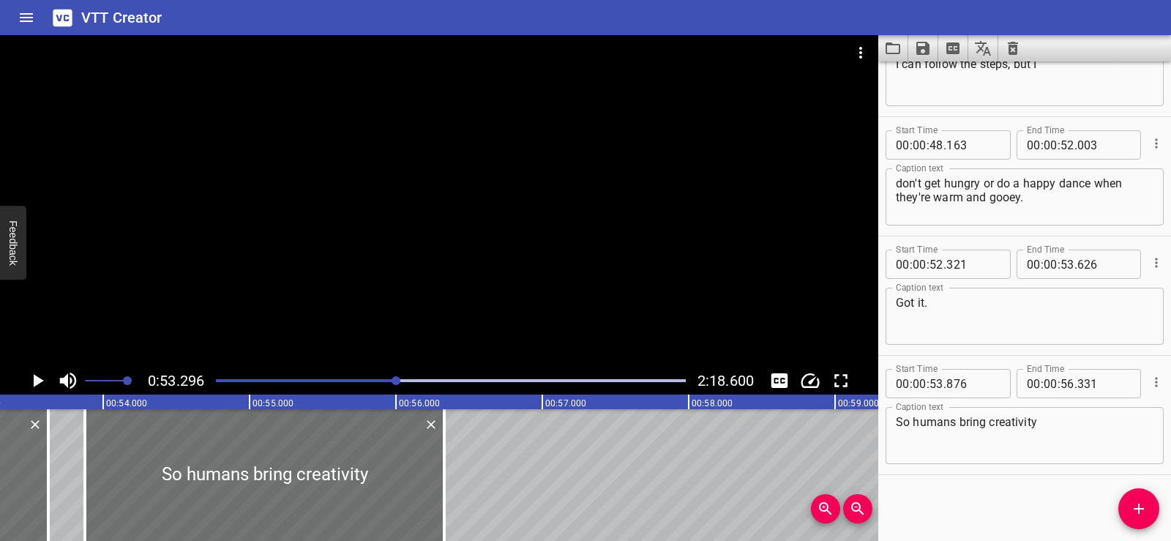
click at [936, 502] on div "Start Time 00 : 00 : 01 . 206 Start Time End Time 00 : 00 : 04 . 091 End Time C…" at bounding box center [1025, 302] width 293 height 480
click at [367, 265] on div at bounding box center [439, 201] width 879 height 332
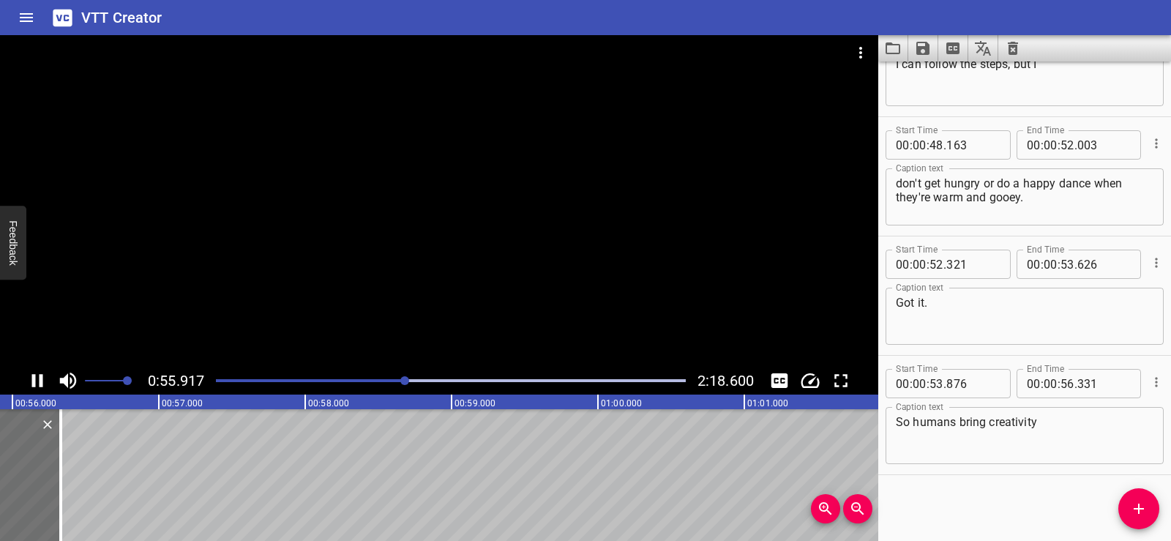
click at [485, 225] on div at bounding box center [439, 201] width 879 height 332
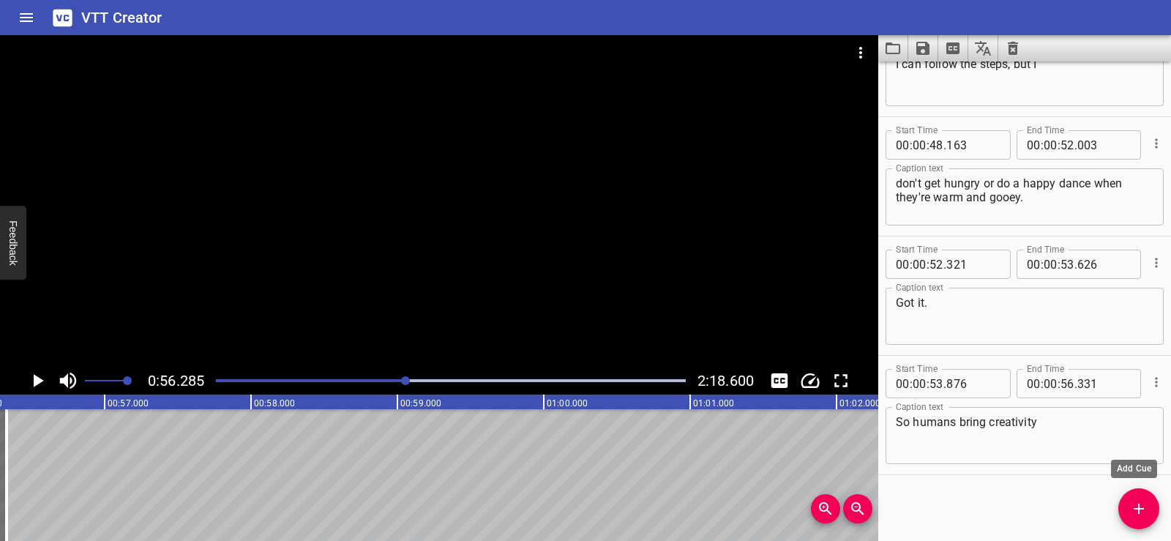
click at [1149, 514] on span "Add Cue" at bounding box center [1139, 509] width 41 height 18
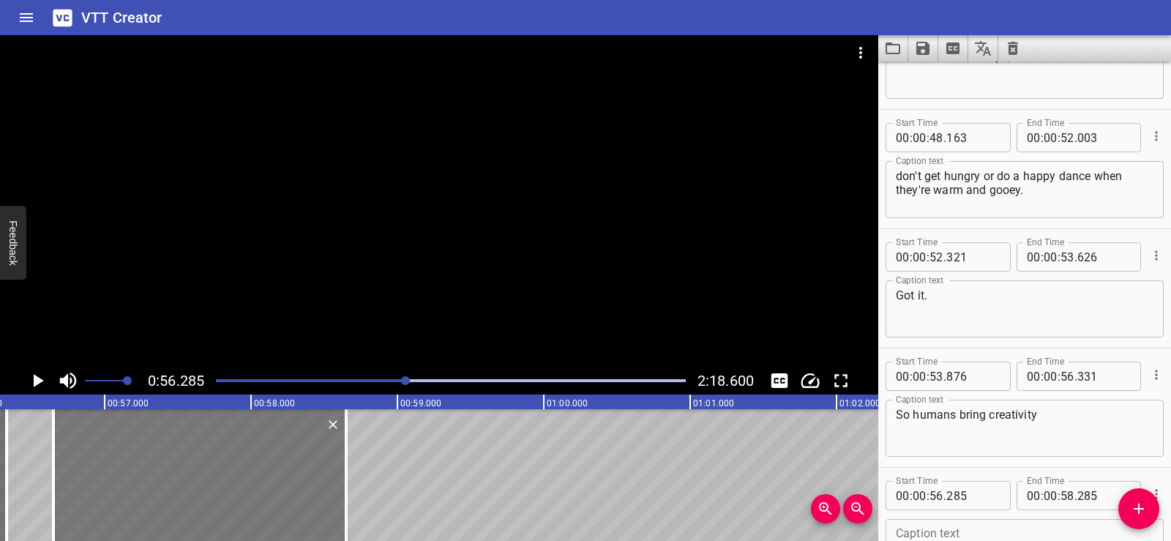
drag, startPoint x: 164, startPoint y: 472, endPoint x: 217, endPoint y: 477, distance: 53.8
click at [217, 477] on div at bounding box center [199, 475] width 293 height 132
type input "650"
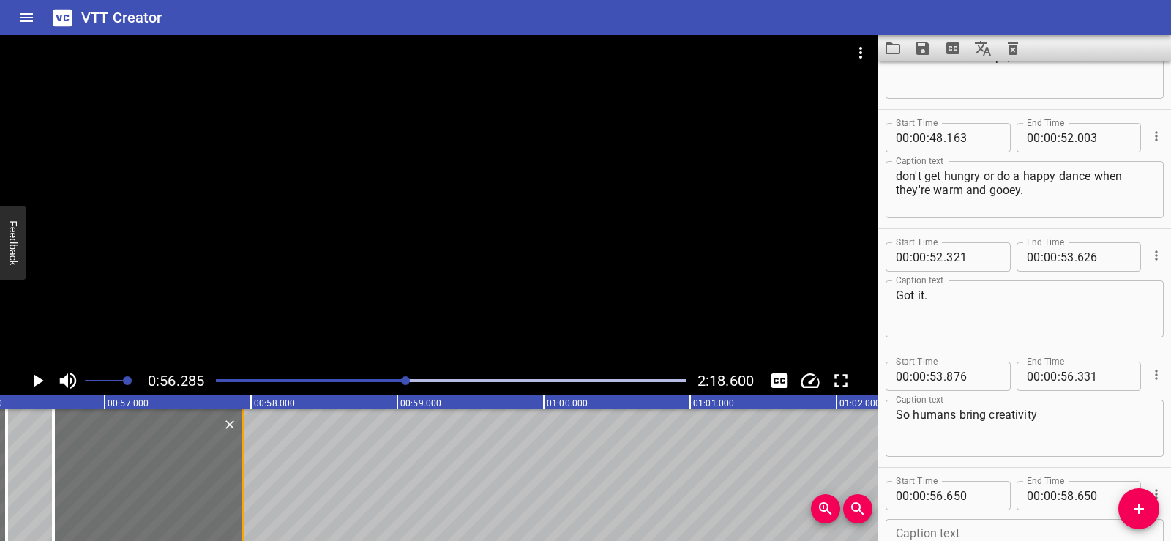
drag, startPoint x: 348, startPoint y: 505, endPoint x: 245, endPoint y: 494, distance: 103.8
click at [245, 494] on div at bounding box center [243, 475] width 15 height 132
type input "57"
type input "945"
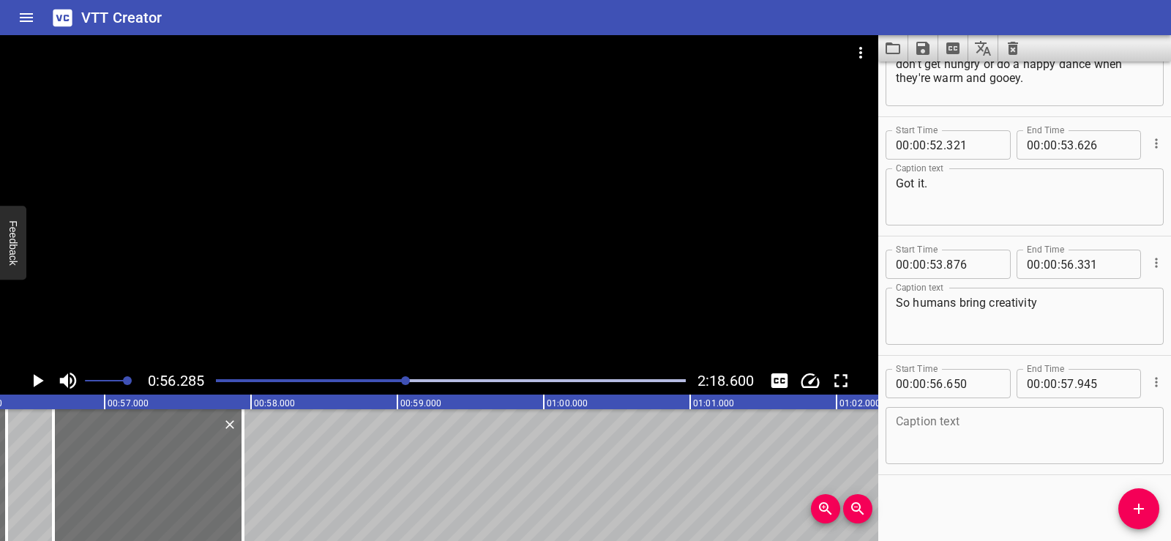
click at [949, 435] on textarea at bounding box center [1025, 436] width 258 height 42
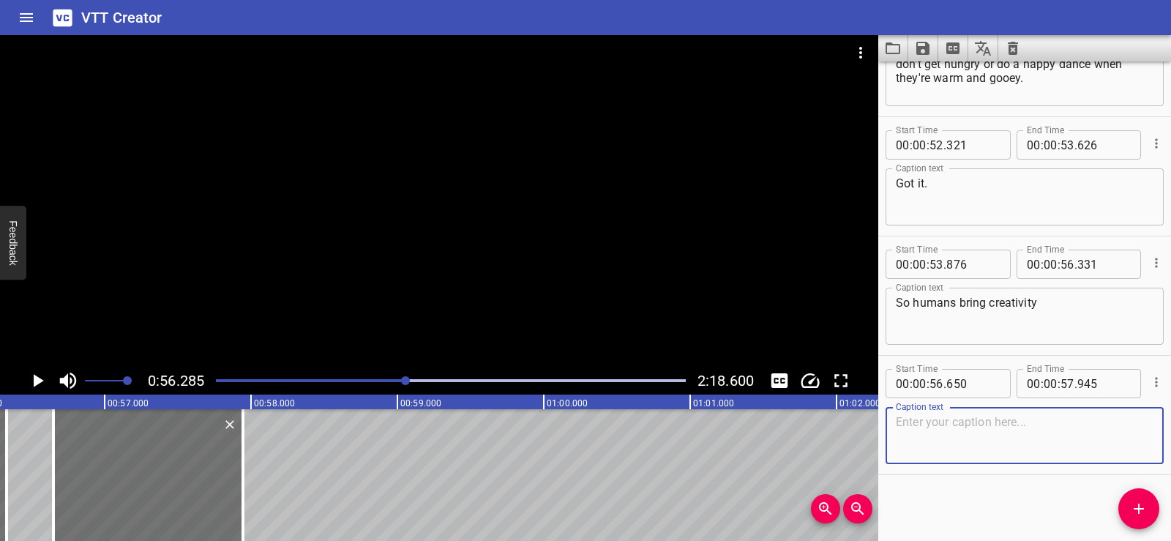
paste textarea "and common sense, and AI"
type textarea "and common sense, and AI"
click at [978, 482] on div "Start Time 00 : 00 : 01 . 206 Start Time End Time 00 : 00 : 04 . 091 End Time C…" at bounding box center [1025, 302] width 293 height 480
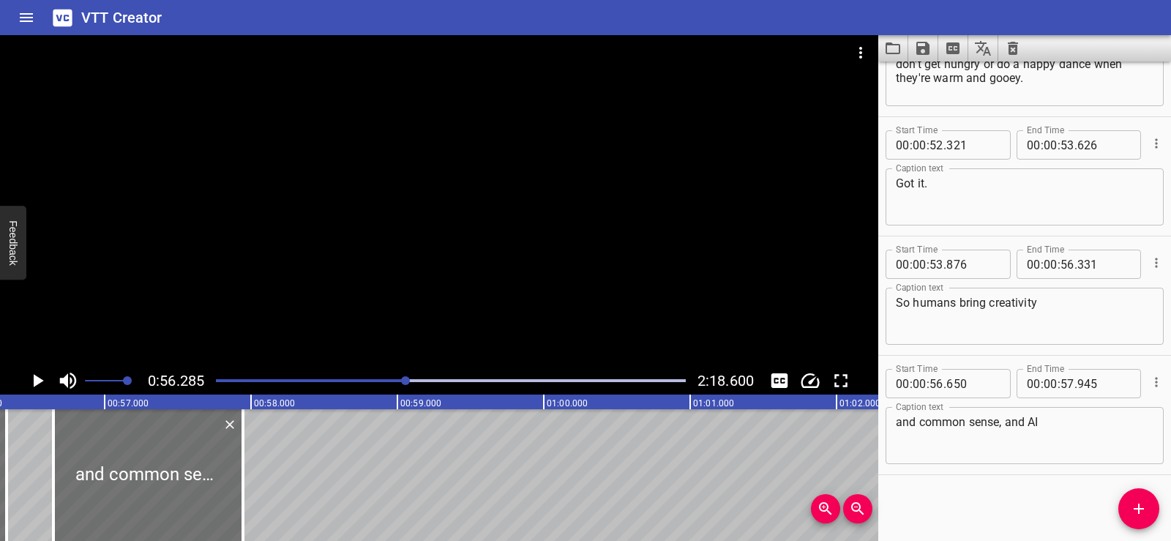
click at [285, 169] on div at bounding box center [439, 201] width 879 height 332
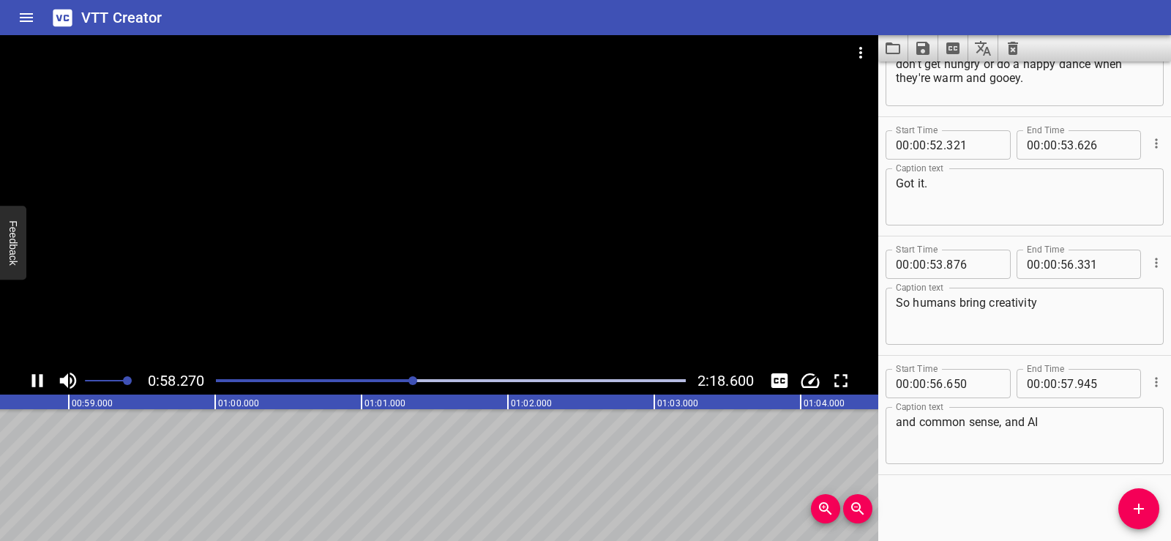
click at [415, 233] on div at bounding box center [439, 201] width 879 height 332
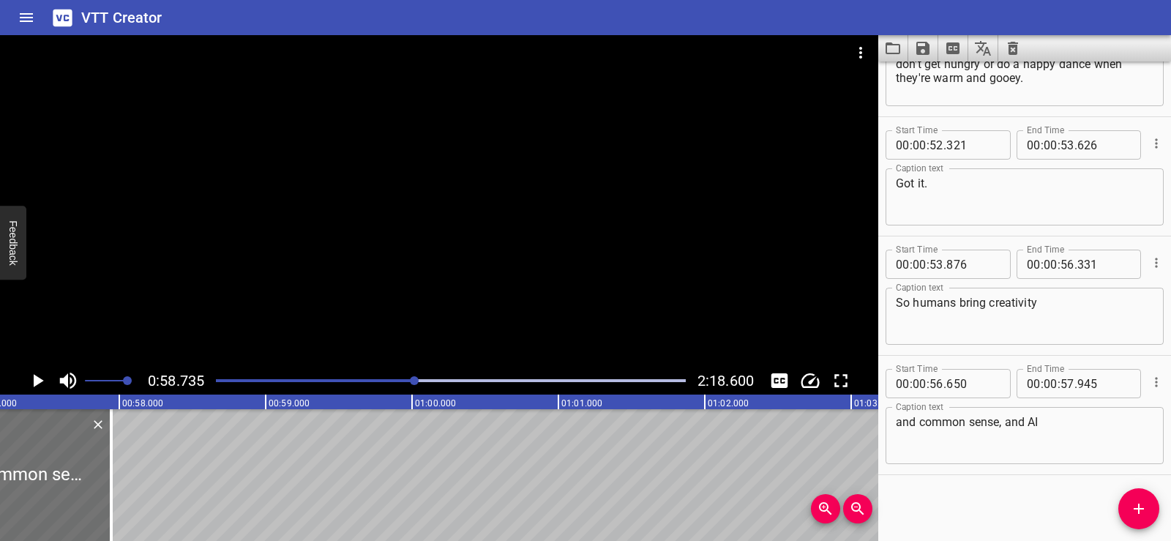
scroll to position [0, 8170]
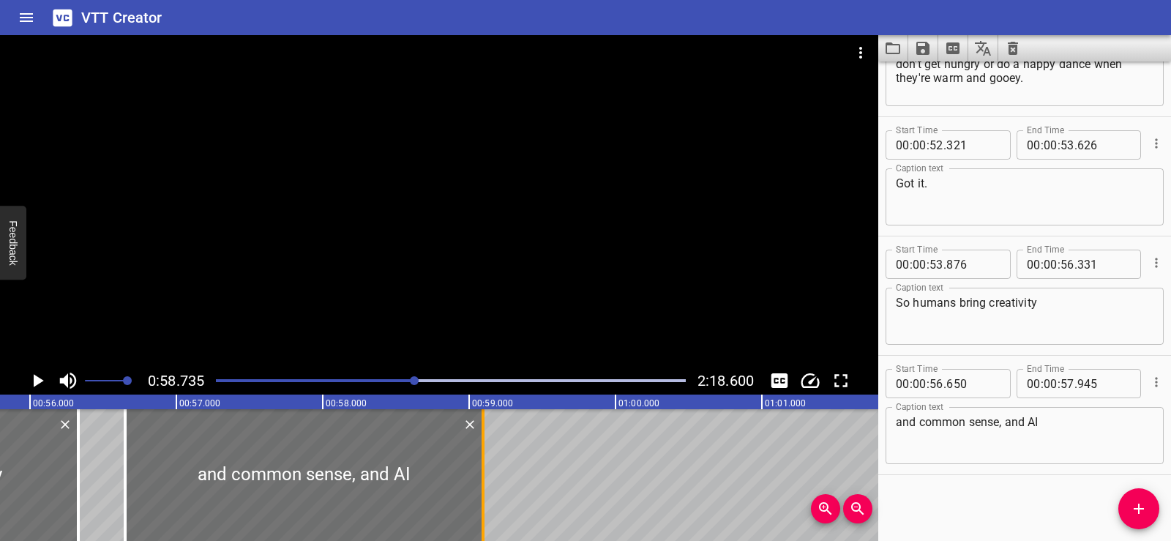
drag, startPoint x: 310, startPoint y: 496, endPoint x: 479, endPoint y: 505, distance: 168.7
click at [479, 505] on div at bounding box center [483, 475] width 15 height 132
type input "59"
type input "095"
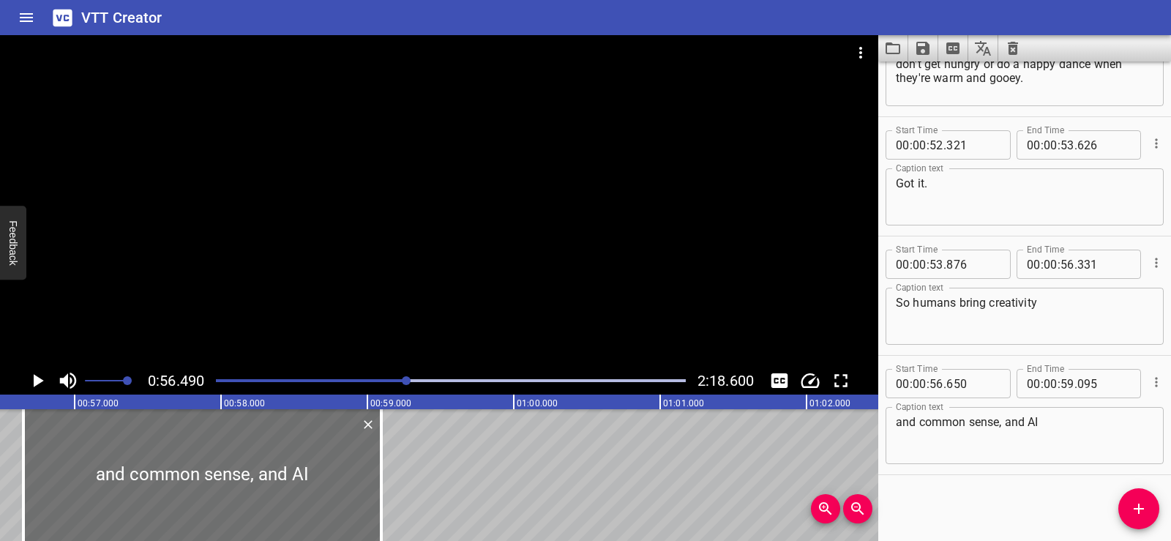
click at [504, 243] on div at bounding box center [439, 201] width 879 height 332
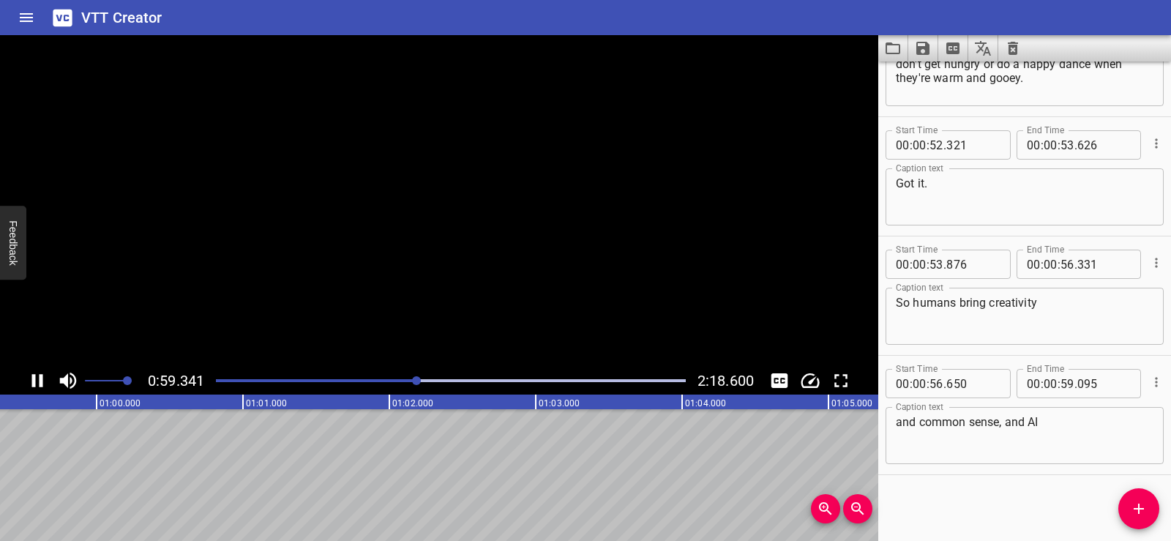
click at [504, 243] on video at bounding box center [439, 201] width 879 height 332
click at [466, 282] on div at bounding box center [439, 201] width 879 height 332
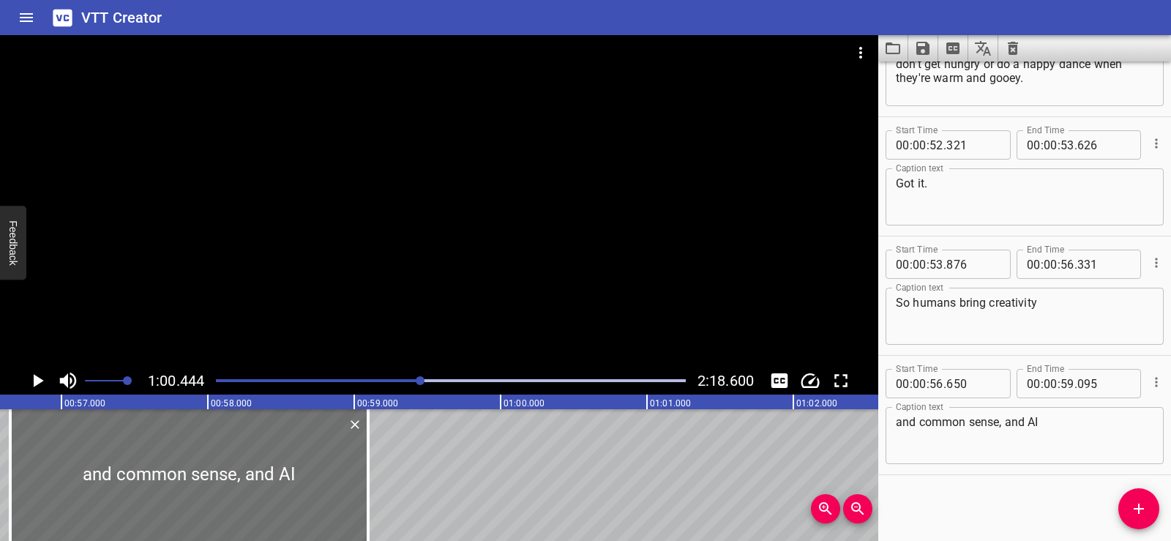
scroll to position [0, 8262]
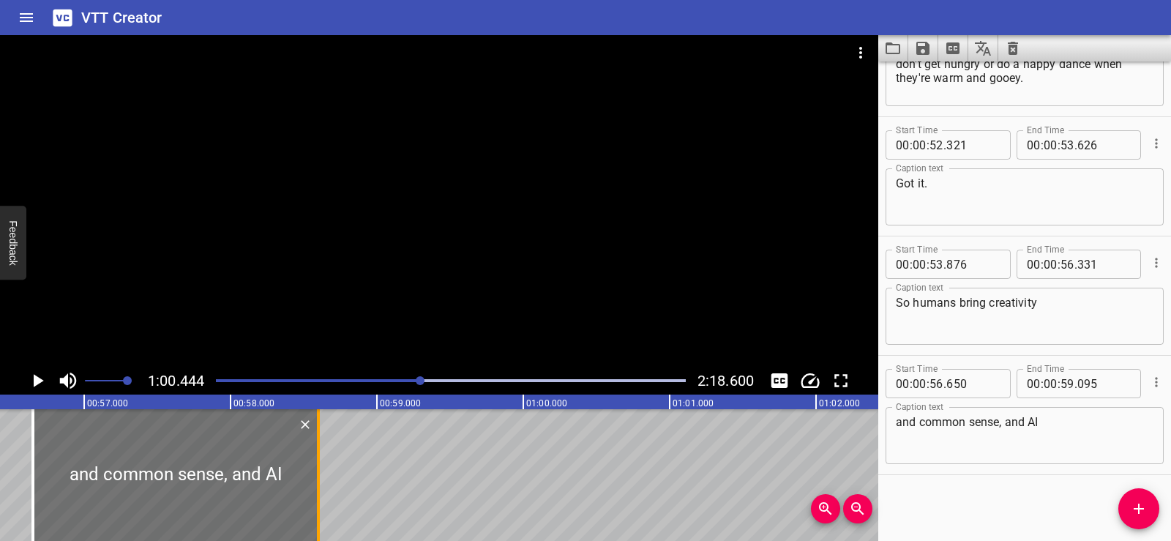
drag, startPoint x: 393, startPoint y: 498, endPoint x: 321, endPoint y: 495, distance: 72.5
click at [321, 495] on div at bounding box center [318, 475] width 15 height 132
type input "58"
click at [139, 442] on div at bounding box center [176, 475] width 286 height 132
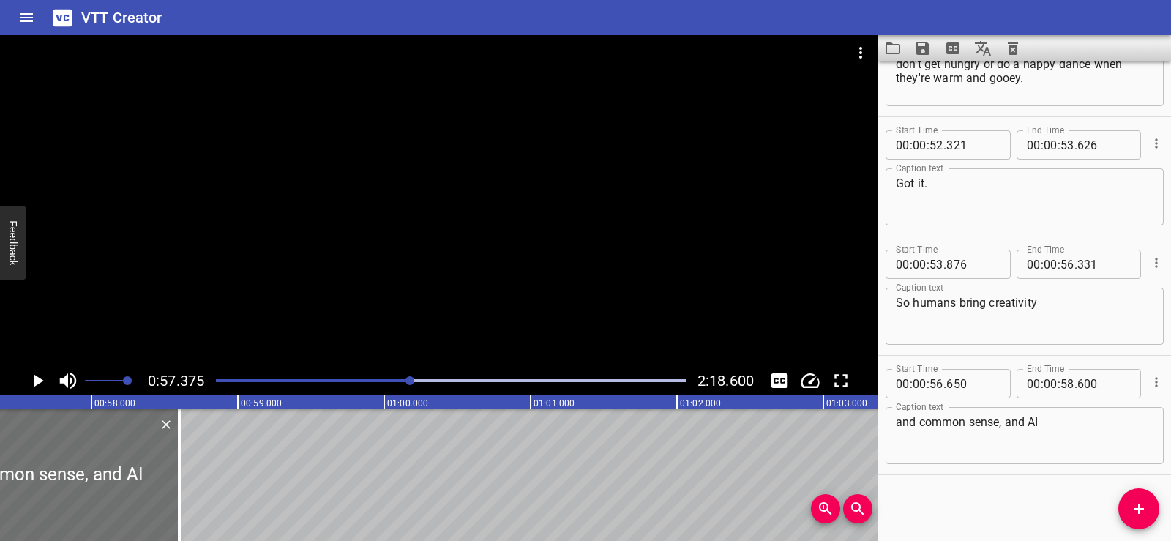
click at [490, 210] on div at bounding box center [439, 201] width 879 height 332
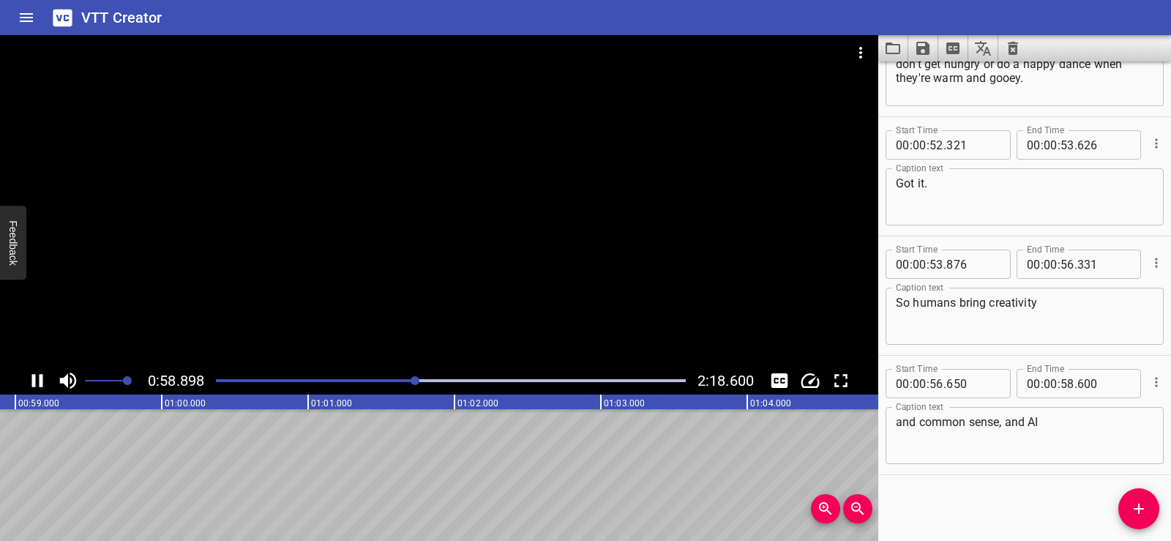
click at [491, 209] on div at bounding box center [439, 201] width 879 height 332
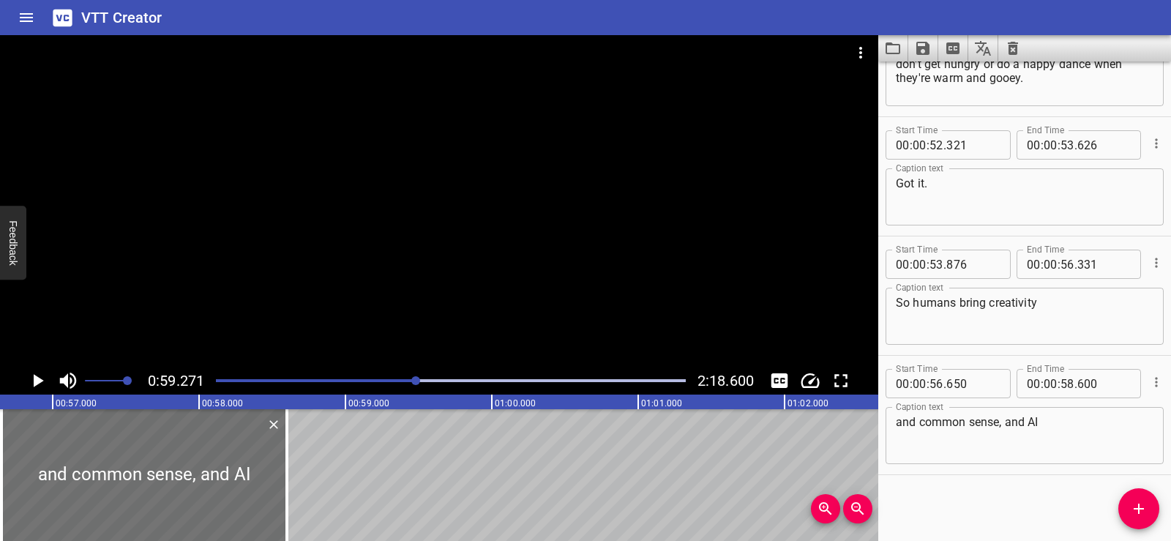
scroll to position [0, 8271]
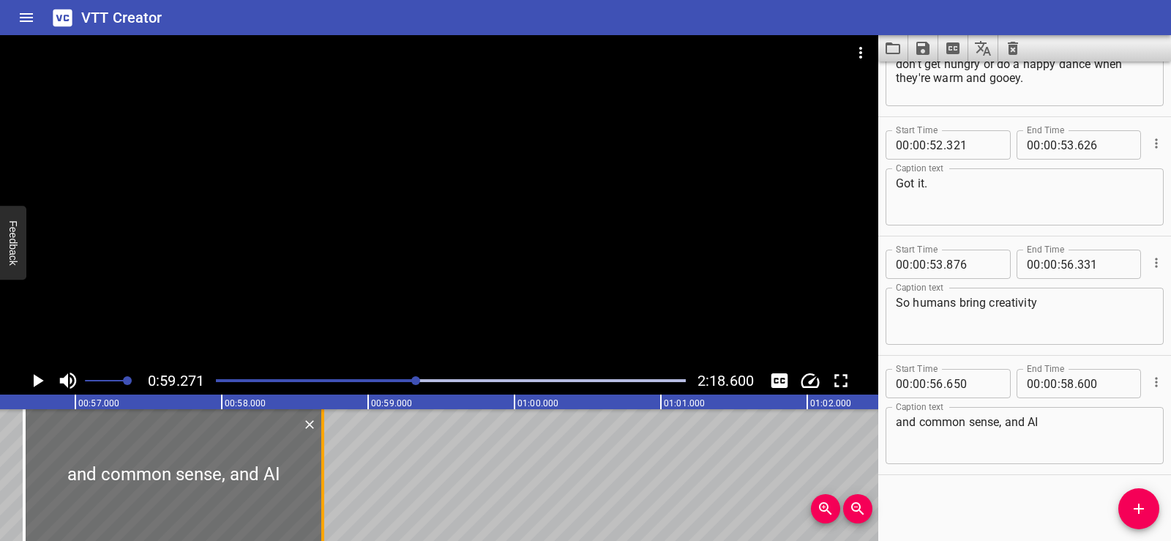
drag, startPoint x: 310, startPoint y: 495, endPoint x: 324, endPoint y: 497, distance: 13.4
click at [324, 497] on div at bounding box center [322, 475] width 3 height 132
type input "690"
click at [121, 458] on div at bounding box center [173, 475] width 299 height 132
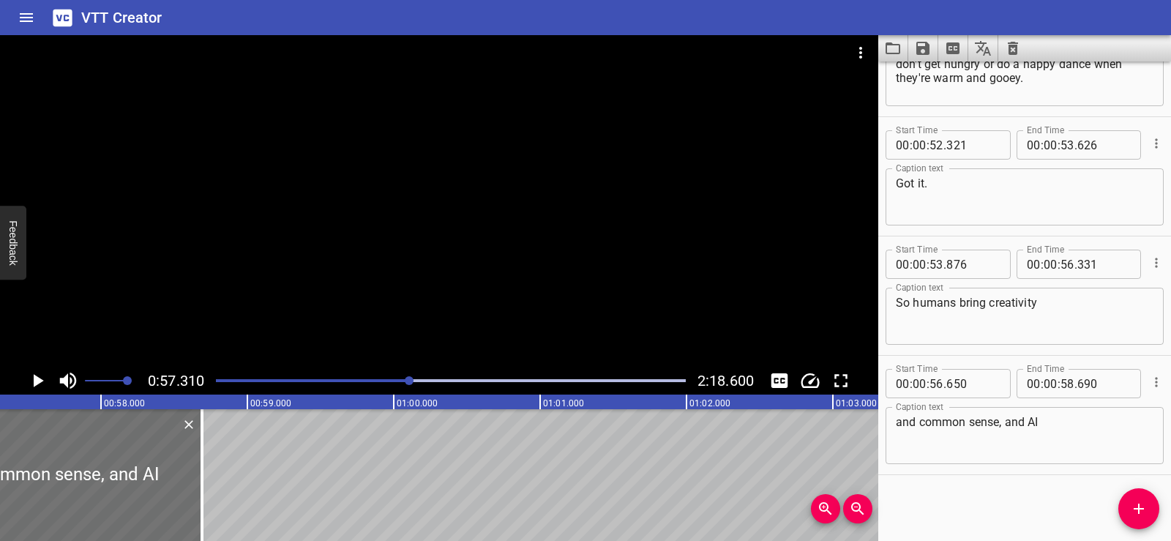
click at [449, 240] on div at bounding box center [439, 201] width 879 height 332
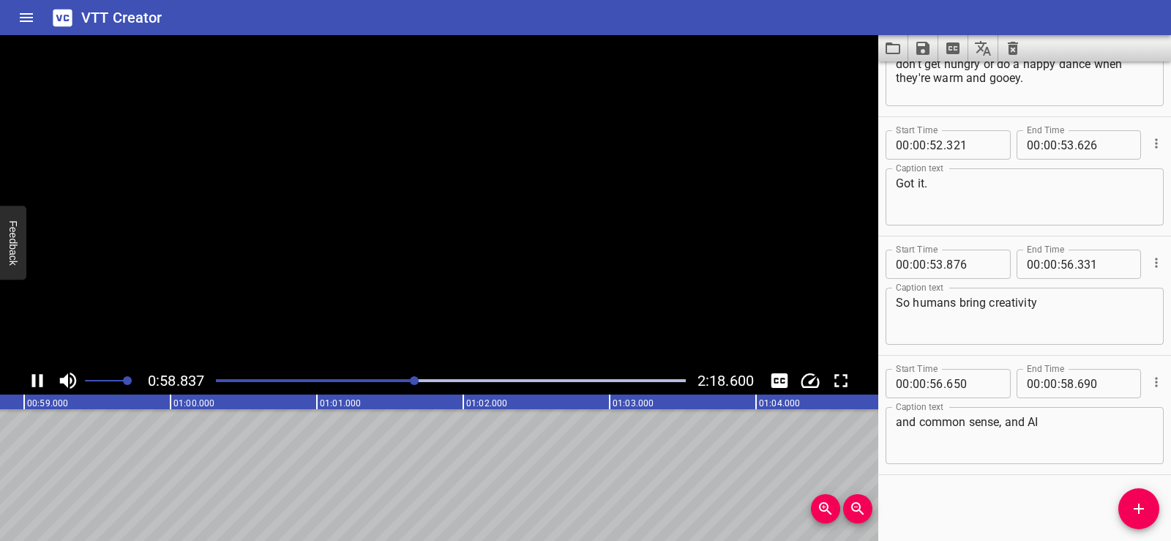
click at [449, 240] on video at bounding box center [439, 201] width 879 height 332
click at [473, 318] on div at bounding box center [439, 201] width 879 height 332
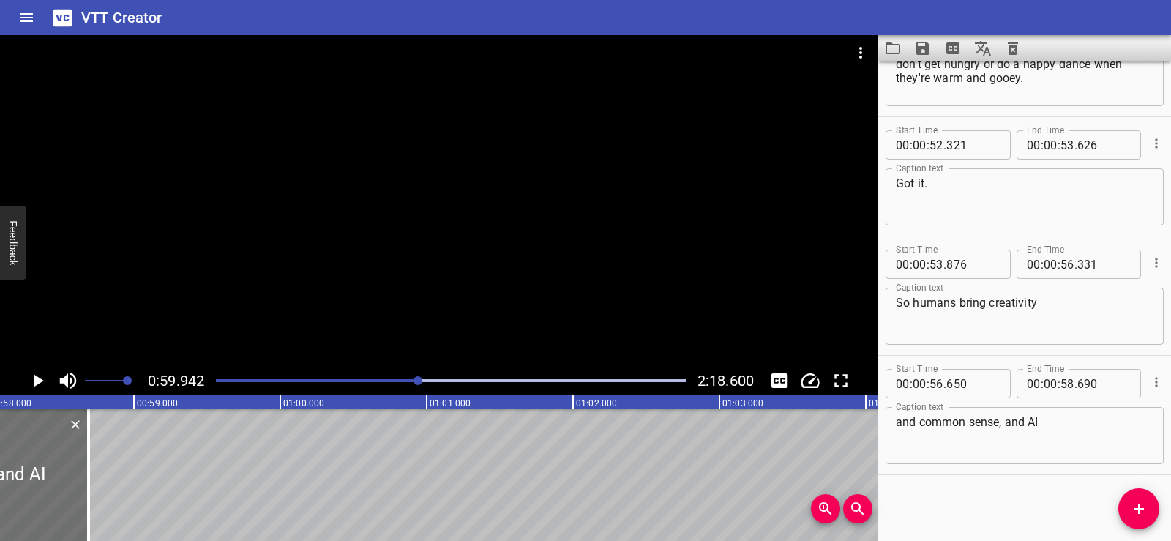
scroll to position [0, 8483]
click at [1133, 513] on icon "Add Cue" at bounding box center [1139, 509] width 18 height 18
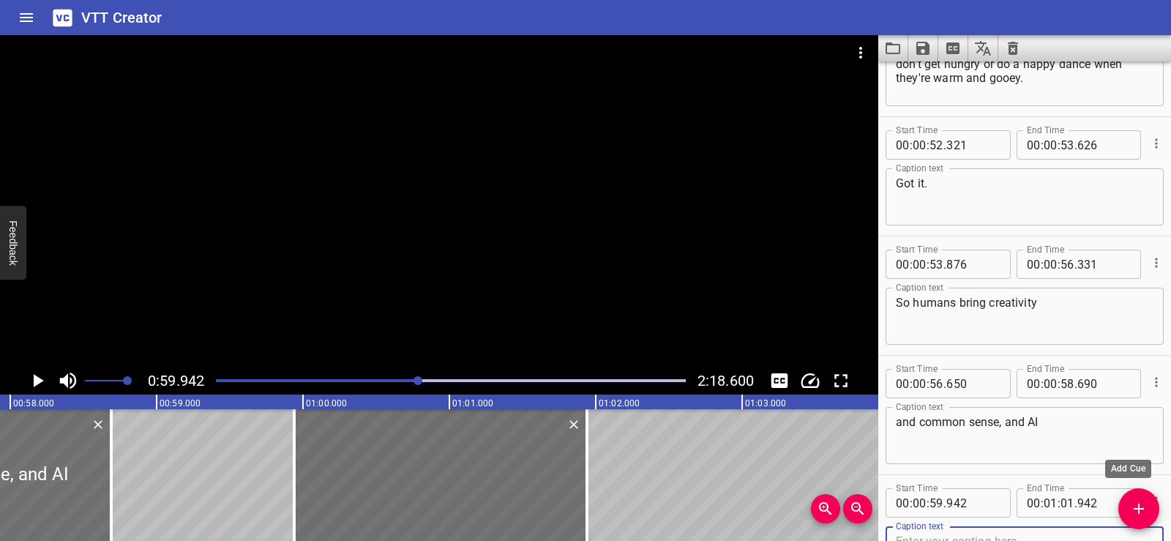
scroll to position [2341, 0]
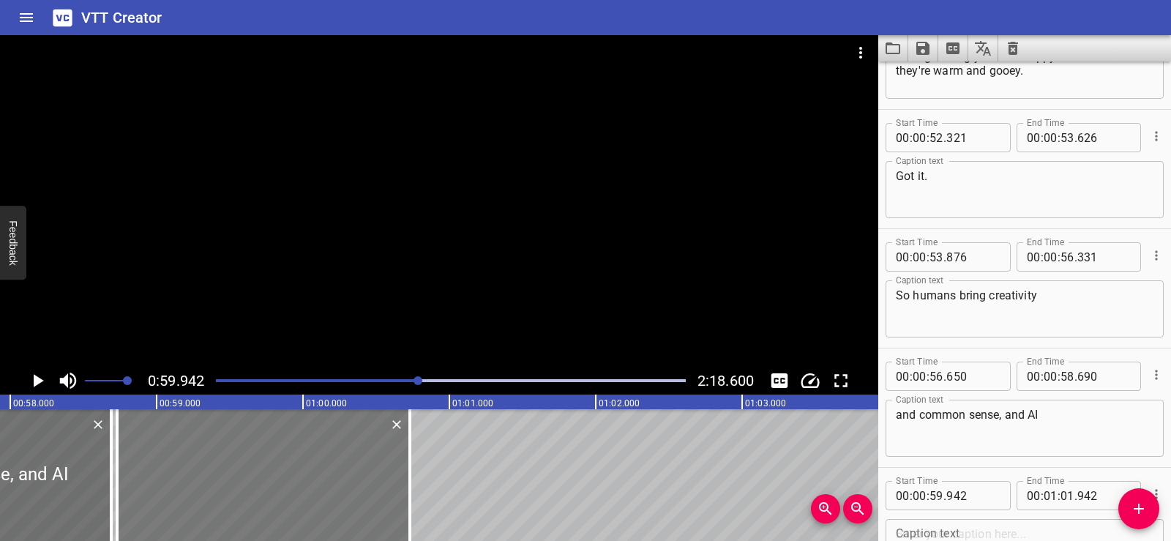
drag, startPoint x: 366, startPoint y: 452, endPoint x: 189, endPoint y: 455, distance: 177.2
click at [189, 455] on div at bounding box center [263, 475] width 293 height 132
type input "58"
type input "732"
type input "00"
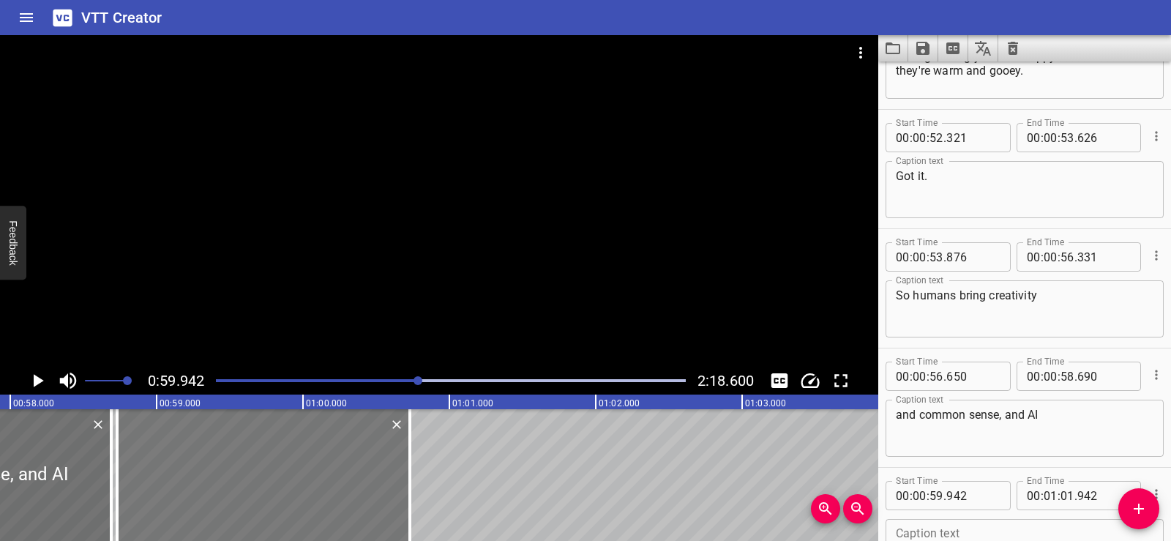
type input "732"
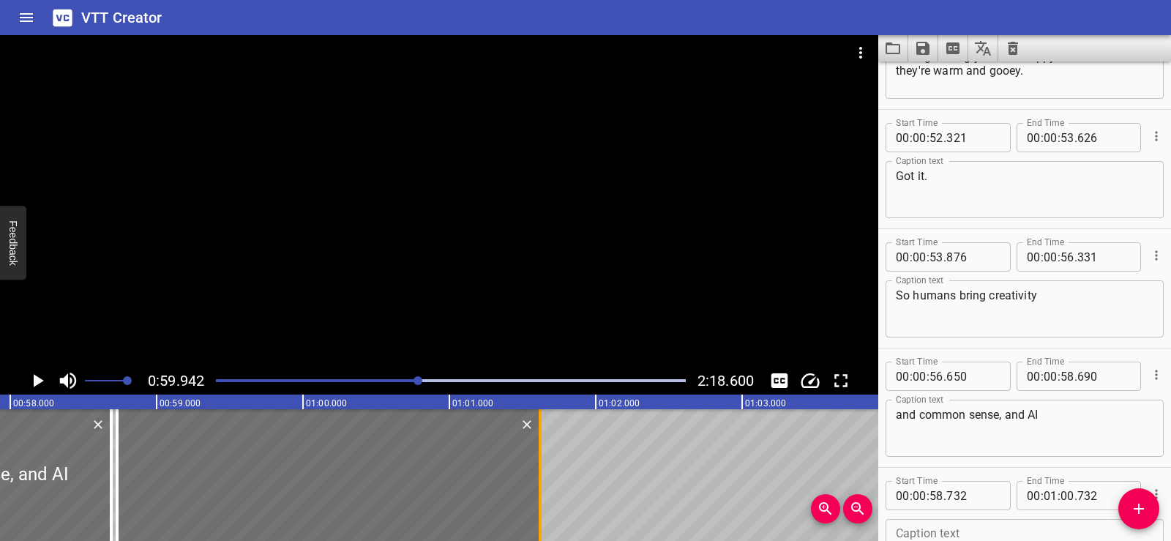
drag, startPoint x: 409, startPoint y: 482, endPoint x: 539, endPoint y: 488, distance: 130.4
click at [539, 488] on div at bounding box center [540, 475] width 3 height 132
type input "01"
type input "622"
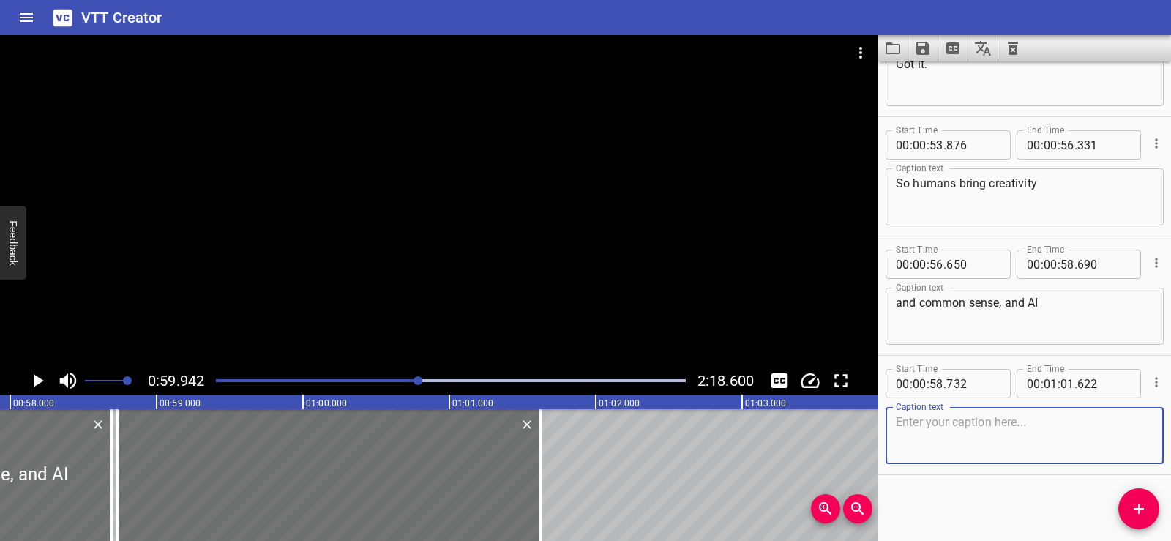
click at [963, 451] on textarea at bounding box center [1025, 436] width 258 height 42
paste textarea "brings speed and pattern spotting."
type textarea "brings speed and pattern spotting."
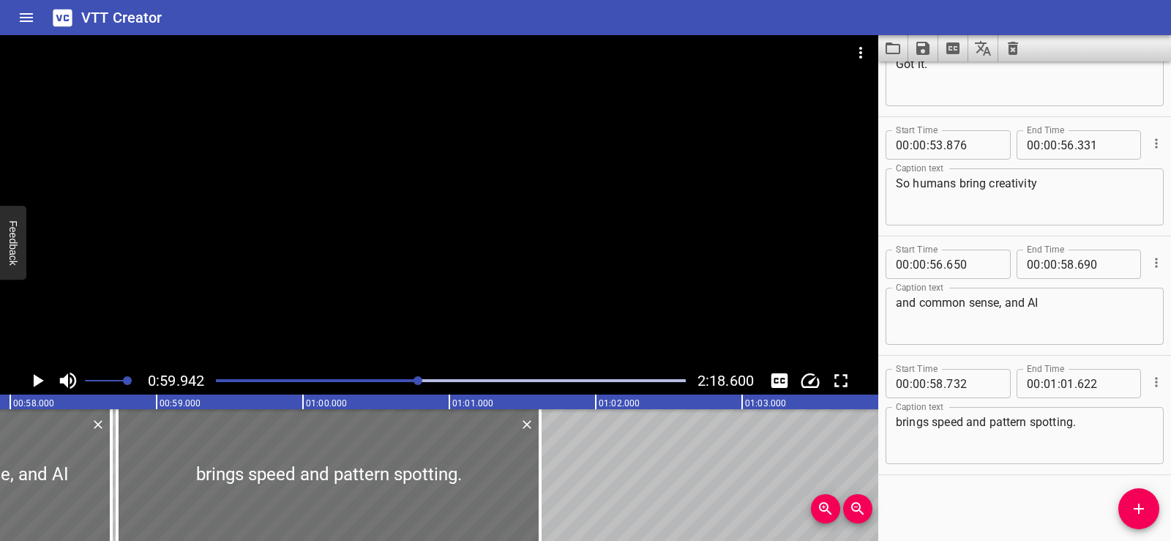
click at [950, 507] on div "Start Time 00 : 00 : 01 . 206 Start Time End Time 00 : 00 : 04 . 091 End Time C…" at bounding box center [1025, 302] width 293 height 480
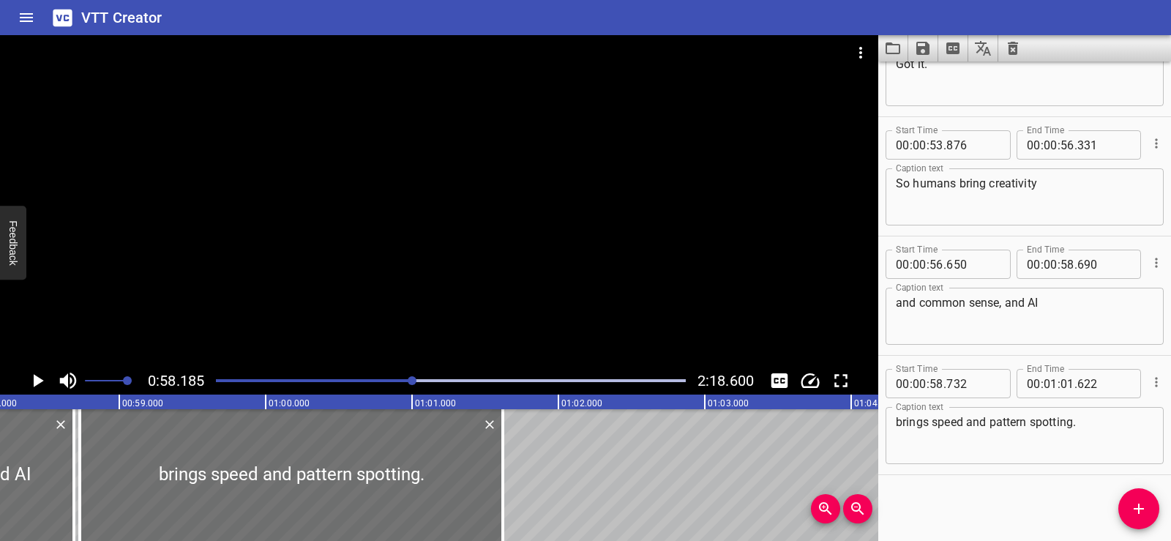
click at [385, 220] on div at bounding box center [439, 201] width 879 height 332
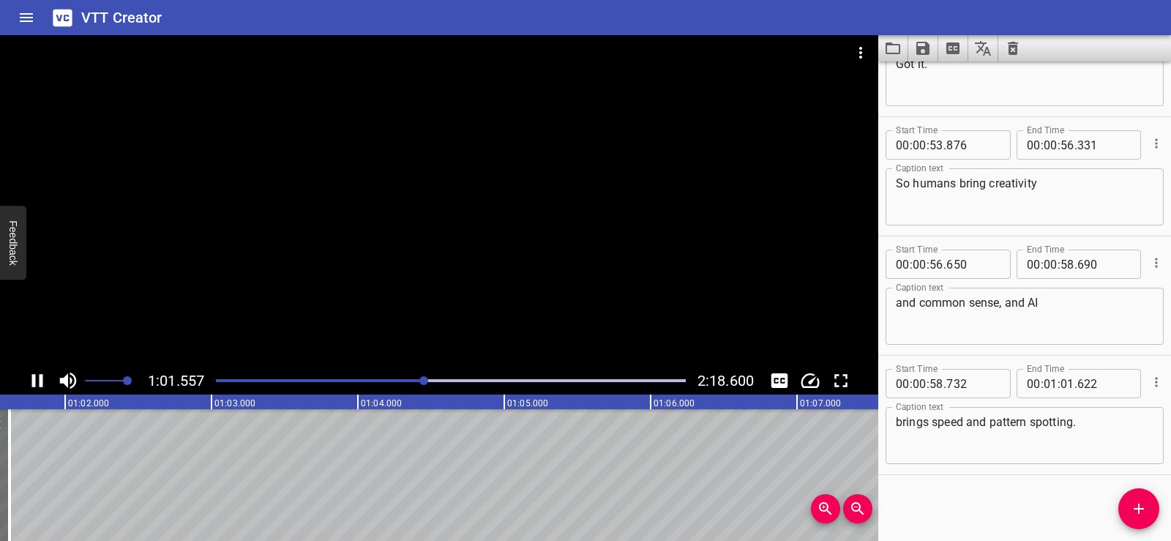
click at [441, 261] on div at bounding box center [439, 201] width 879 height 332
